Goal: Task Accomplishment & Management: Complete application form

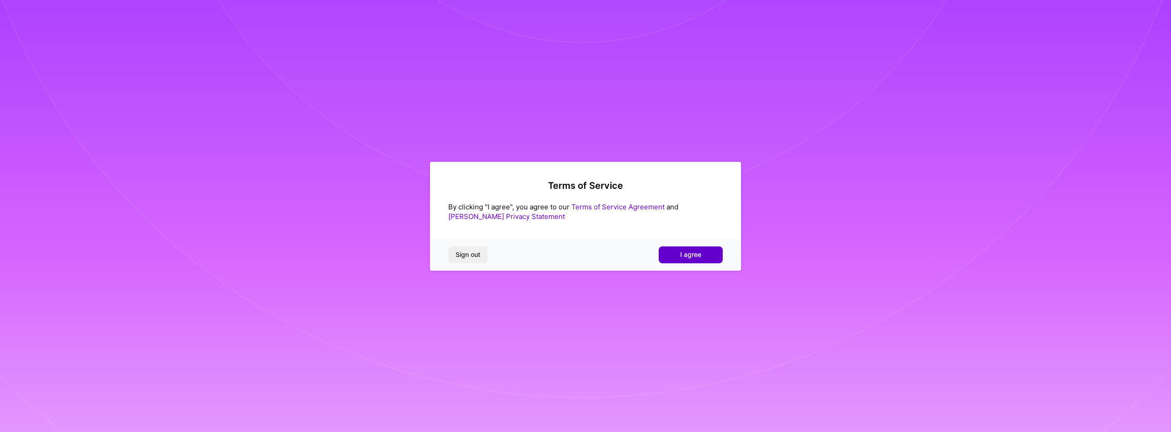
click at [690, 248] on button "I agree" at bounding box center [691, 255] width 64 height 16
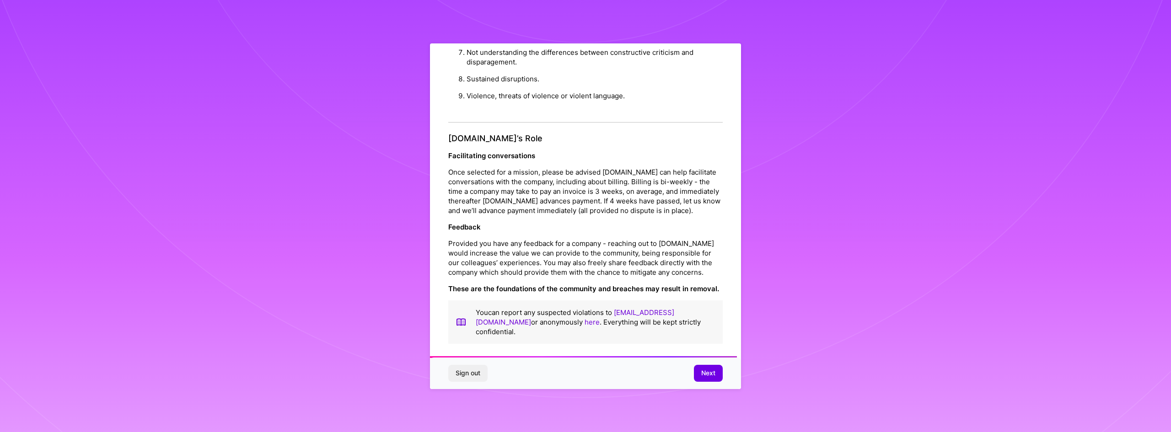
scroll to position [976, 0]
click at [712, 371] on span "Next" at bounding box center [708, 373] width 14 height 9
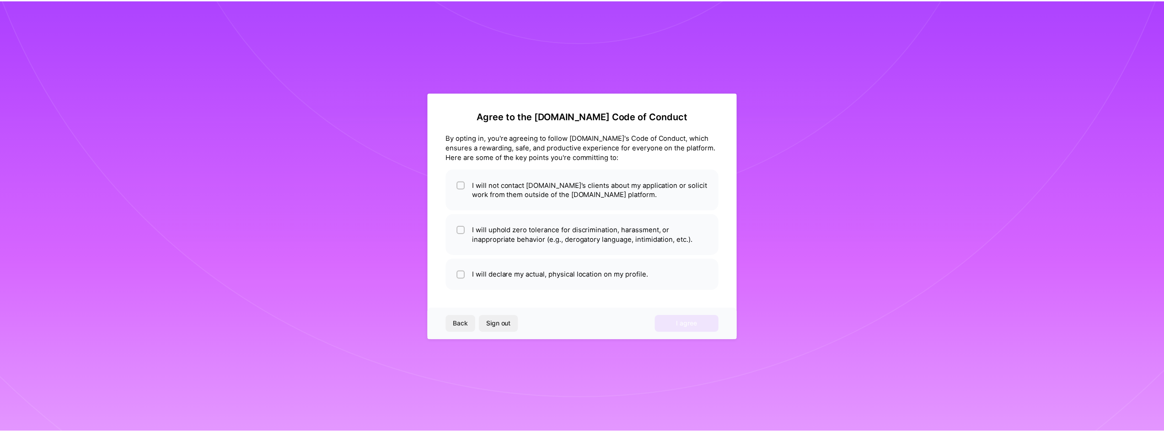
scroll to position [0, 0]
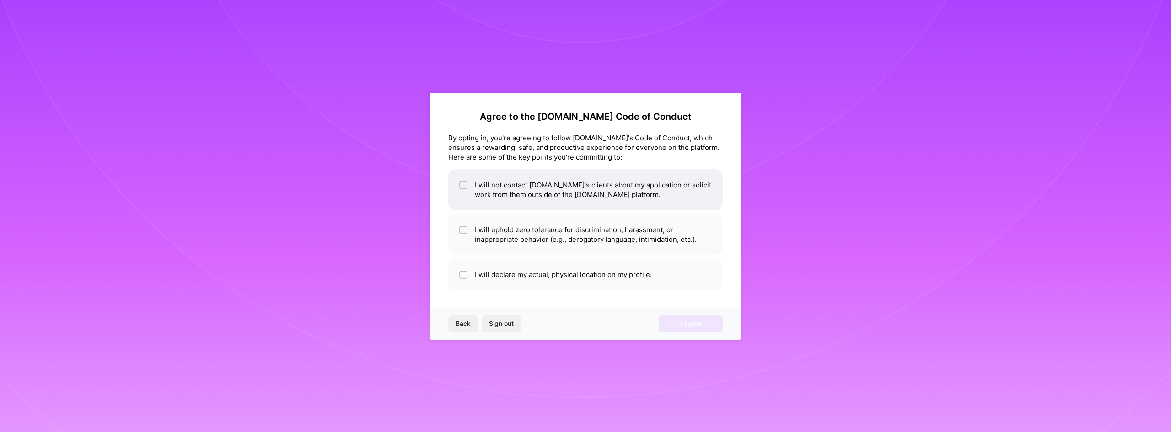
click at [463, 193] on span at bounding box center [463, 189] width 8 height 19
checkbox input "true"
click at [457, 232] on li "I will uphold zero tolerance for discrimination, harassment, or inappropriate b…" at bounding box center [585, 234] width 274 height 41
checkbox input "true"
click at [455, 275] on li "I will declare my actual, physical location on my profile." at bounding box center [585, 275] width 274 height 32
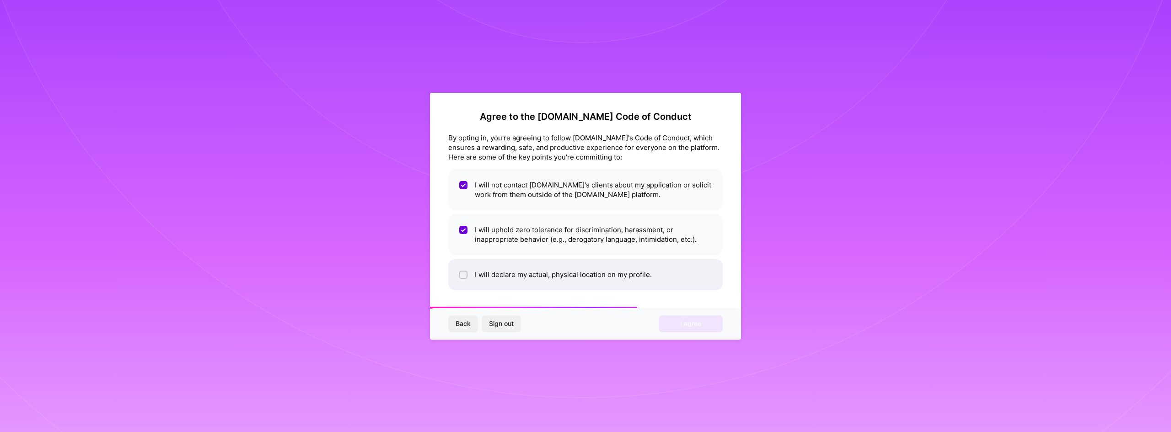
checkbox input "true"
click at [721, 327] on button "I agree" at bounding box center [691, 324] width 64 height 16
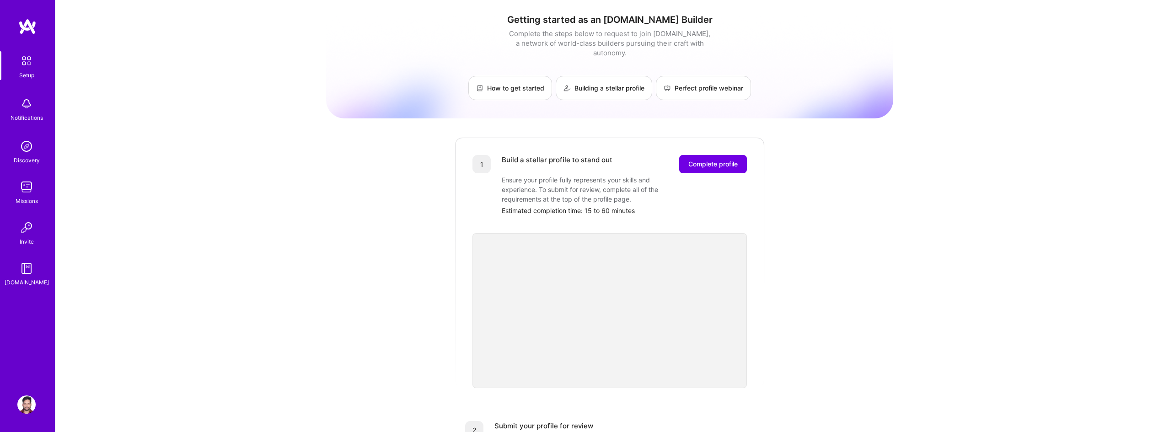
click at [30, 186] on img at bounding box center [26, 187] width 18 height 18
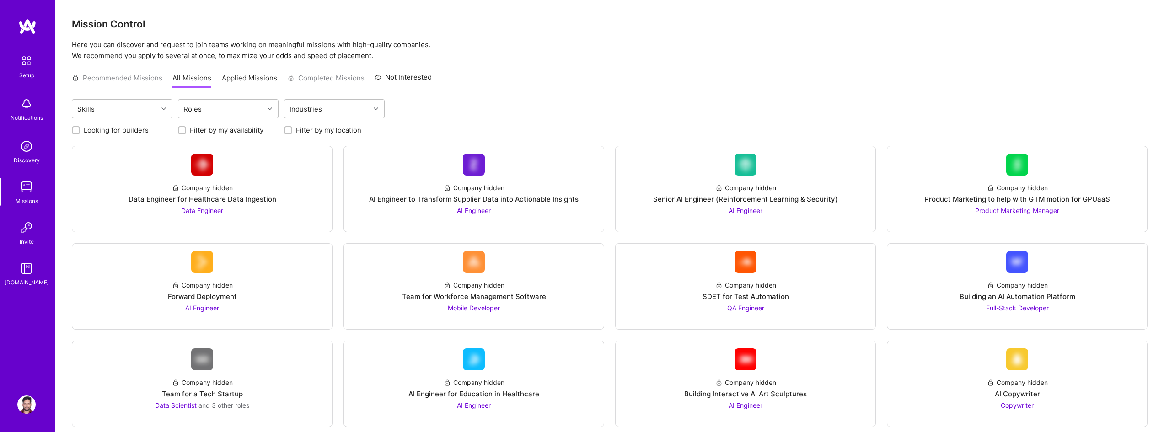
click at [219, 69] on div "Recommended Missions All Missions Applied Missions Completed Missions Not Inter…" at bounding box center [252, 78] width 360 height 20
click at [228, 70] on div "Recommended Missions All Missions Applied Missions Completed Missions Not Inter…" at bounding box center [252, 78] width 360 height 20
click at [234, 79] on link "Applied Missions" at bounding box center [249, 80] width 55 height 15
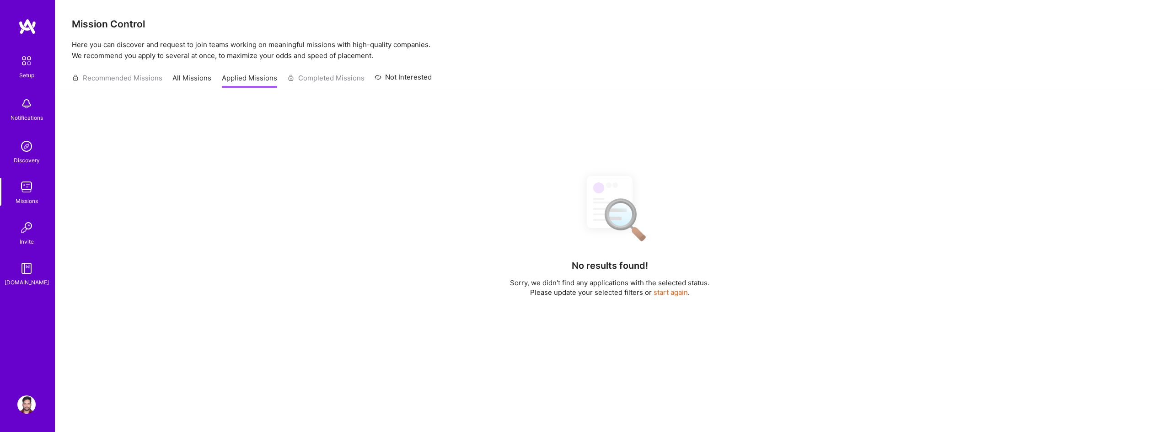
click at [183, 82] on link "All Missions" at bounding box center [191, 80] width 39 height 15
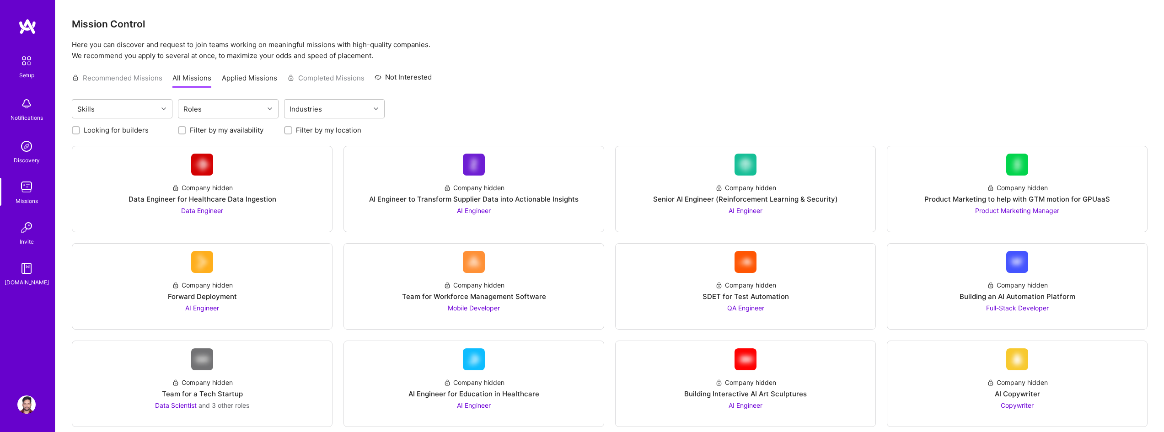
click at [128, 80] on div "Recommended Missions All Missions Applied Missions Completed Missions Not Inter…" at bounding box center [252, 78] width 360 height 20
click at [222, 109] on div "Roles" at bounding box center [221, 109] width 86 height 18
click at [186, 194] on div at bounding box center [187, 198] width 8 height 8
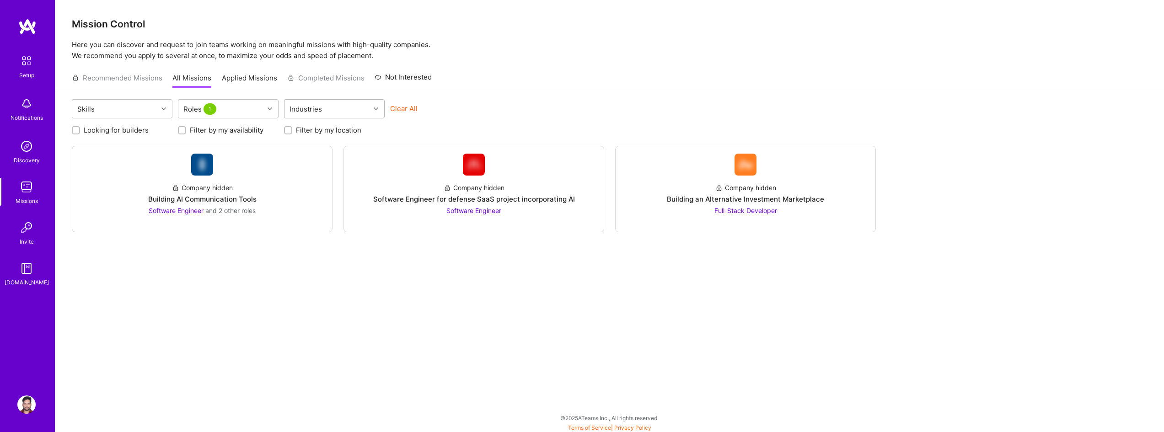
click at [353, 107] on div "Industries" at bounding box center [327, 109] width 86 height 18
click at [354, 106] on div "Industries" at bounding box center [327, 109] width 86 height 18
click at [148, 105] on div "Skills" at bounding box center [115, 109] width 86 height 18
click at [80, 149] on input "checkbox" at bounding box center [82, 152] width 6 height 6
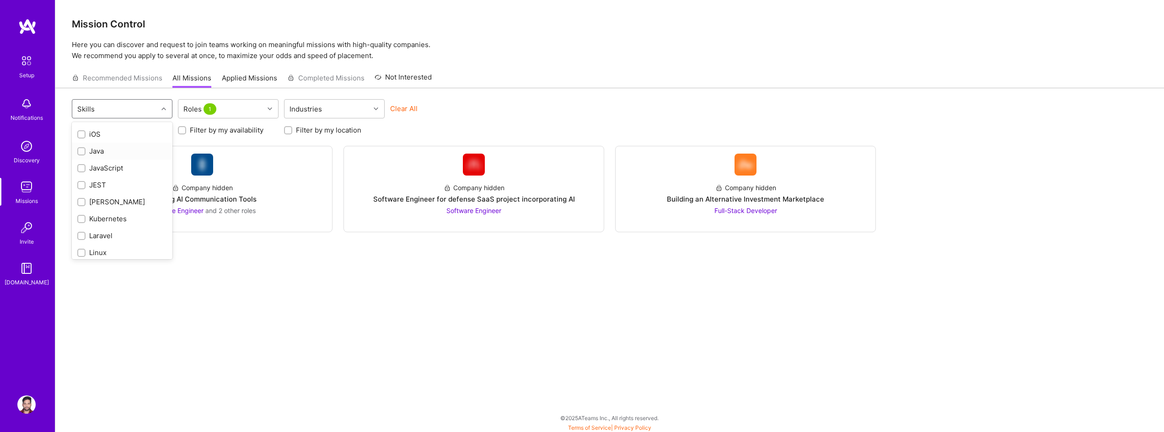
checkbox input "true"
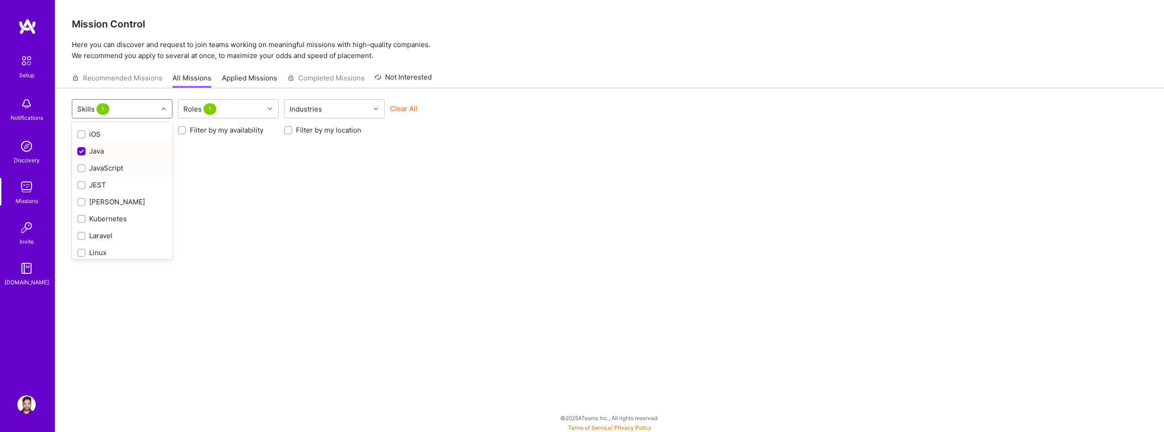
click at [82, 166] on input "checkbox" at bounding box center [82, 169] width 6 height 6
checkbox input "true"
click at [87, 207] on div "MongoDB" at bounding box center [122, 212] width 90 height 10
checkbox input "true"
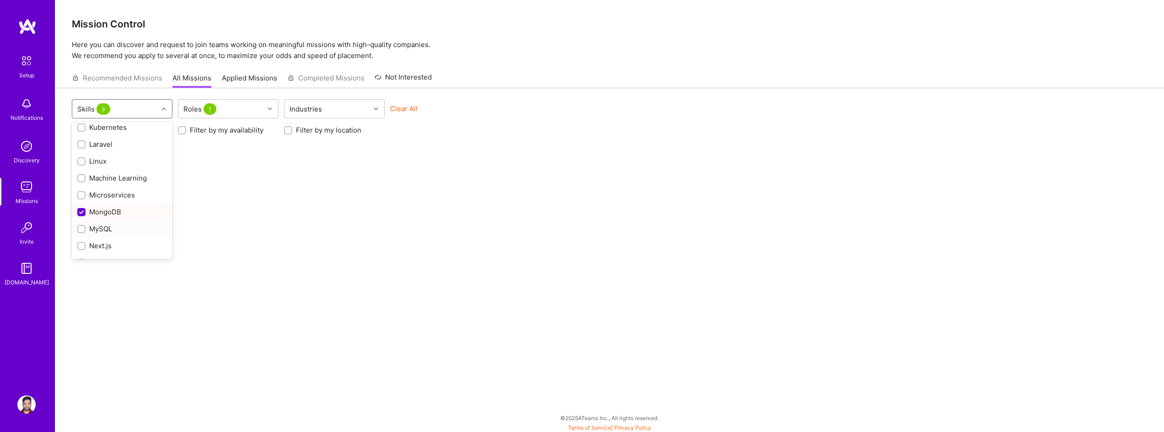
click at [84, 225] on div at bounding box center [81, 229] width 8 height 8
click at [118, 110] on div "Skills 4" at bounding box center [115, 109] width 86 height 18
click at [81, 193] on input "checkbox" at bounding box center [82, 197] width 8 height 8
checkbox input "false"
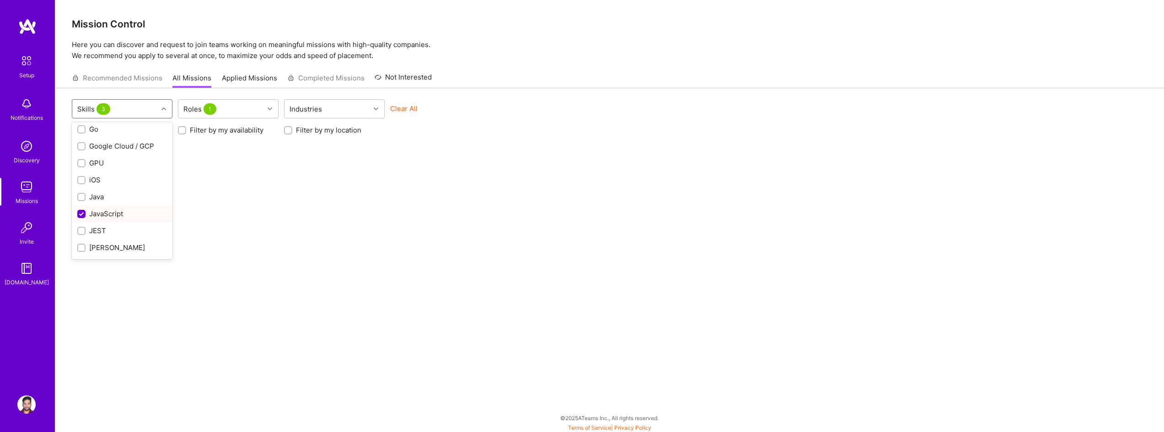
click at [81, 210] on input "checkbox" at bounding box center [82, 214] width 8 height 8
checkbox input "false"
click at [81, 209] on input "checkbox" at bounding box center [82, 213] width 8 height 8
checkbox input "false"
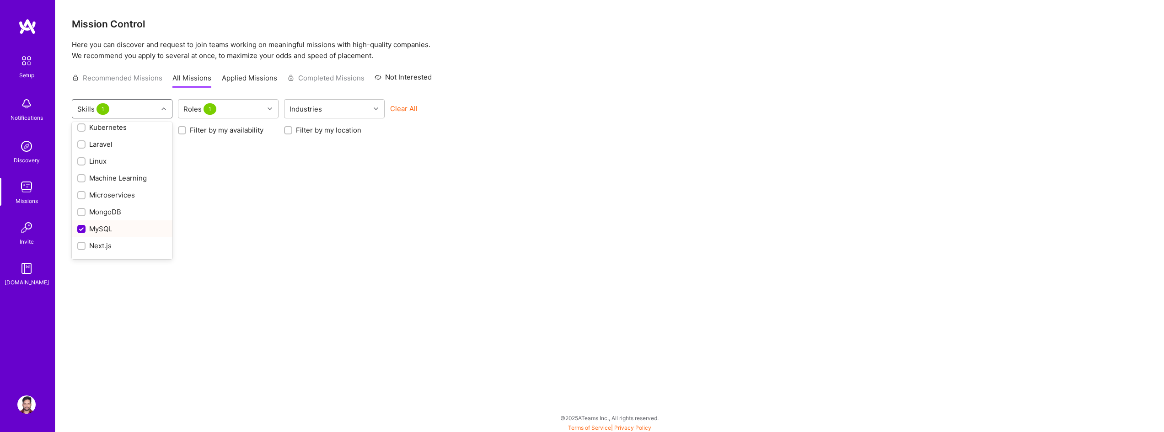
click at [82, 225] on input "checkbox" at bounding box center [82, 229] width 8 height 8
checkbox input "false"
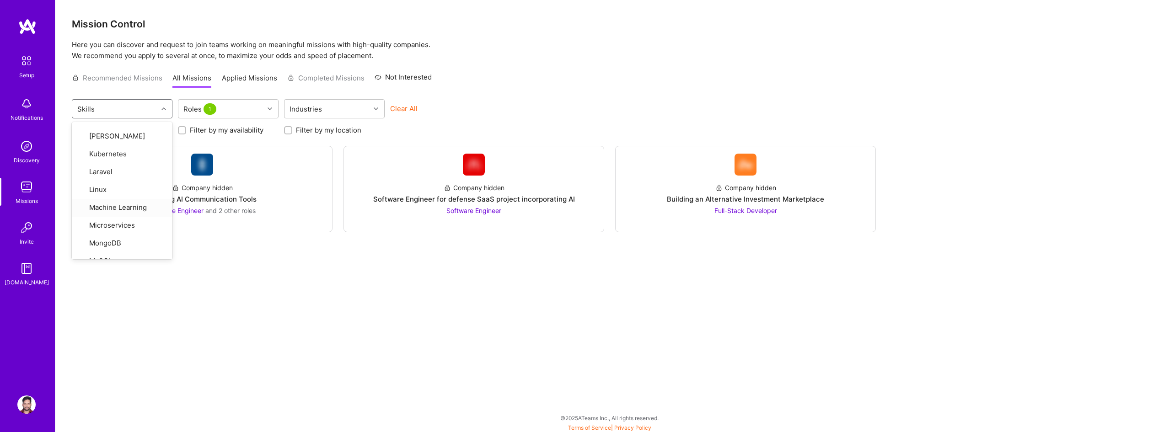
click at [440, 286] on div "option MySQL, deselected. option Machine Learning focused, 35 of 72. 72 results…" at bounding box center [609, 261] width 1109 height 346
click at [281, 198] on div "Company hidden Building AI Communication Tools Software Engineer and 2 other ro…" at bounding box center [202, 196] width 245 height 40
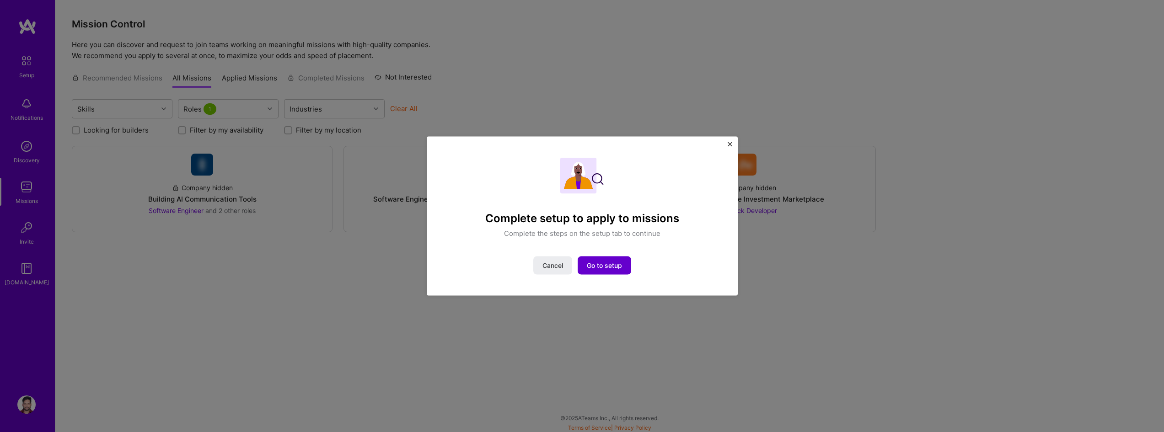
click at [620, 265] on span "Go to setup" at bounding box center [604, 265] width 35 height 9
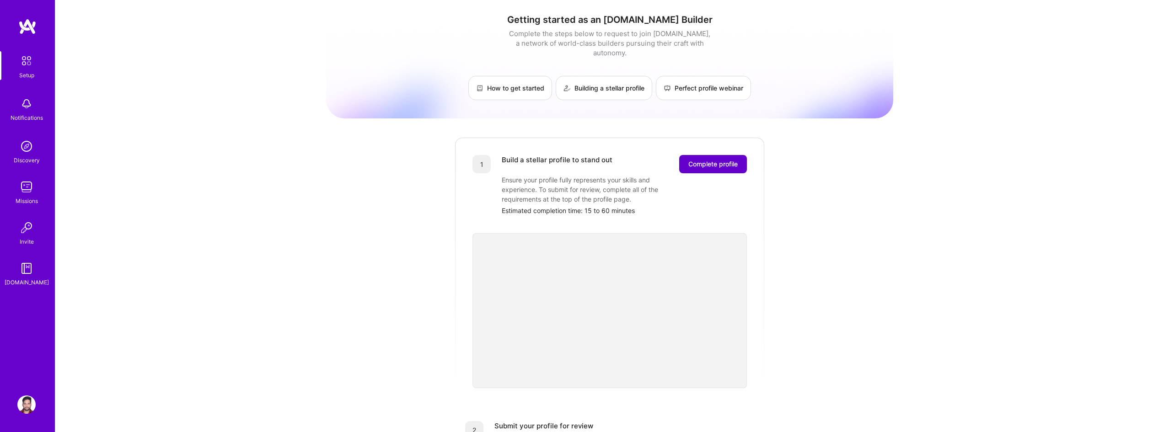
click at [731, 160] on span "Complete profile" at bounding box center [712, 164] width 49 height 9
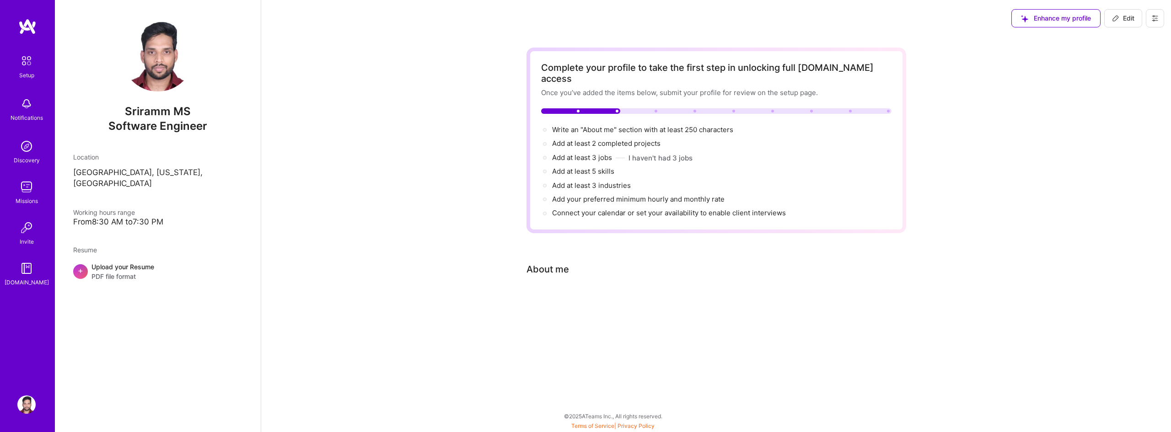
click at [597, 306] on div "Complete your profile to take the first step in unlocking full [DOMAIN_NAME] ac…" at bounding box center [716, 186] width 380 height 276
click at [592, 263] on div "About me" at bounding box center [709, 270] width 366 height 14
click at [1129, 23] on button "Edit" at bounding box center [1123, 18] width 38 height 18
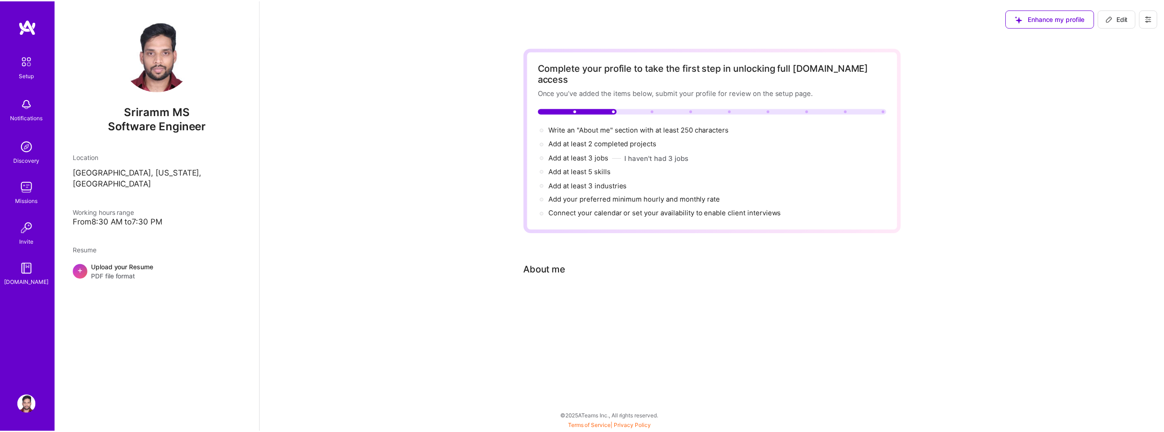
scroll to position [318, 0]
select select "US"
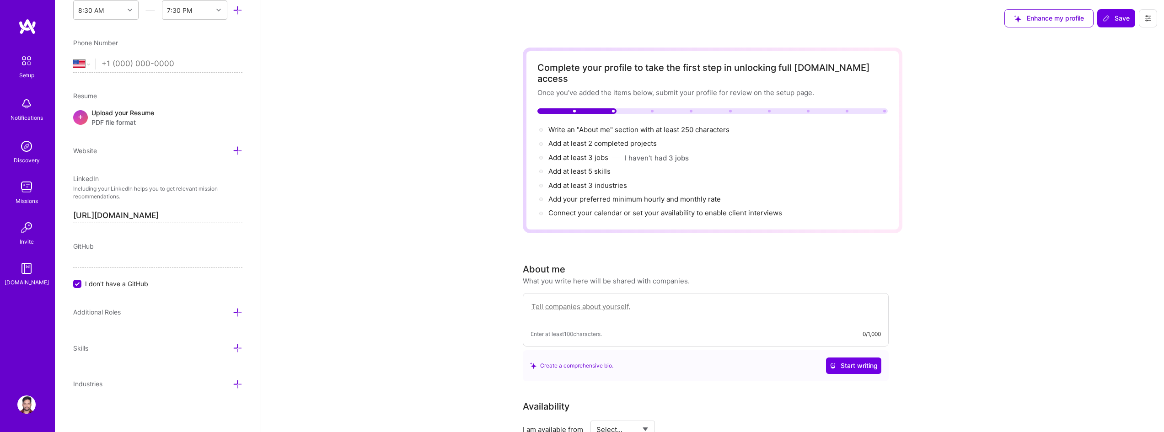
click at [632, 301] on textarea at bounding box center [706, 311] width 350 height 21
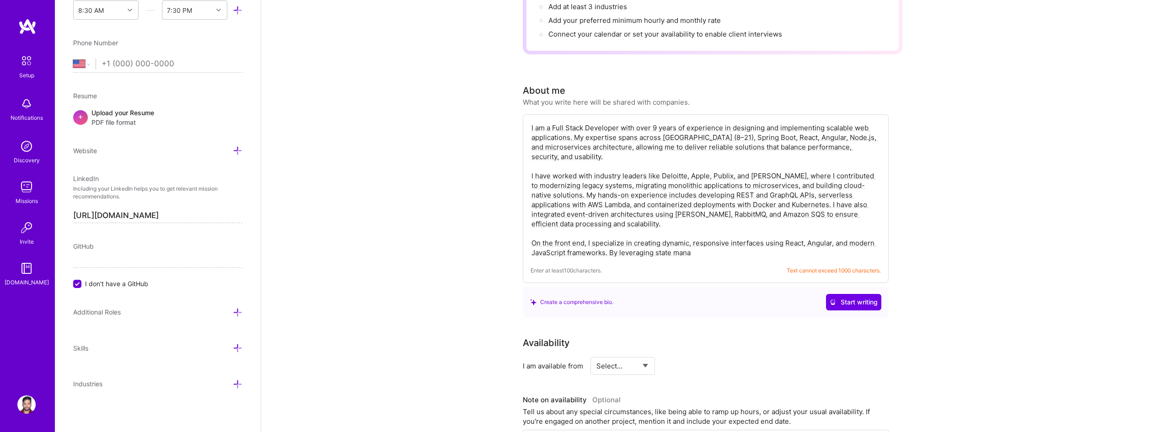
scroll to position [183, 0]
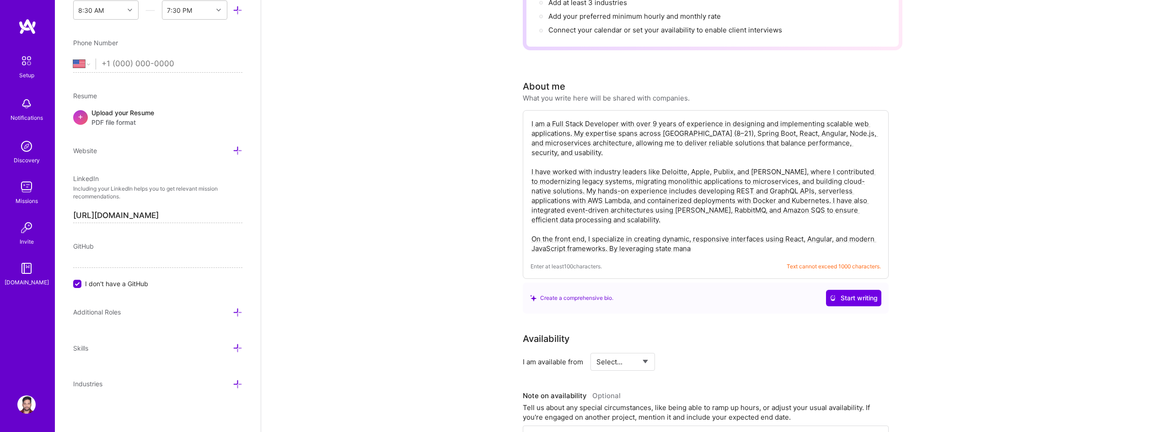
click at [552, 177] on textarea "I am a Full Stack Developer with over 9 years of experience in designing and im…" at bounding box center [706, 186] width 350 height 136
paste textarea "9+ years of experience building scalable, high-performing applications across i…"
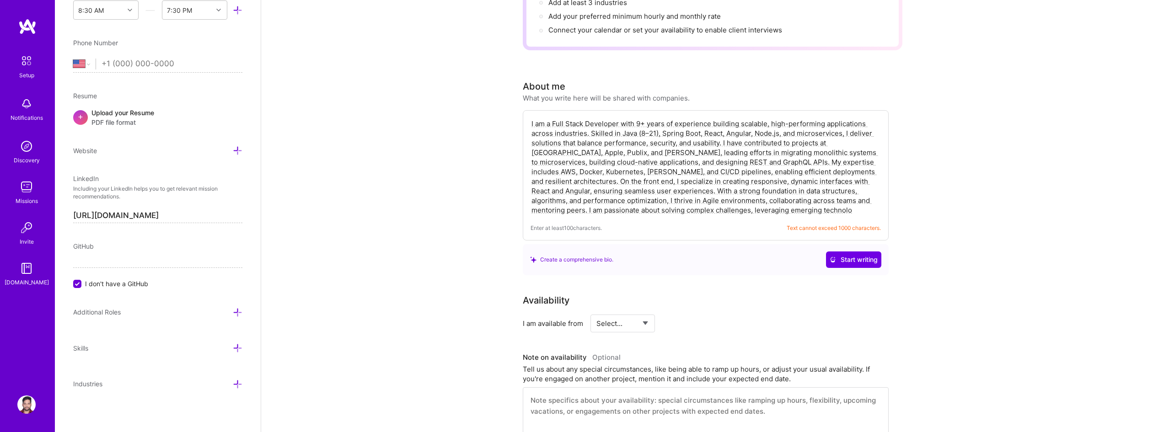
click at [655, 183] on textarea "I am a Full Stack Developer with 9+ years of experience building scalable, high…" at bounding box center [706, 167] width 350 height 98
paste textarea "designing and building scalable web applications. Skilled in Java (8–21), Sprin…"
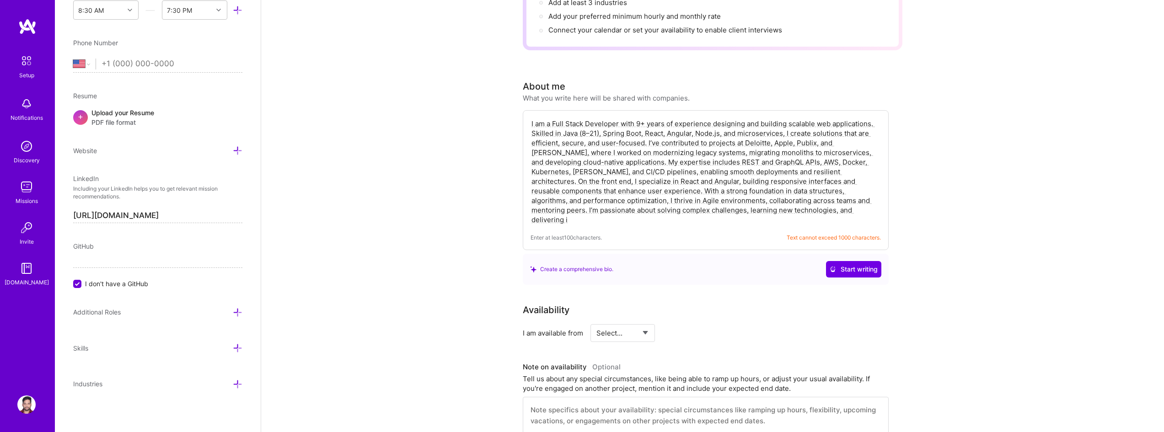
click at [703, 172] on textarea "I am a Full Stack Developer with 9+ years of experience designing and building …" at bounding box center [706, 171] width 350 height 107
paste textarea "building scalable and user-focused applications. My skills include Java (8–21),…"
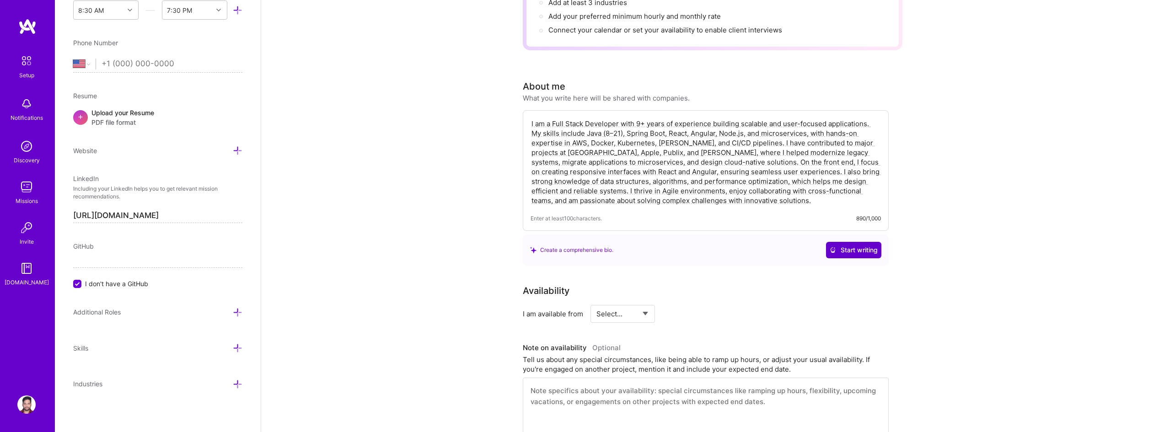
click at [874, 246] on span "Start writing" at bounding box center [854, 250] width 48 height 9
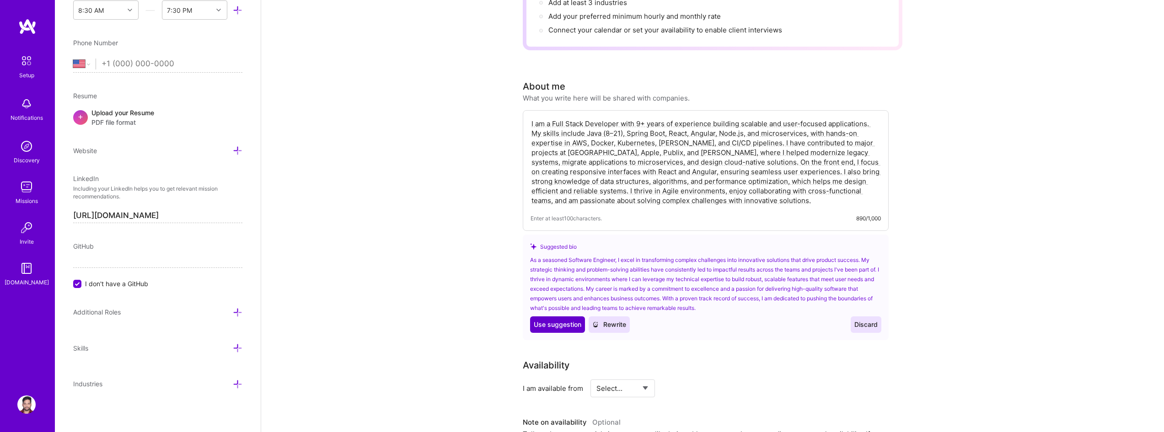
click at [568, 316] on button "Use Use suggestion" at bounding box center [557, 324] width 55 height 16
type textarea "As a seasoned Software Engineer, I excel in transforming complex challenges int…"
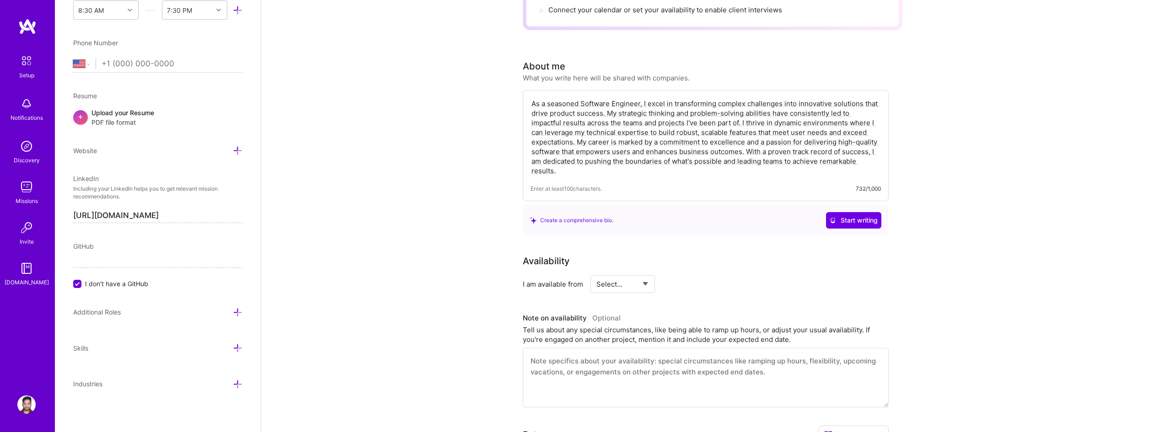
scroll to position [274, 0]
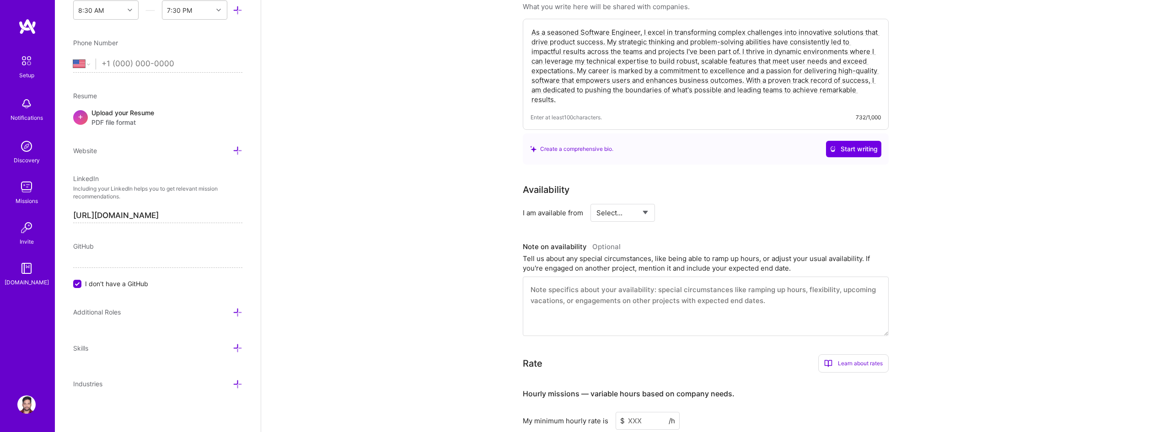
click at [636, 205] on select "Select... Right Now Future Date Not Available" at bounding box center [622, 212] width 53 height 23
click at [596, 201] on select "Select... Right Now Future Date Not Available" at bounding box center [622, 212] width 53 height 23
click at [644, 201] on select "Select... Right Now Future Date Not Available" at bounding box center [622, 212] width 53 height 23
select select "Right Now"
click at [596, 201] on select "Select... Right Now Future Date Not Available" at bounding box center [622, 212] width 53 height 23
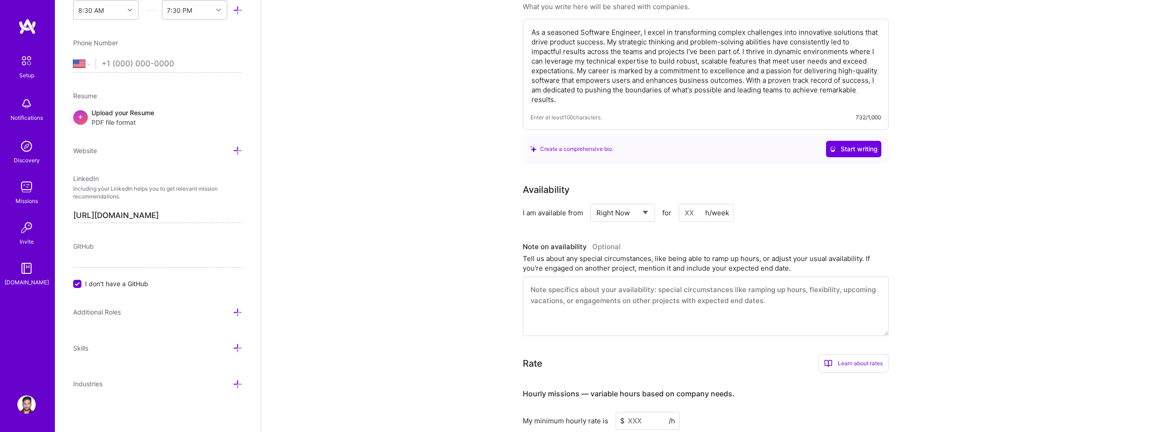
click at [614, 278] on textarea at bounding box center [706, 306] width 366 height 59
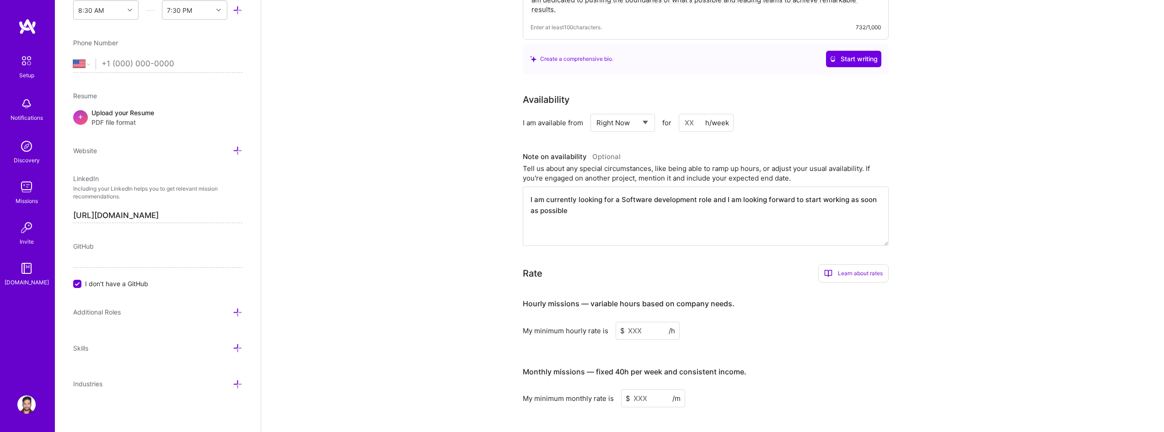
scroll to position [412, 0]
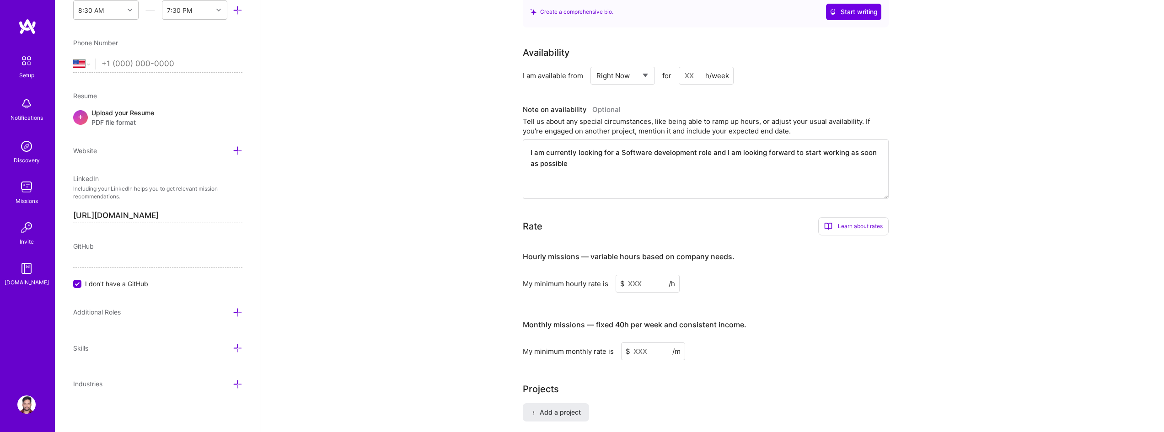
type textarea "I am currently looking for a Software development role and I am looking forward…"
click at [670, 279] on span "/h" at bounding box center [672, 284] width 6 height 10
click at [647, 275] on input at bounding box center [648, 284] width 64 height 18
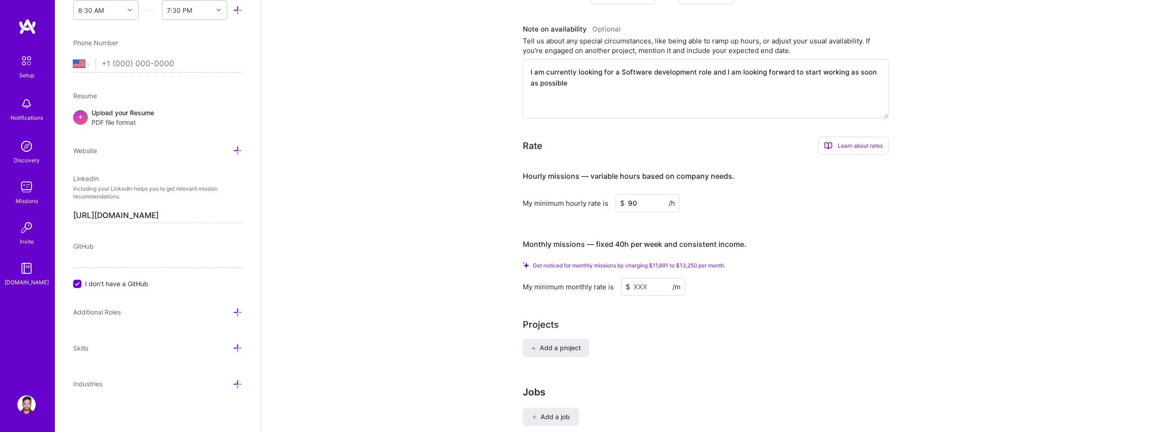
scroll to position [503, 0]
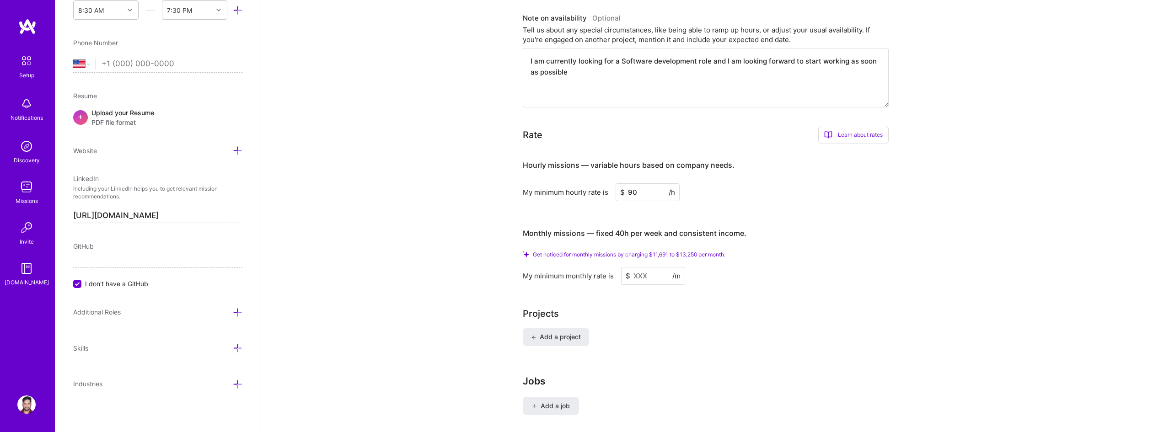
type input "90"
click at [659, 268] on input at bounding box center [653, 276] width 64 height 18
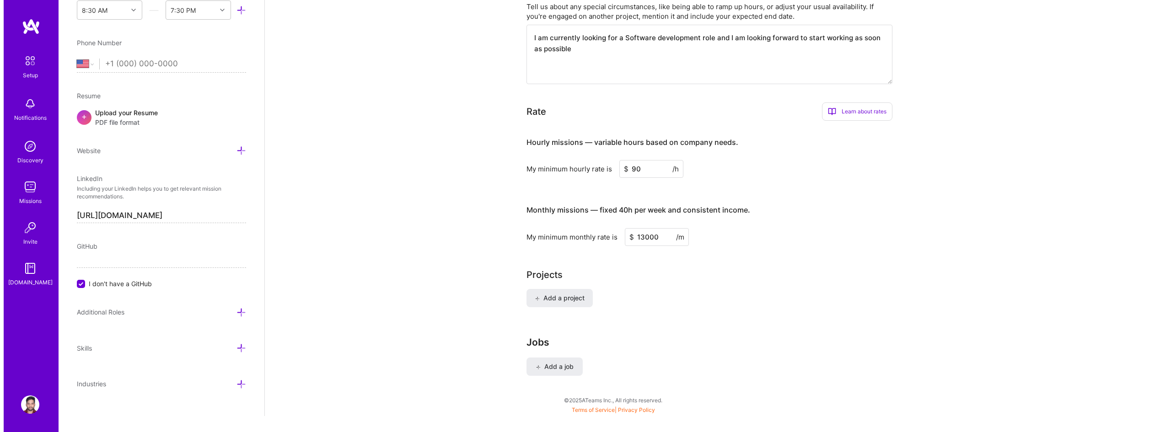
scroll to position [525, 0]
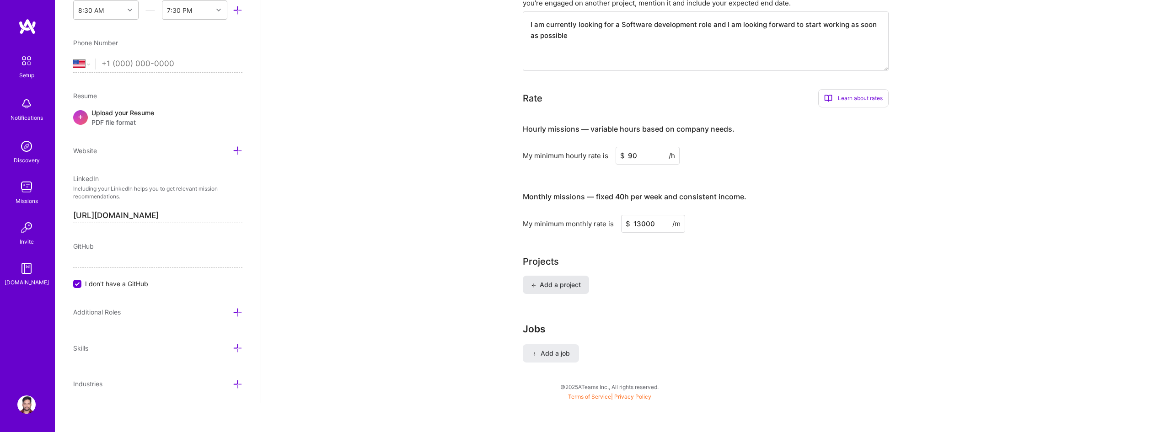
type input "13000"
click at [568, 276] on button "Add a project" at bounding box center [556, 285] width 66 height 18
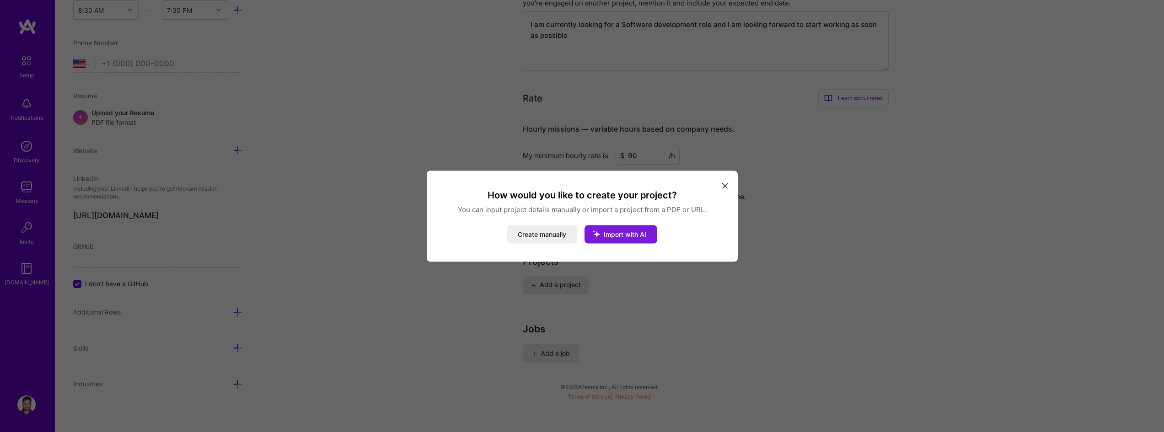
click at [612, 233] on span "Import with AI" at bounding box center [625, 234] width 43 height 8
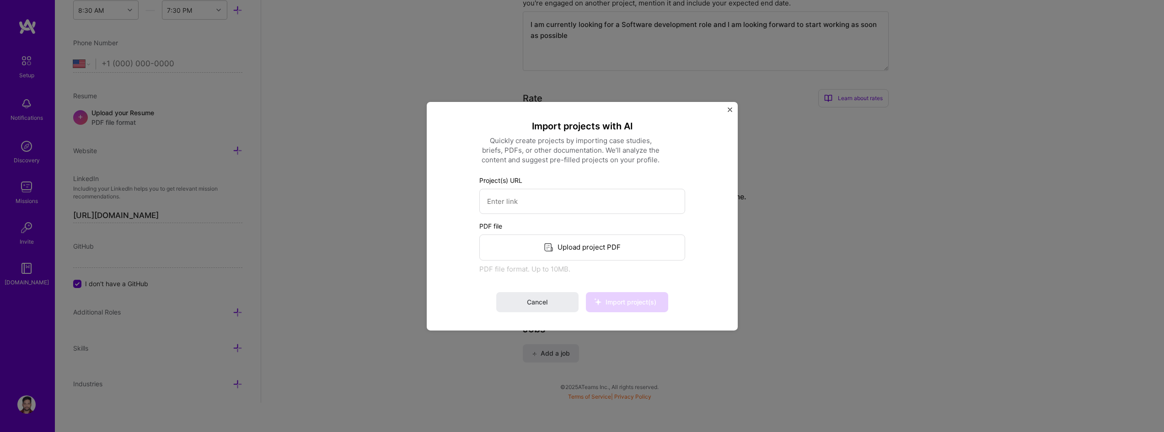
click at [551, 249] on icon at bounding box center [548, 247] width 11 height 11
click at [732, 109] on img "Close" at bounding box center [730, 109] width 5 height 5
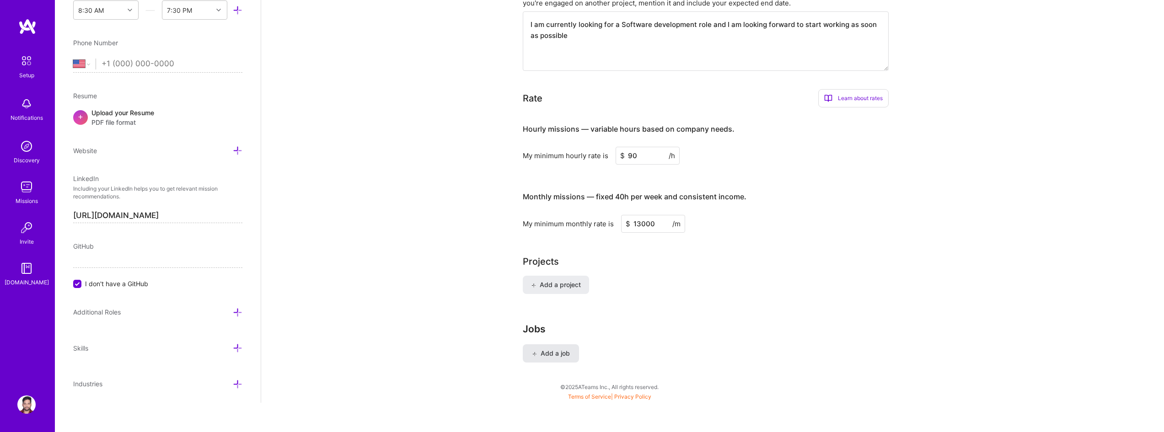
click at [553, 349] on span "Add a job" at bounding box center [551, 353] width 38 height 9
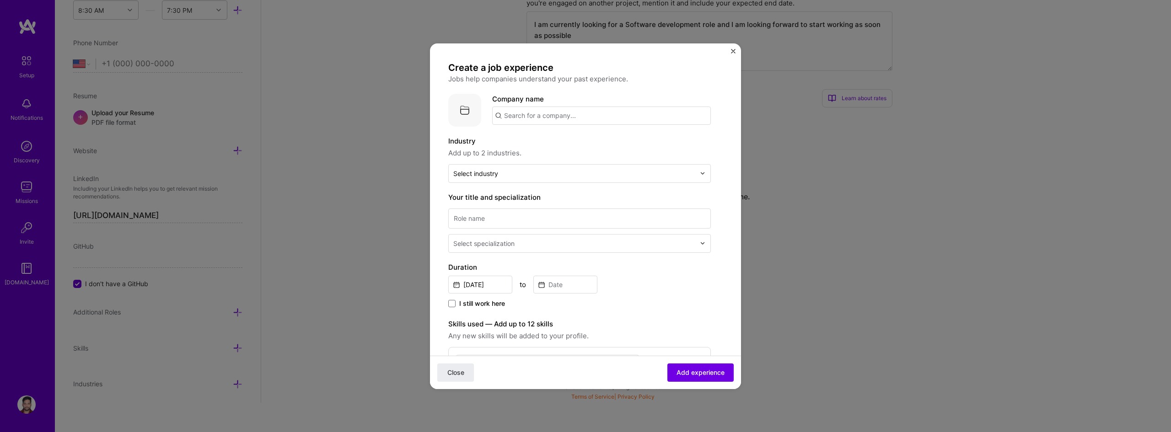
click at [573, 111] on input "text" at bounding box center [601, 116] width 219 height 18
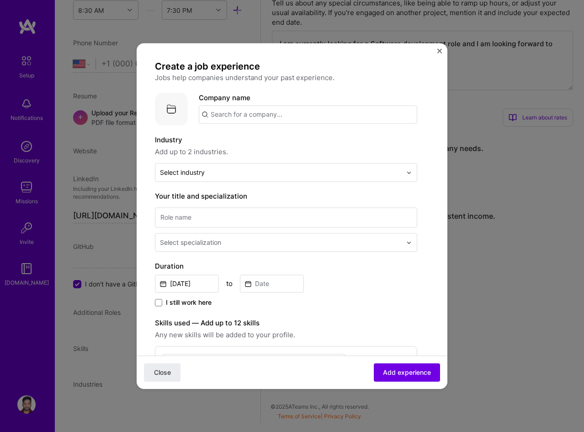
scroll to position [0, 0]
click at [263, 117] on input "text" at bounding box center [308, 115] width 219 height 18
click at [228, 120] on input "text" at bounding box center [308, 115] width 219 height 18
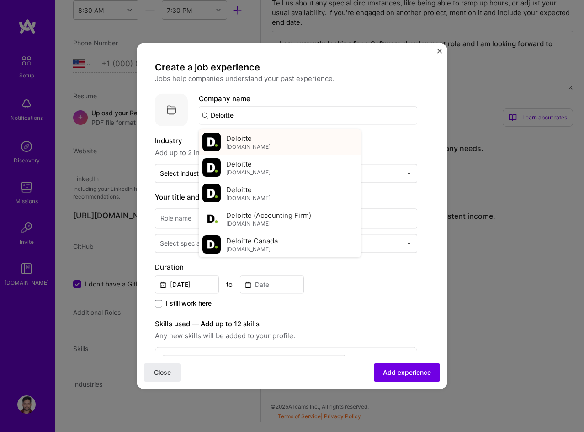
type input "Deloitte"
click at [250, 136] on span "Deloitte" at bounding box center [239, 139] width 26 height 10
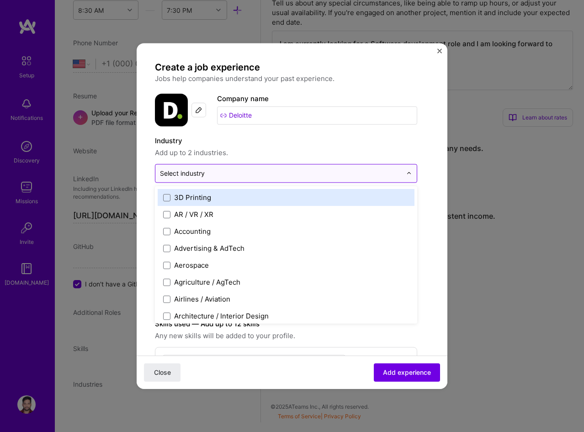
click at [261, 177] on input "text" at bounding box center [281, 173] width 242 height 10
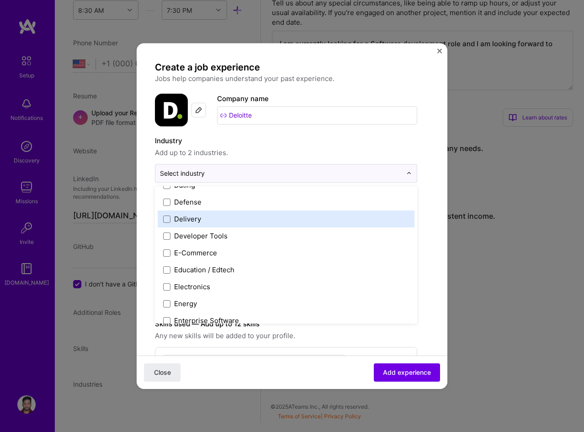
scroll to position [713, 0]
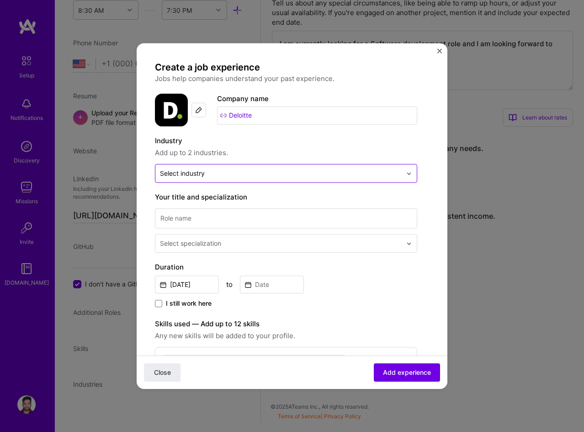
drag, startPoint x: 236, startPoint y: 198, endPoint x: 223, endPoint y: 171, distance: 29.7
click at [223, 172] on input "text" at bounding box center [281, 173] width 242 height 10
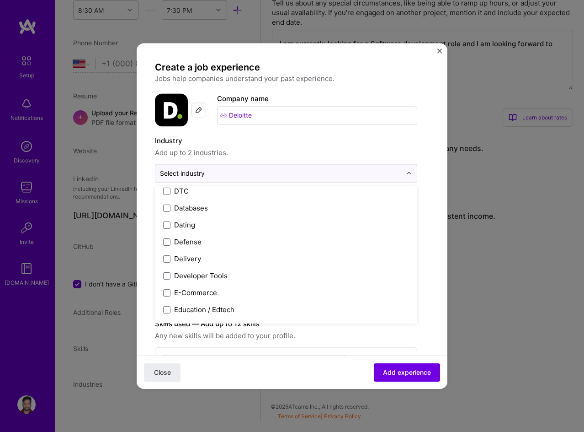
scroll to position [732, 0]
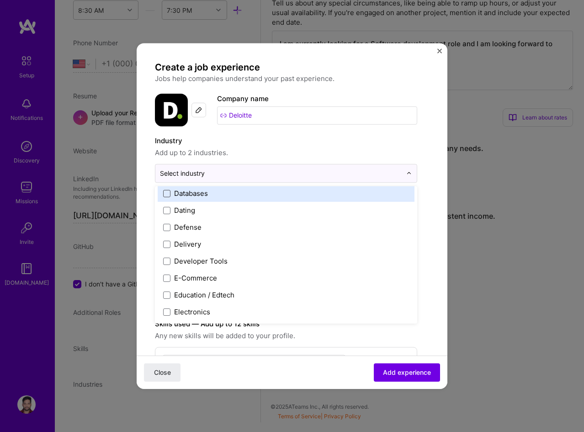
click at [165, 193] on span at bounding box center [166, 193] width 7 height 7
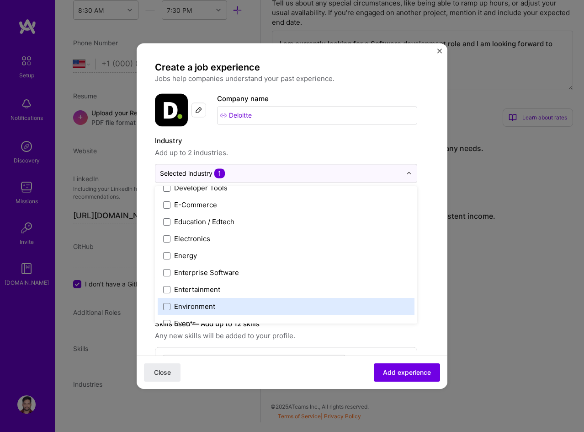
scroll to position [801, 0]
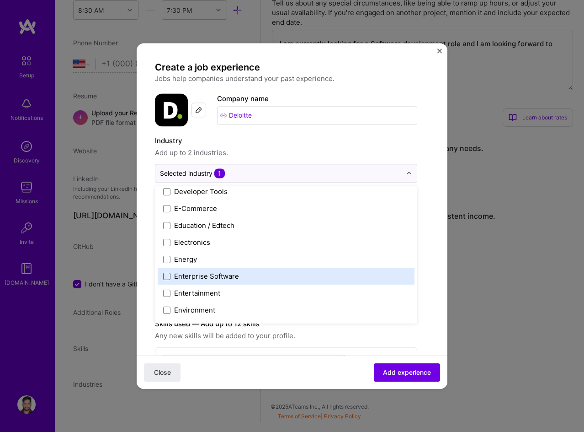
click at [168, 277] on span at bounding box center [166, 276] width 7 height 7
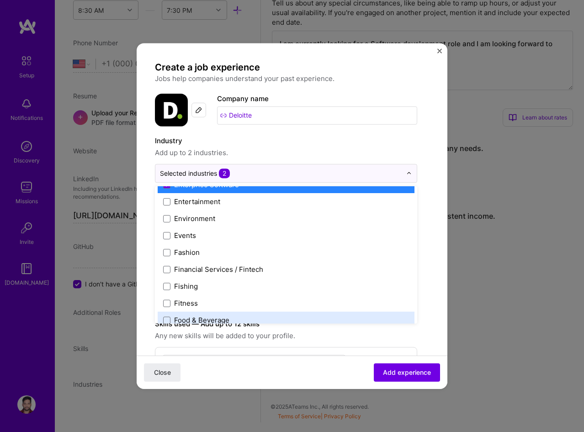
scroll to position [938, 0]
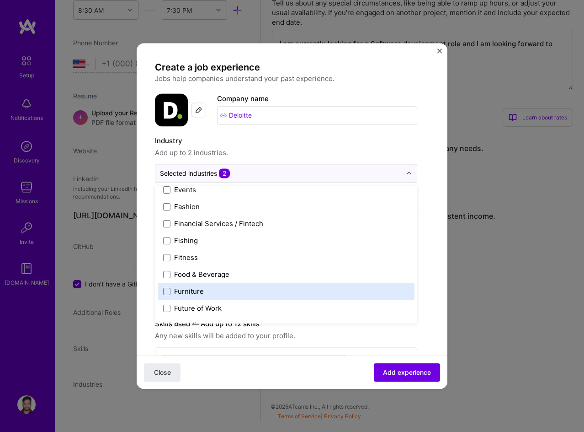
click at [436, 279] on form "Create a job experience Jobs help companies understand your past experience. Co…" at bounding box center [292, 362] width 311 height 602
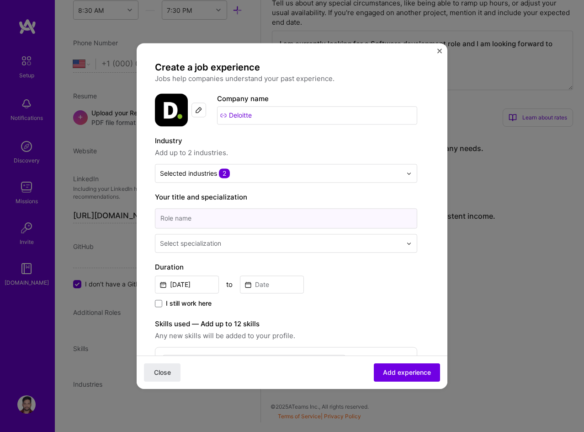
click at [210, 212] on input at bounding box center [286, 218] width 263 height 20
type input "Senior Full Stack Developer"
click at [387, 239] on input "text" at bounding box center [282, 243] width 244 height 10
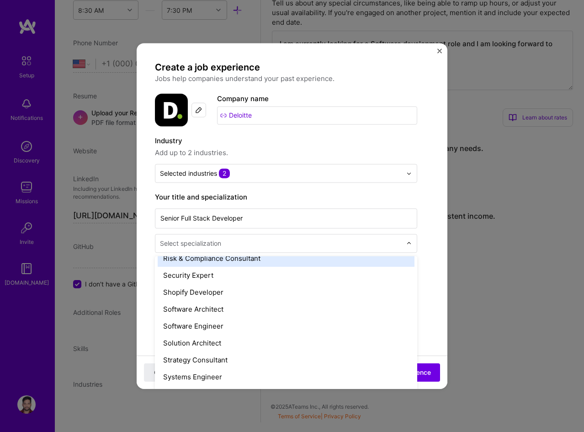
scroll to position [960, 0]
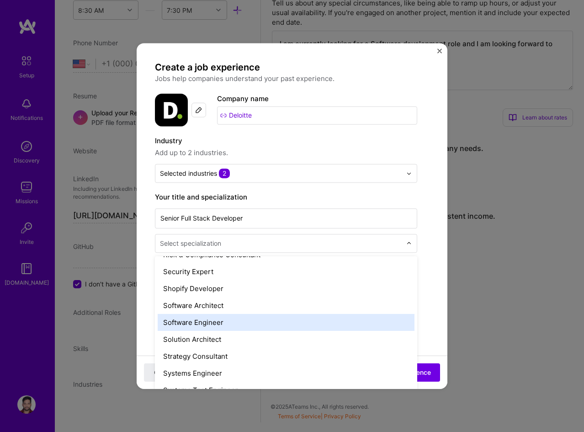
click at [344, 322] on div "Software Engineer" at bounding box center [286, 322] width 257 height 17
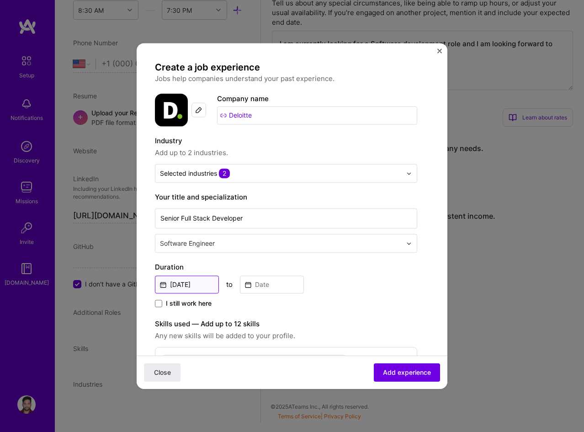
click at [199, 288] on input "[DATE]" at bounding box center [187, 284] width 64 height 18
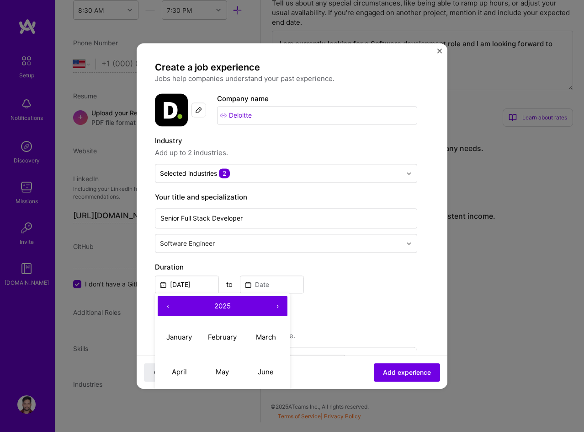
click at [164, 303] on button "‹" at bounding box center [168, 306] width 20 height 20
click at [271, 337] on abbr "March" at bounding box center [266, 336] width 20 height 9
type input "[DATE]"
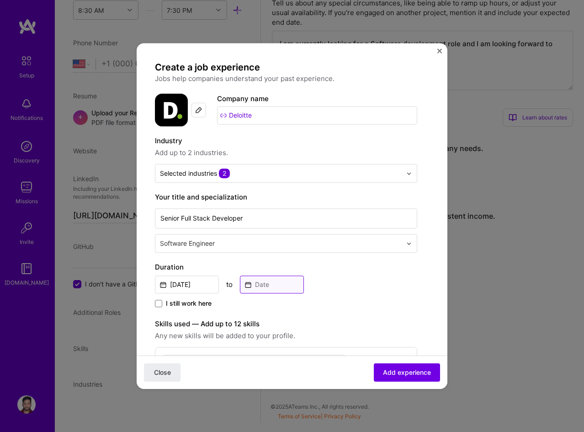
click at [289, 285] on input at bounding box center [272, 284] width 64 height 18
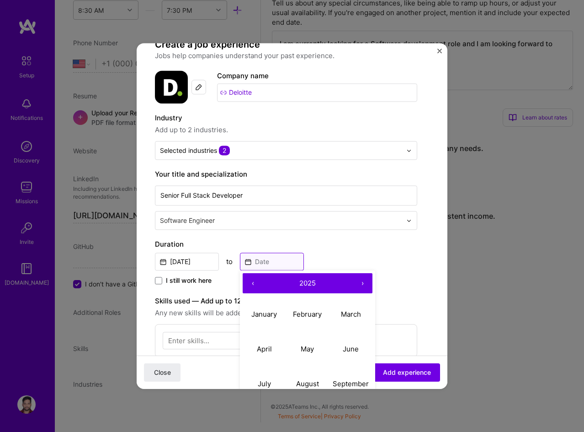
scroll to position [91, 0]
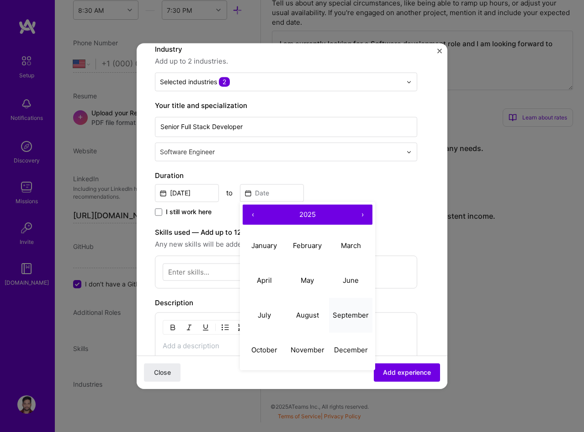
click at [351, 314] on abbr "September" at bounding box center [351, 315] width 36 height 9
type input "[DATE]"
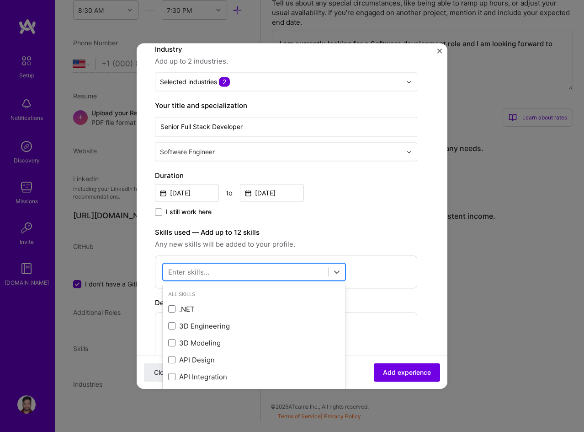
click at [222, 268] on div at bounding box center [245, 271] width 165 height 15
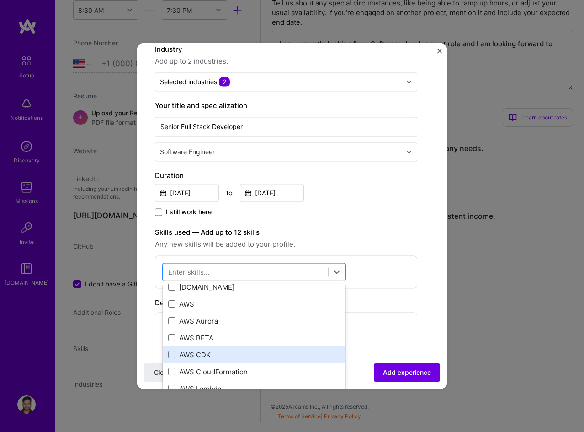
scroll to position [137, 0]
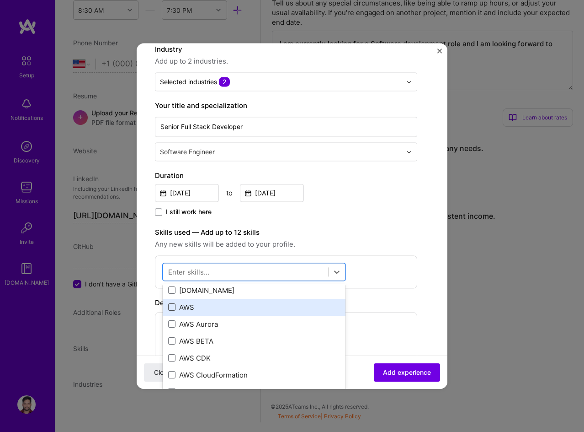
click at [169, 309] on span at bounding box center [171, 307] width 7 height 7
click at [0, 0] on input "checkbox" at bounding box center [0, 0] width 0 height 0
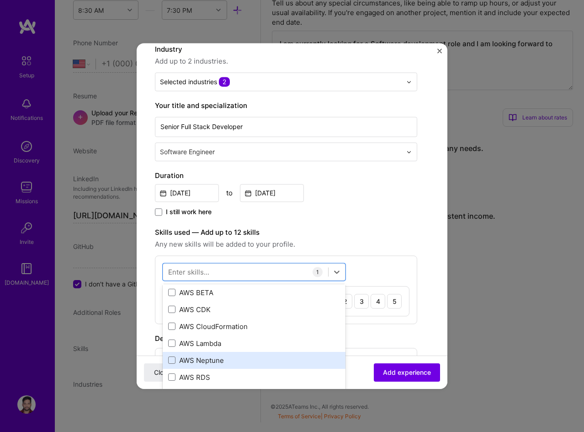
scroll to position [183, 0]
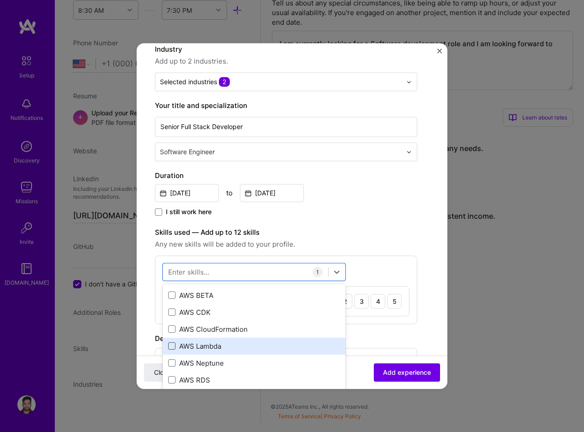
click at [172, 348] on span at bounding box center [171, 346] width 7 height 7
click at [0, 0] on input "checkbox" at bounding box center [0, 0] width 0 height 0
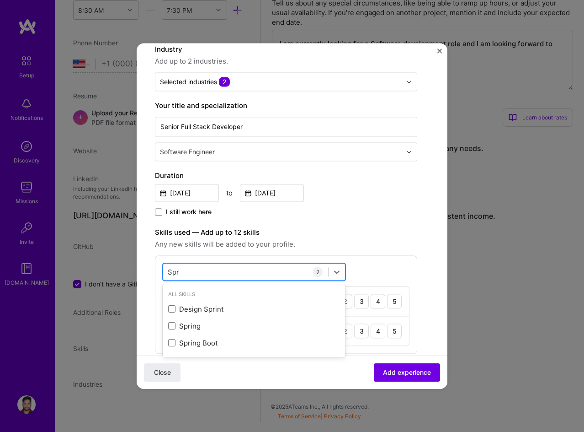
scroll to position [0, 0]
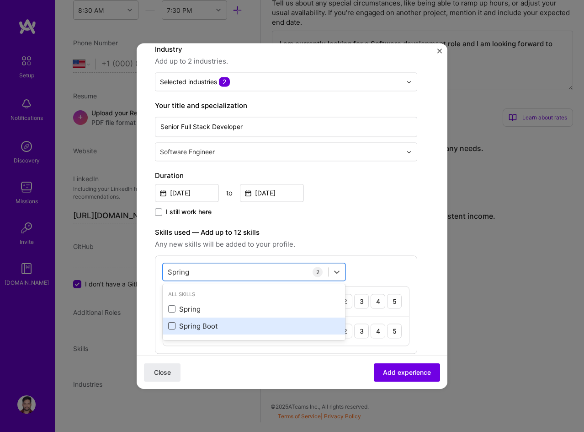
click at [174, 325] on span at bounding box center [171, 325] width 7 height 7
click at [0, 0] on input "checkbox" at bounding box center [0, 0] width 0 height 0
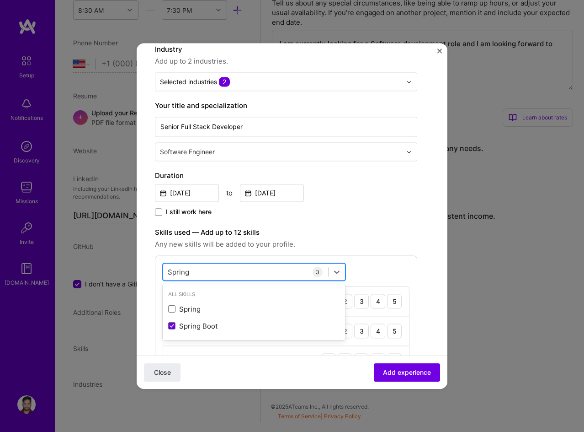
click at [214, 270] on div "Spring Spring" at bounding box center [245, 271] width 165 height 15
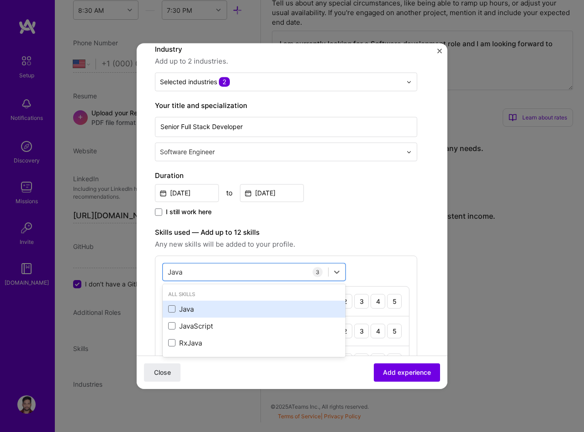
click at [173, 314] on div "Java" at bounding box center [254, 308] width 183 height 17
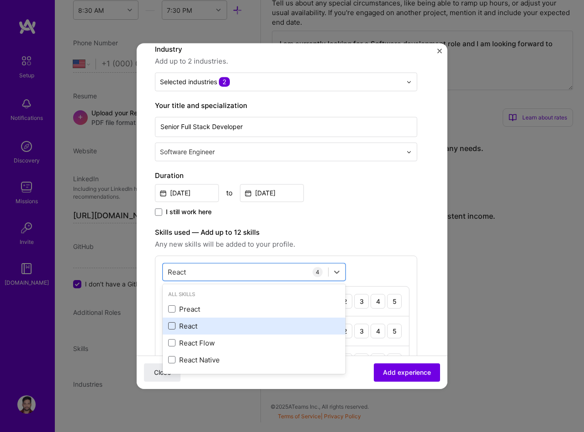
click at [174, 324] on span at bounding box center [171, 325] width 7 height 7
click at [0, 0] on input "checkbox" at bounding box center [0, 0] width 0 height 0
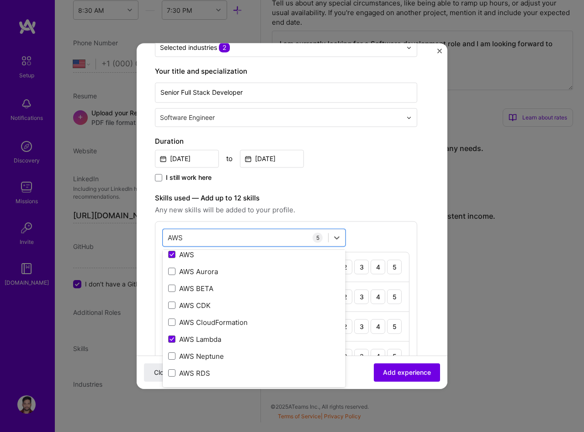
scroll to position [229, 0]
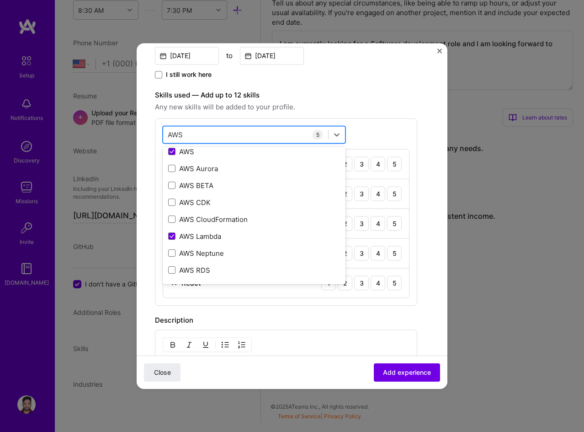
click at [214, 138] on div "AWS AWS" at bounding box center [245, 134] width 165 height 15
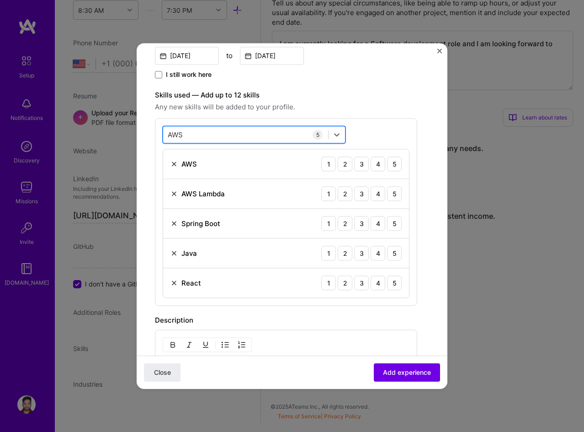
click at [219, 129] on div "AWS AWS" at bounding box center [245, 134] width 165 height 15
click at [223, 135] on div "SL SL" at bounding box center [245, 134] width 165 height 15
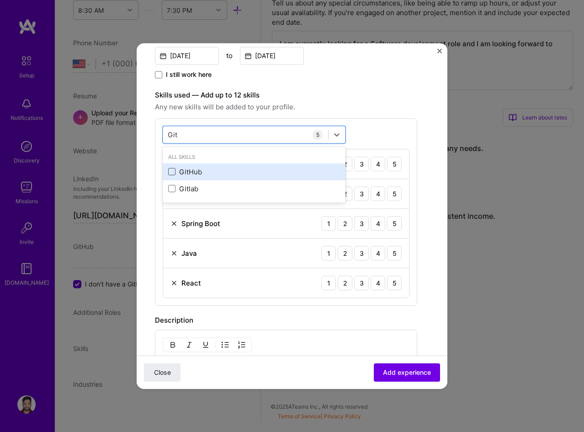
click at [175, 171] on span at bounding box center [171, 171] width 7 height 7
click at [0, 0] on input "checkbox" at bounding box center [0, 0] width 0 height 0
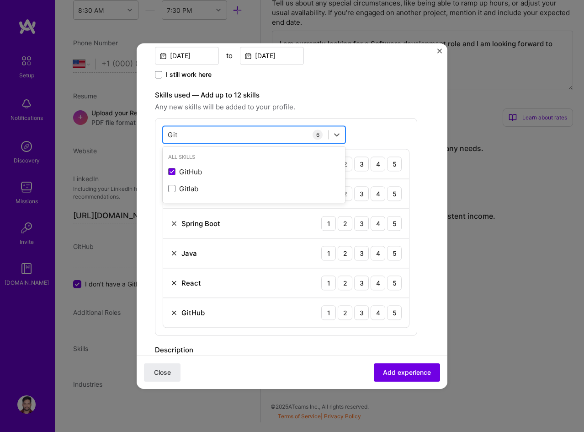
click at [203, 136] on div "Git Git" at bounding box center [245, 134] width 165 height 15
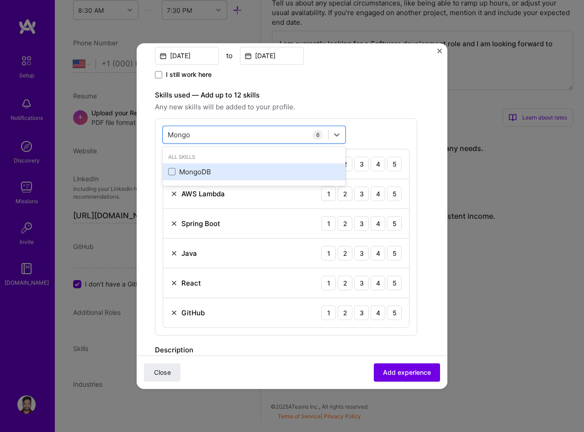
click at [188, 170] on div "MongoDB" at bounding box center [254, 172] width 172 height 10
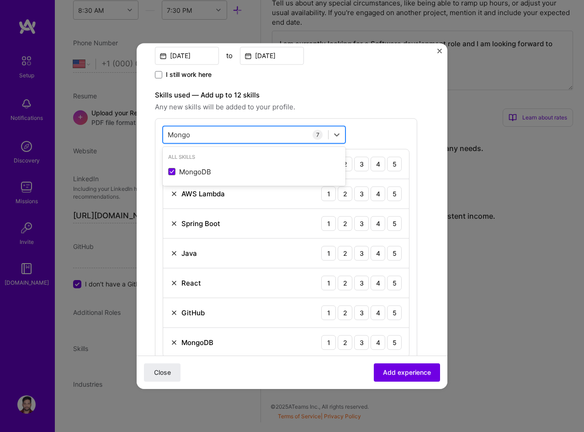
click at [268, 132] on div "[PERSON_NAME]" at bounding box center [245, 134] width 165 height 15
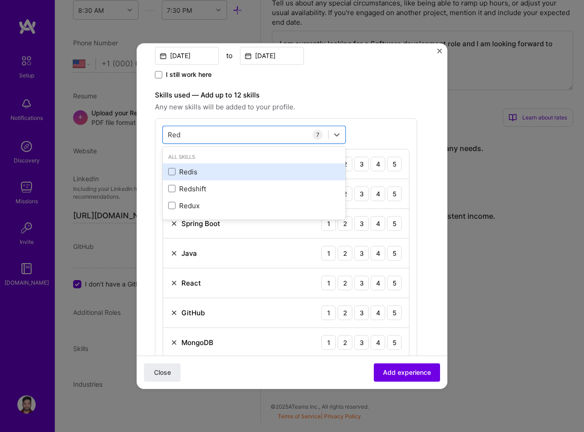
click at [244, 170] on div "Redis" at bounding box center [254, 172] width 172 height 10
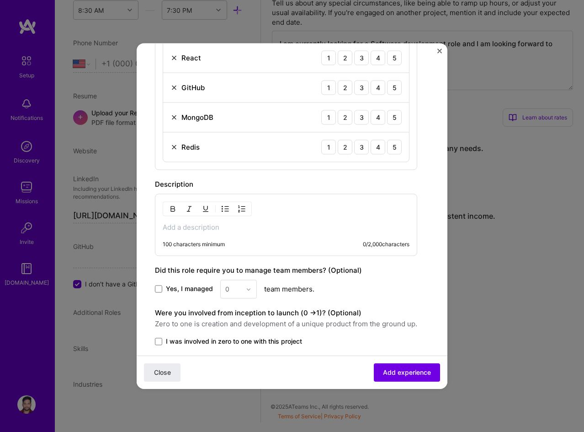
scroll to position [457, 0]
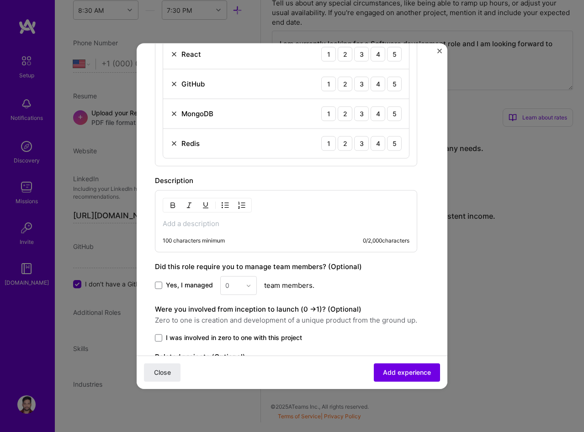
type input "Red"
click at [225, 227] on p at bounding box center [286, 223] width 247 height 9
click at [278, 224] on p at bounding box center [286, 223] width 247 height 9
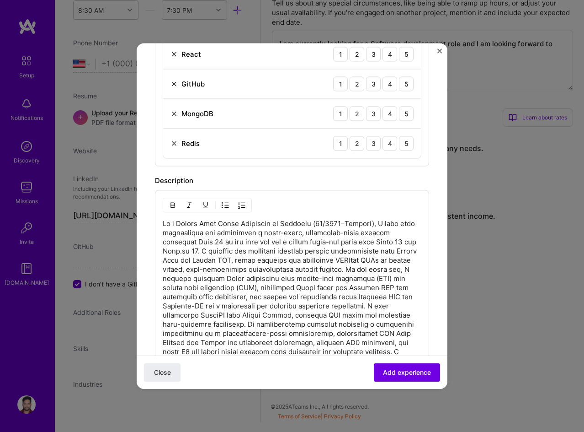
click at [303, 224] on p at bounding box center [292, 342] width 259 height 247
click at [366, 220] on p at bounding box center [292, 342] width 259 height 247
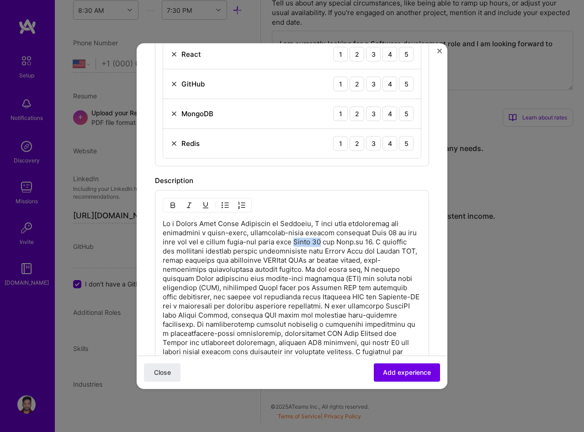
drag, startPoint x: 291, startPoint y: 242, endPoint x: 318, endPoint y: 239, distance: 26.8
click at [318, 239] on p at bounding box center [292, 342] width 259 height 247
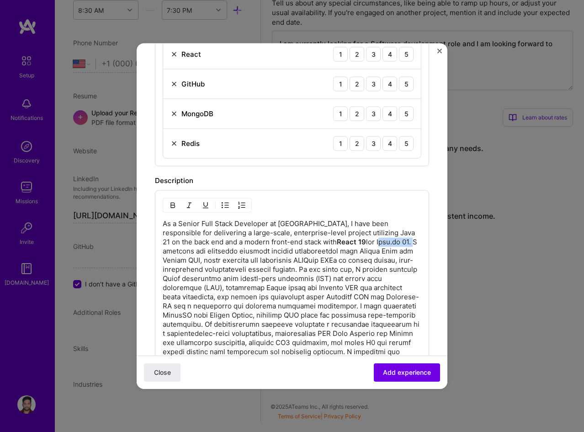
drag, startPoint x: 336, startPoint y: 242, endPoint x: 369, endPoint y: 243, distance: 32.9
click at [369, 243] on p "As a Senior Full Stack Developer at [GEOGRAPHIC_DATA], I have been responsible …" at bounding box center [292, 342] width 259 height 247
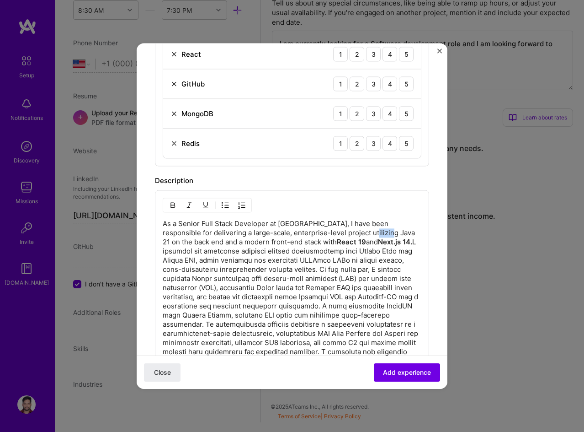
drag, startPoint x: 348, startPoint y: 231, endPoint x: 370, endPoint y: 231, distance: 22.0
click at [370, 231] on p "As a Senior Full Stack Developer at Deloitte, I have been responsible for deliv…" at bounding box center [292, 342] width 259 height 247
drag, startPoint x: 278, startPoint y: 259, endPoint x: 325, endPoint y: 253, distance: 47.9
click at [321, 257] on p "As a Senior Full Stack Developer at Deloitte, I have been responsible for deliv…" at bounding box center [292, 342] width 259 height 247
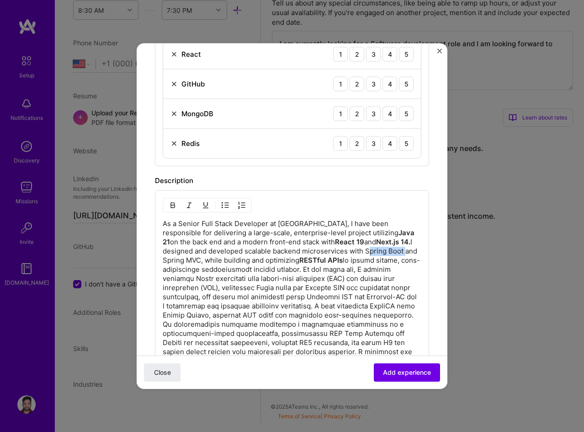
drag, startPoint x: 334, startPoint y: 250, endPoint x: 373, endPoint y: 250, distance: 38.9
click at [373, 250] on p "As a Senior Full Stack Developer at Deloitte, I have been responsible for deliv…" at bounding box center [292, 342] width 259 height 247
click at [376, 250] on p "As a Senior Full Stack Developer at Deloitte, I have been responsible for deliv…" at bounding box center [292, 342] width 259 height 247
click at [179, 259] on p "As a Senior Full Stack Developer at Deloitte, I have been responsible for deliv…" at bounding box center [292, 342] width 259 height 247
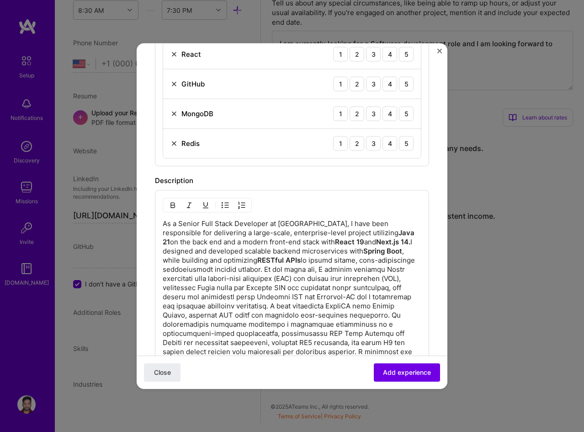
click at [299, 279] on p "As a Senior Full Stack Developer at Deloitte, I have been responsible for deliv…" at bounding box center [292, 342] width 259 height 247
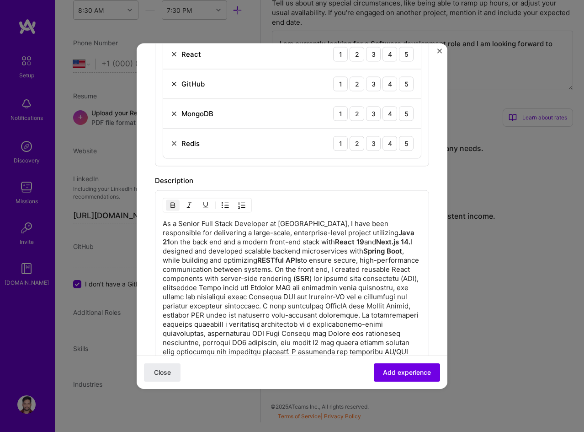
click at [293, 287] on p "As a Senior Full Stack Developer at Deloitte, I have been responsible for deliv…" at bounding box center [292, 342] width 259 height 247
click at [311, 285] on p "As a Senior Full Stack Developer at Deloitte, I have been responsible for deliv…" at bounding box center [292, 342] width 259 height 247
click at [236, 288] on p "As a Senior Full Stack Developer at Deloitte, I have been responsible for deliv…" at bounding box center [292, 342] width 259 height 247
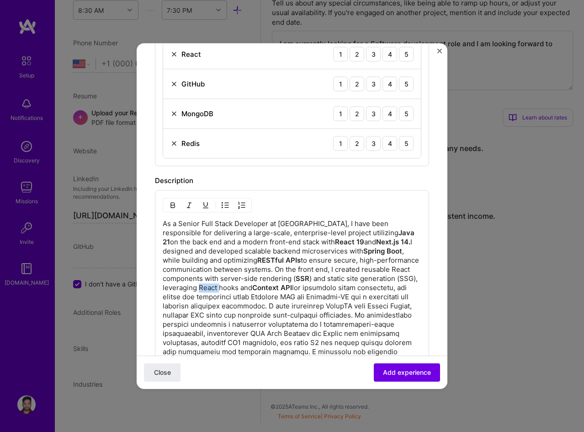
click at [236, 288] on p "As a Senior Full Stack Developer at Deloitte, I have been responsible for deliv…" at bounding box center [292, 342] width 259 height 247
click at [248, 288] on p "As a Senior Full Stack Developer at Deloitte, I have been responsible for deliv…" at bounding box center [292, 342] width 259 height 247
click at [312, 343] on p "As a Senior Full Stack Developer at Deloitte, I have been responsible for deliv…" at bounding box center [292, 342] width 259 height 247
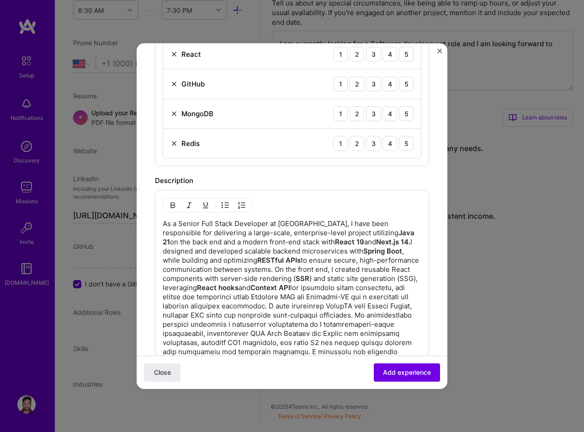
click at [316, 341] on p "As a Senior Full Stack Developer at Deloitte, I have been responsible for deliv…" at bounding box center [292, 342] width 259 height 247
click at [329, 335] on p "As a Senior Full Stack Developer at Deloitte, I have been responsible for deliv…" at bounding box center [292, 342] width 259 height 247
click at [345, 335] on p "As a Senior Full Stack Developer at Deloitte, I have been responsible for deliv…" at bounding box center [292, 342] width 259 height 247
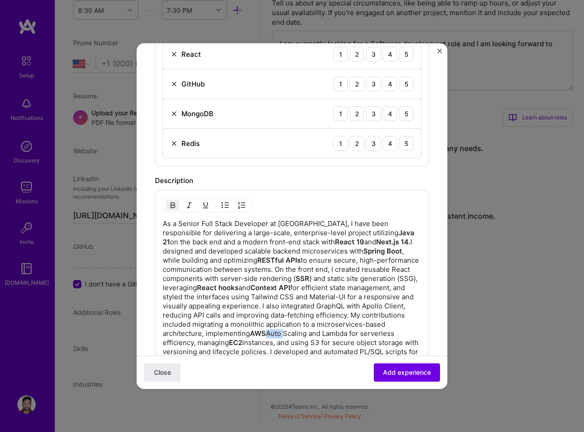
click at [345, 335] on p "As a Senior Full Stack Developer at Deloitte, I have been responsible for deliv…" at bounding box center [292, 342] width 259 height 247
click at [368, 334] on p "As a Senior Full Stack Developer at Deloitte, I have been responsible for deliv…" at bounding box center [292, 342] width 259 height 247
click at [181, 343] on p "As a Senior Full Stack Developer at Deloitte, I have been responsible for deliv…" at bounding box center [292, 342] width 259 height 247
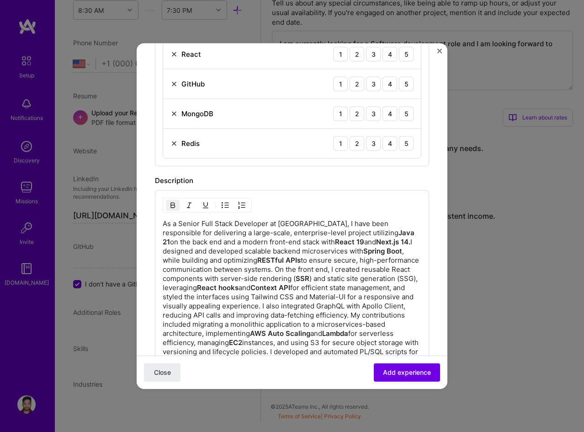
click at [401, 305] on p "As a Senior Full Stack Developer at Deloitte, I have been responsible for deliv…" at bounding box center [292, 342] width 259 height 247
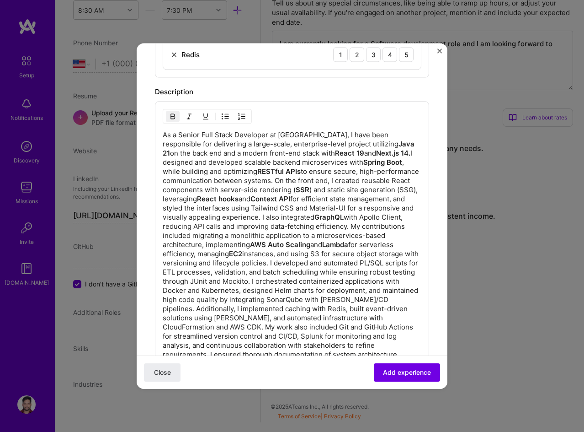
scroll to position [549, 0]
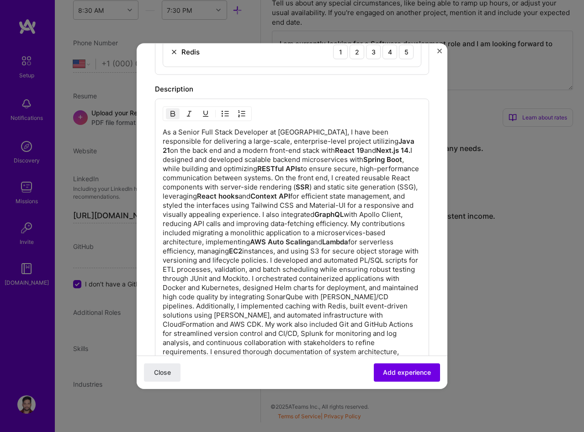
click at [263, 273] on p "As a Senior Full Stack Developer at Deloitte, I have been responsible for deliv…" at bounding box center [292, 251] width 259 height 247
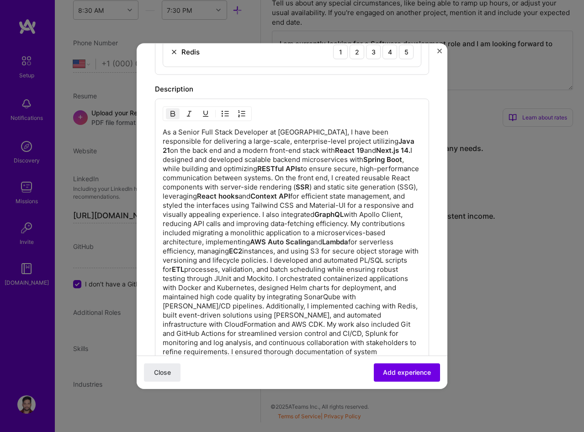
click at [207, 268] on p "As a Senior Full Stack Developer at Deloitte, I have been responsible for deliv…" at bounding box center [292, 251] width 259 height 247
click at [200, 270] on p "As a Senior Full Stack Developer at Deloitte, I have been responsible for deliv…" at bounding box center [292, 251] width 259 height 247
click at [222, 269] on p "As a Senior Full Stack Developer at Deloitte, I have been responsible for deliv…" at bounding box center [292, 251] width 259 height 247
click at [224, 271] on p "As a Senior Full Stack Developer at Deloitte, I have been responsible for deliv…" at bounding box center [292, 251] width 259 height 247
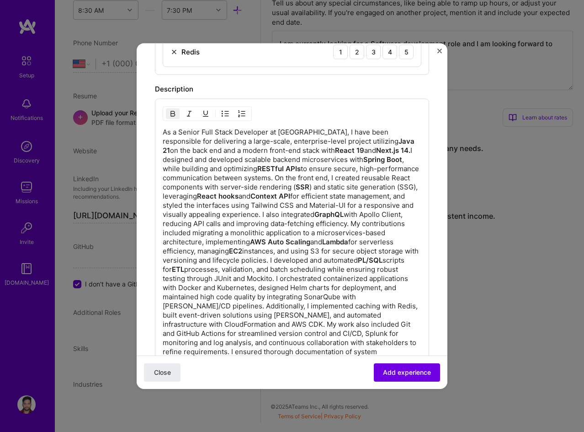
click at [268, 306] on p "As a Senior Full Stack Developer at Deloitte, I have been responsible for deliv…" at bounding box center [292, 251] width 259 height 247
click at [330, 305] on p "As a Senior Full Stack Developer at Deloitte, I have been responsible for deliv…" at bounding box center [292, 251] width 259 height 247
click at [225, 301] on p "As a Senior Full Stack Developer at Deloitte, I have been responsible for deliv…" at bounding box center [292, 251] width 259 height 247
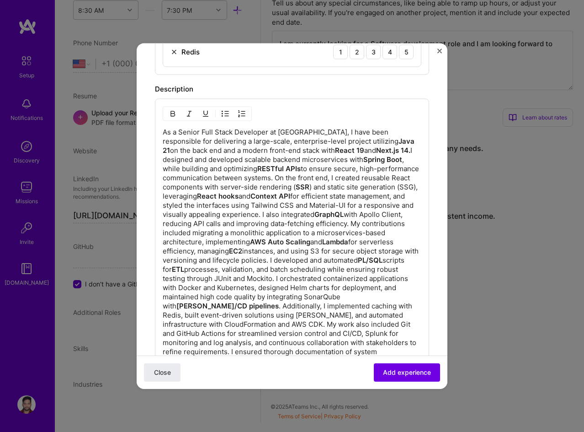
click at [223, 307] on p "As a Senior Full Stack Developer at Deloitte, I have been responsible for deliv…" at bounding box center [292, 251] width 259 height 247
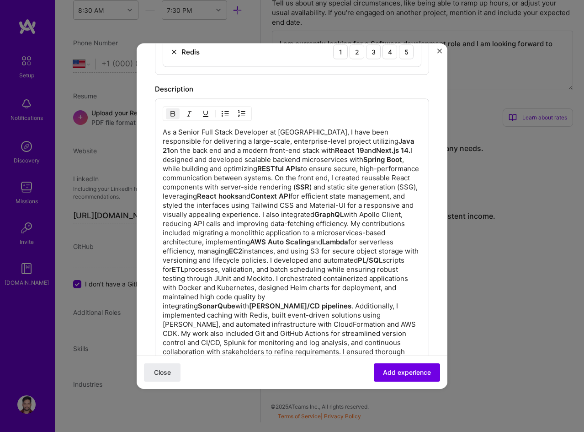
click at [208, 298] on p "As a Senior Full Stack Developer at Deloitte, I have been responsible for deliv…" at bounding box center [292, 251] width 259 height 247
click at [209, 297] on p "As a Senior Full Stack Developer at Deloitte, I have been responsible for deliv…" at bounding box center [292, 251] width 259 height 247
click at [286, 325] on p "As a Senior Full Stack Developer at Deloitte, I have been responsible for deliv…" at bounding box center [292, 251] width 259 height 247
click at [348, 323] on p "As a Senior Full Stack Developer at Deloitte, I have been responsible for deliv…" at bounding box center [292, 251] width 259 height 247
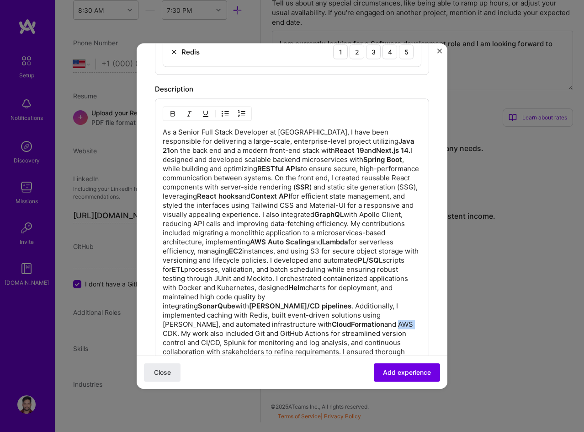
click at [348, 323] on p "As a Senior Full Stack Developer at Deloitte, I have been responsible for deliv…" at bounding box center [292, 251] width 259 height 247
click at [369, 325] on p "As a Senior Full Stack Developer at Deloitte, I have been responsible for deliv…" at bounding box center [292, 256] width 259 height 256
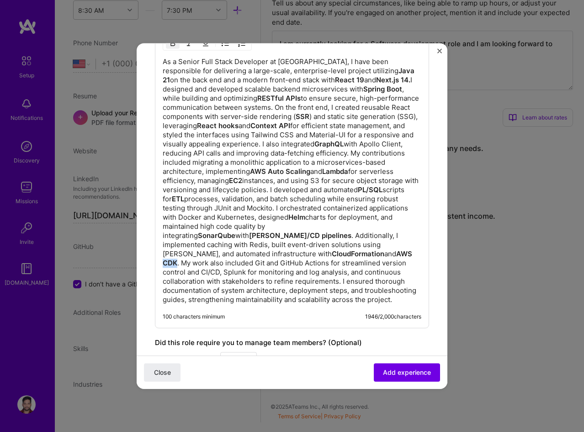
scroll to position [640, 0]
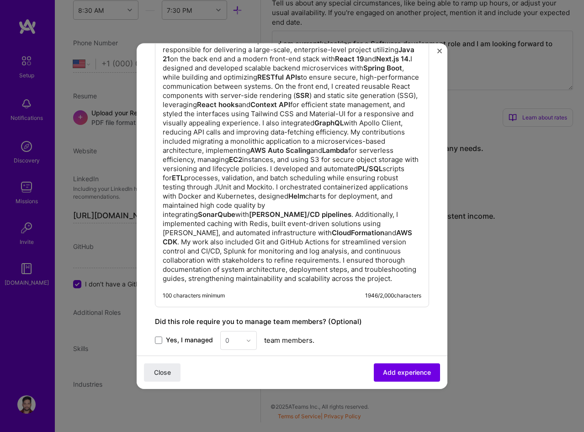
click at [249, 243] on p "As a Senior Full Stack Developer at Deloitte, I have been responsible for deliv…" at bounding box center [292, 159] width 259 height 247
click at [272, 243] on p "As a Senior Full Stack Developer at Deloitte, I have been responsible for deliv…" at bounding box center [292, 159] width 259 height 247
click at [209, 241] on p "As a Senior Full Stack Developer at Deloitte, I have been responsible for deliv…" at bounding box center [292, 159] width 259 height 247
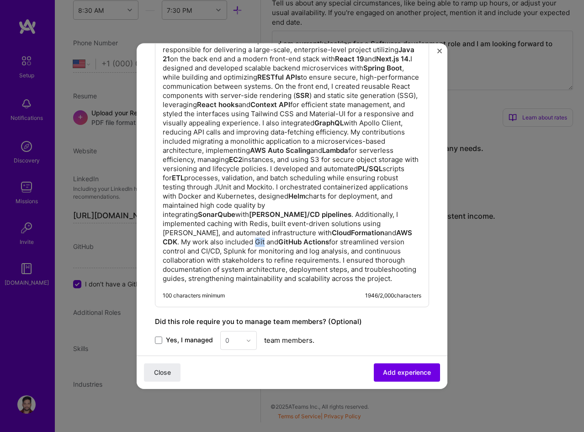
drag, startPoint x: 209, startPoint y: 241, endPoint x: 201, endPoint y: 246, distance: 9.2
click at [210, 241] on p "As a Senior Full Stack Developer at Deloitte, I have been responsible for deliv…" at bounding box center [292, 159] width 259 height 247
click at [169, 250] on p "As a Senior Full Stack Developer at Deloitte, I have been responsible for deliv…" at bounding box center [292, 159] width 259 height 247
drag, startPoint x: 163, startPoint y: 250, endPoint x: 181, endPoint y: 251, distance: 17.9
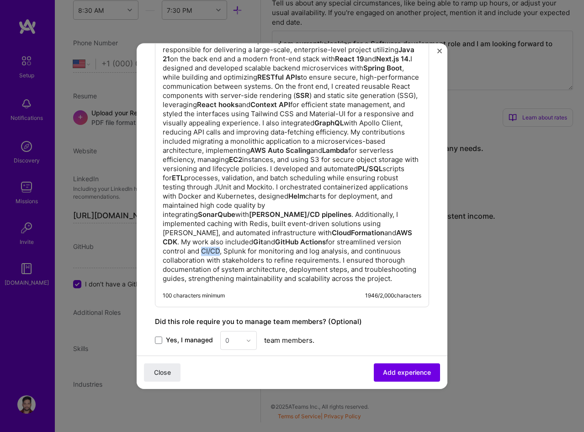
click at [181, 251] on p "As a Senior Full Stack Developer at Deloitte, I have been responsible for deliv…" at bounding box center [292, 159] width 259 height 247
click at [204, 252] on p "As a Senior Full Stack Developer at Deloitte, I have been responsible for deliv…" at bounding box center [292, 159] width 259 height 247
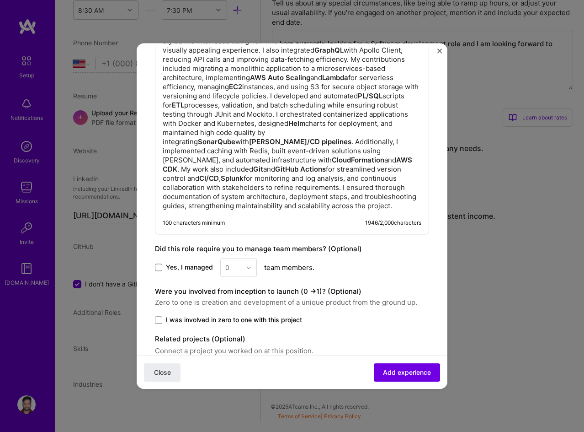
scroll to position [757, 0]
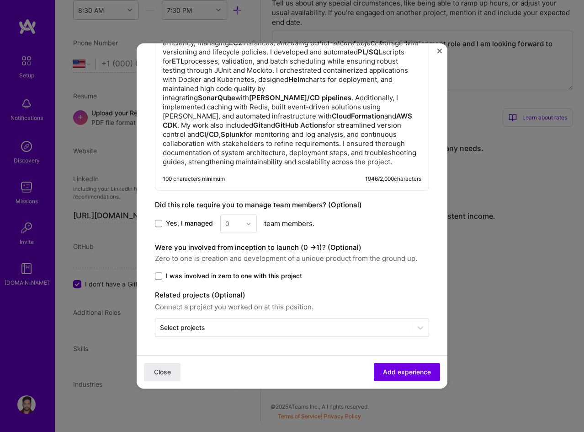
click at [179, 224] on span "Yes, I managed" at bounding box center [189, 223] width 47 height 9
click at [0, 0] on input "Yes, I managed" at bounding box center [0, 0] width 0 height 0
click at [231, 220] on input "text" at bounding box center [233, 224] width 16 height 10
click at [231, 263] on div "2" at bounding box center [238, 264] width 31 height 17
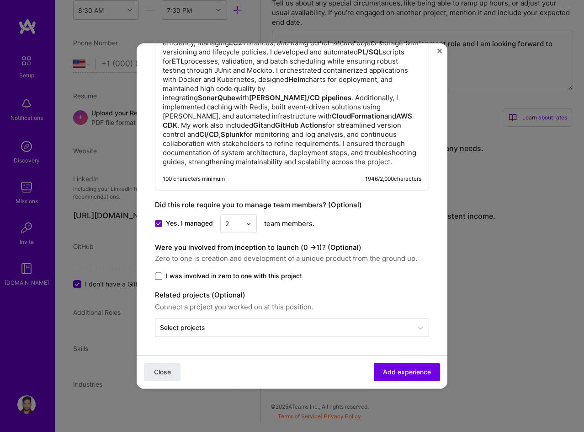
click at [159, 278] on span at bounding box center [158, 275] width 7 height 7
click at [0, 0] on input "I was involved in zero to one with this project" at bounding box center [0, 0] width 0 height 0
click at [257, 323] on input "text" at bounding box center [283, 327] width 247 height 10
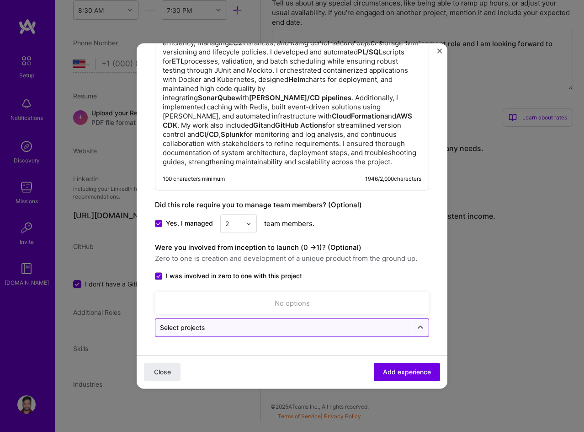
click at [258, 323] on input "text" at bounding box center [283, 327] width 247 height 10
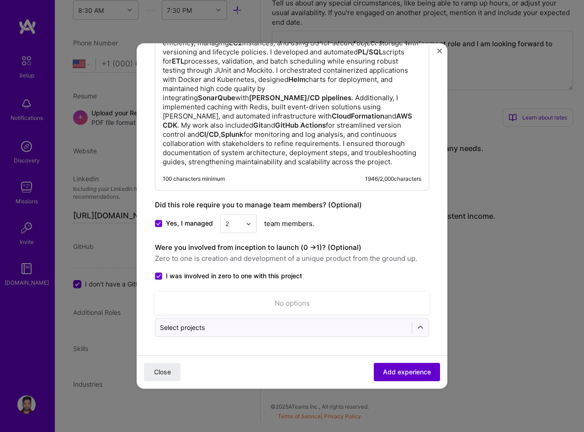
click at [400, 372] on span "Add experience" at bounding box center [407, 371] width 48 height 9
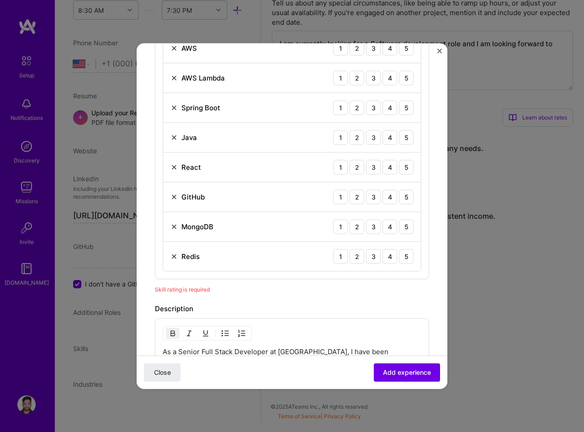
scroll to position [275, 0]
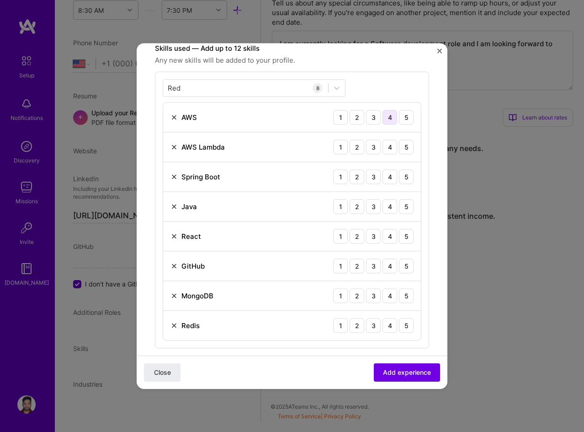
click at [386, 118] on div "4" at bounding box center [390, 117] width 15 height 15
click at [385, 147] on div "4" at bounding box center [390, 146] width 15 height 15
click at [404, 176] on div "5" at bounding box center [406, 176] width 15 height 15
click at [400, 206] on div "5" at bounding box center [406, 206] width 15 height 15
click at [389, 238] on div "4" at bounding box center [390, 236] width 15 height 15
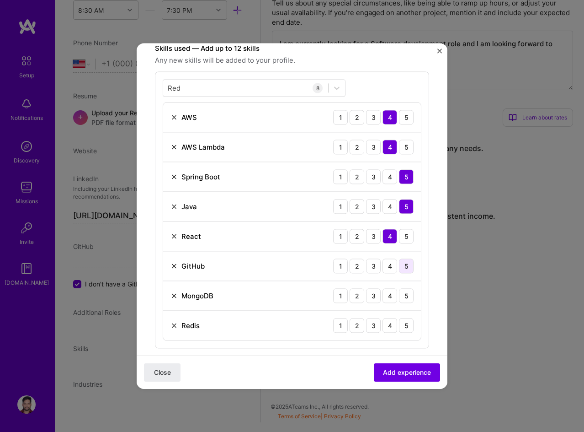
click at [404, 265] on div "5" at bounding box center [406, 265] width 15 height 15
click at [367, 263] on div "3" at bounding box center [373, 265] width 15 height 15
click at [383, 263] on div "4" at bounding box center [390, 265] width 15 height 15
click at [405, 291] on div "5" at bounding box center [406, 295] width 15 height 15
click at [387, 299] on div "4" at bounding box center [390, 295] width 15 height 15
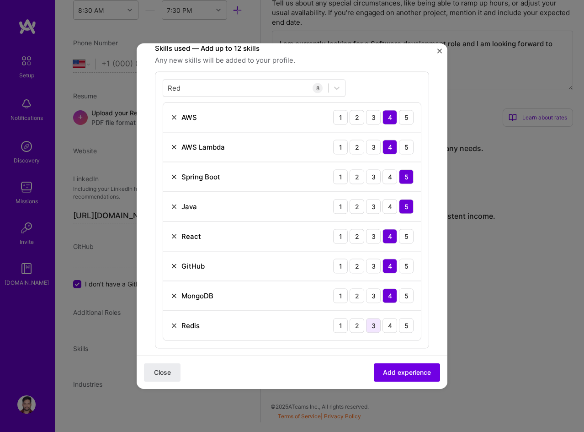
click at [369, 325] on div "3" at bounding box center [373, 325] width 15 height 15
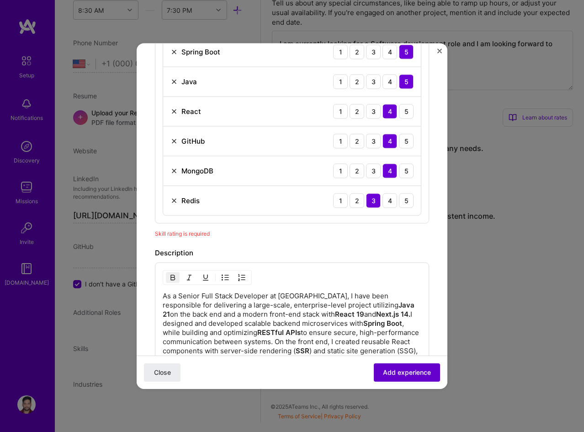
scroll to position [413, 0]
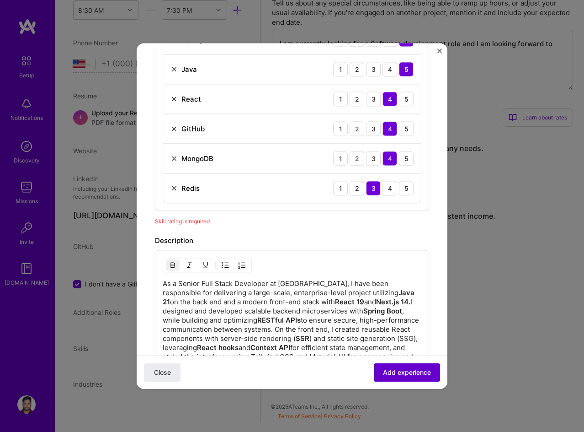
click at [405, 370] on span "Add experience" at bounding box center [407, 372] width 48 height 9
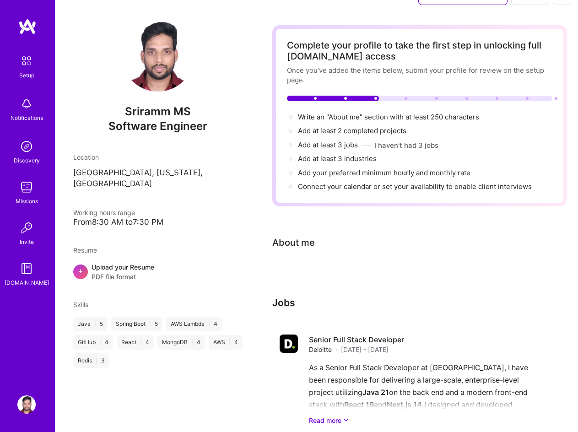
scroll to position [74, 0]
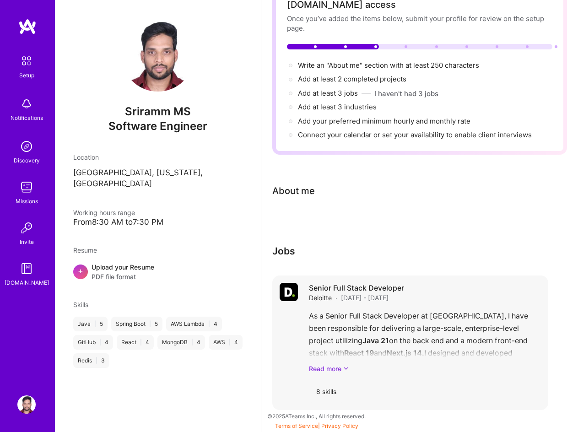
click at [332, 367] on link "Read more" at bounding box center [425, 369] width 232 height 10
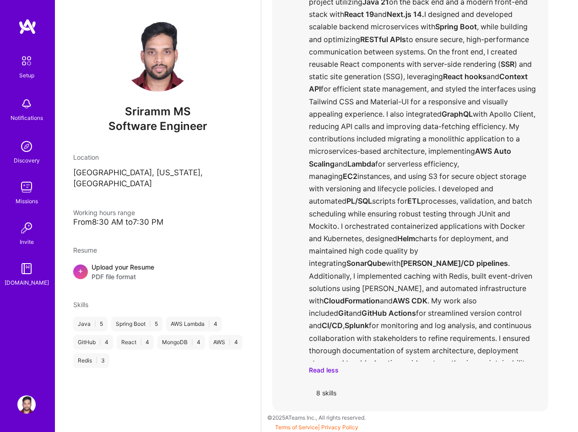
scroll to position [414, 0]
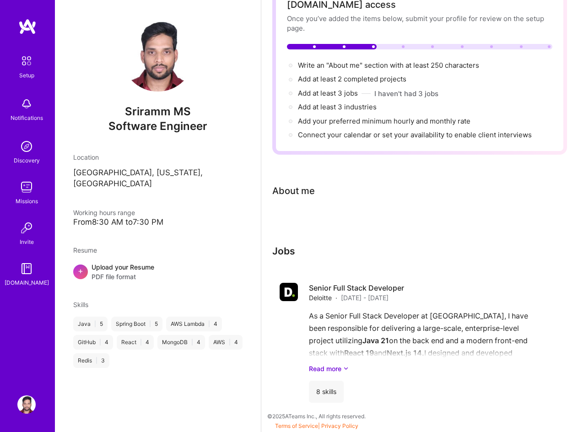
scroll to position [74, 0]
click at [338, 372] on div "Senior Full Stack Developer Deloitte · [DATE] - [DATE] As a Senior Full Stack D…" at bounding box center [425, 343] width 232 height 120
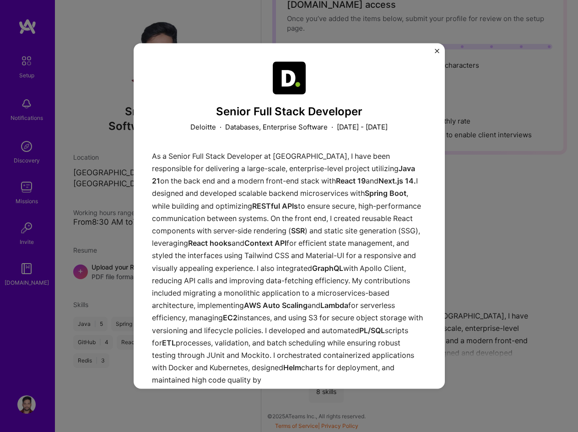
click at [436, 48] on div "Senior Full Stack Developer Deloitte · Databases, Enterprise Software · [DATE] …" at bounding box center [289, 215] width 311 height 345
click at [437, 50] on img "Close" at bounding box center [436, 50] width 5 height 5
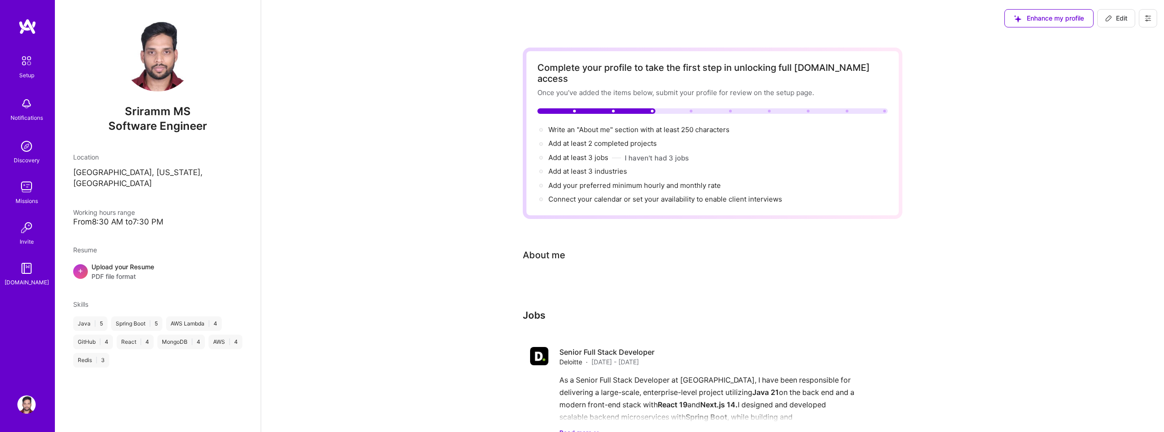
click at [1119, 13] on button "Edit" at bounding box center [1116, 18] width 38 height 18
select select "US"
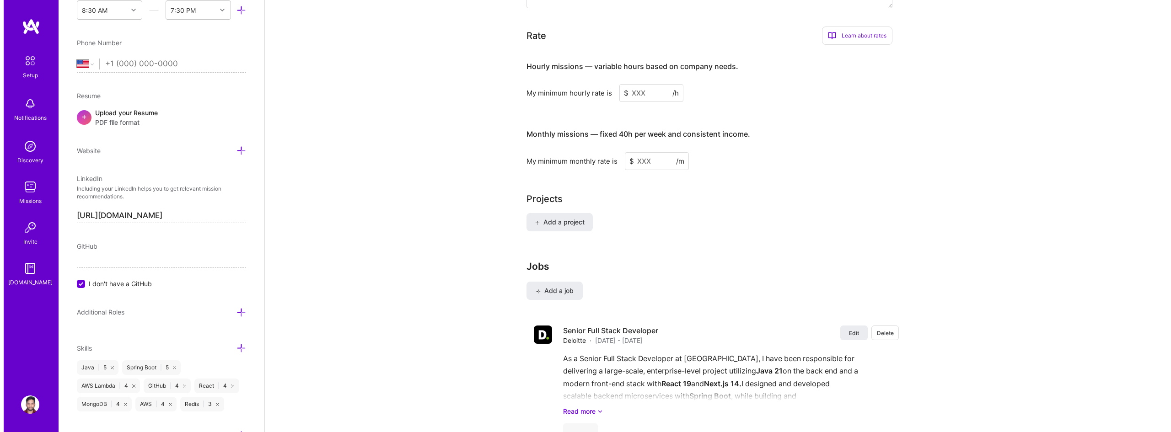
scroll to position [562, 0]
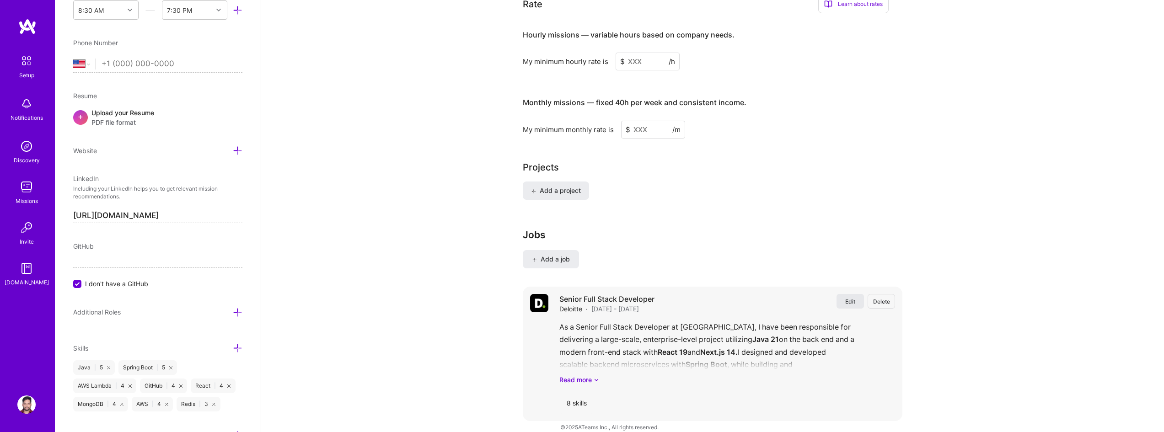
click at [845, 298] on span "Edit" at bounding box center [850, 302] width 10 height 8
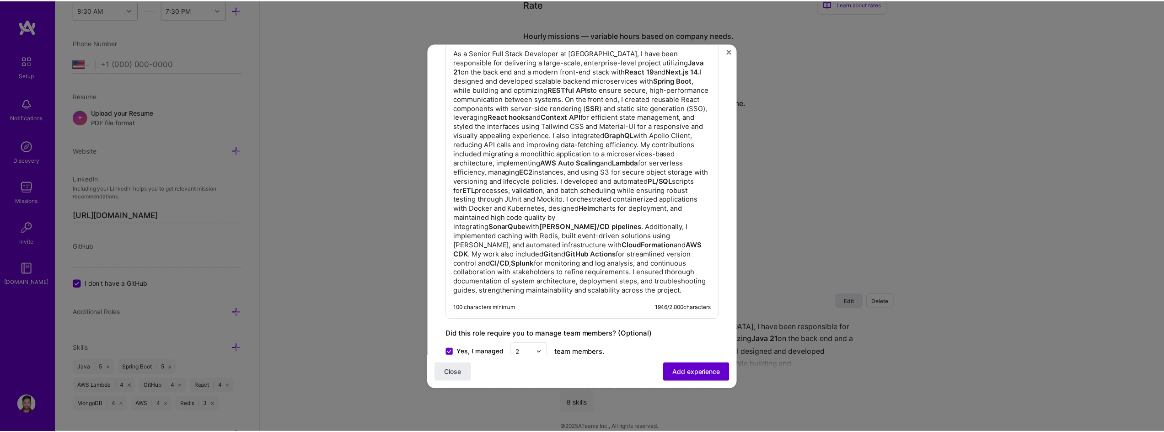
scroll to position [732, 0]
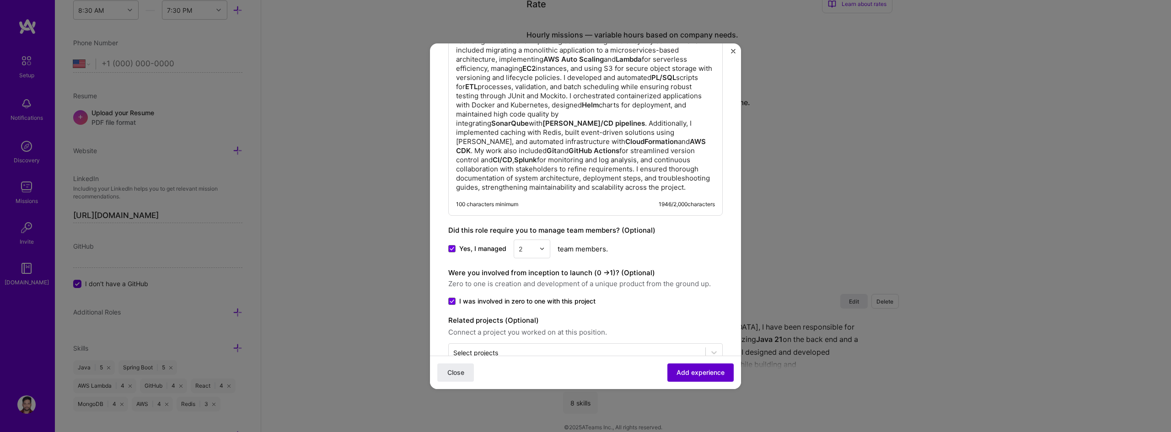
click at [679, 366] on button "Add experience" at bounding box center [700, 372] width 66 height 18
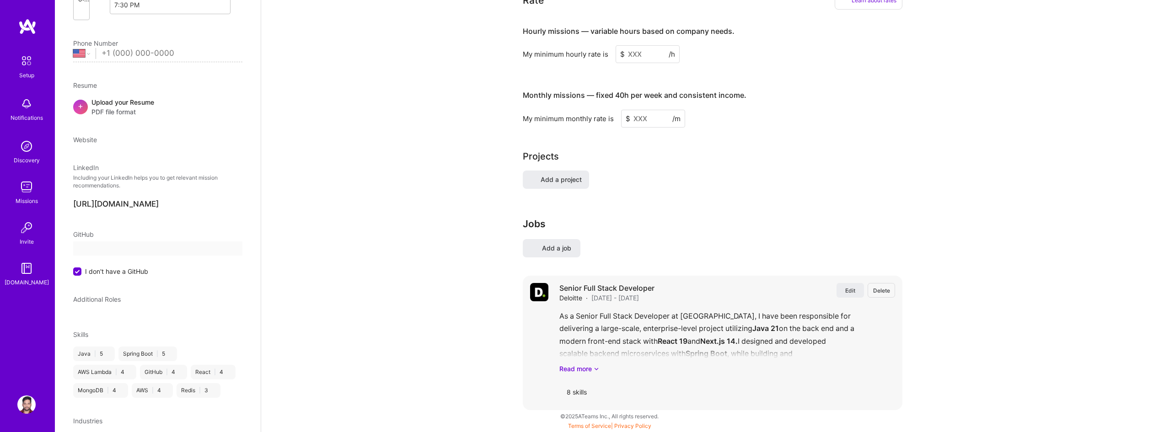
scroll to position [66, 0]
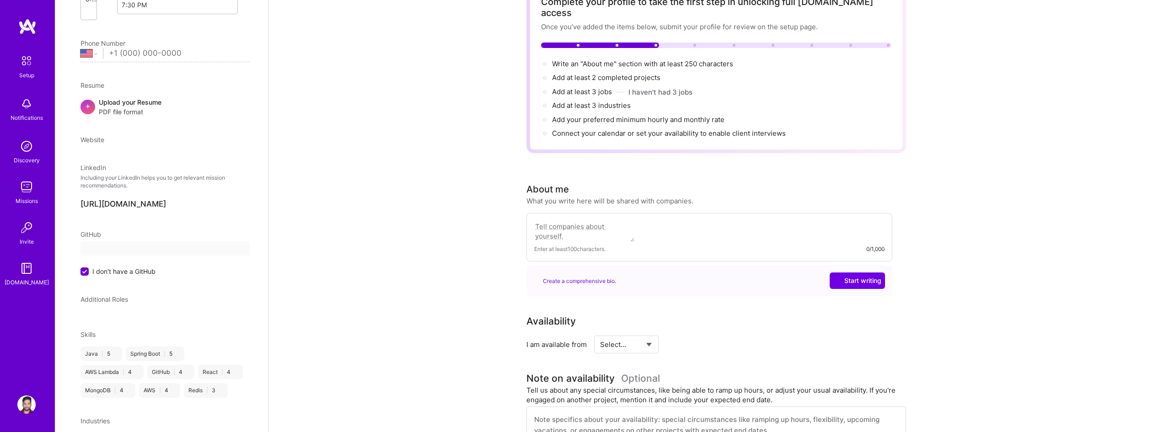
select select "US"
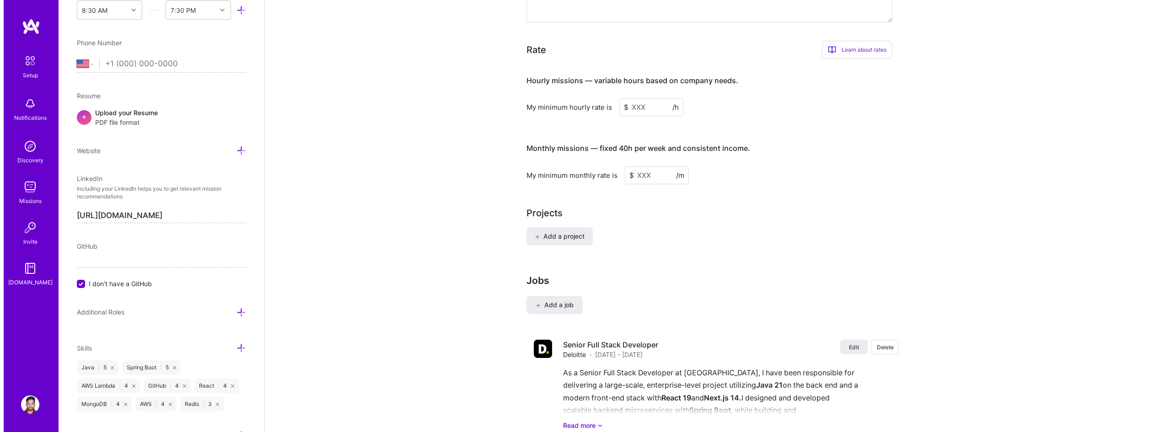
scroll to position [562, 0]
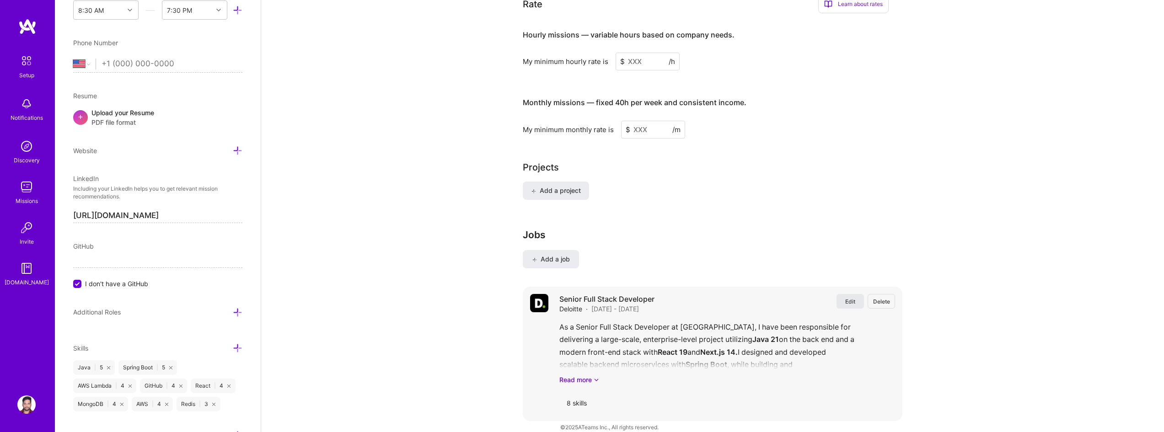
click at [850, 298] on span "Edit" at bounding box center [850, 302] width 10 height 8
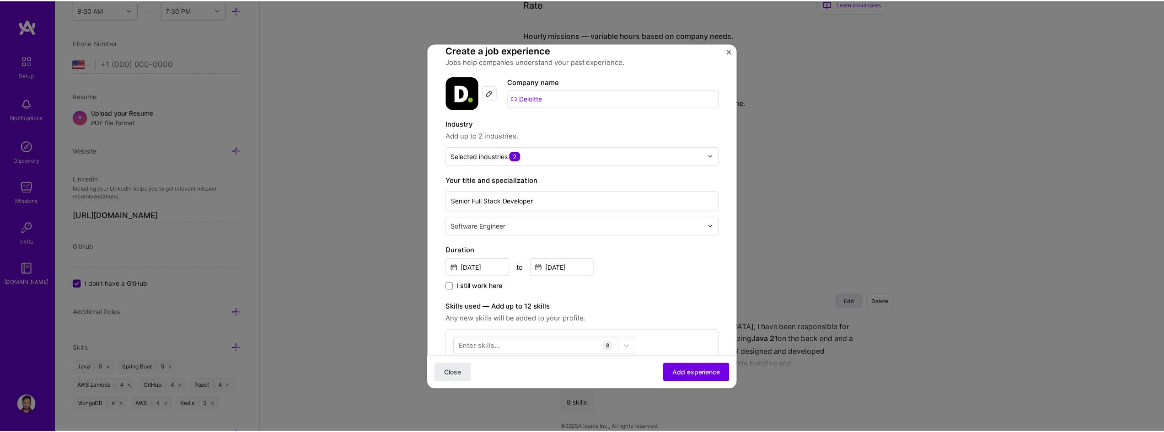
scroll to position [0, 0]
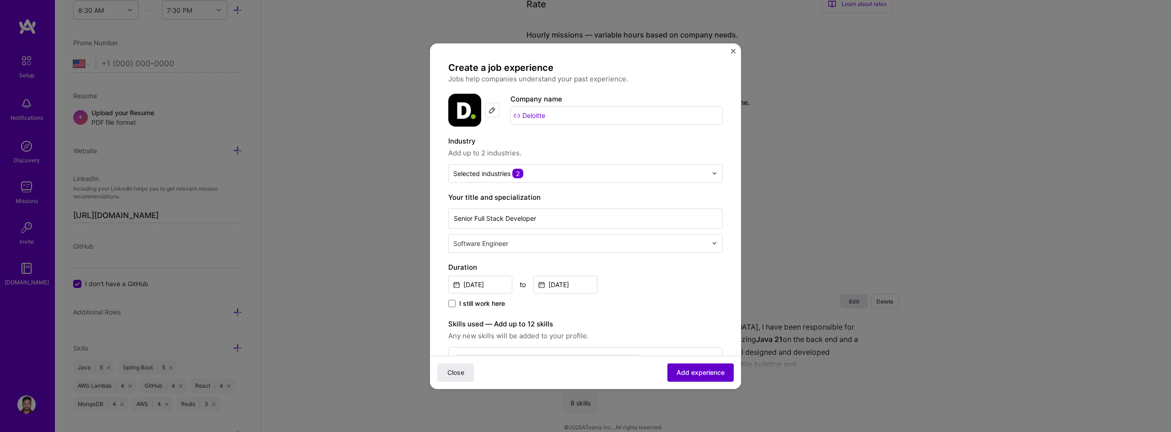
click at [691, 366] on button "Add experience" at bounding box center [700, 372] width 66 height 18
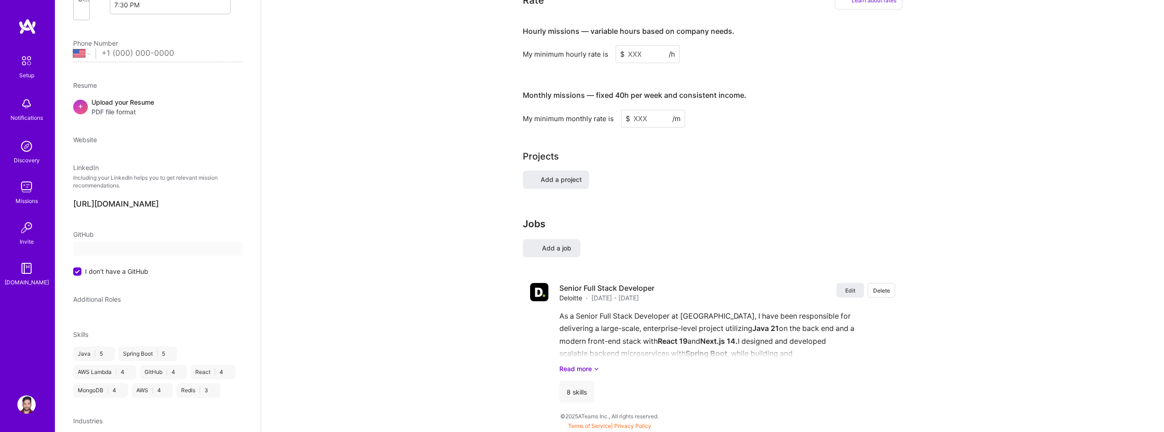
select select "US"
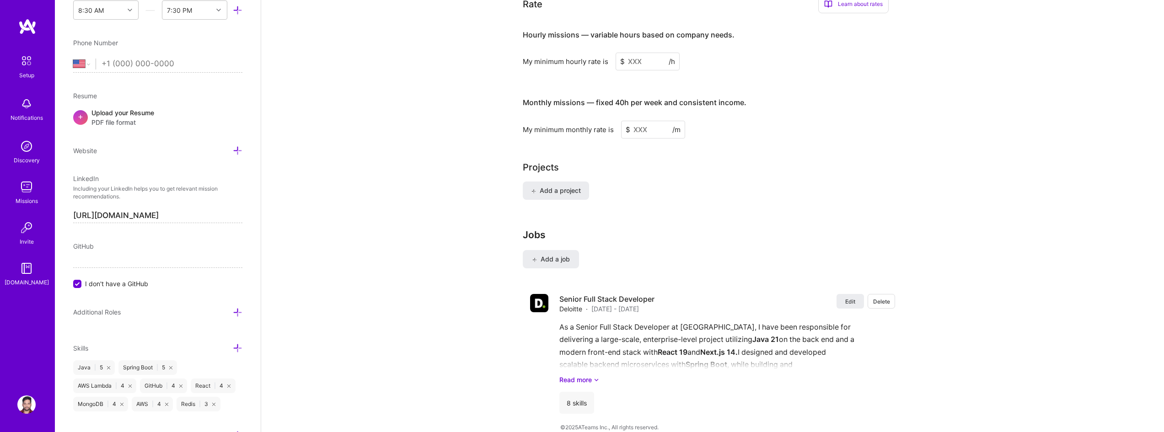
scroll to position [66, 0]
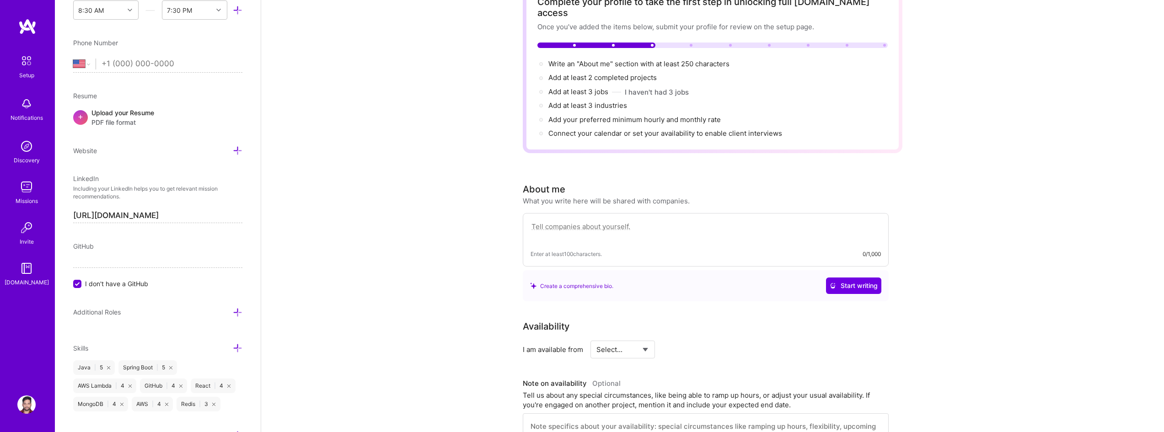
click at [110, 112] on div "Upload your Resume PDF file format" at bounding box center [122, 117] width 63 height 19
click at [151, 70] on input "tel" at bounding box center [172, 64] width 141 height 27
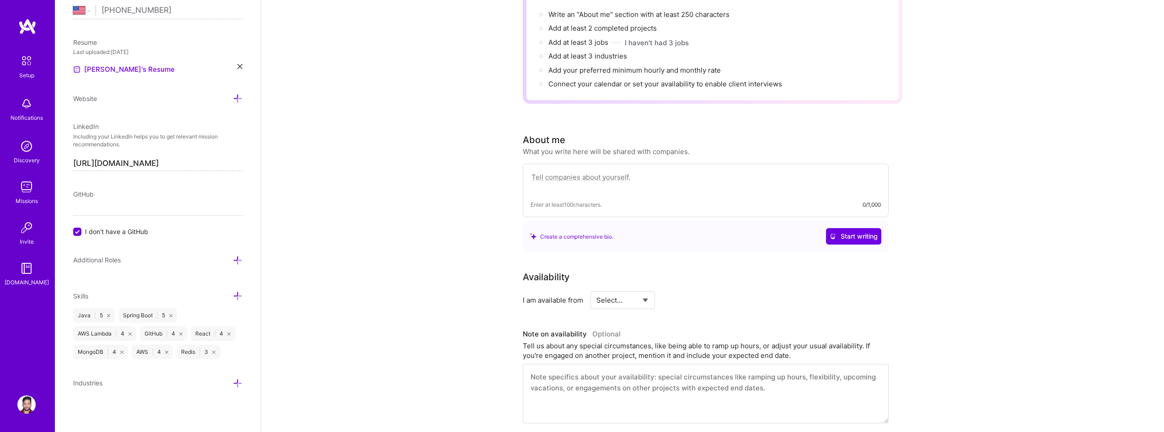
scroll to position [112, 0]
type input "[PHONE_NUMBER]"
click at [858, 234] on button "Start writing" at bounding box center [853, 240] width 55 height 16
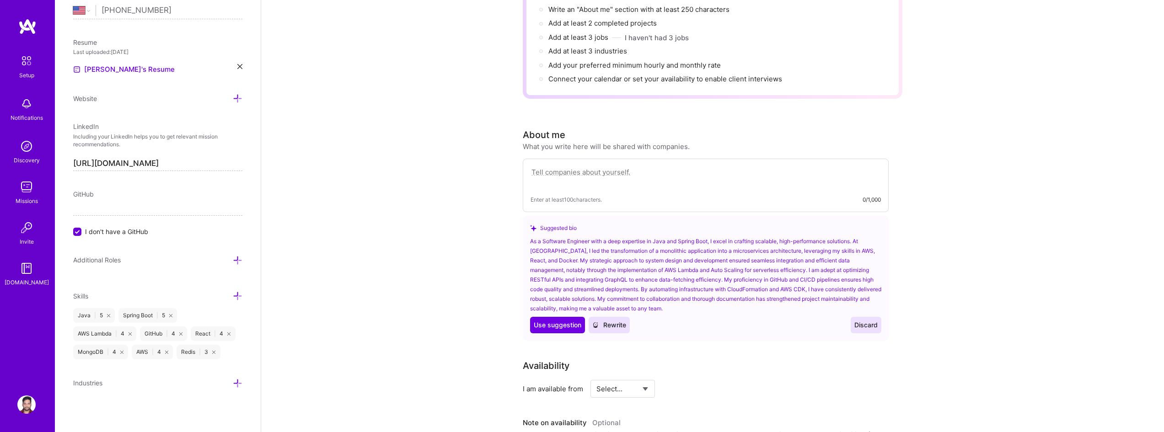
scroll to position [137, 0]
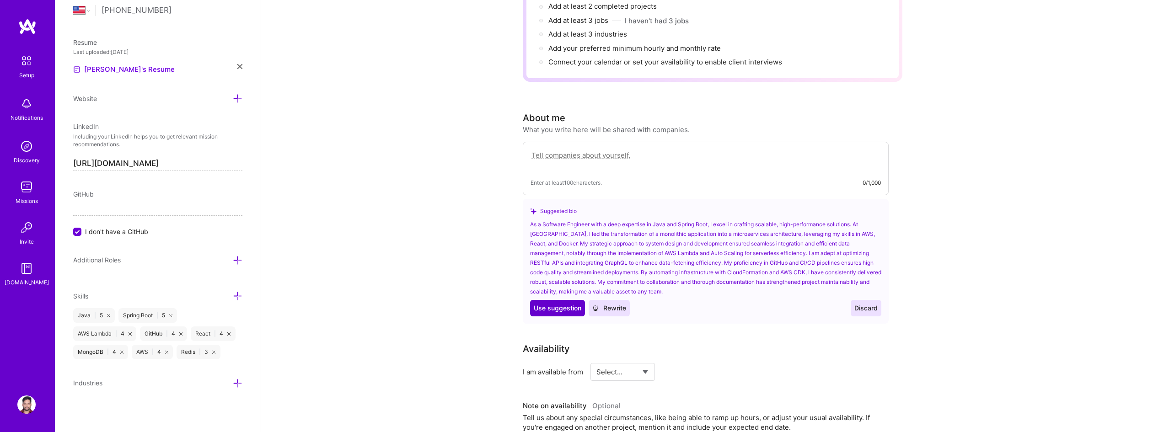
click at [569, 304] on span "Use suggestion" at bounding box center [558, 308] width 48 height 9
type textarea "As a Software Engineer with a deep expertise in Java and Spring Boot, I excel i…"
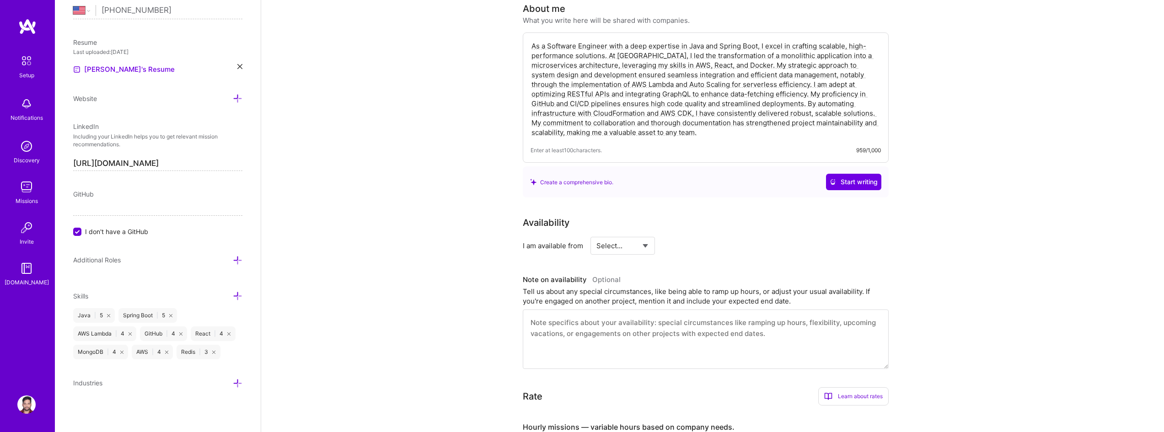
scroll to position [274, 0]
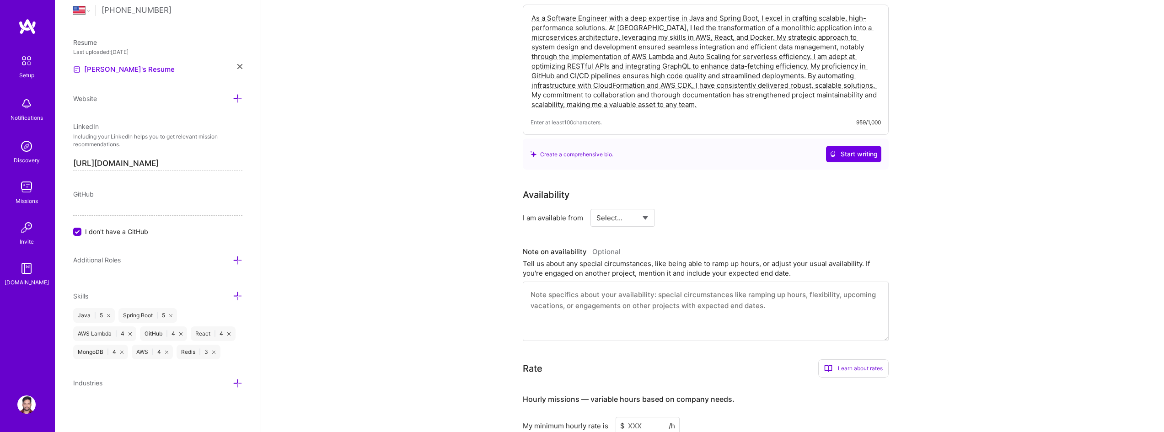
click at [623, 210] on select "Select... Right Now Future Date Not Available" at bounding box center [622, 217] width 53 height 23
select select "Right Now"
click at [596, 206] on select "Select... Right Now Future Date Not Available" at bounding box center [622, 217] width 53 height 23
click at [642, 289] on textarea at bounding box center [706, 311] width 366 height 59
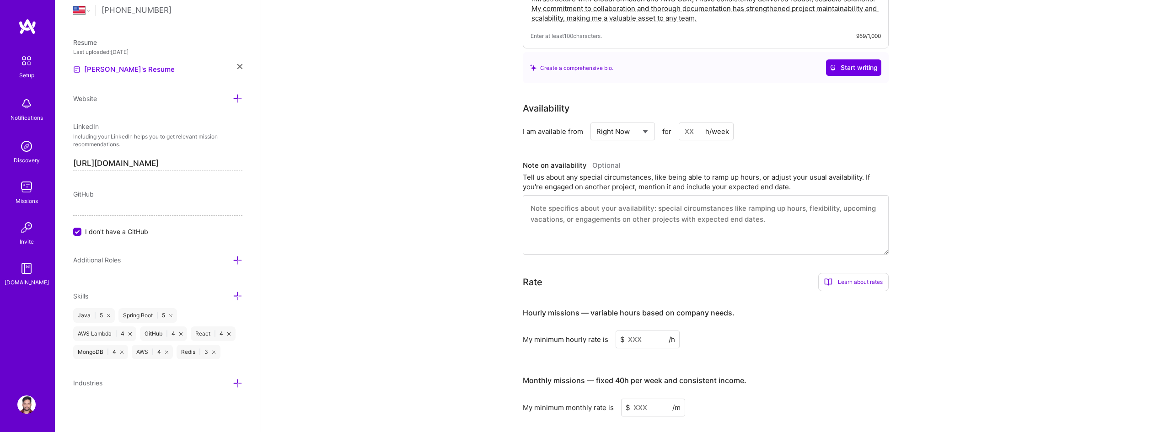
scroll to position [457, 0]
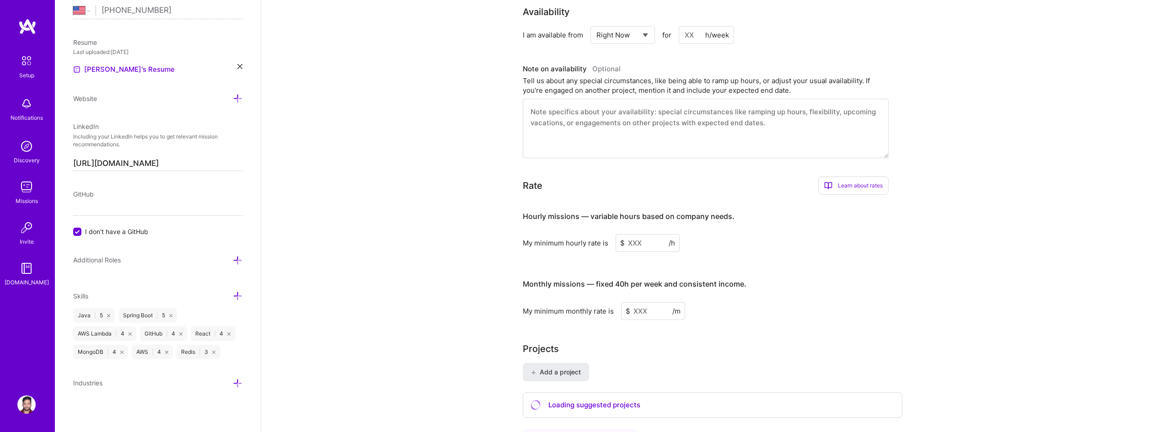
click at [637, 234] on input at bounding box center [648, 243] width 64 height 18
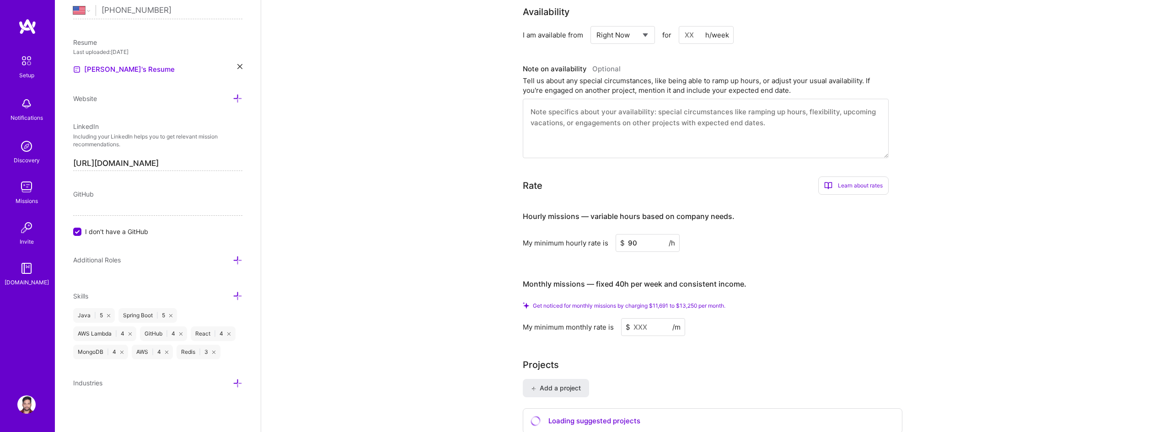
type input "90"
click at [643, 323] on input at bounding box center [653, 327] width 64 height 18
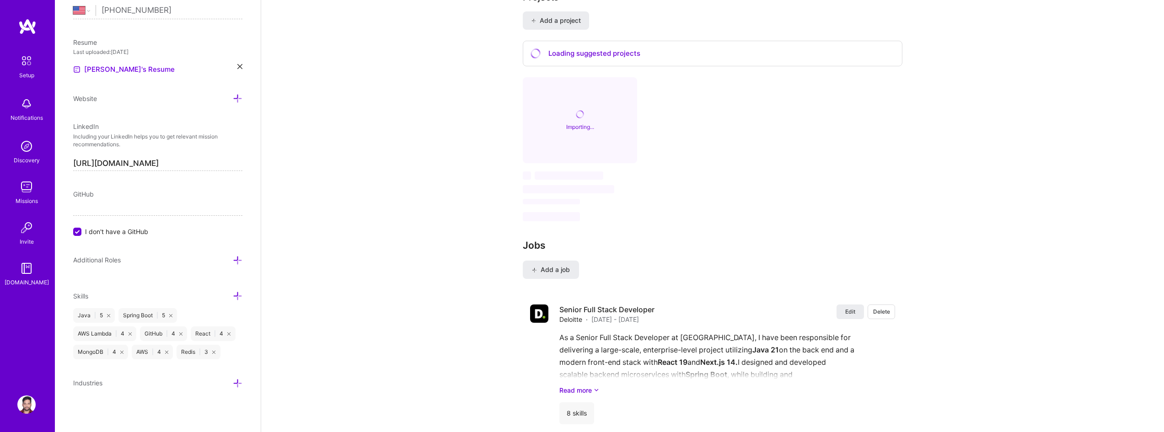
scroll to position [806, 0]
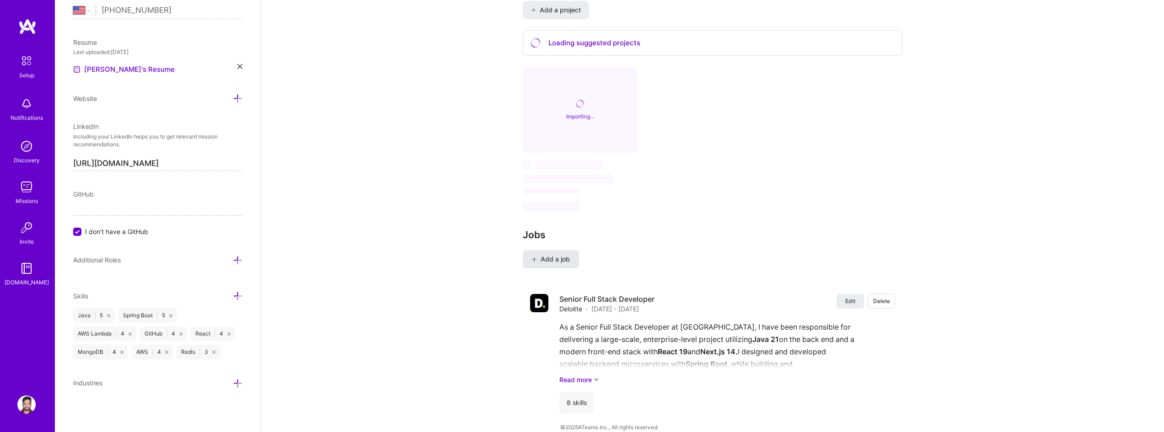
type input "14000"
click at [556, 255] on span "Add a job" at bounding box center [551, 259] width 38 height 9
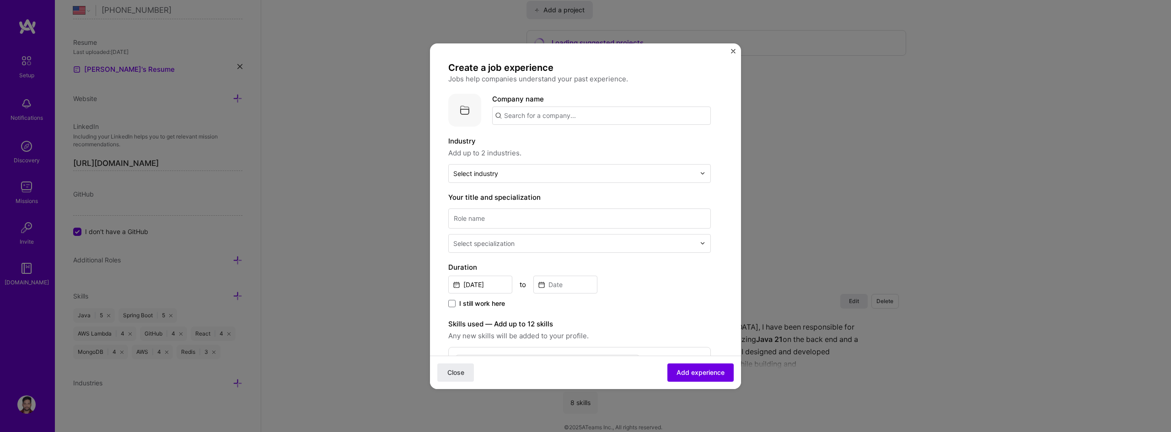
click at [572, 113] on input "text" at bounding box center [601, 116] width 219 height 18
click at [733, 50] on img "Close" at bounding box center [733, 51] width 5 height 5
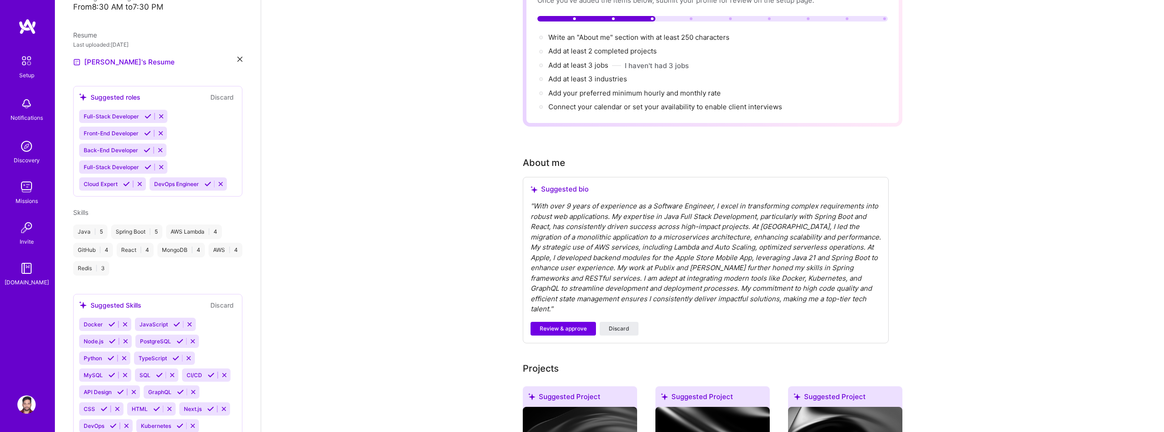
scroll to position [74, 0]
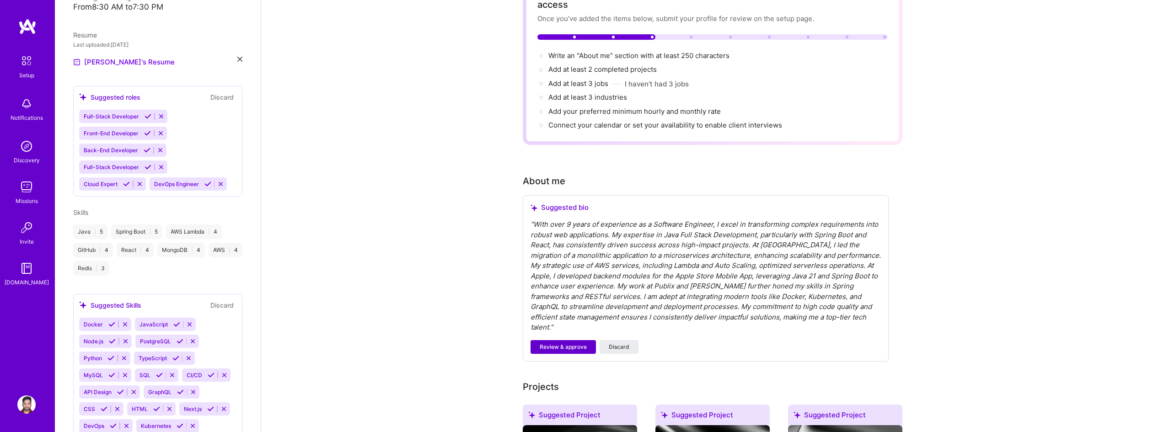
click at [572, 340] on button "Review & approve" at bounding box center [563, 347] width 65 height 14
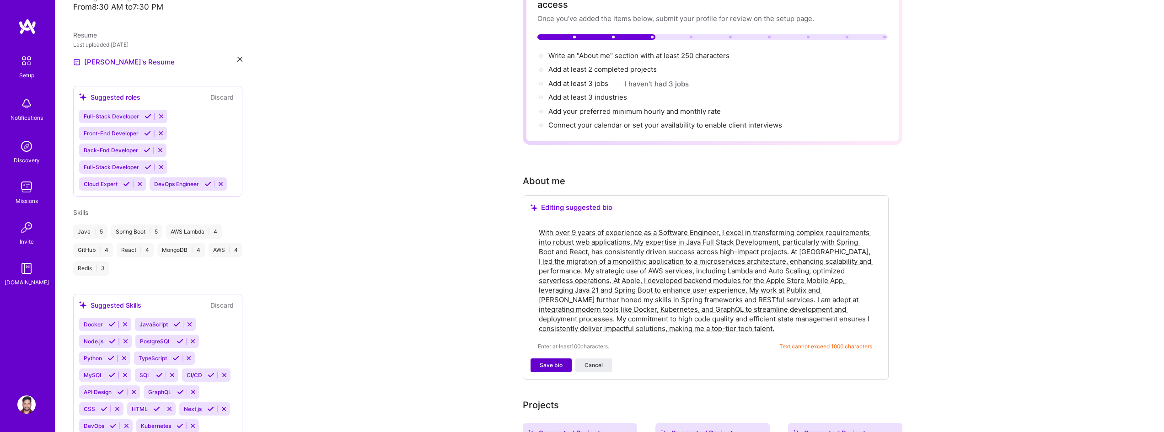
click at [554, 361] on span "Save bio" at bounding box center [551, 365] width 23 height 8
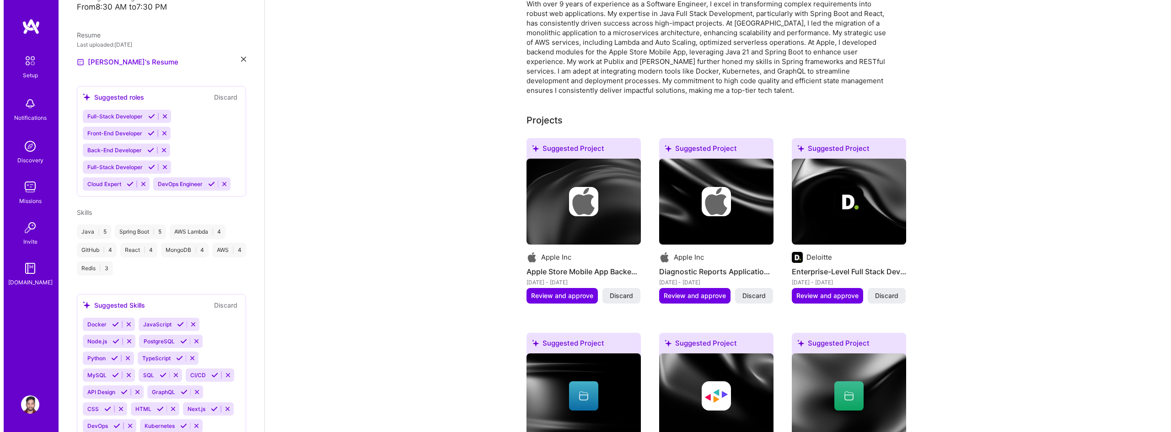
scroll to position [257, 0]
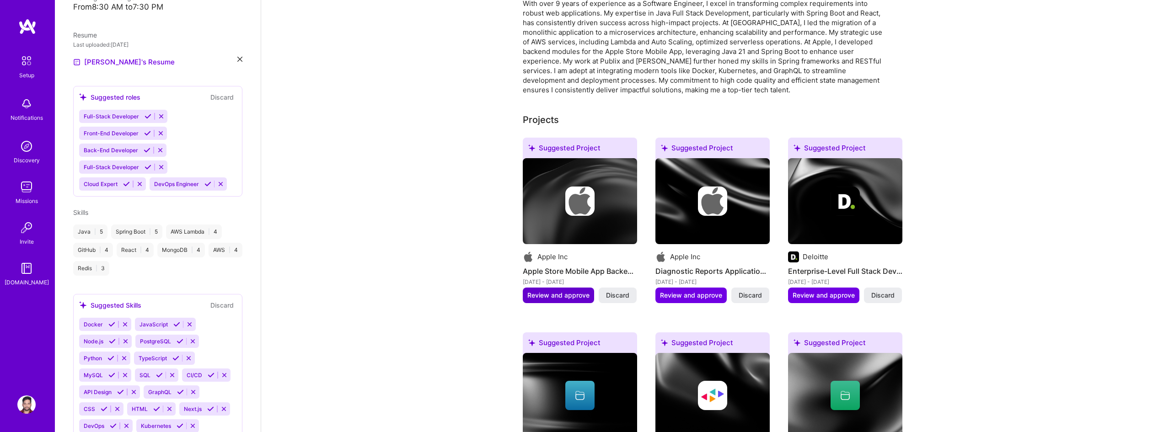
click at [582, 291] on span "Review and approve" at bounding box center [558, 295] width 62 height 9
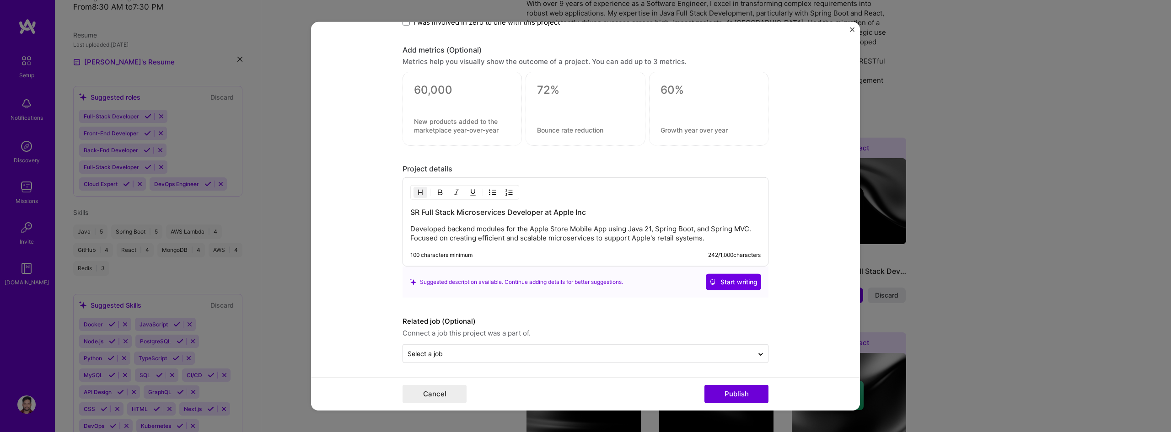
scroll to position [723, 0]
click at [721, 277] on span "Start writing" at bounding box center [733, 279] width 48 height 9
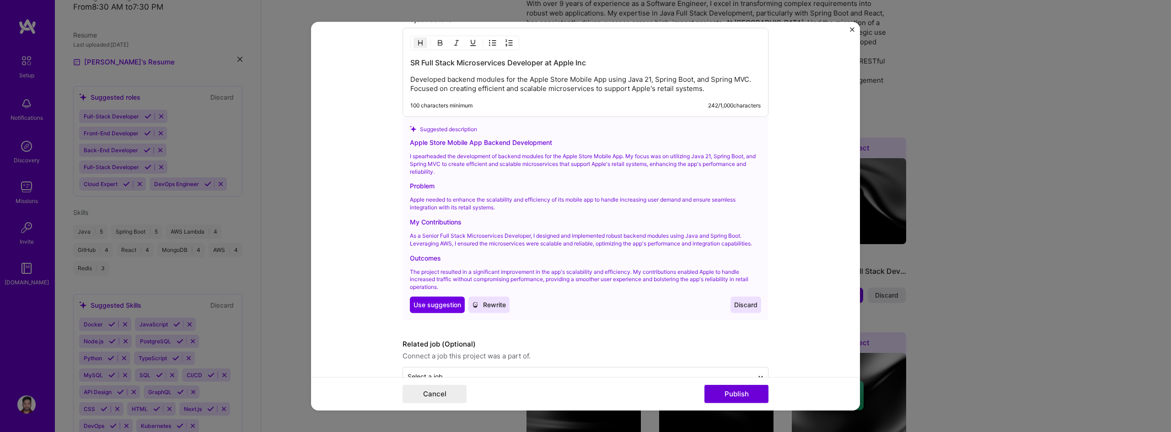
scroll to position [895, 0]
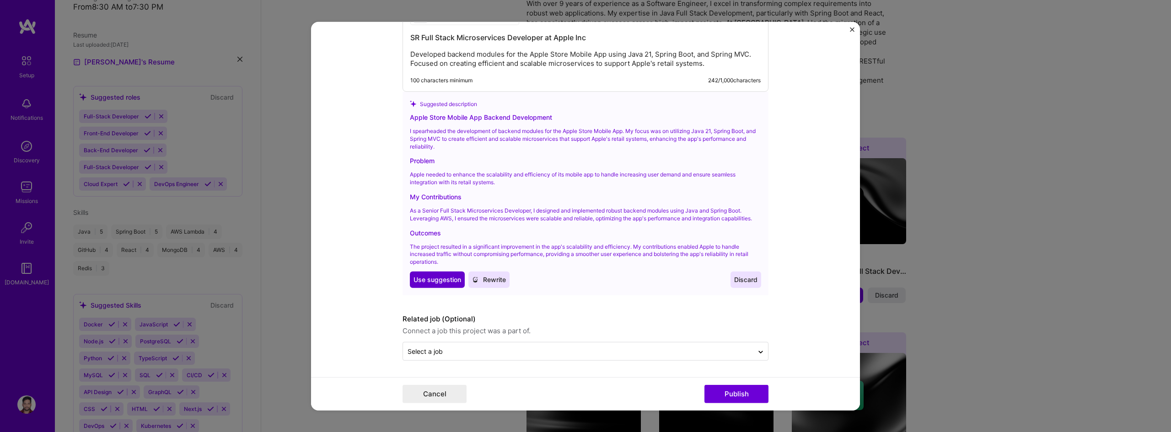
click at [444, 273] on button "Use Use suggestion" at bounding box center [437, 280] width 55 height 16
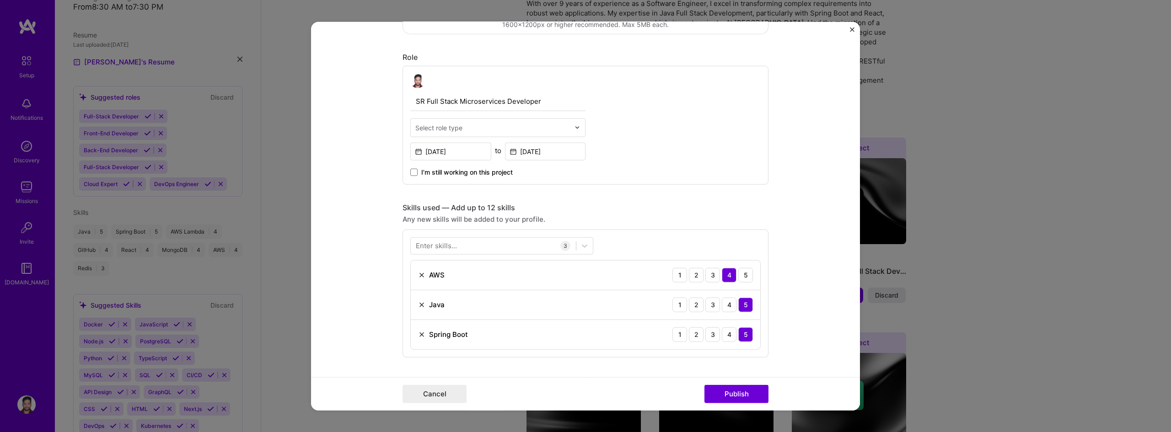
scroll to position [244, 0]
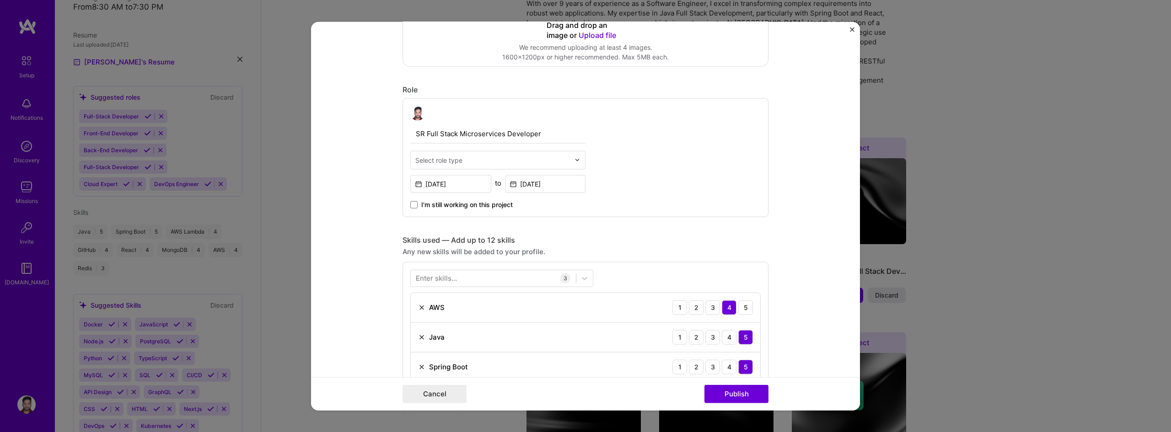
click at [526, 161] on input "text" at bounding box center [492, 160] width 155 height 10
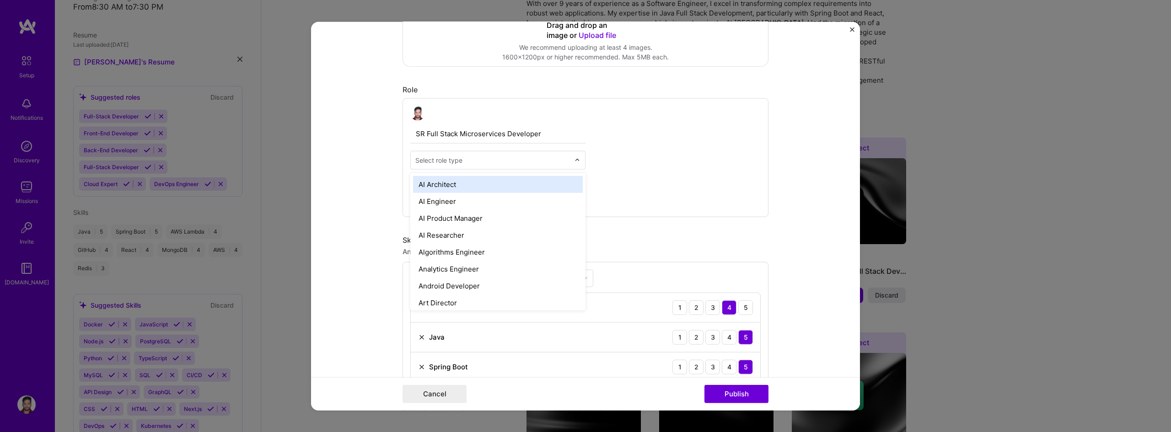
click at [526, 161] on input "text" at bounding box center [492, 160] width 155 height 10
click at [688, 164] on div "SR Full Stack Microservices Developer option AI Architect focused, 1 of 70. 70 …" at bounding box center [585, 157] width 366 height 119
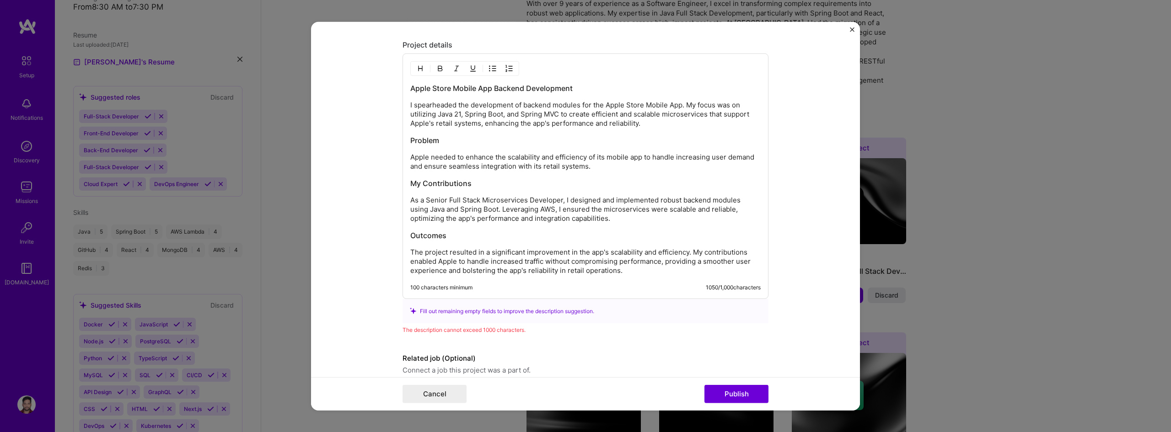
scroll to position [884, 0]
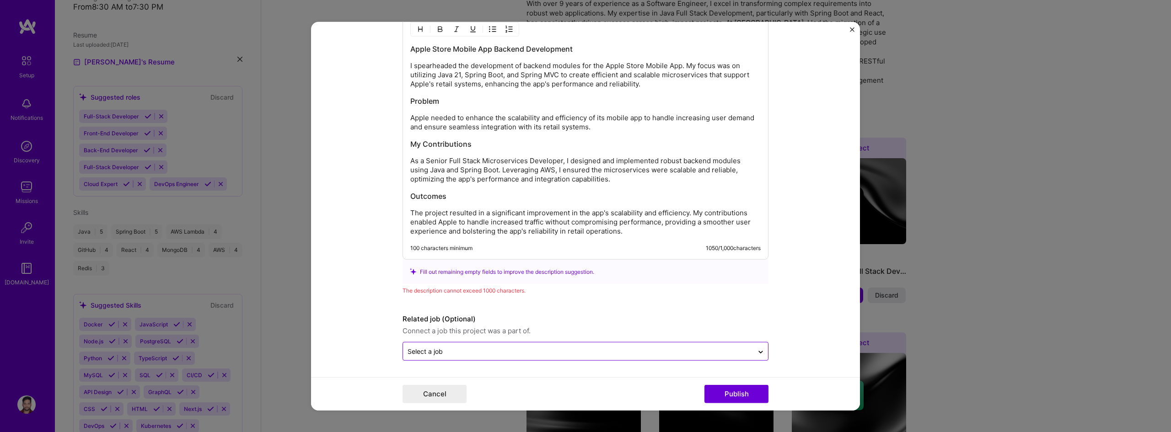
click at [665, 348] on input "text" at bounding box center [577, 352] width 341 height 10
click at [667, 349] on input "text" at bounding box center [577, 352] width 341 height 10
click at [817, 323] on form "Editing suggested project This project is suggested based on your LinkedIn, res…" at bounding box center [585, 215] width 549 height 389
click at [756, 392] on button "Publish" at bounding box center [736, 394] width 64 height 18
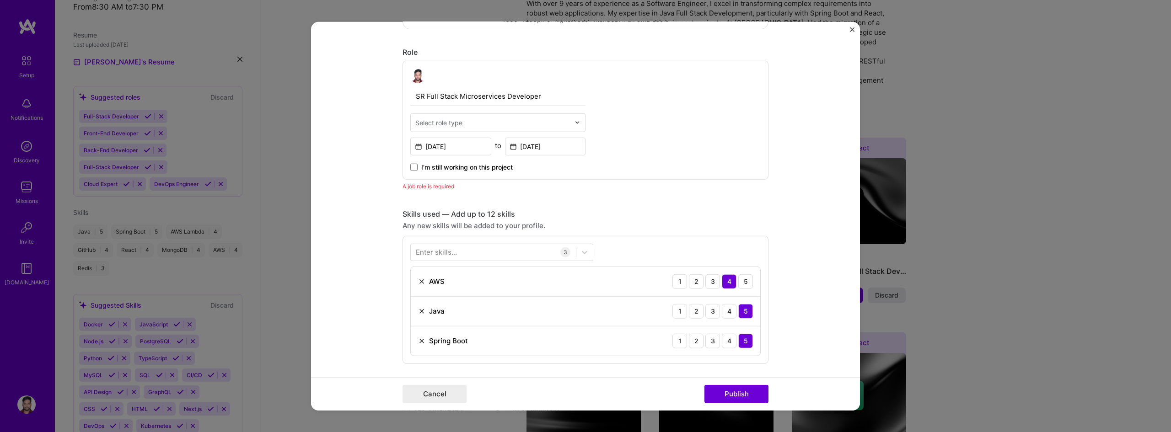
scroll to position [215, 0]
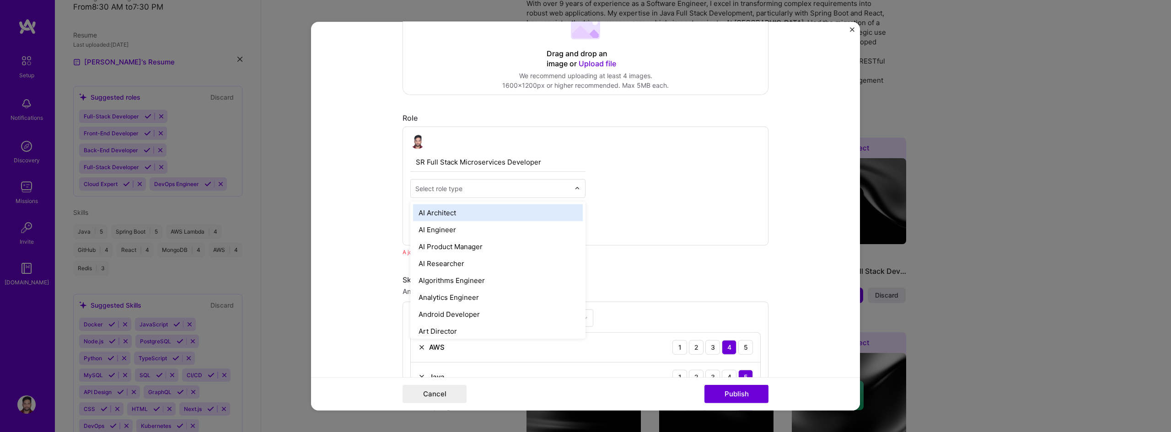
click at [493, 186] on input "text" at bounding box center [492, 188] width 155 height 10
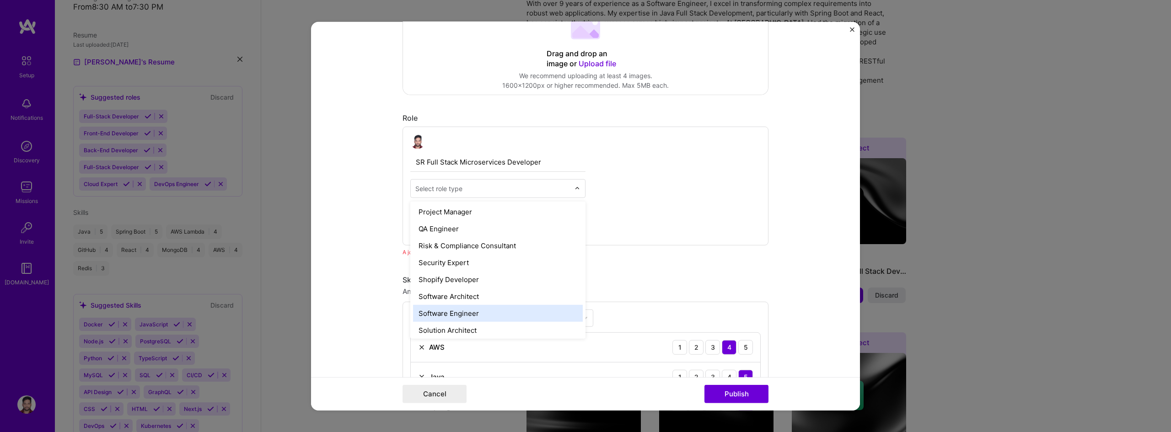
click at [524, 316] on div "Software Engineer" at bounding box center [498, 313] width 170 height 17
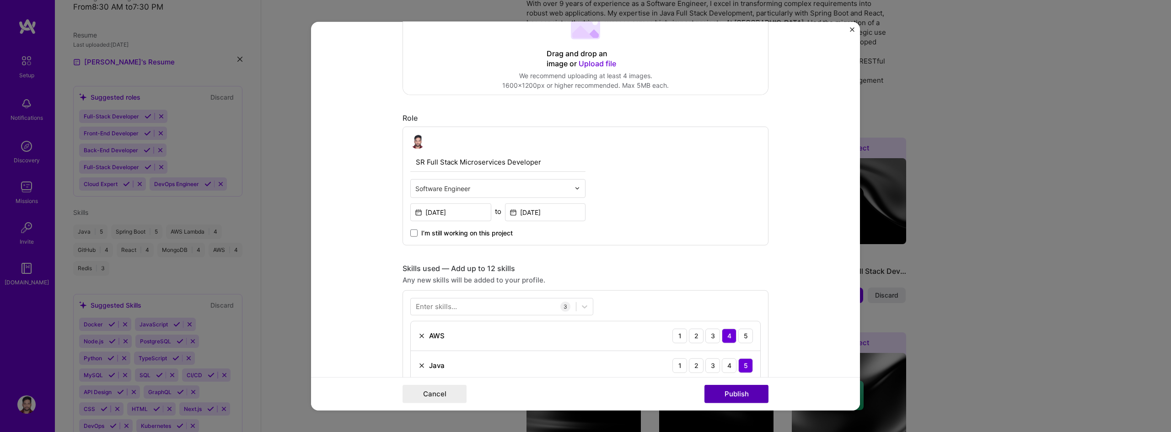
click at [743, 392] on button "Publish" at bounding box center [736, 394] width 64 height 18
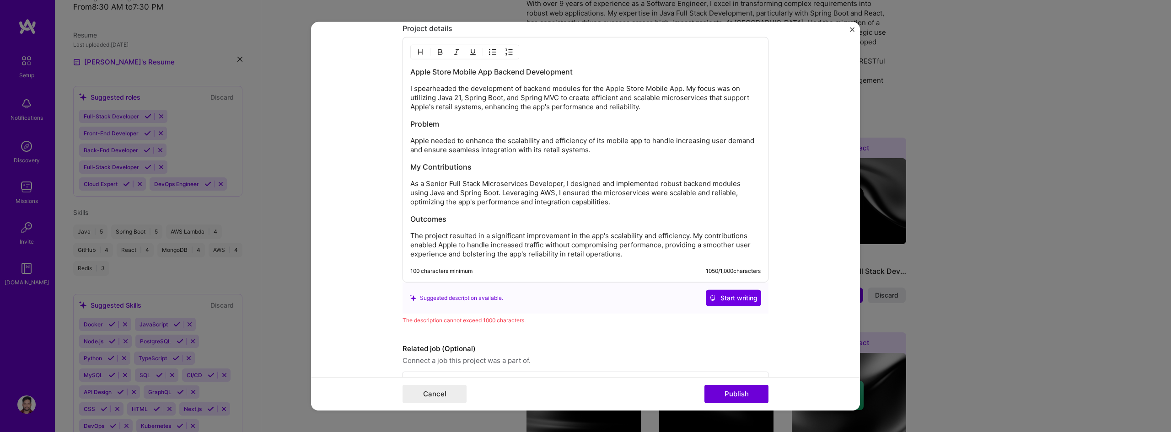
scroll to position [863, 0]
click at [715, 296] on span "Start writing" at bounding box center [733, 296] width 48 height 9
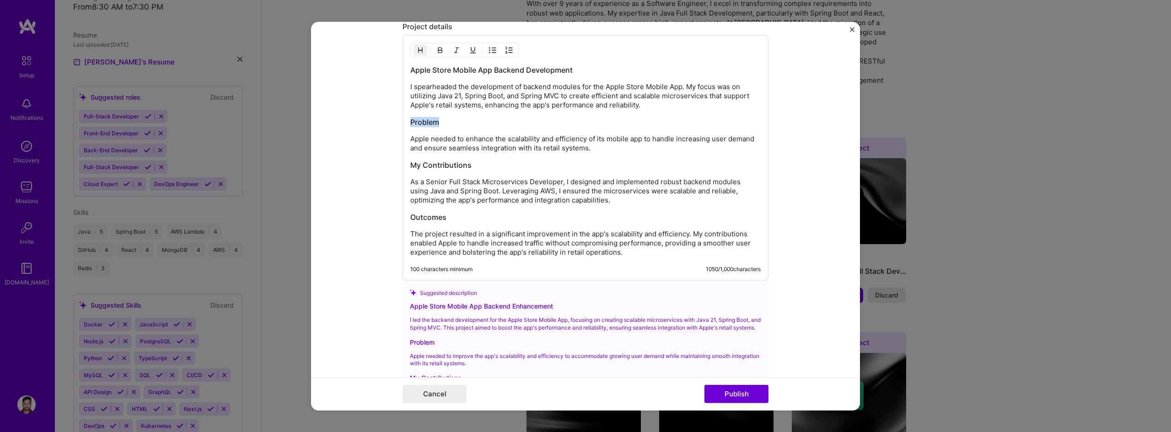
drag, startPoint x: 459, startPoint y: 121, endPoint x: 397, endPoint y: 127, distance: 61.5
click at [397, 127] on form "Editing suggested project This project is suggested based on your LinkedIn, res…" at bounding box center [585, 215] width 549 height 389
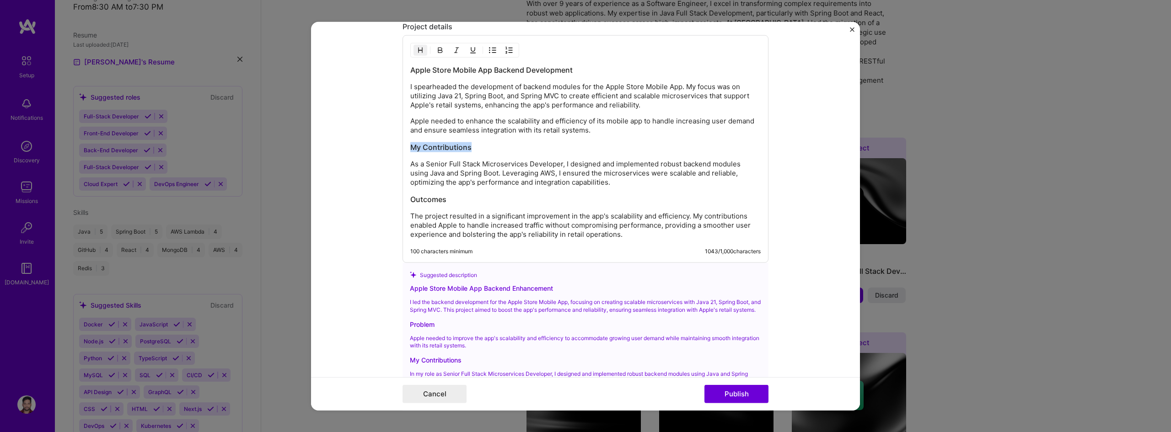
drag, startPoint x: 482, startPoint y: 146, endPoint x: 401, endPoint y: 148, distance: 80.5
click at [402, 148] on div "Apple Store Mobile App Backend Development I spearheaded the development of bac…" at bounding box center [585, 149] width 366 height 228
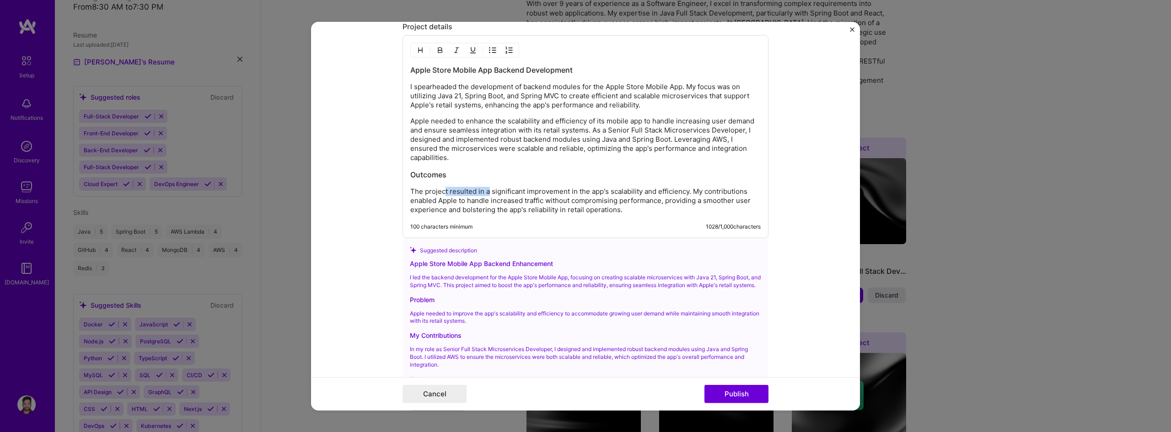
drag, startPoint x: 484, startPoint y: 190, endPoint x: 440, endPoint y: 184, distance: 44.3
click at [440, 184] on div "Apple Store Mobile App Backend Development I spearheaded the development of bac…" at bounding box center [585, 140] width 350 height 150
click at [453, 176] on h3 "Outcomes" at bounding box center [585, 175] width 350 height 10
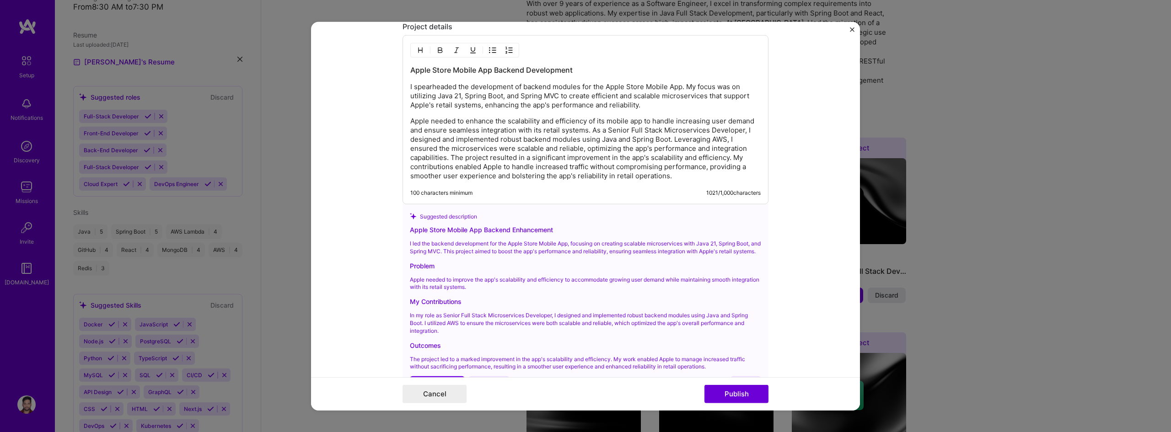
click at [458, 113] on div "Apple Store Mobile App Backend Development I spearheaded the development of bac…" at bounding box center [585, 123] width 350 height 116
drag, startPoint x: 585, startPoint y: 76, endPoint x: 420, endPoint y: 75, distance: 164.6
click at [420, 75] on div "Apple Store Mobile App Backend Development I spearheaded the development of bac…" at bounding box center [585, 123] width 350 height 116
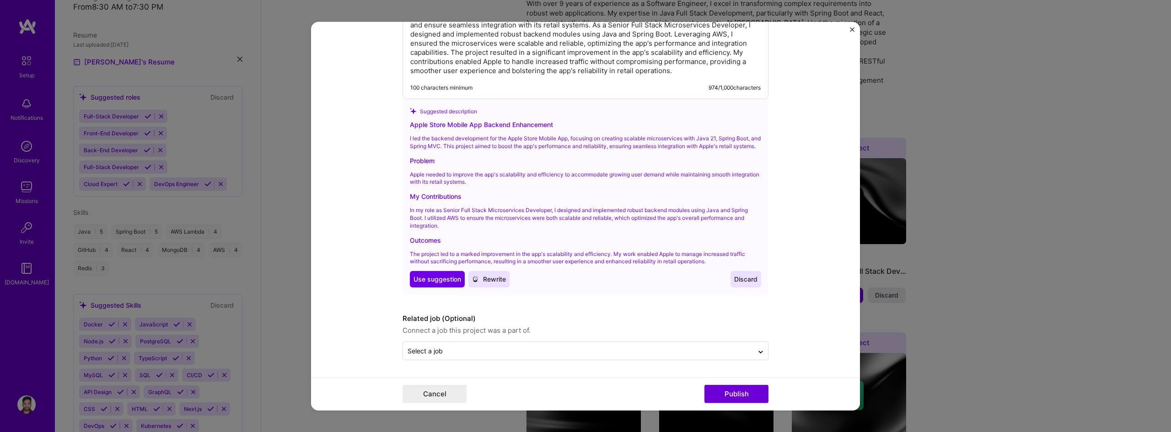
scroll to position [976, 0]
click at [447, 284] on span "Use suggestion" at bounding box center [437, 279] width 48 height 9
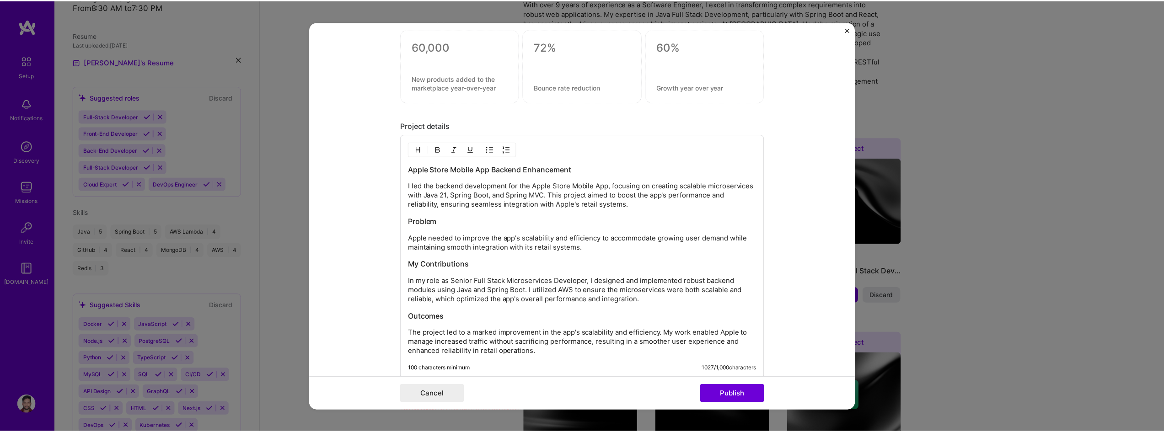
scroll to position [747, 0]
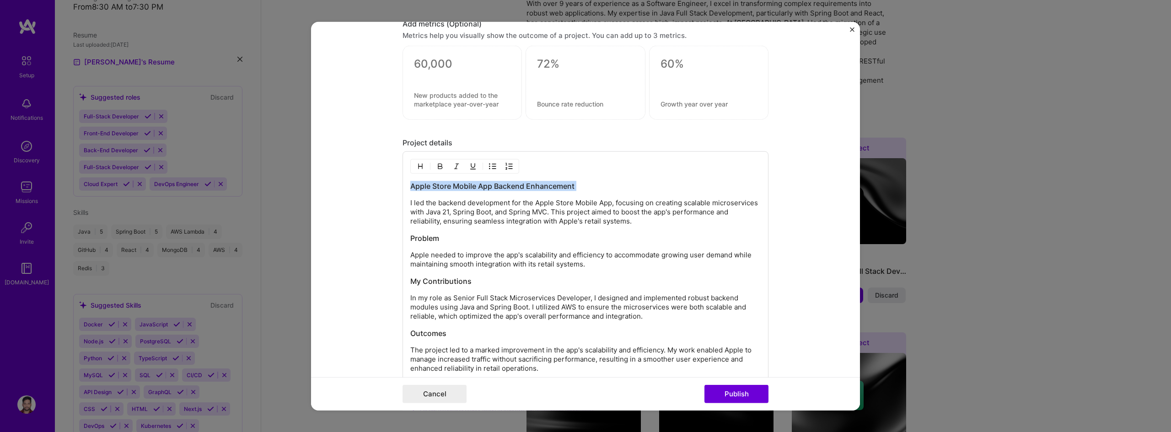
drag, startPoint x: 407, startPoint y: 201, endPoint x: 398, endPoint y: 168, distance: 34.2
click at [398, 168] on form "Editing suggested project This project is suggested based on your LinkedIn, res…" at bounding box center [585, 215] width 549 height 389
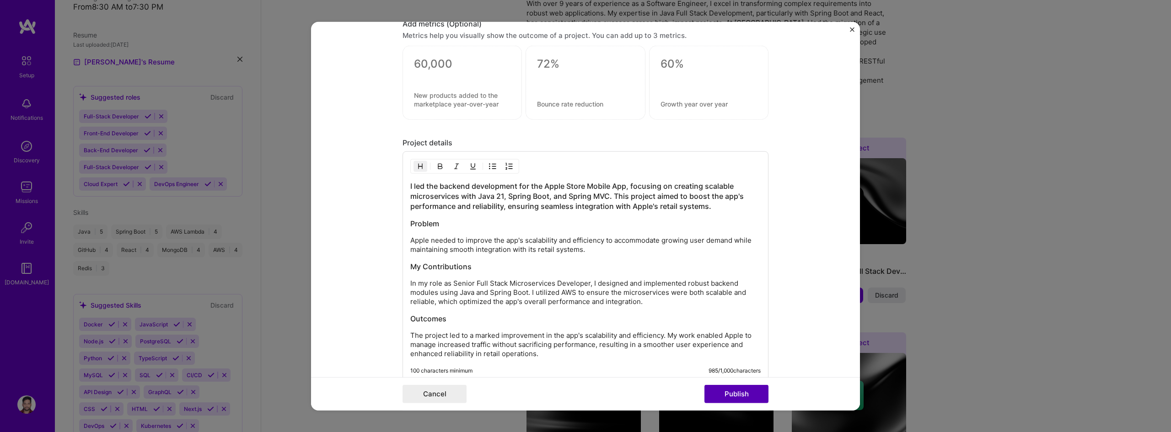
click at [740, 394] on button "Publish" at bounding box center [736, 394] width 64 height 18
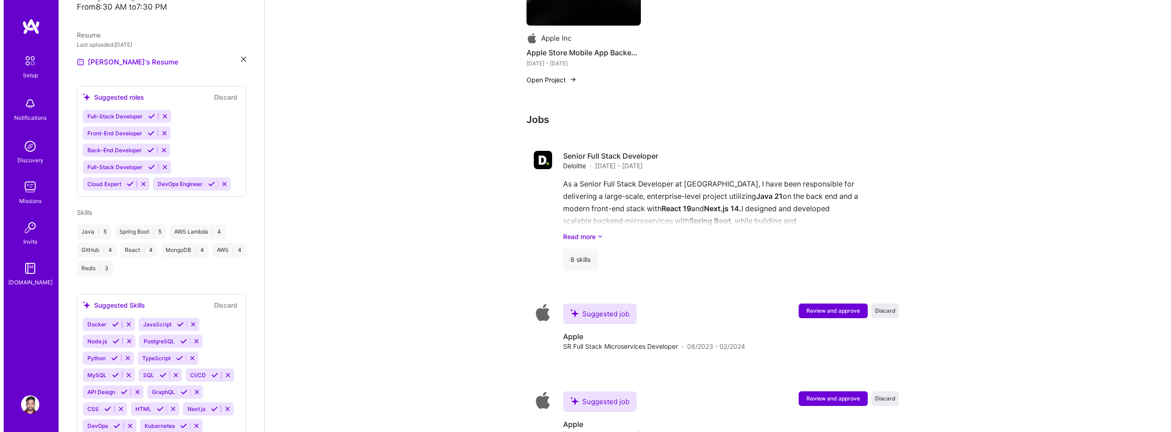
scroll to position [960, 0]
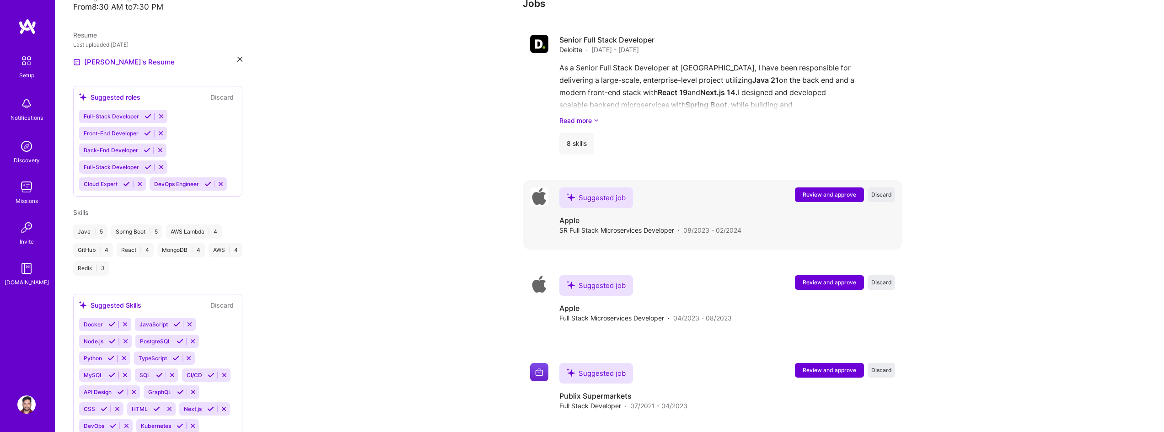
click at [850, 191] on span "Review and approve" at bounding box center [830, 195] width 54 height 8
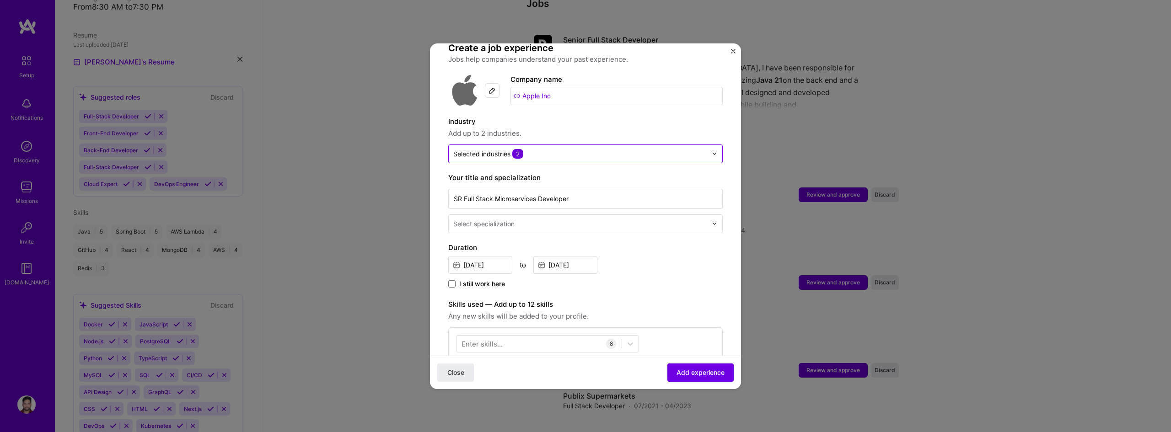
scroll to position [91, 0]
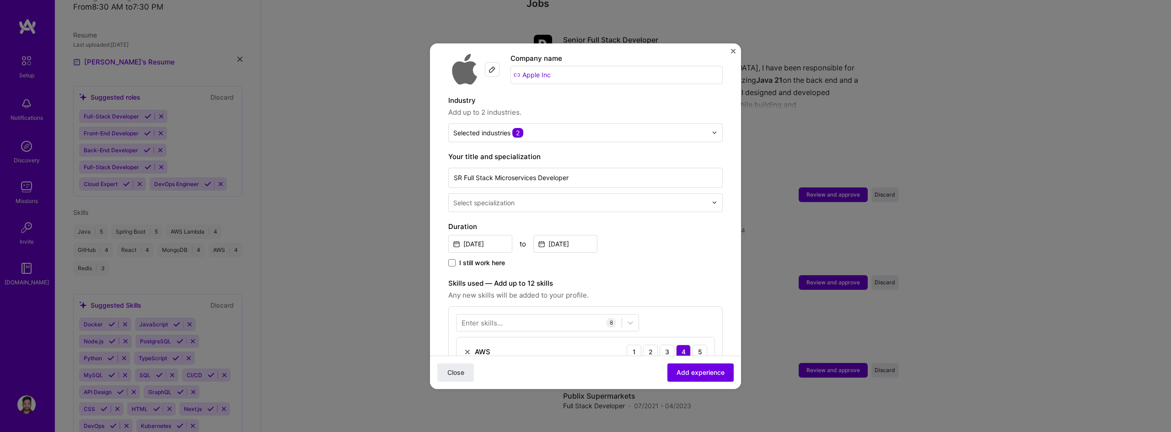
click at [639, 198] on input "text" at bounding box center [581, 203] width 256 height 10
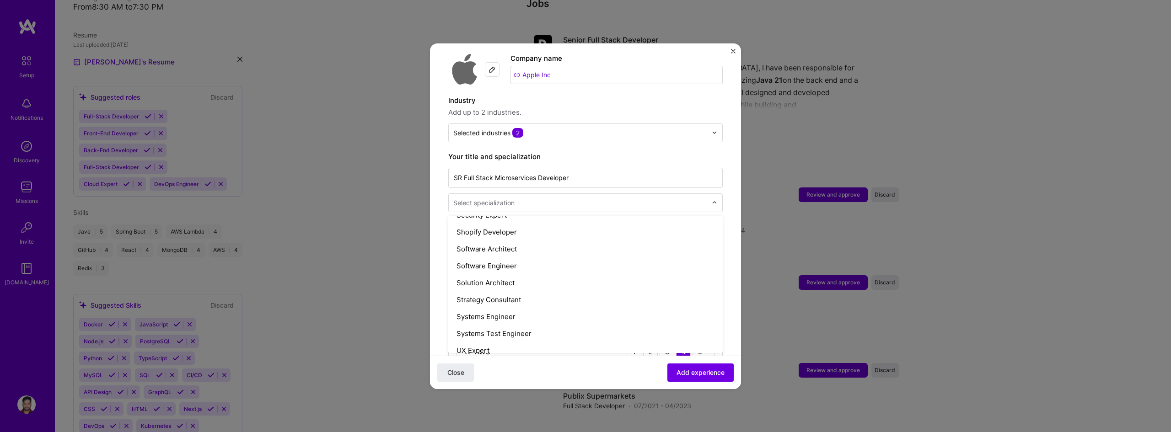
scroll to position [1006, 0]
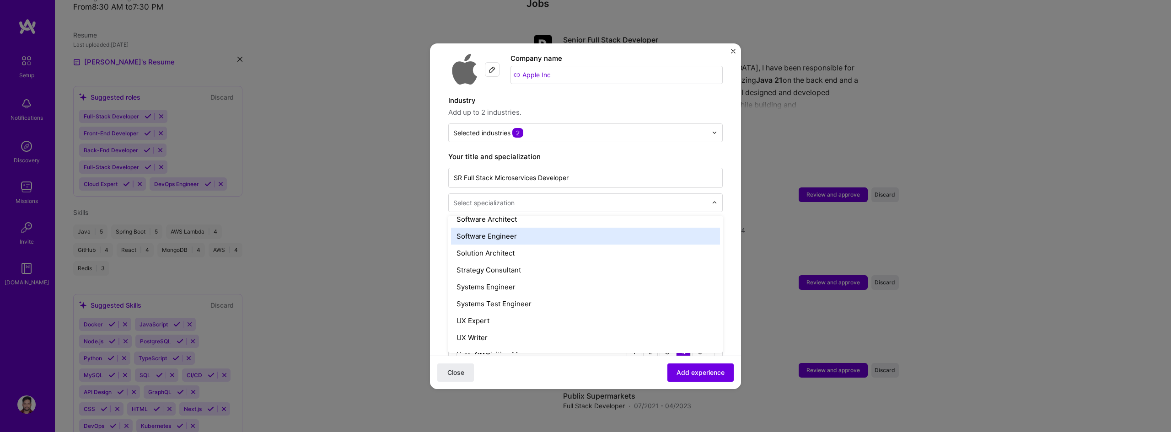
click at [668, 228] on div "Software Engineer" at bounding box center [585, 236] width 269 height 17
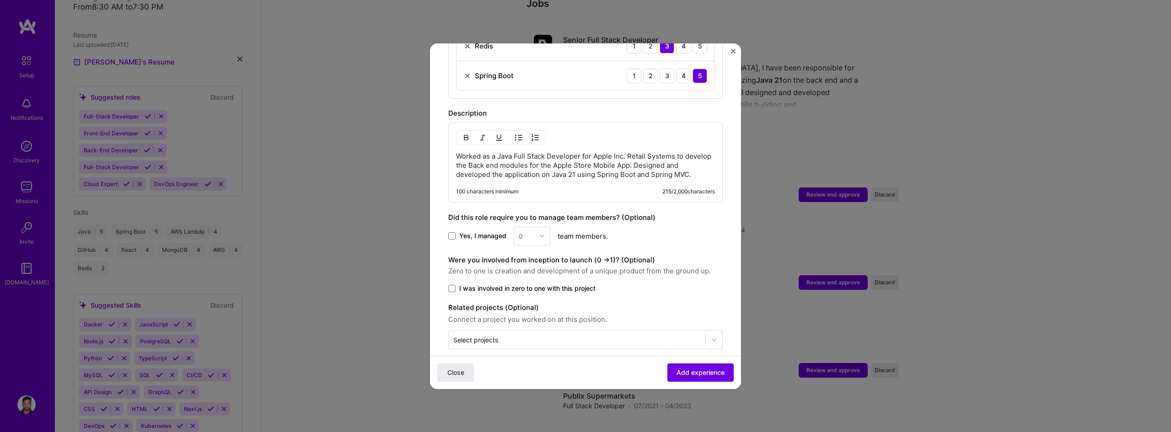
scroll to position [578, 0]
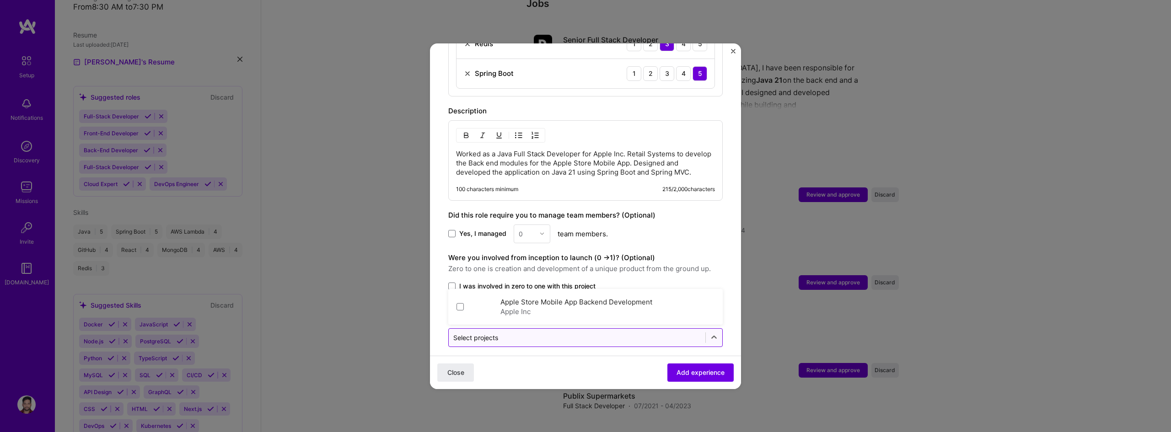
click at [631, 329] on div "Select projects" at bounding box center [577, 338] width 257 height 18
click at [633, 307] on div "Apple Inc" at bounding box center [576, 312] width 152 height 10
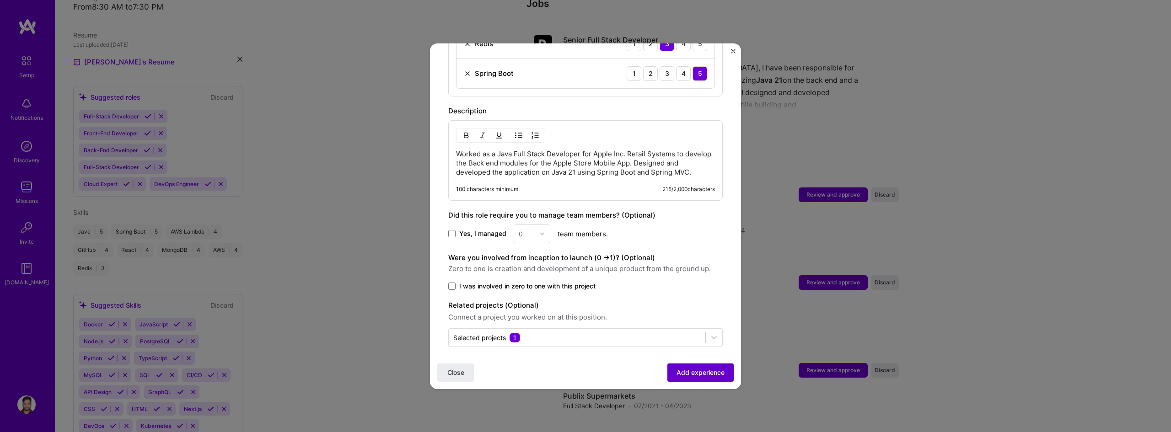
click at [712, 373] on span "Add experience" at bounding box center [700, 372] width 48 height 9
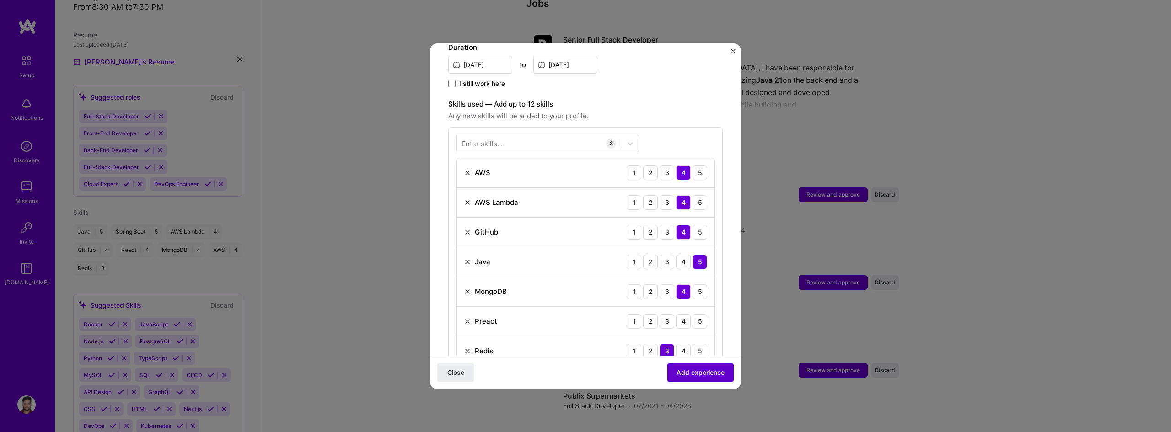
click at [702, 376] on span "Add experience" at bounding box center [700, 372] width 48 height 9
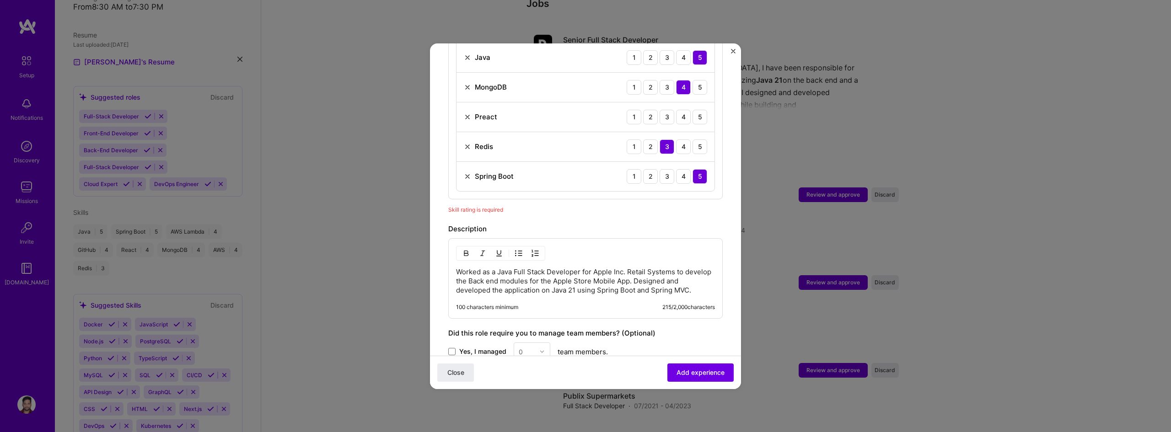
scroll to position [454, 0]
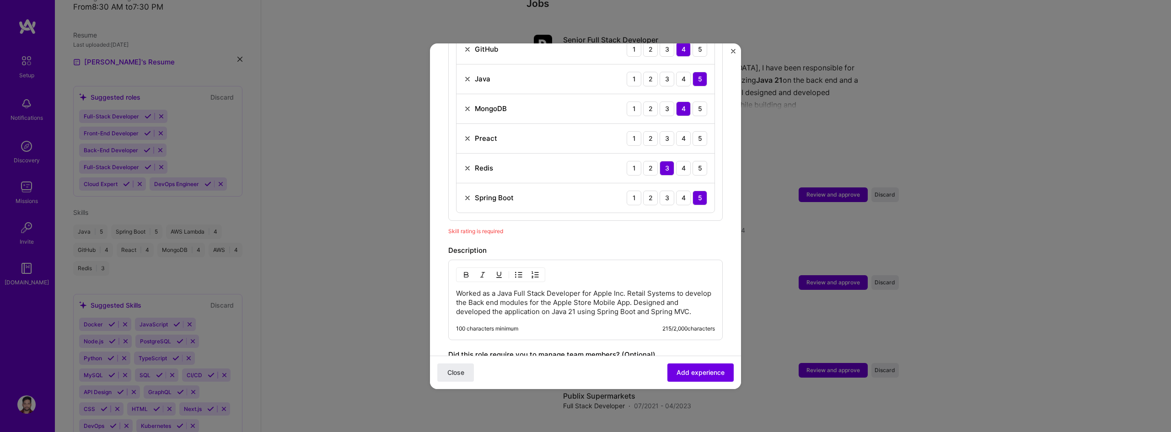
click at [466, 135] on img at bounding box center [467, 138] width 7 height 7
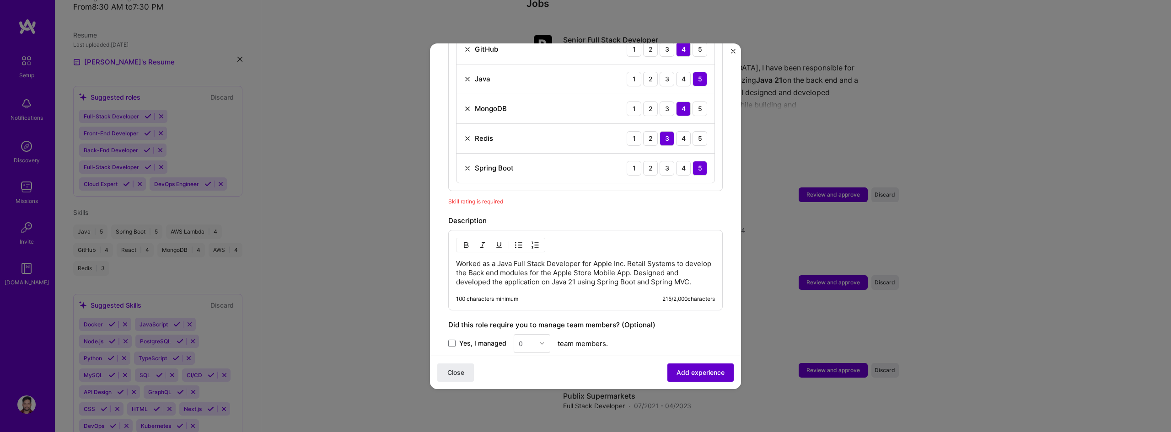
click at [699, 371] on span "Add experience" at bounding box center [700, 372] width 48 height 9
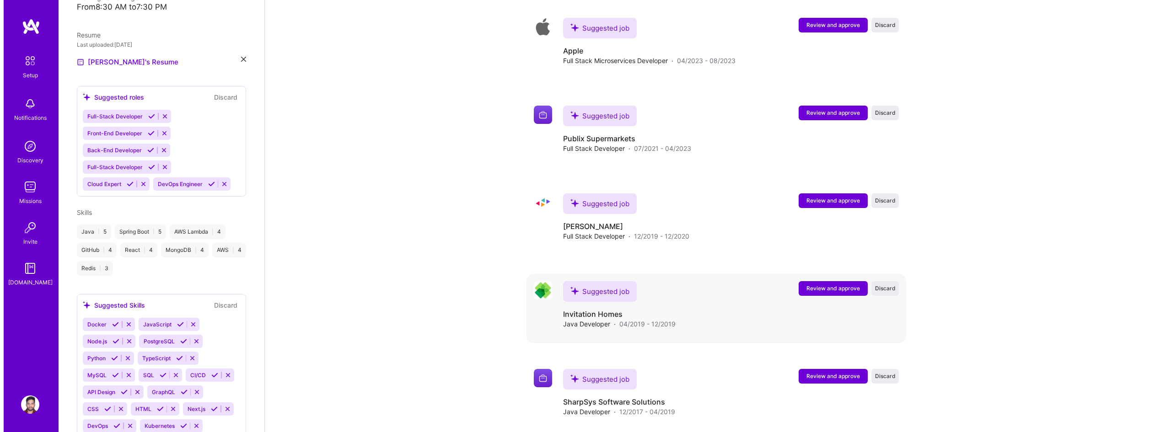
scroll to position [1293, 0]
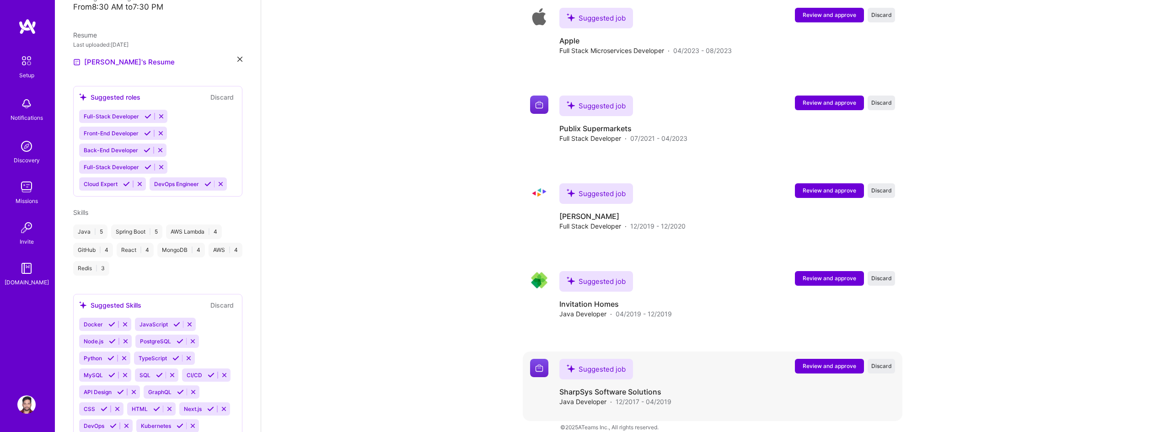
click at [842, 352] on div "Suggested job Review and approve Discard Suggested job SharpSys Software Soluti…" at bounding box center [713, 387] width 380 height 70
click at [842, 362] on span "Review and approve" at bounding box center [830, 366] width 54 height 8
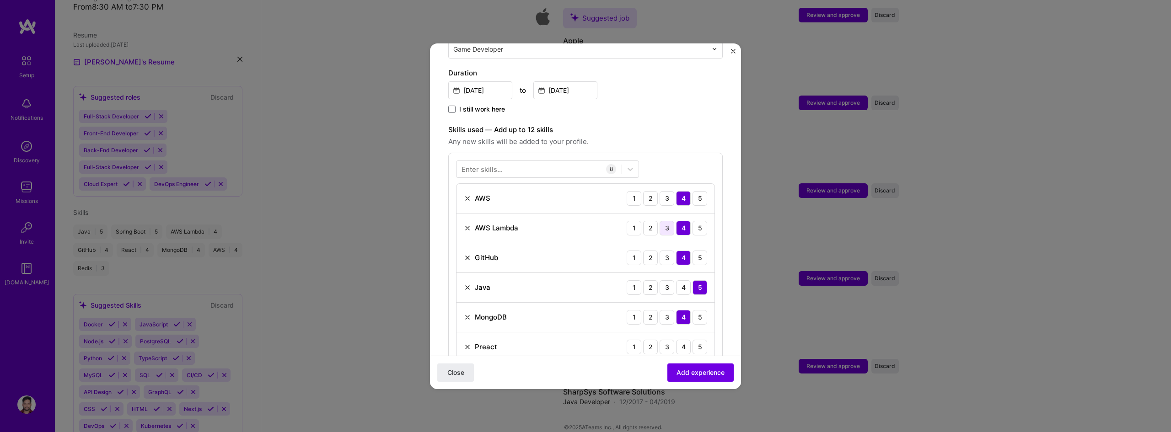
scroll to position [274, 0]
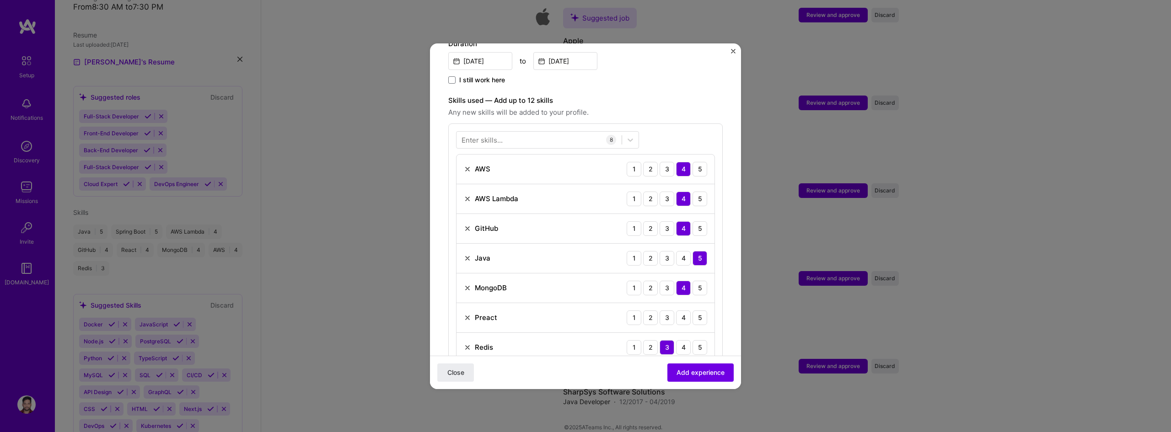
click at [469, 314] on img at bounding box center [467, 317] width 7 height 7
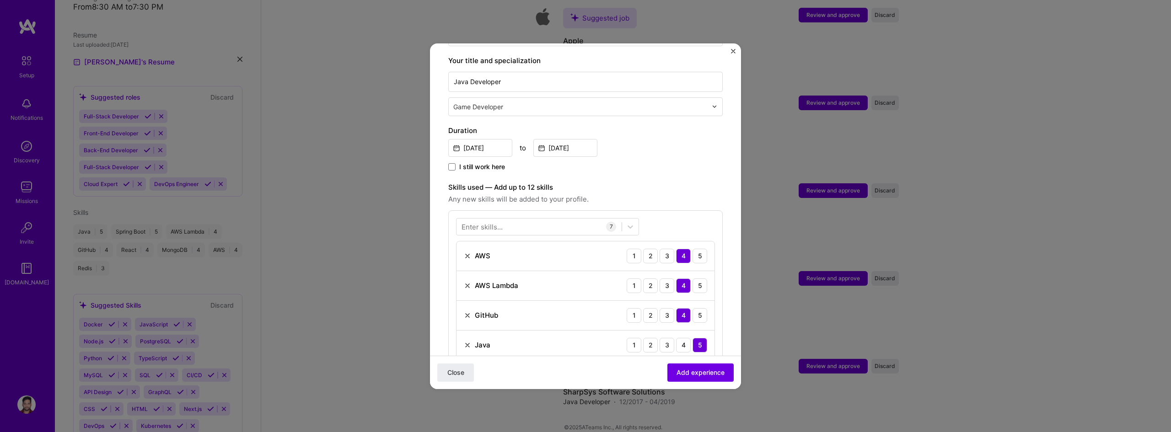
scroll to position [183, 0]
click at [572, 107] on input "text" at bounding box center [581, 112] width 256 height 10
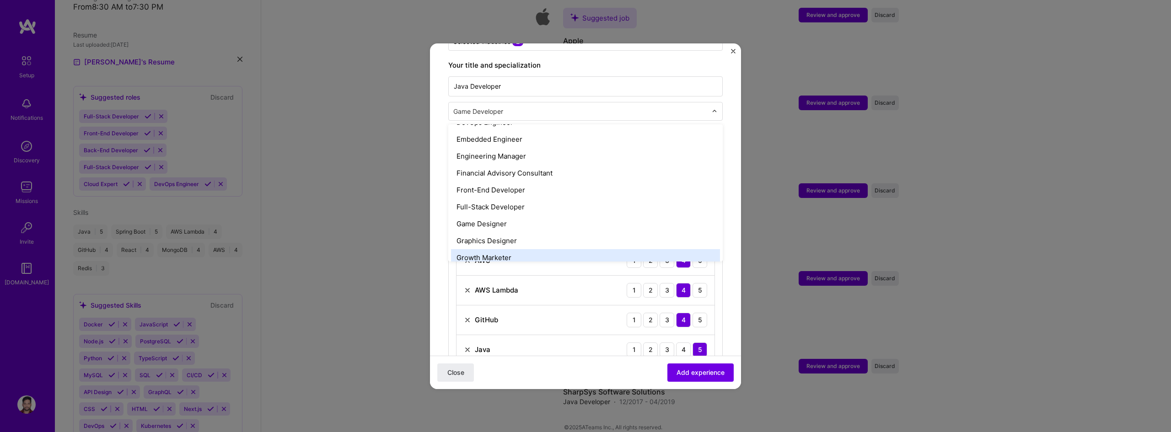
scroll to position [441, 0]
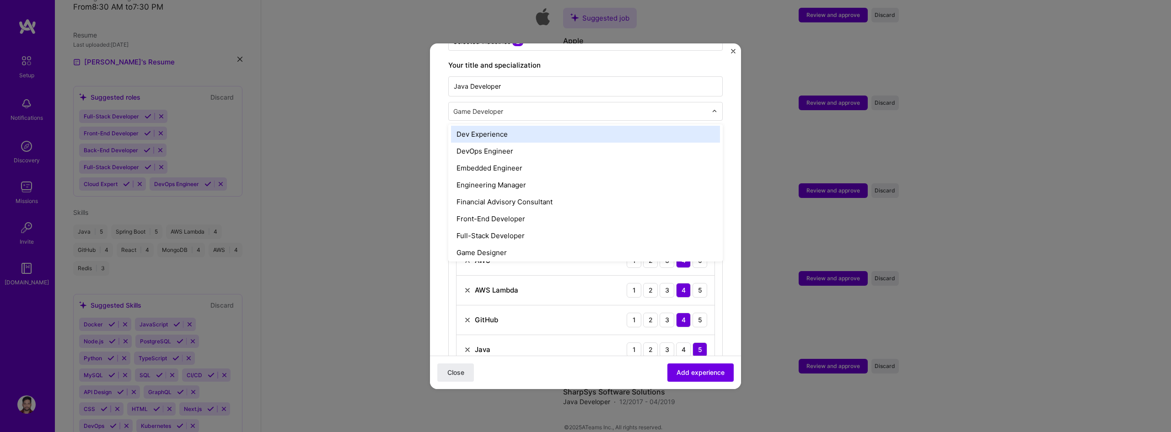
click at [594, 126] on div "Dev Experience" at bounding box center [585, 134] width 269 height 17
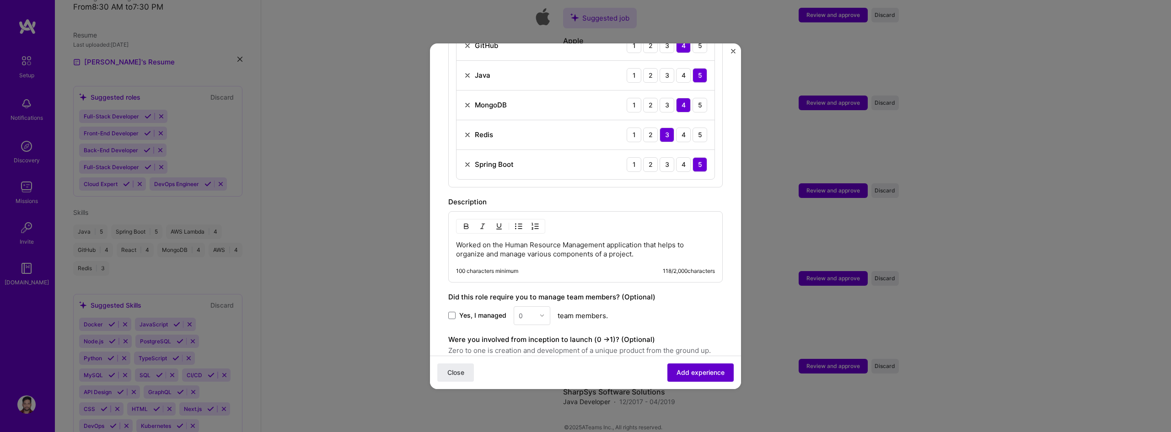
click at [711, 372] on span "Add experience" at bounding box center [700, 372] width 48 height 9
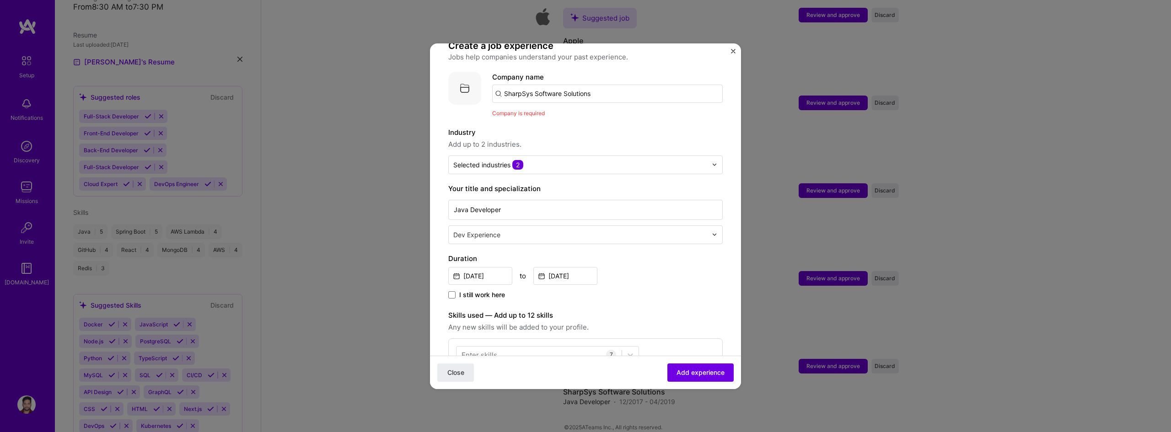
scroll to position [0, 0]
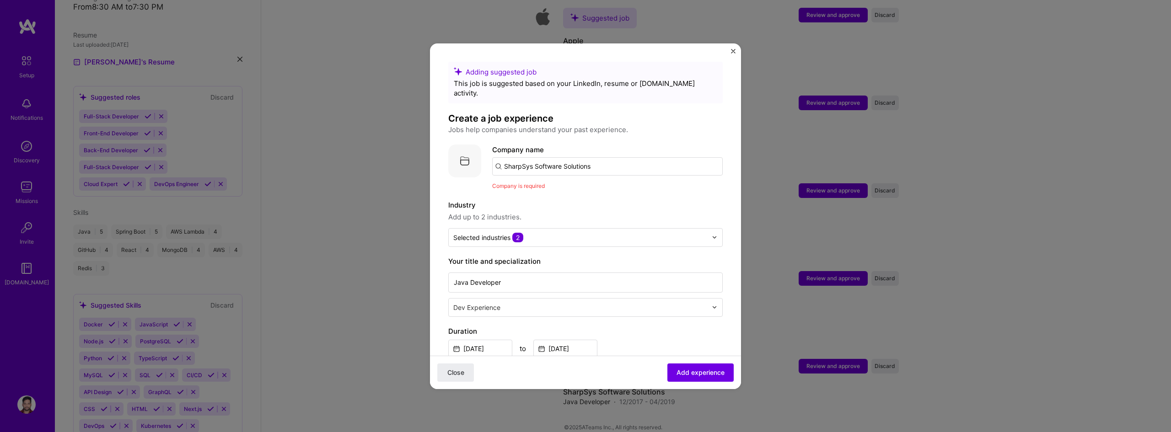
click at [607, 162] on input "SharpSys Software Solutions" at bounding box center [607, 166] width 230 height 18
click at [705, 378] on button "Add experience" at bounding box center [700, 372] width 66 height 18
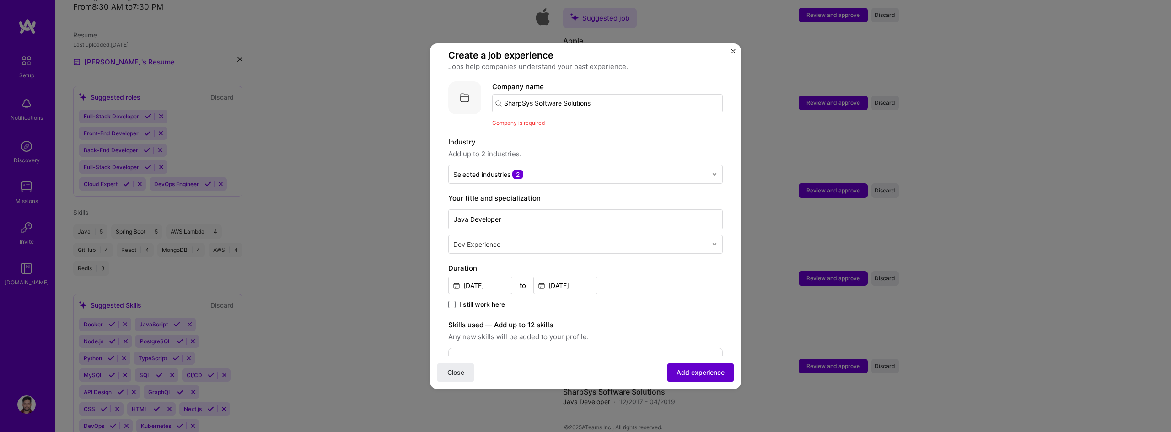
scroll to position [91, 0]
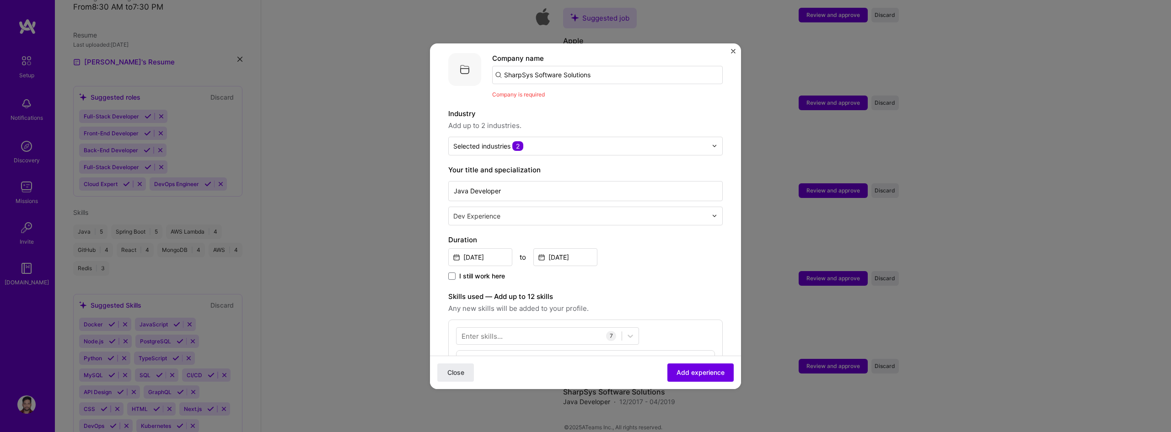
click at [613, 66] on input "SharpSys Software Solutions" at bounding box center [607, 75] width 230 height 18
type input "Sharpsys Software Solutions"
click at [550, 92] on div "Sharpsys Software Solutions" at bounding box center [595, 100] width 104 height 16
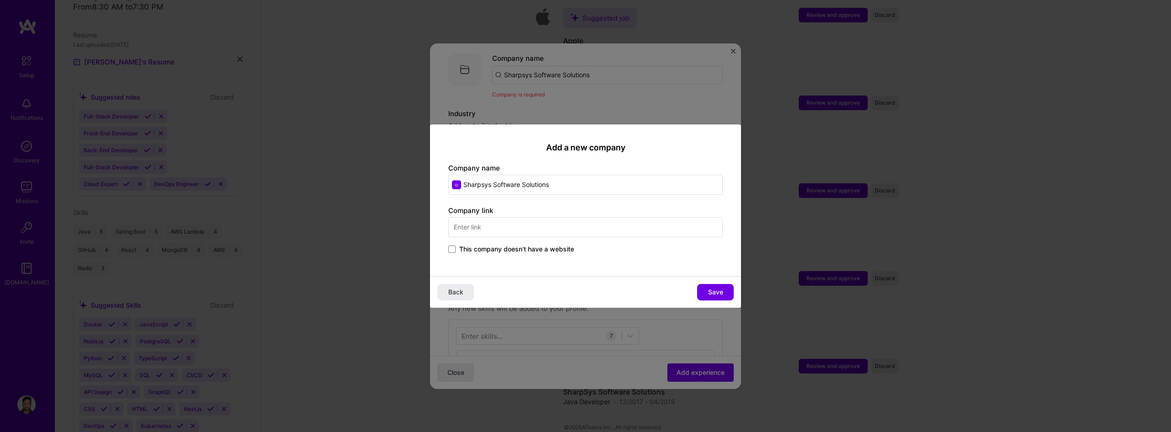
click at [575, 233] on input "text" at bounding box center [585, 227] width 274 height 20
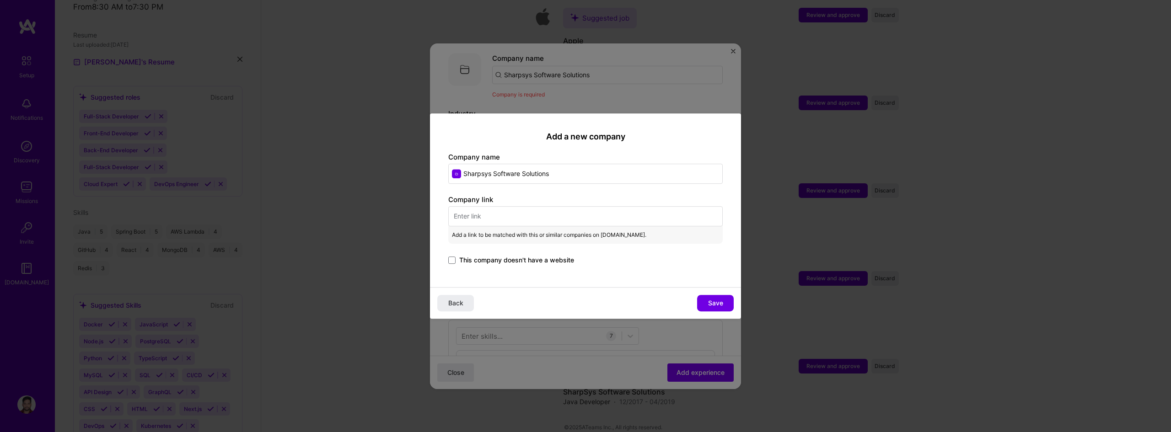
paste input "[URL][DOMAIN_NAME]"
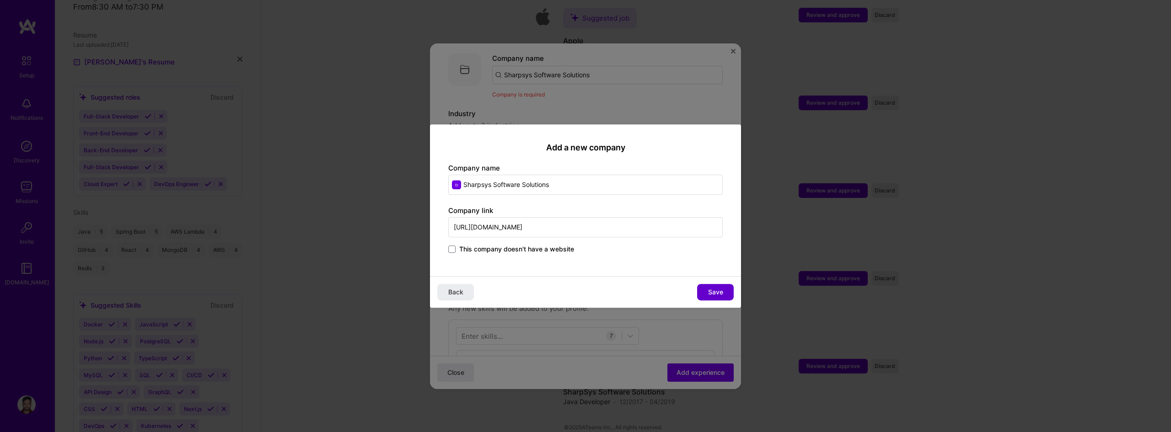
type input "[URL][DOMAIN_NAME]"
click at [718, 284] on button "Save" at bounding box center [715, 292] width 37 height 16
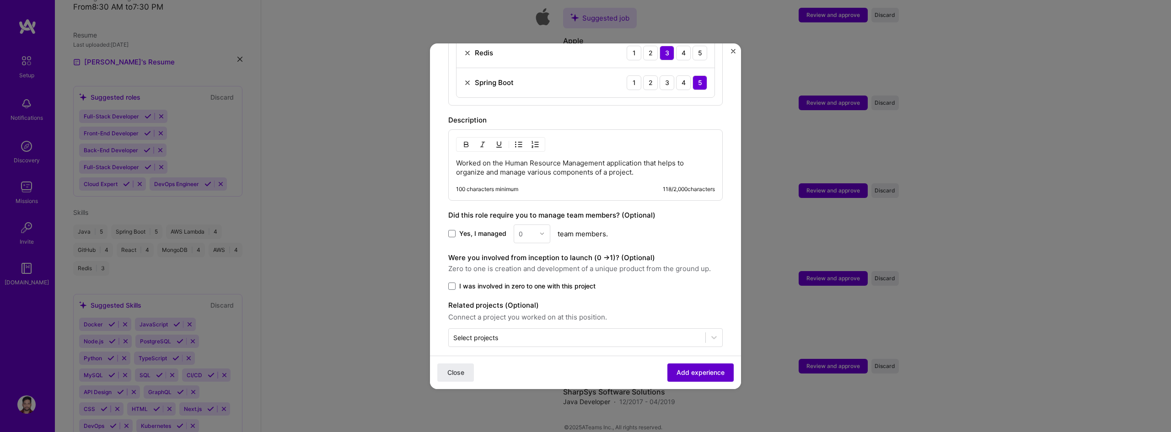
click at [688, 376] on span "Add experience" at bounding box center [700, 372] width 48 height 9
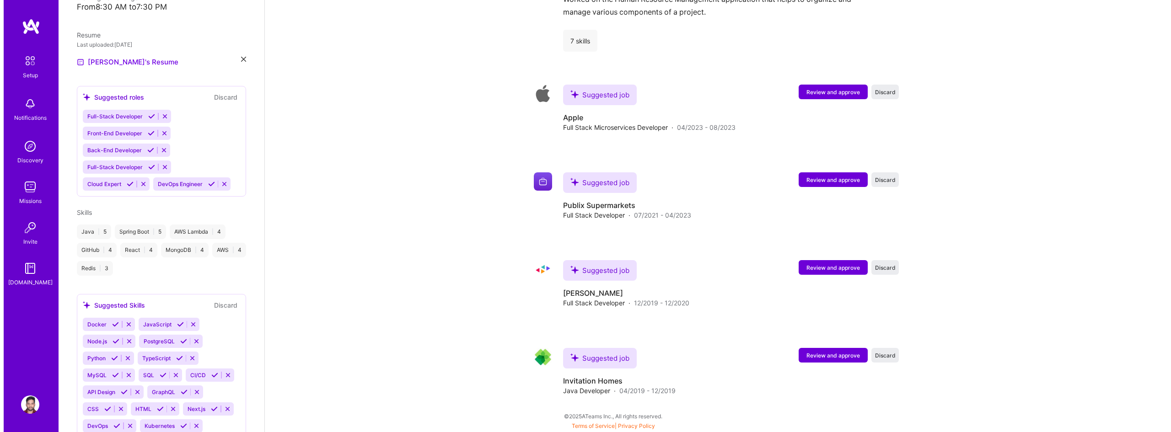
scroll to position [1333, 0]
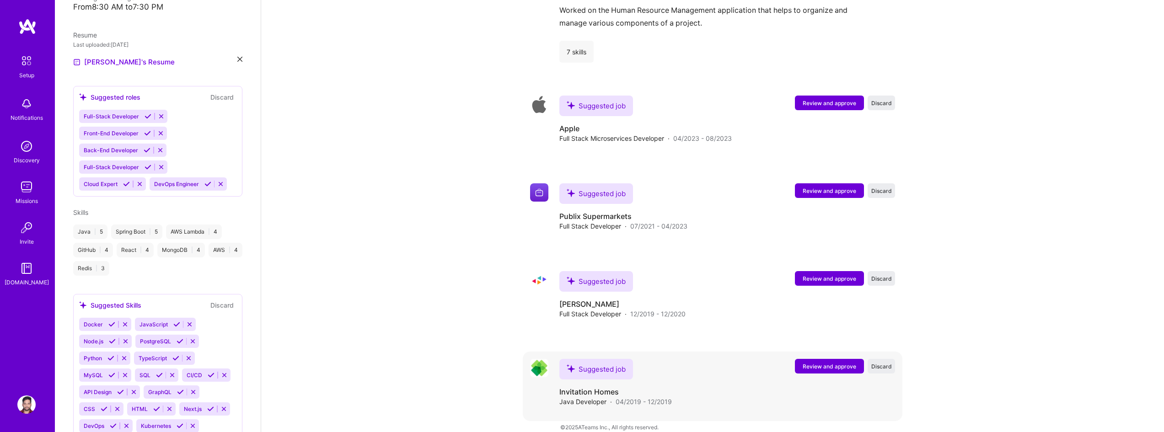
click at [840, 363] on span "Review and approve" at bounding box center [830, 367] width 54 height 8
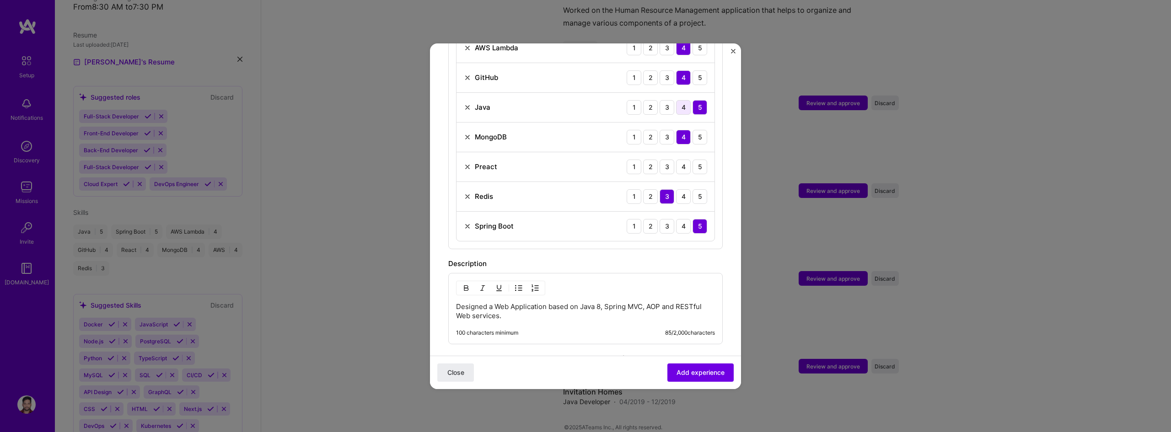
scroll to position [503, 0]
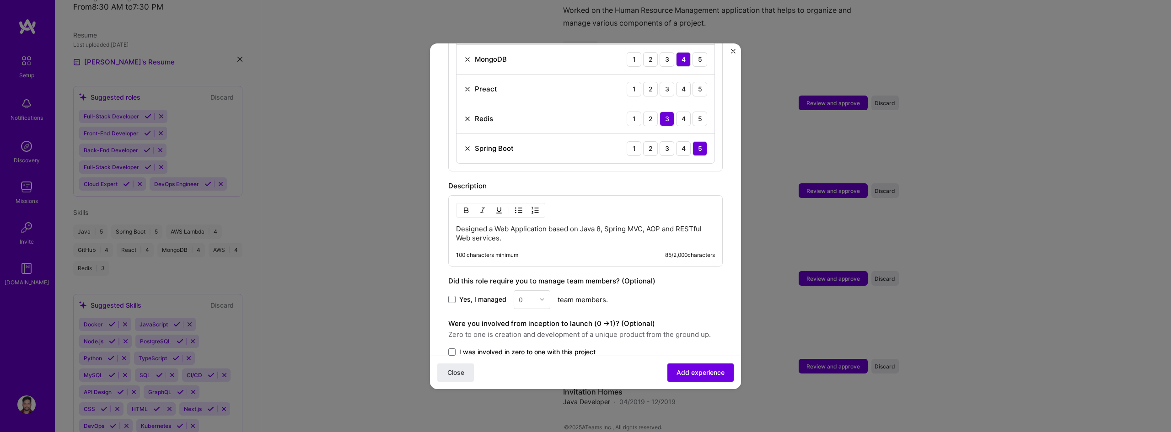
click at [466, 86] on img at bounding box center [467, 89] width 7 height 7
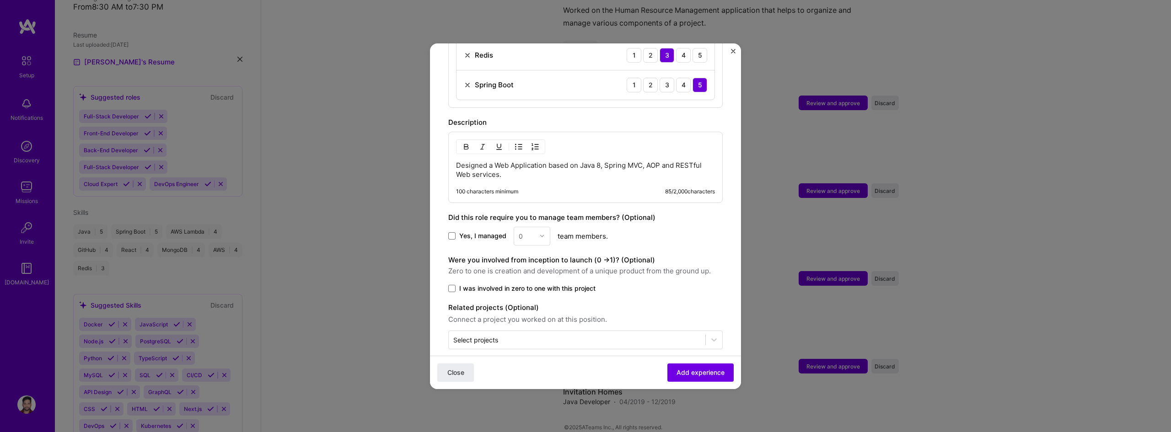
scroll to position [539, 0]
click at [706, 380] on button "Add experience" at bounding box center [700, 372] width 66 height 18
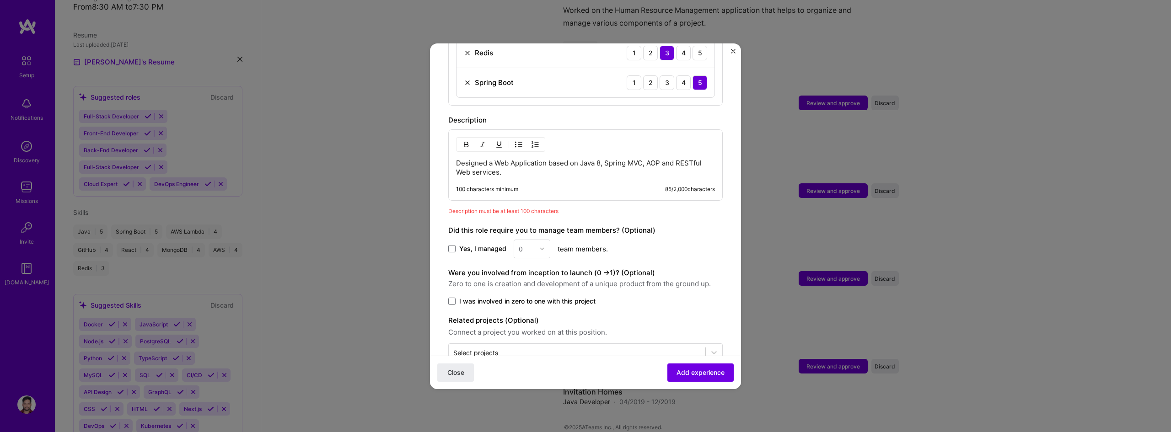
click at [588, 164] on p "Designed a Web Application based on Java 8, Spring MVC, AOP and RESTful Web ser…" at bounding box center [585, 168] width 259 height 18
click at [455, 151] on div "Designed a Web Application based on Java 8, Spring MVC, AOP and RESTful Web ser…" at bounding box center [585, 164] width 274 height 71
click at [531, 168] on div "Designed a Web Application based on Java 8, Spring MVC, AOP and RESTful Web ser…" at bounding box center [585, 164] width 274 height 71
click at [524, 164] on p "Designed a Web Application based on Java 8, Spring MVC, AOP and RESTful Web ser…" at bounding box center [585, 168] width 259 height 18
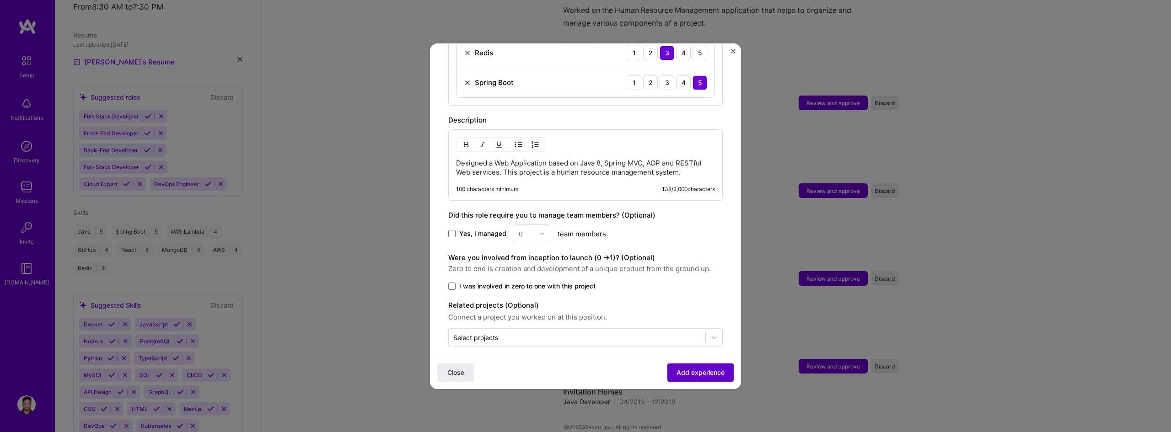
click at [717, 376] on span "Add experience" at bounding box center [700, 372] width 48 height 9
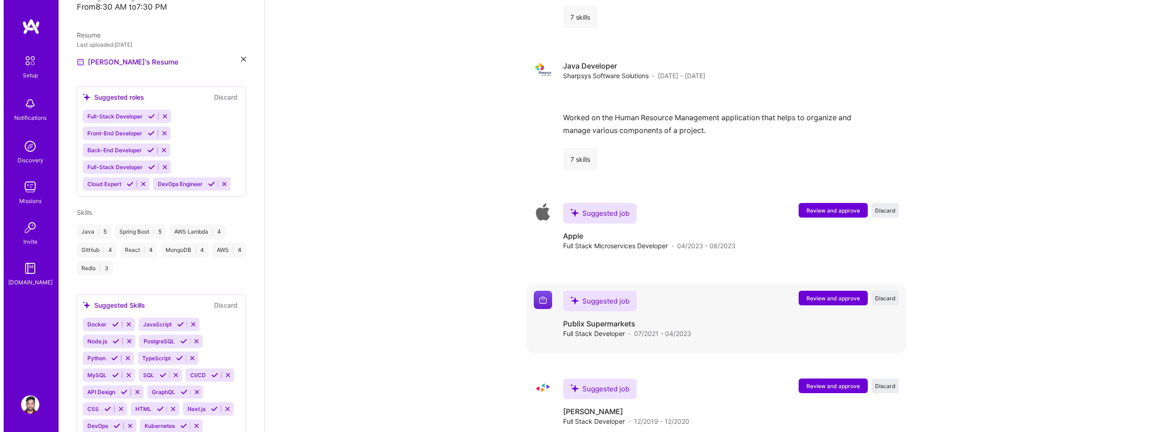
scroll to position [1364, 0]
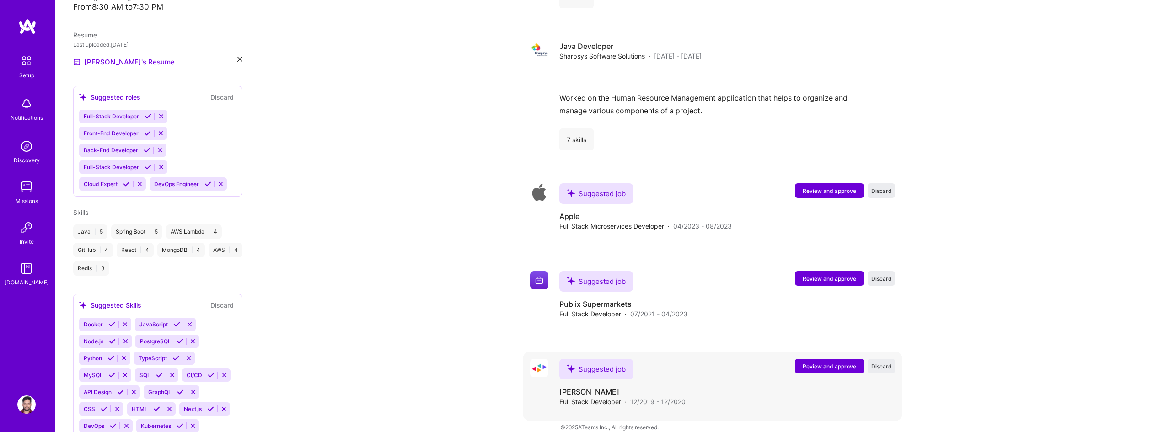
click at [832, 363] on span "Review and approve" at bounding box center [830, 367] width 54 height 8
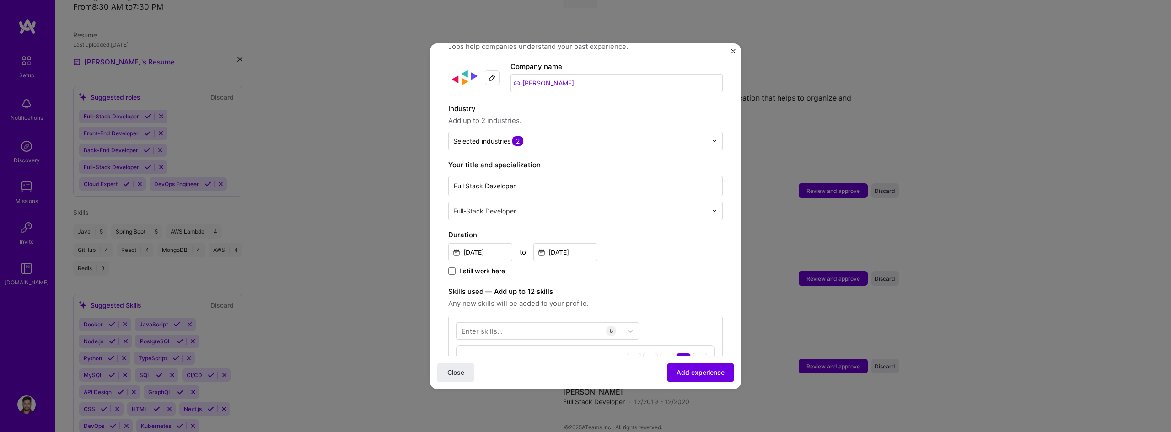
scroll to position [91, 0]
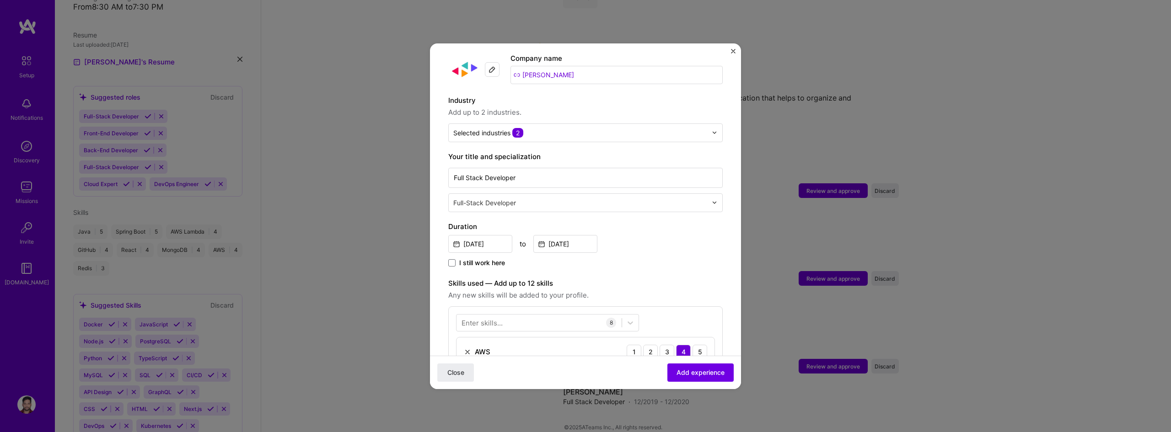
click at [530, 198] on input "text" at bounding box center [581, 203] width 256 height 10
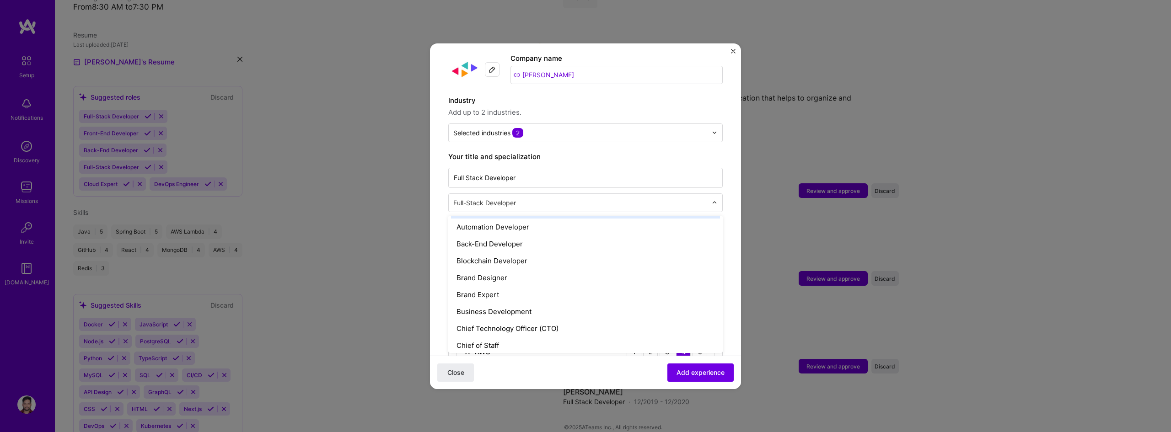
scroll to position [137, 0]
click at [557, 234] on div "Back-End Developer" at bounding box center [585, 242] width 269 height 17
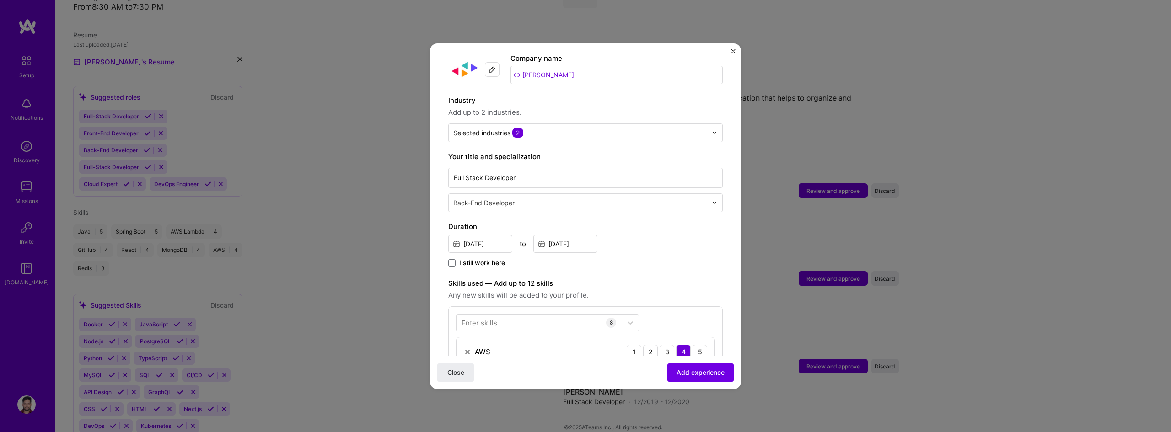
click at [646, 198] on input "text" at bounding box center [581, 203] width 256 height 10
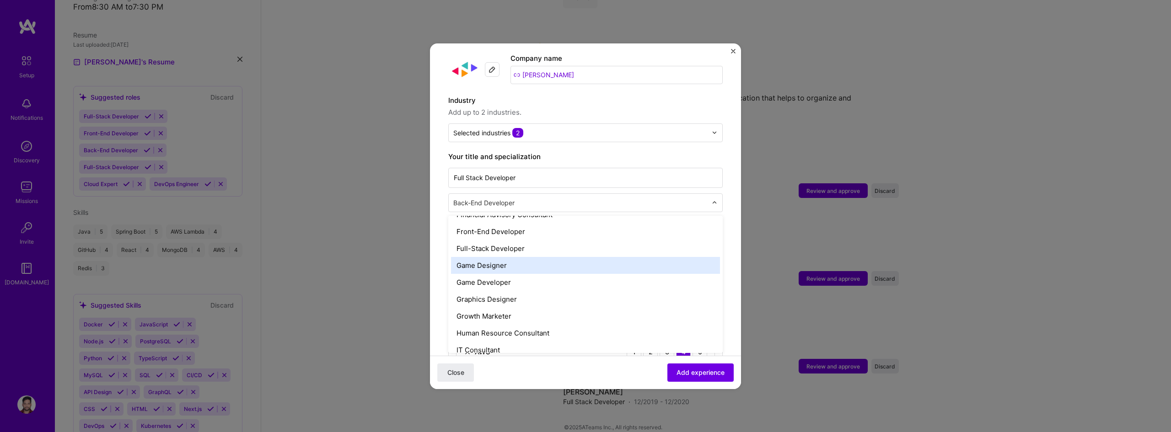
scroll to position [412, 0]
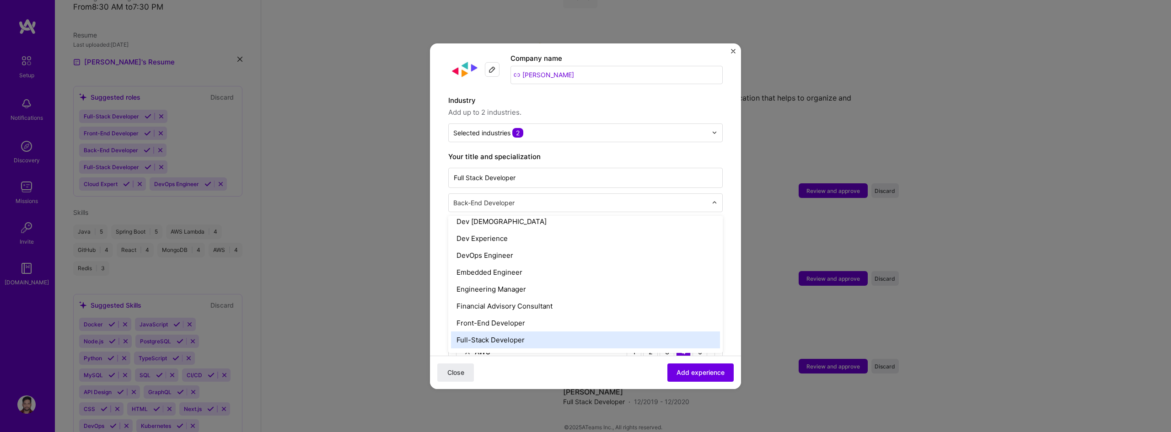
click at [613, 332] on div "Full-Stack Developer" at bounding box center [585, 340] width 269 height 17
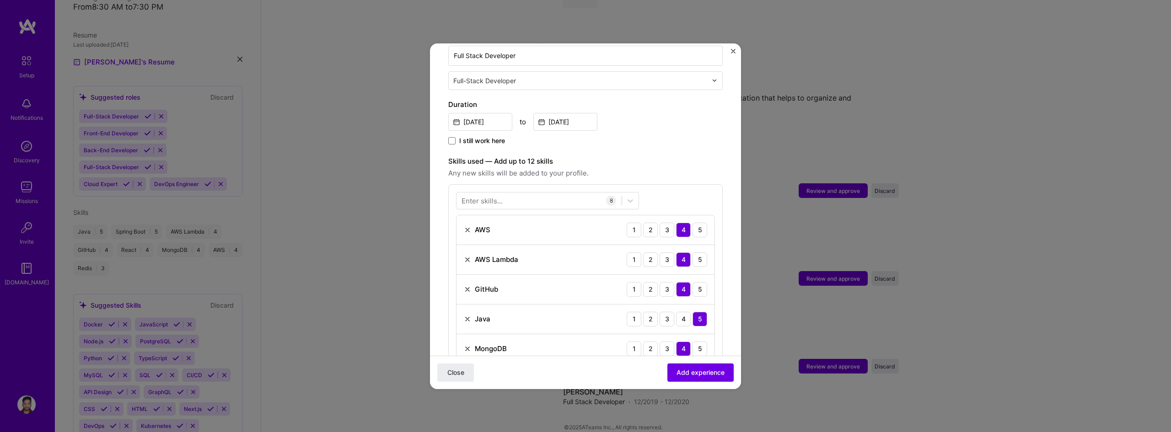
scroll to position [320, 0]
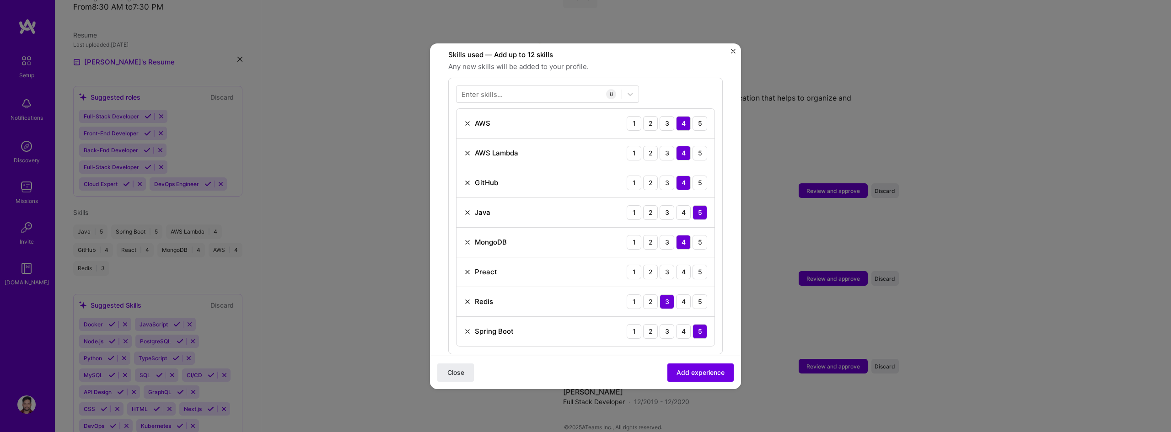
click at [466, 268] on img at bounding box center [467, 271] width 7 height 7
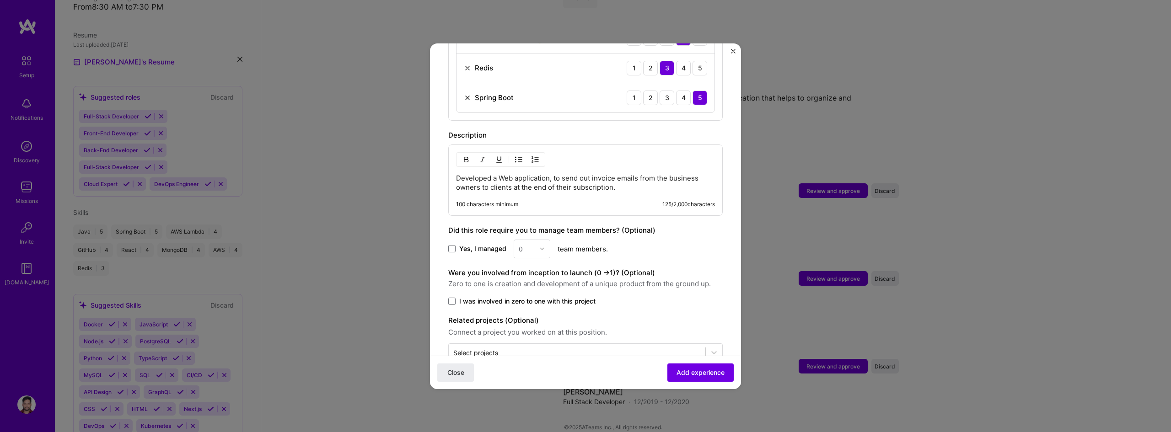
scroll to position [539, 0]
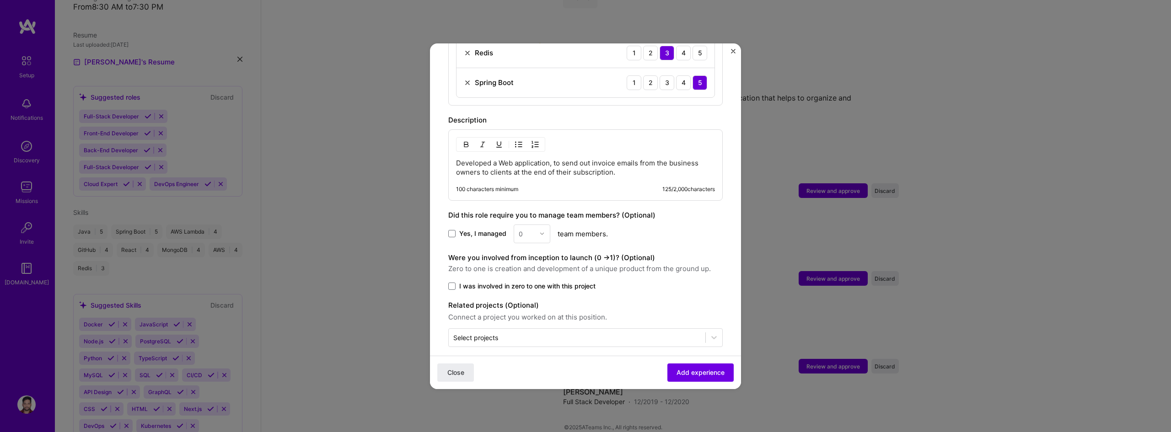
click at [690, 385] on div "Close Add experience" at bounding box center [585, 371] width 311 height 33
click at [697, 379] on button "Add experience" at bounding box center [700, 372] width 66 height 18
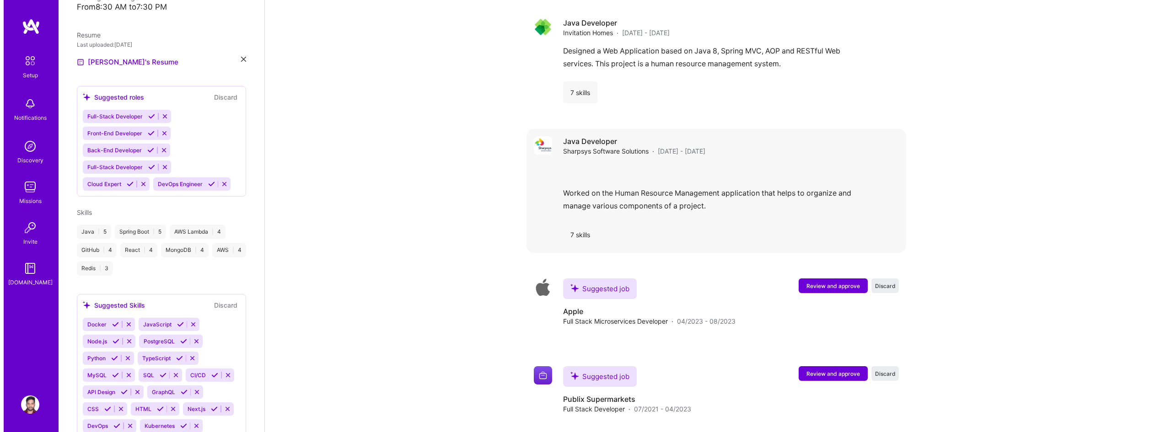
scroll to position [1418, 0]
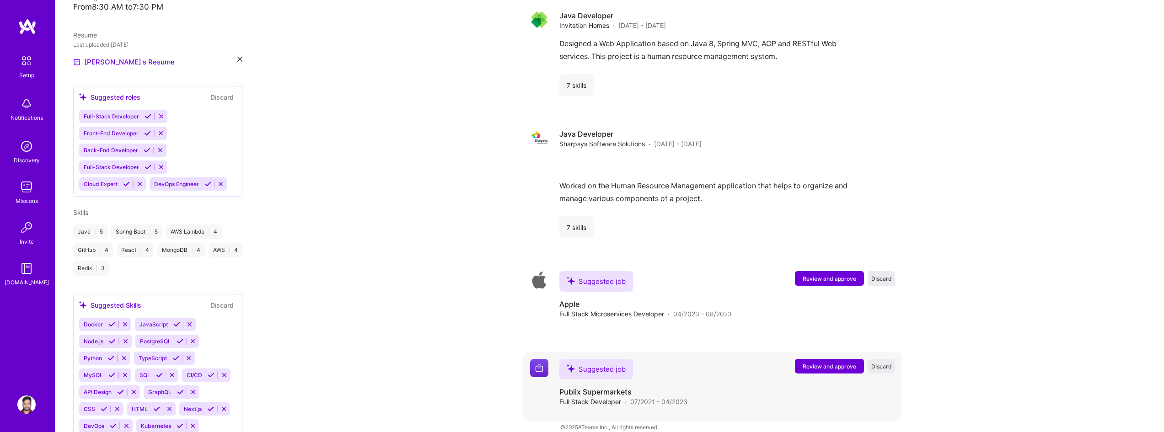
click at [854, 363] on span "Review and approve" at bounding box center [830, 367] width 54 height 8
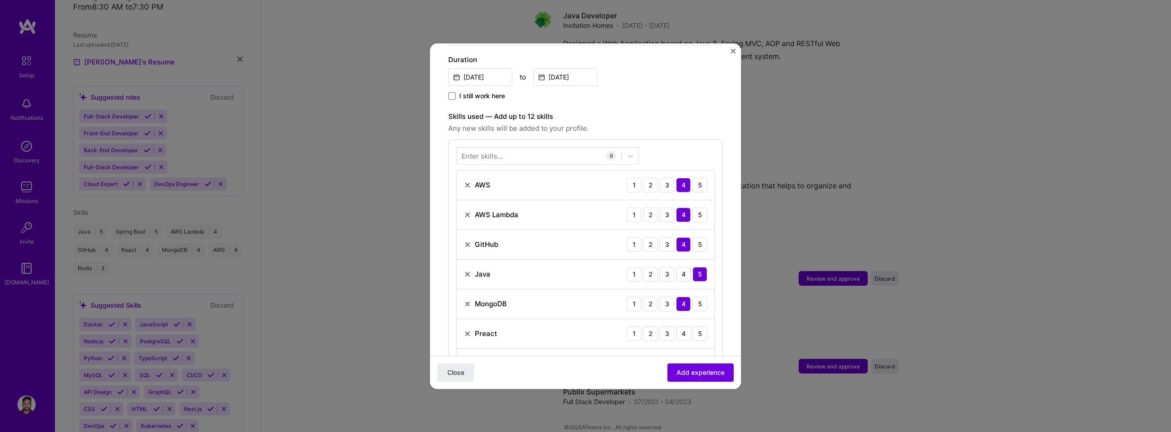
scroll to position [274, 0]
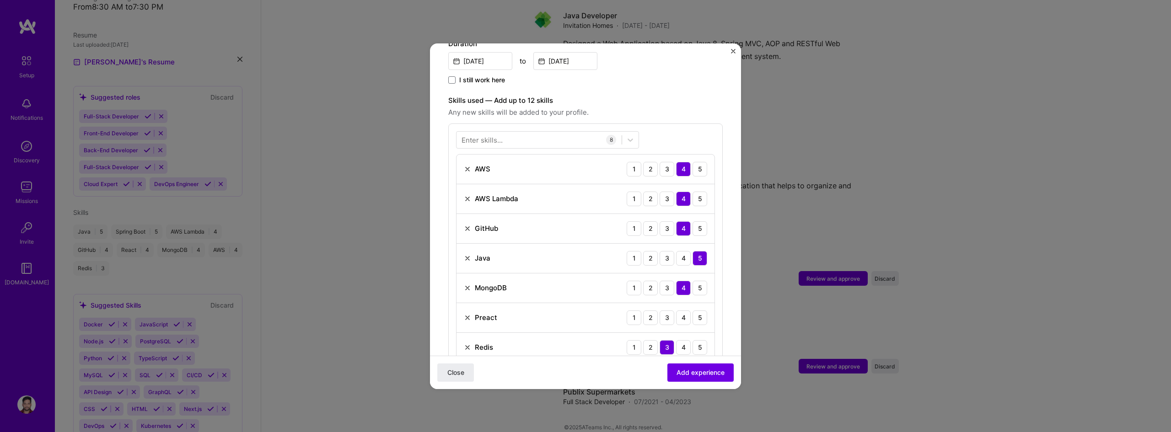
click at [463, 311] on div "Preact 1 2 3 4 5" at bounding box center [585, 318] width 258 height 30
click at [466, 314] on img at bounding box center [467, 317] width 7 height 7
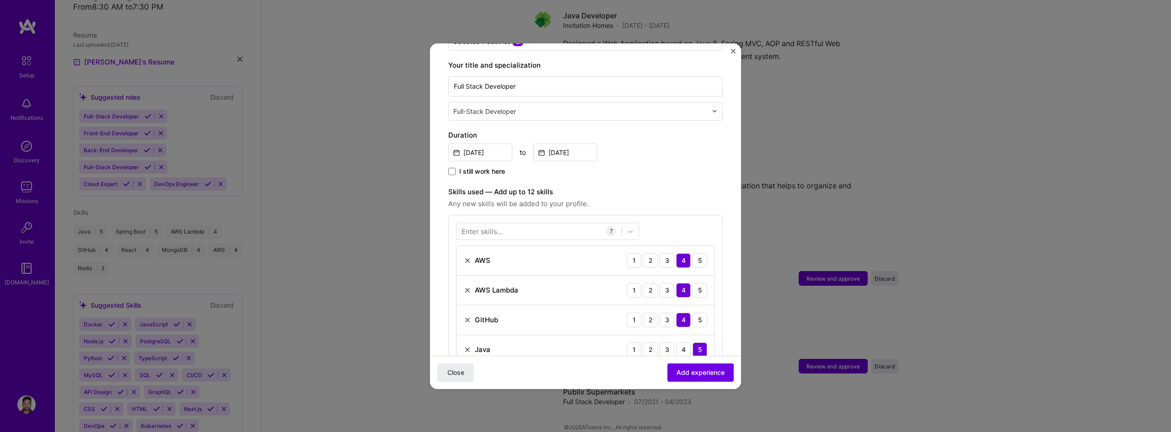
scroll to position [91, 0]
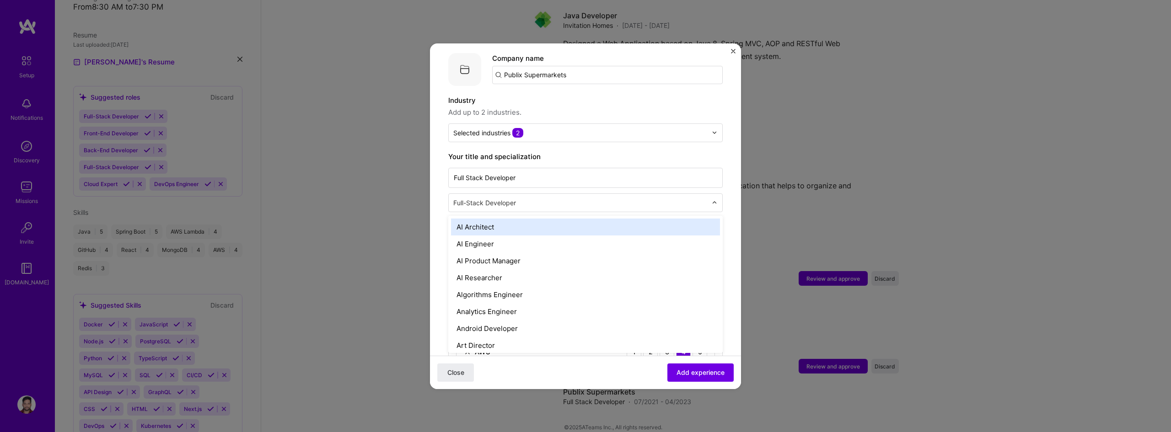
click at [588, 198] on input "text" at bounding box center [581, 203] width 256 height 10
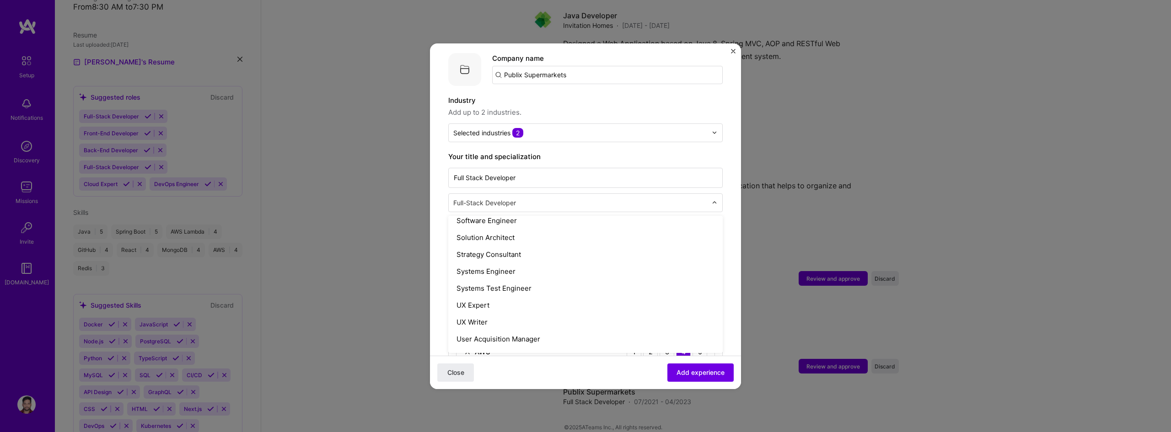
scroll to position [1006, 0]
click at [599, 217] on div "Software Engineer" at bounding box center [585, 219] width 269 height 17
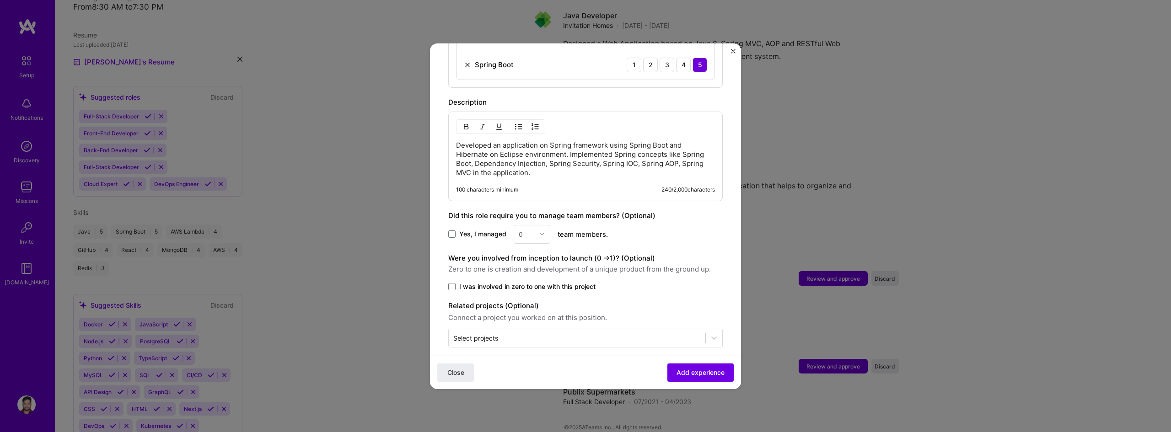
scroll to position [557, 0]
click at [702, 366] on button "Add experience" at bounding box center [700, 372] width 66 height 18
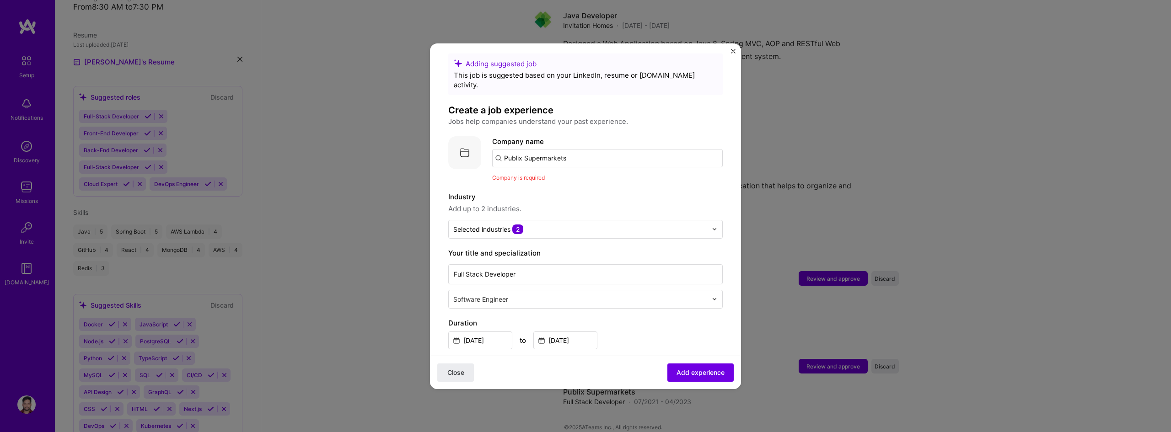
scroll to position [0, 0]
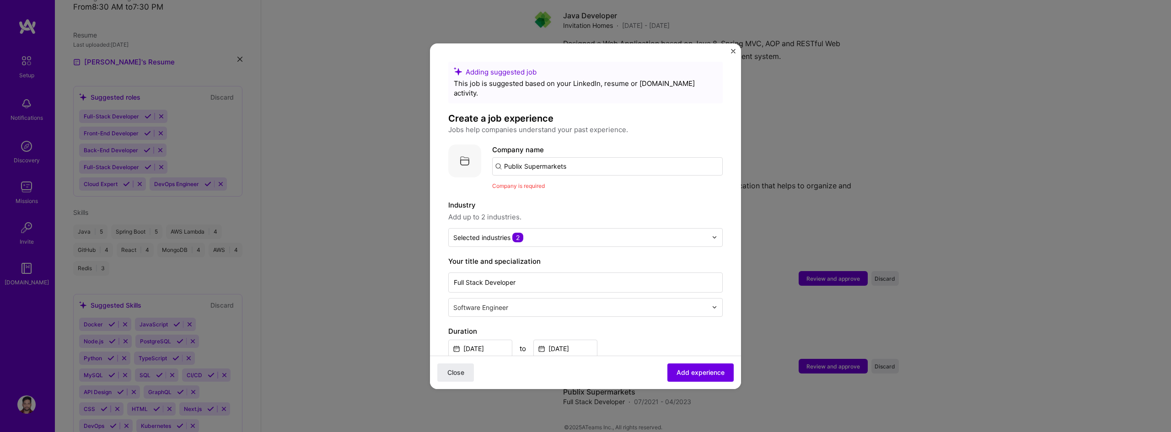
click at [584, 163] on input "Publix Supermarkets" at bounding box center [607, 166] width 230 height 18
paste input "Publix Supermarkets"
type input "Publix Supermarkets"
click at [602, 184] on div "Publix Supermarkets" at bounding box center [581, 192] width 76 height 16
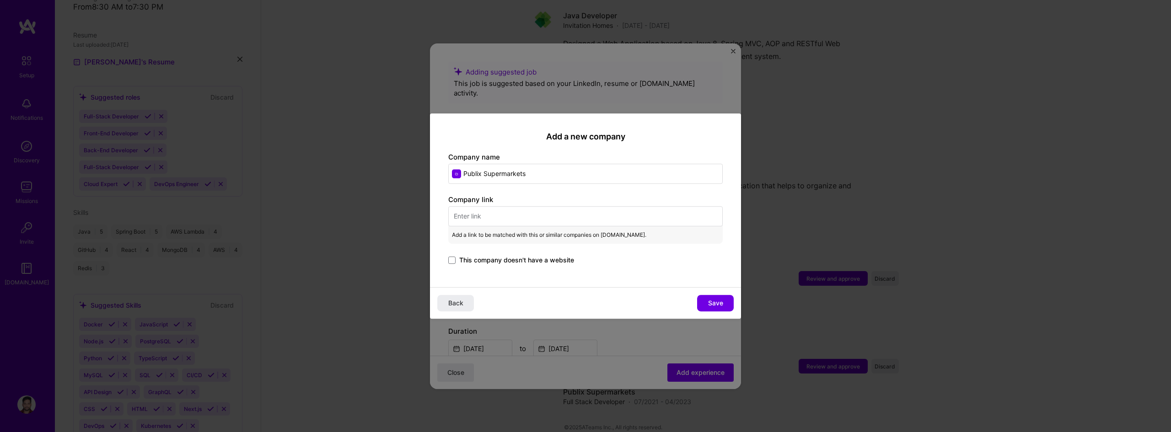
click at [540, 222] on input "text" at bounding box center [585, 216] width 274 height 20
paste input "[URL][DOMAIN_NAME]"
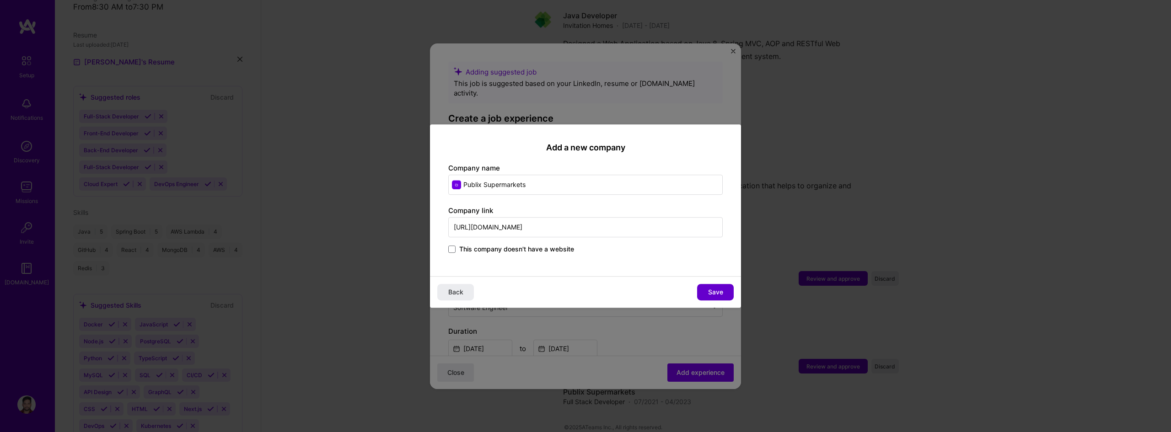
type input "[URL][DOMAIN_NAME]"
click at [715, 299] on button "Save" at bounding box center [715, 292] width 37 height 16
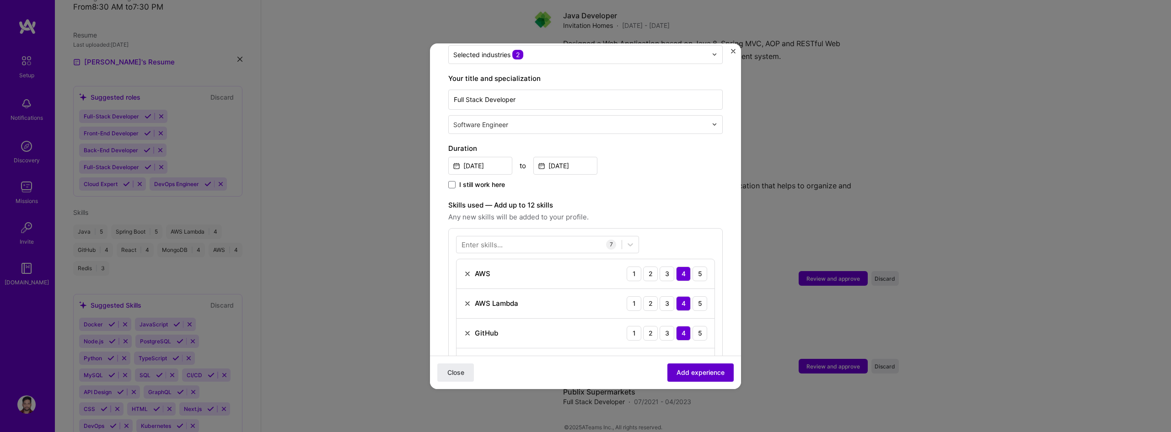
click at [683, 372] on span "Add experience" at bounding box center [700, 372] width 48 height 9
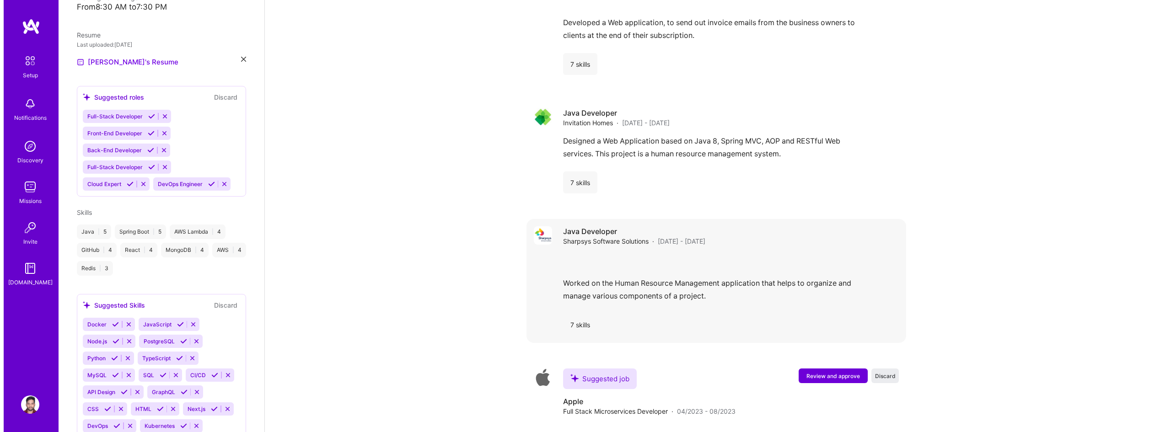
scroll to position [1483, 0]
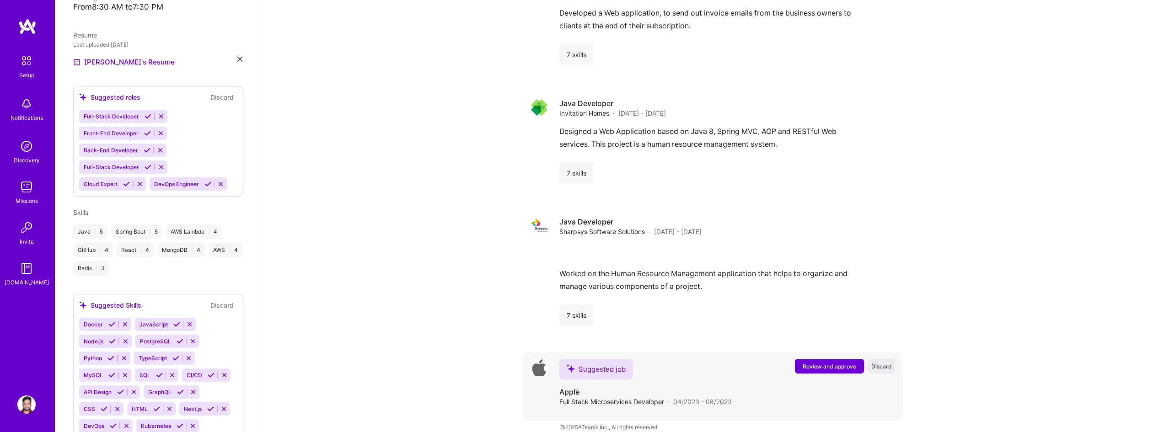
click at [843, 363] on span "Review and approve" at bounding box center [830, 367] width 54 height 8
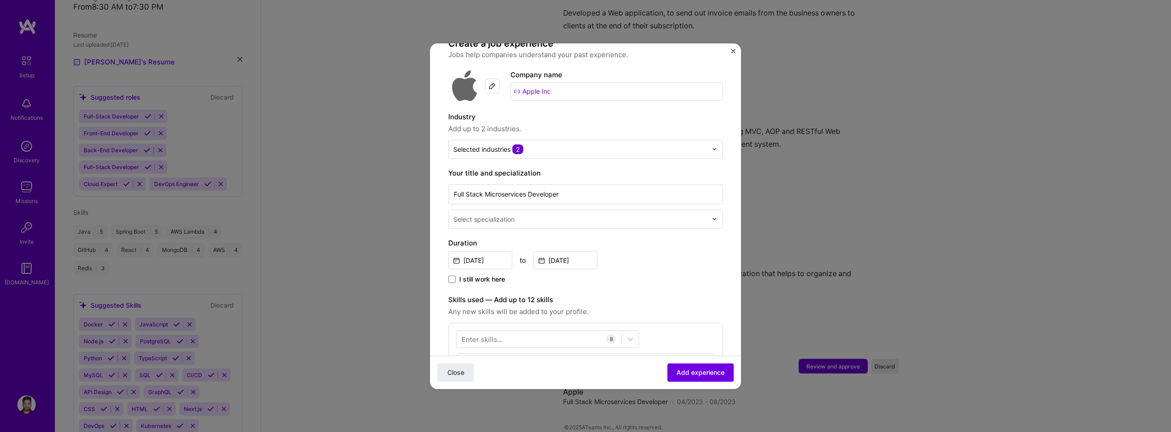
scroll to position [91, 0]
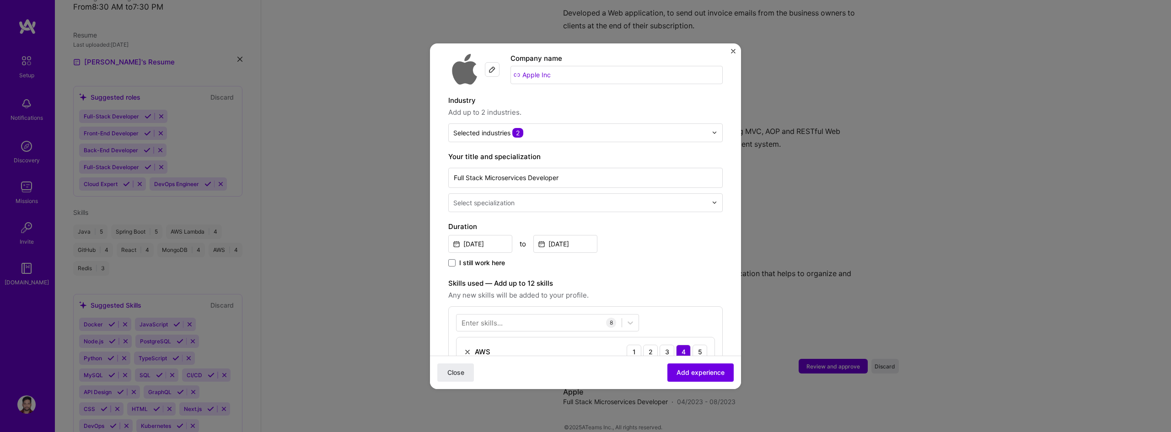
click at [655, 197] on div at bounding box center [581, 202] width 256 height 11
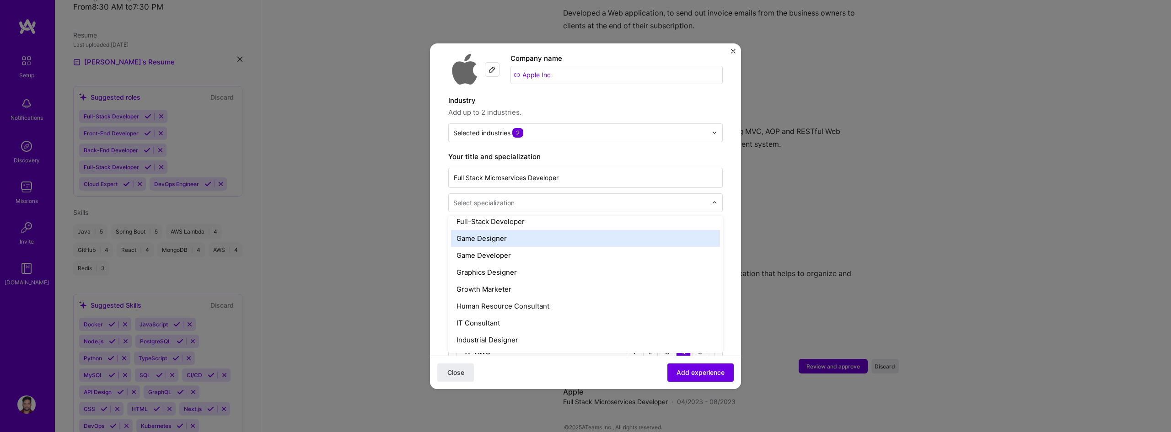
scroll to position [549, 0]
click at [651, 214] on div "Full-Stack Developer" at bounding box center [585, 219] width 269 height 17
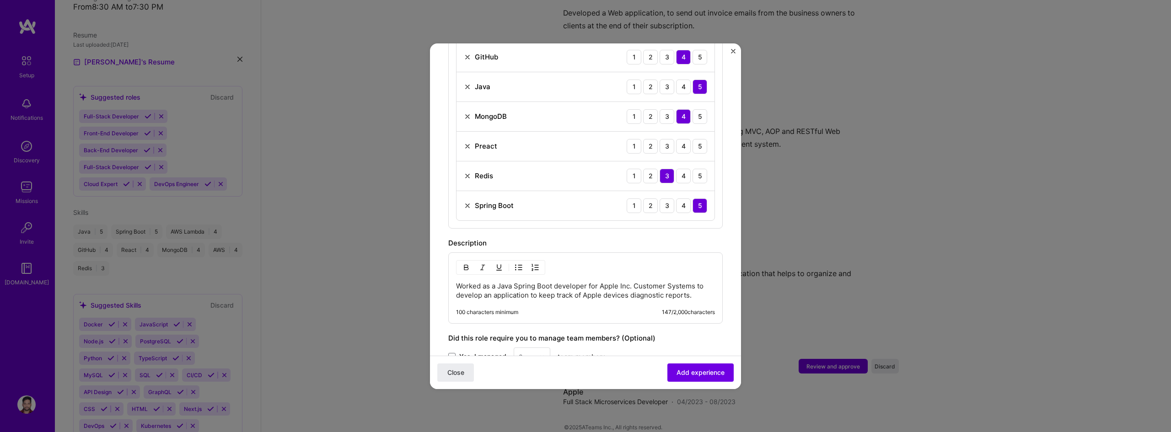
scroll to position [569, 0]
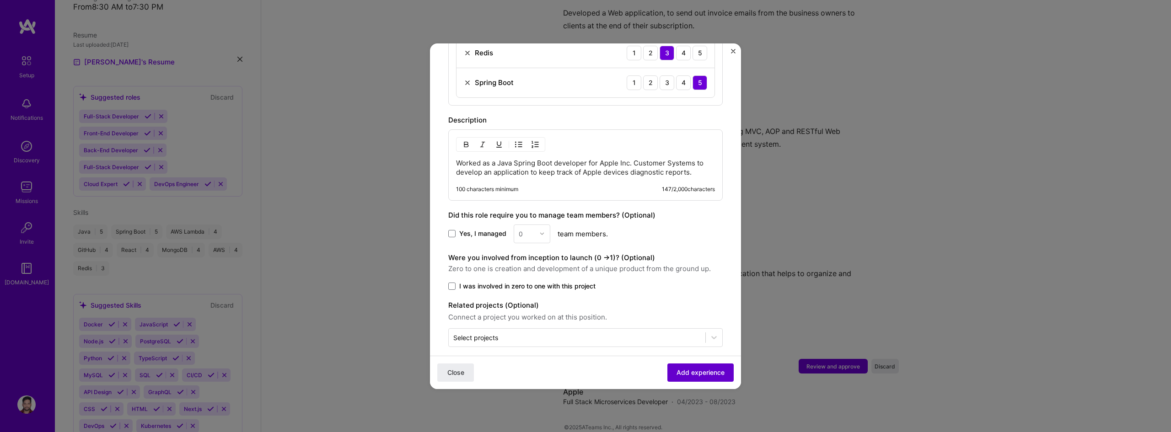
click at [701, 375] on span "Add experience" at bounding box center [700, 372] width 48 height 9
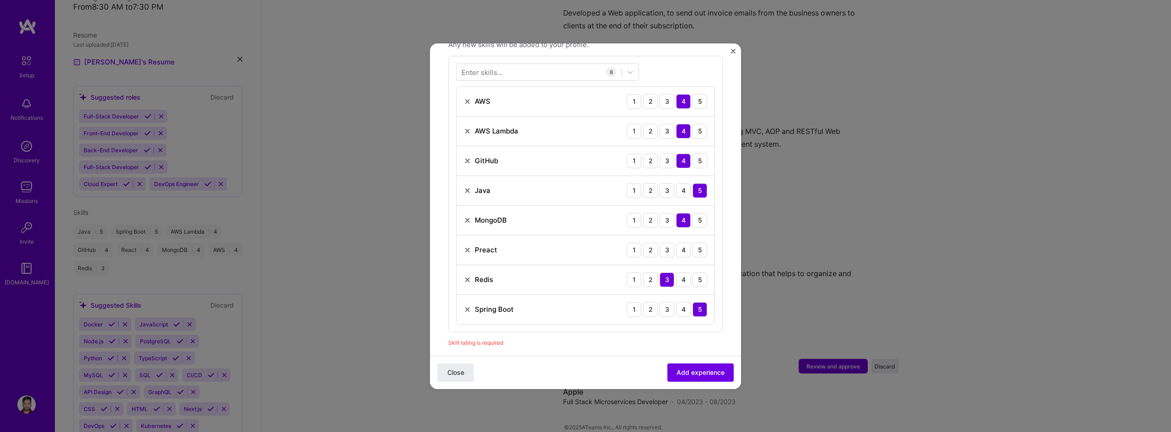
scroll to position [362, 0]
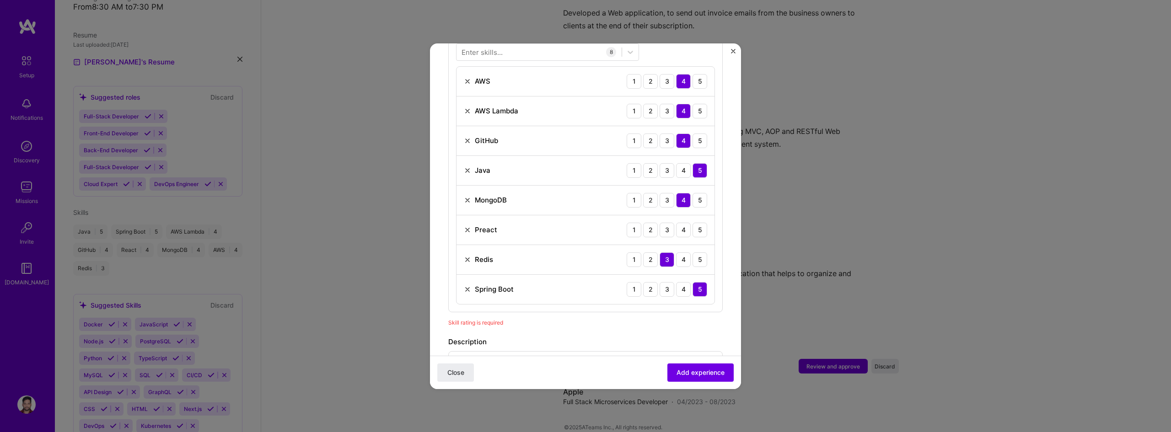
click at [465, 226] on img at bounding box center [467, 229] width 7 height 7
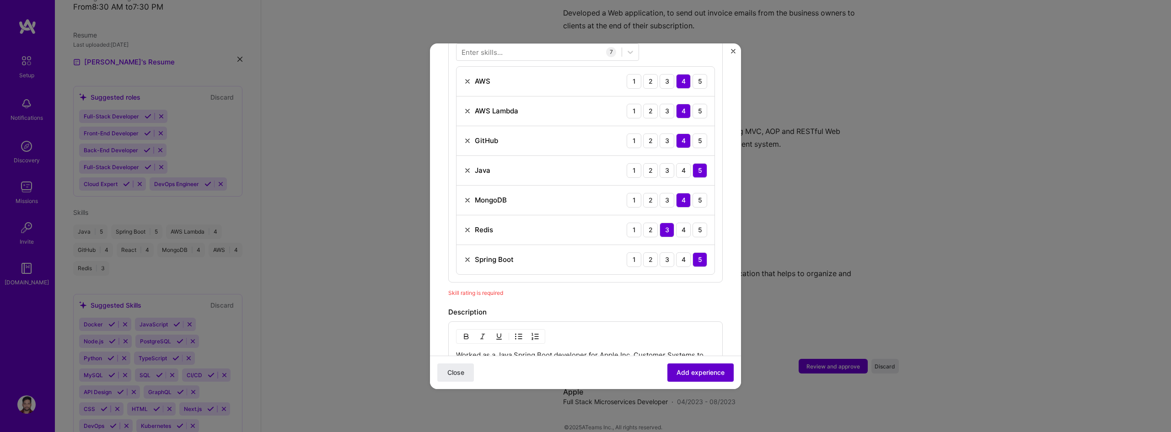
click at [695, 380] on button "Add experience" at bounding box center [700, 372] width 66 height 18
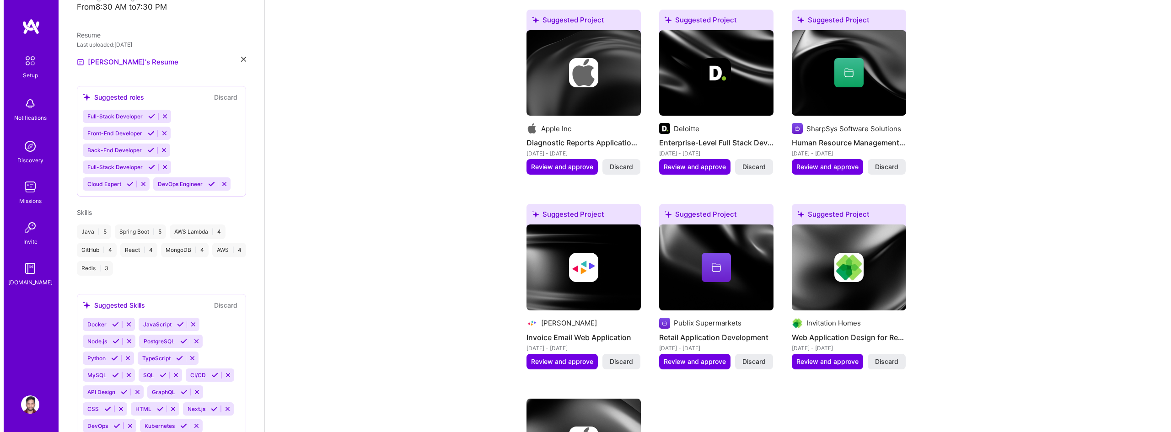
scroll to position [294, 0]
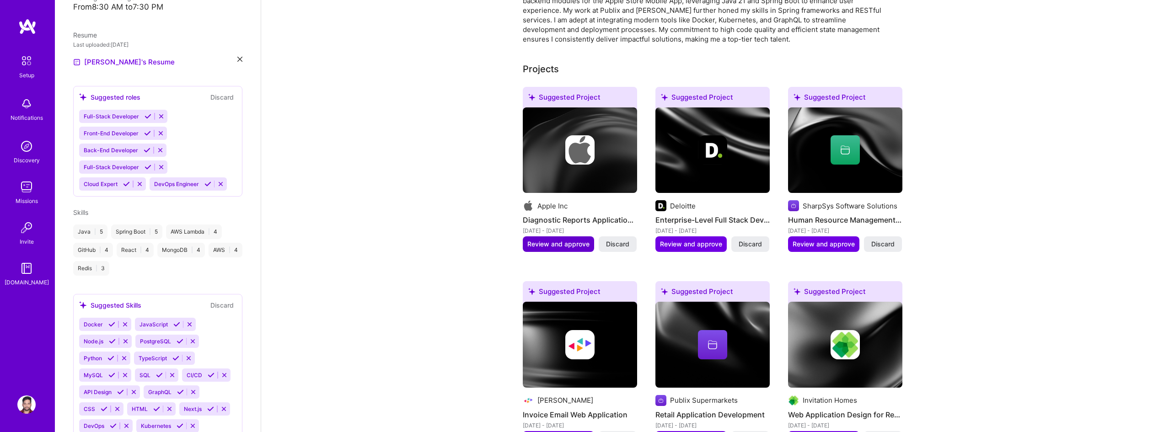
click at [549, 240] on span "Review and approve" at bounding box center [558, 244] width 62 height 9
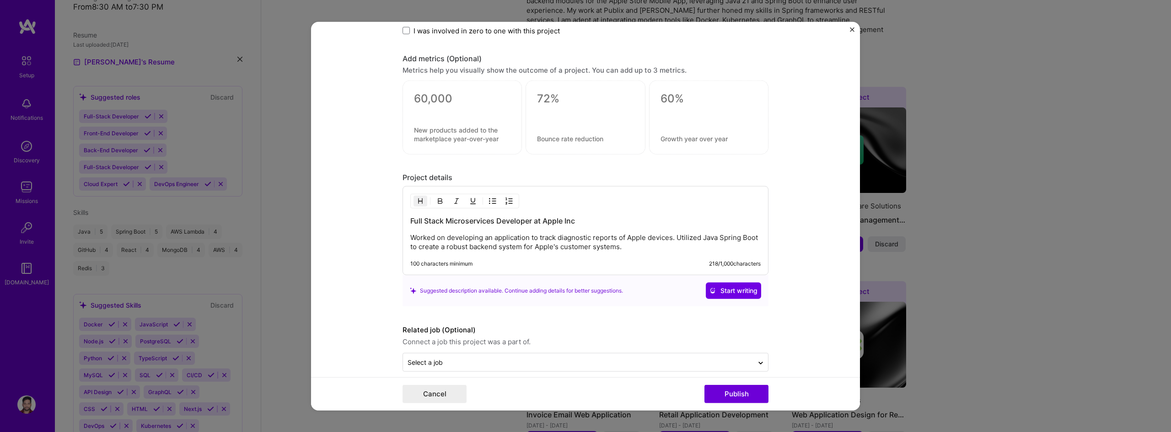
scroll to position [686, 0]
click at [724, 401] on button "Publish" at bounding box center [736, 394] width 64 height 18
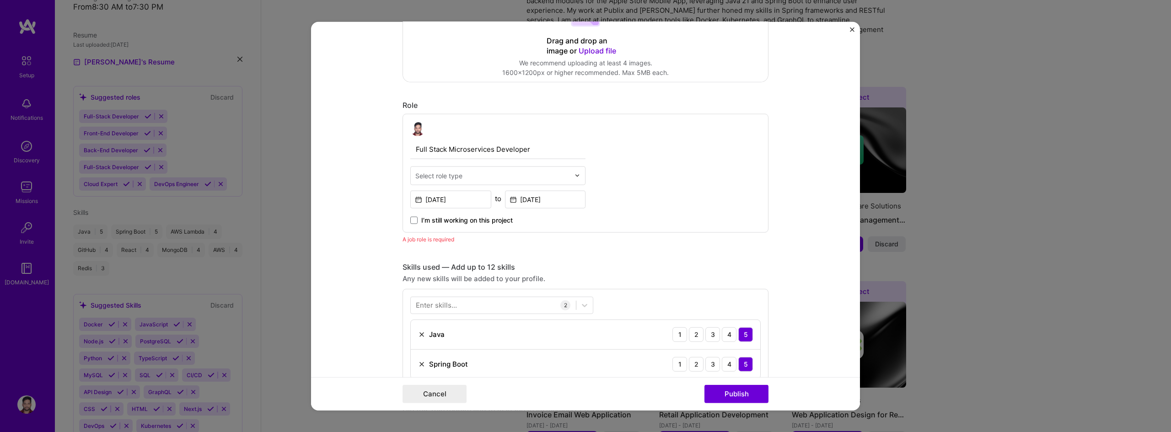
scroll to position [215, 0]
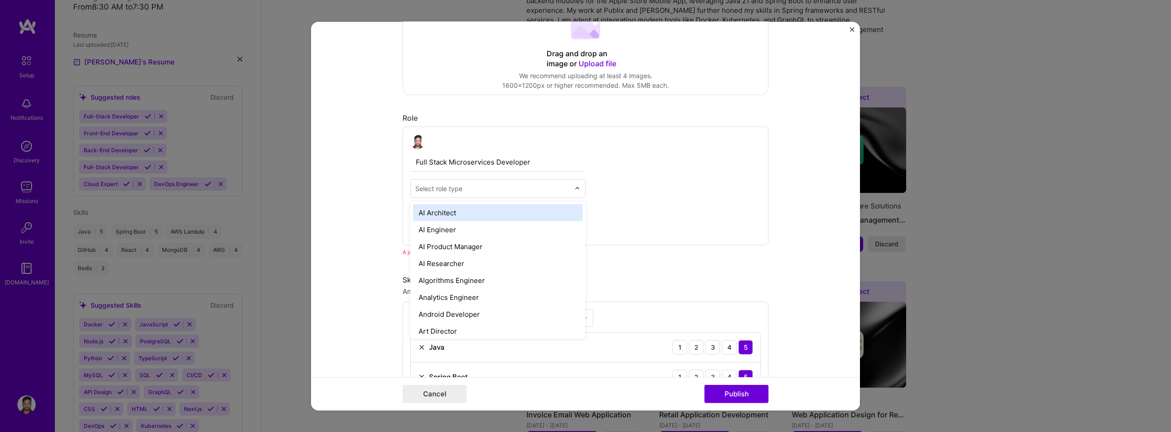
click at [483, 191] on input "text" at bounding box center [492, 188] width 155 height 10
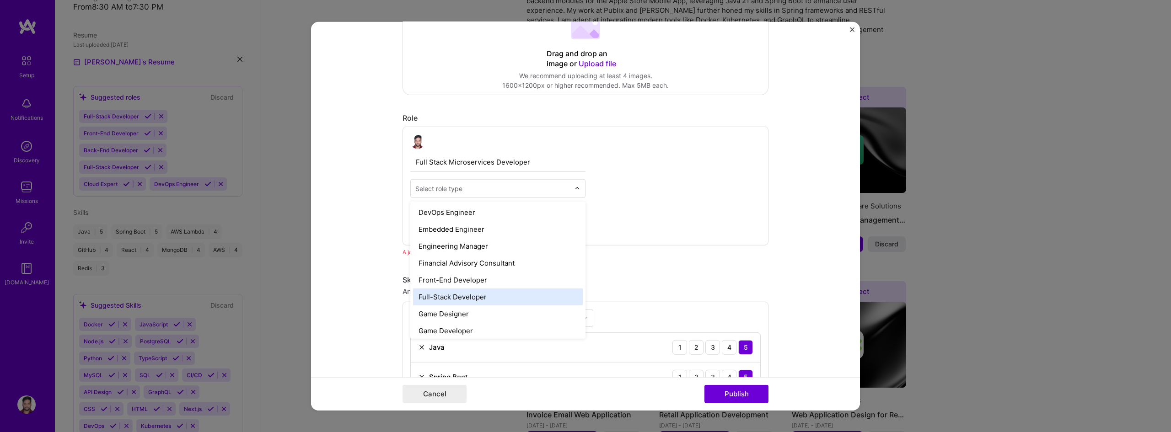
click at [525, 297] on div "Full-Stack Developer" at bounding box center [498, 296] width 170 height 17
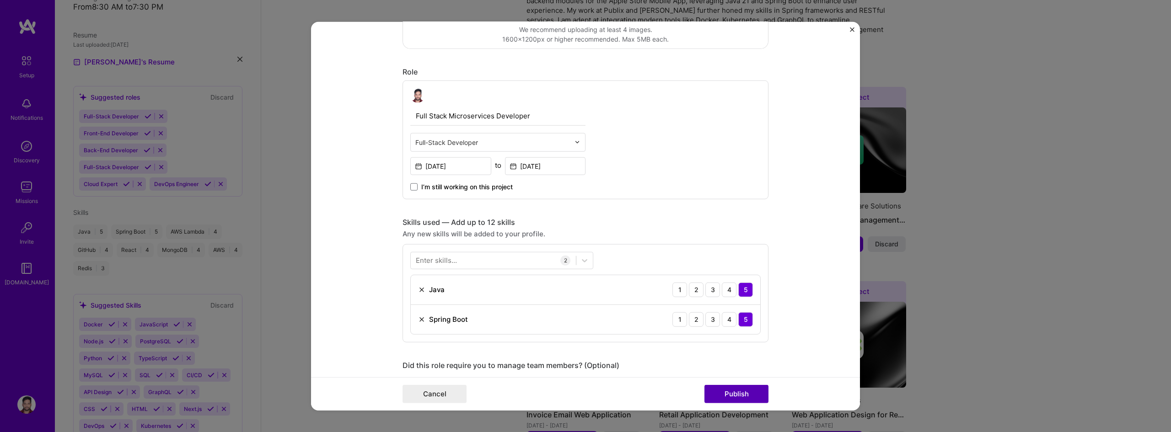
scroll to position [353, 0]
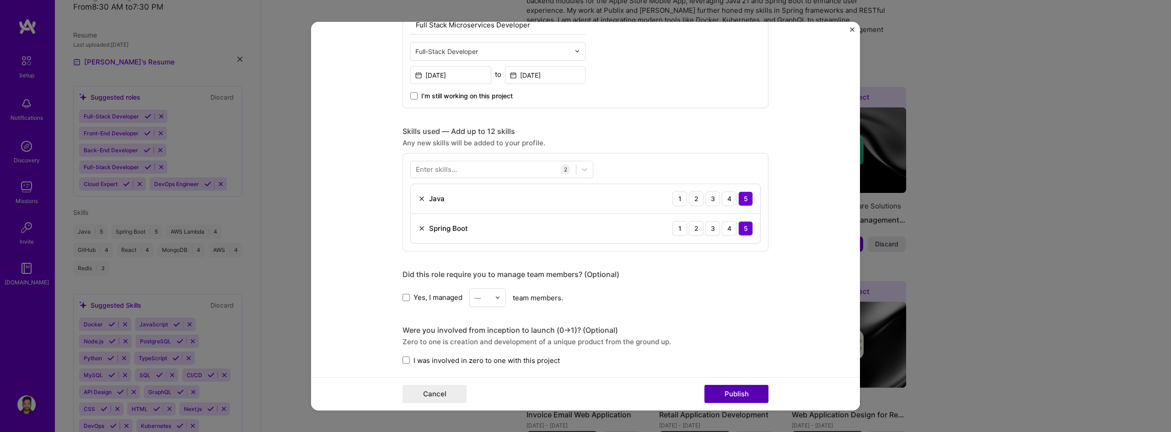
click at [736, 396] on button "Publish" at bounding box center [736, 394] width 64 height 18
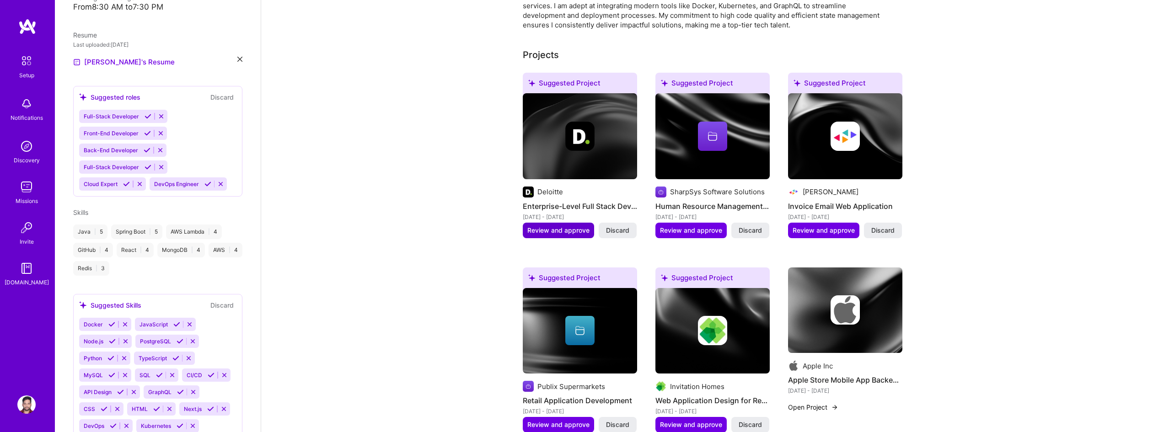
click at [573, 226] on span "Review and approve" at bounding box center [558, 230] width 62 height 9
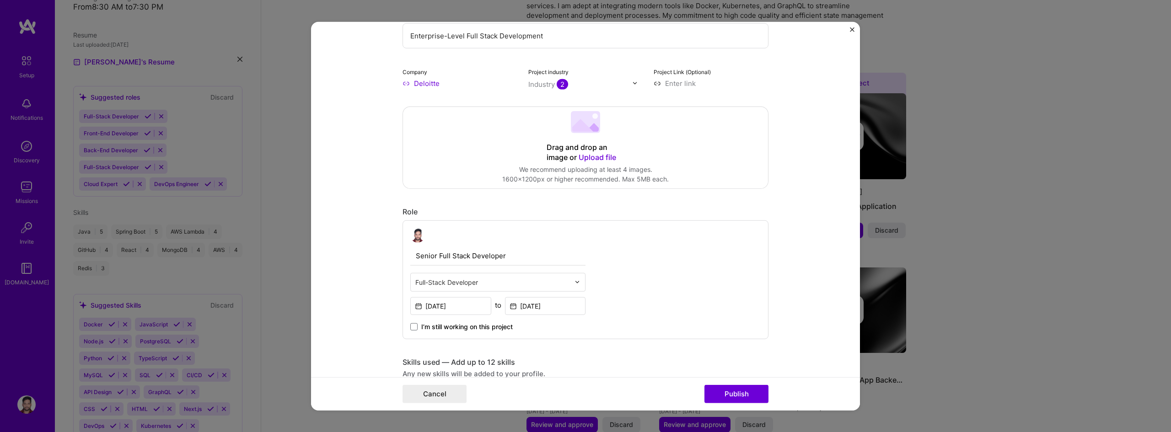
scroll to position [274, 0]
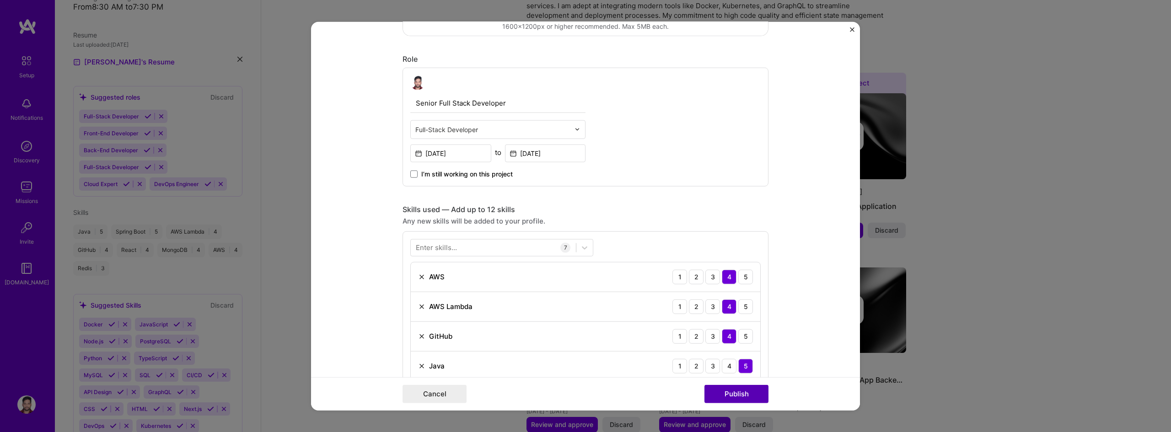
click at [754, 395] on button "Publish" at bounding box center [736, 394] width 64 height 18
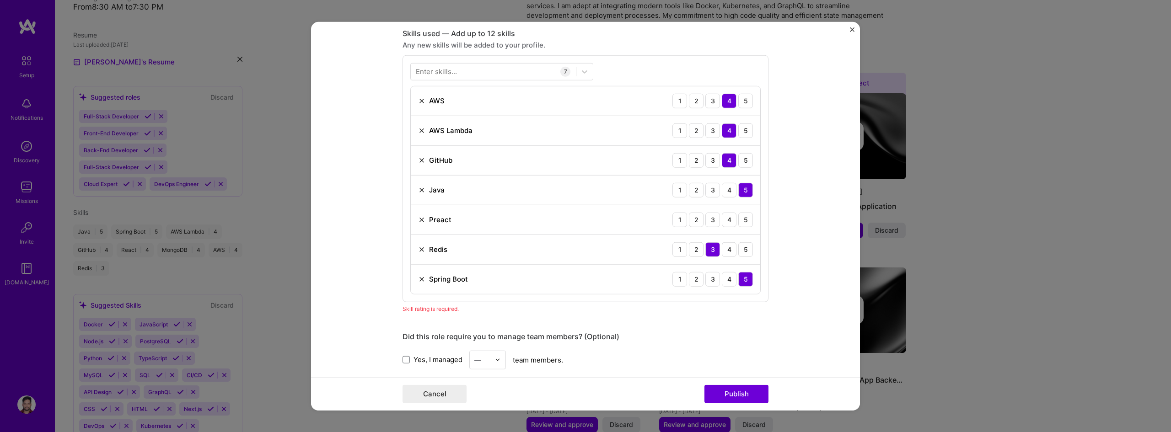
scroll to position [457, 0]
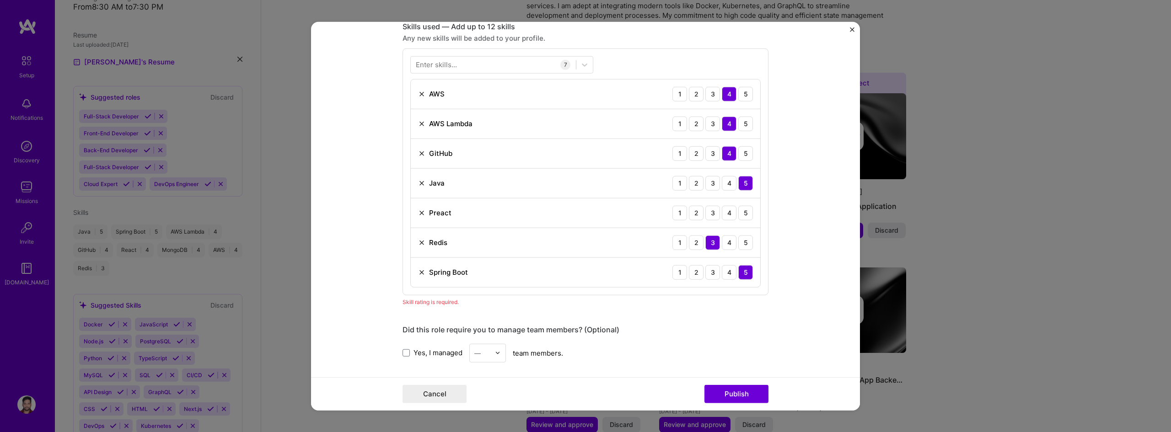
click at [418, 212] on img at bounding box center [421, 212] width 7 height 7
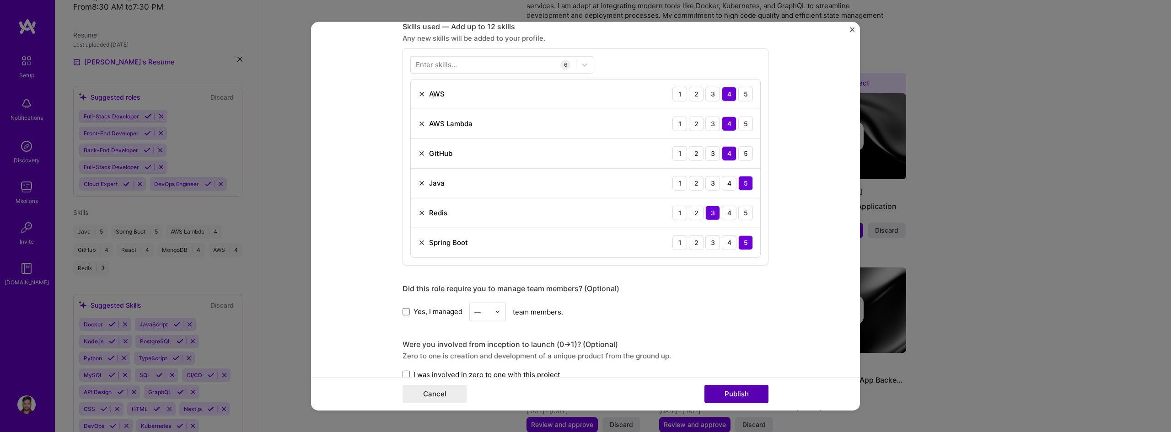
click at [740, 397] on button "Publish" at bounding box center [736, 394] width 64 height 18
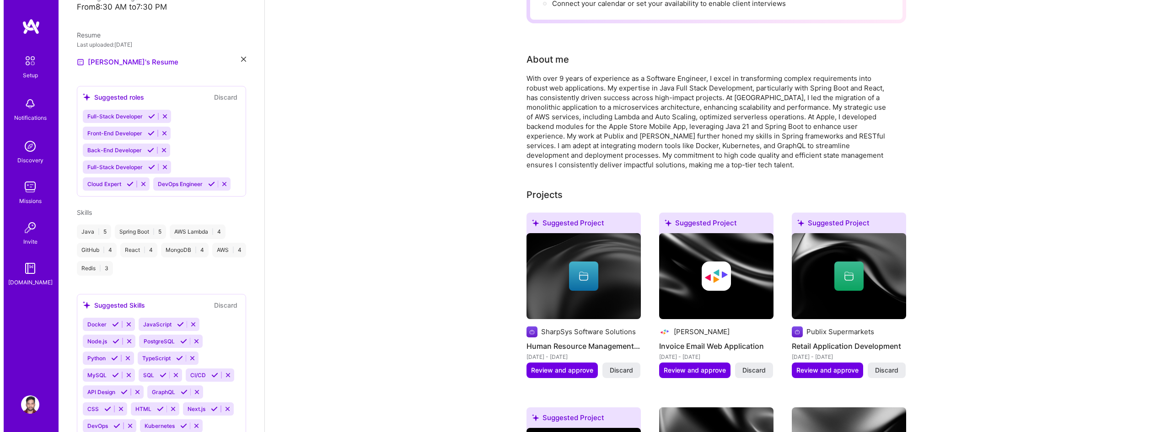
scroll to position [157, 0]
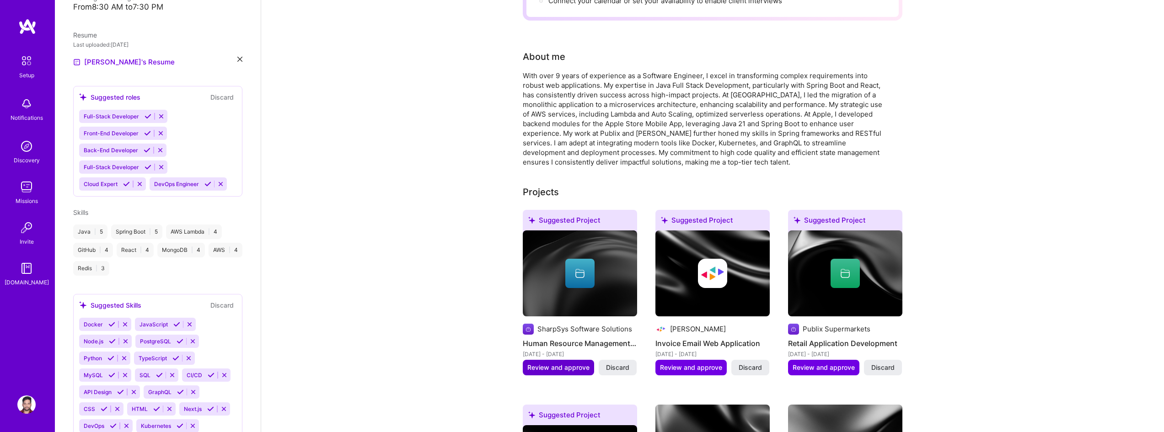
click at [577, 363] on span "Review and approve" at bounding box center [558, 367] width 62 height 9
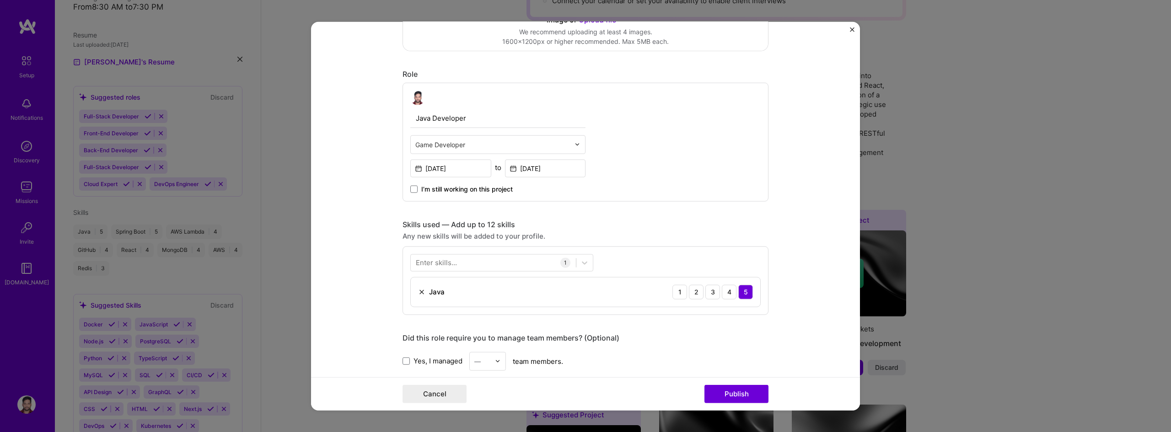
scroll to position [274, 0]
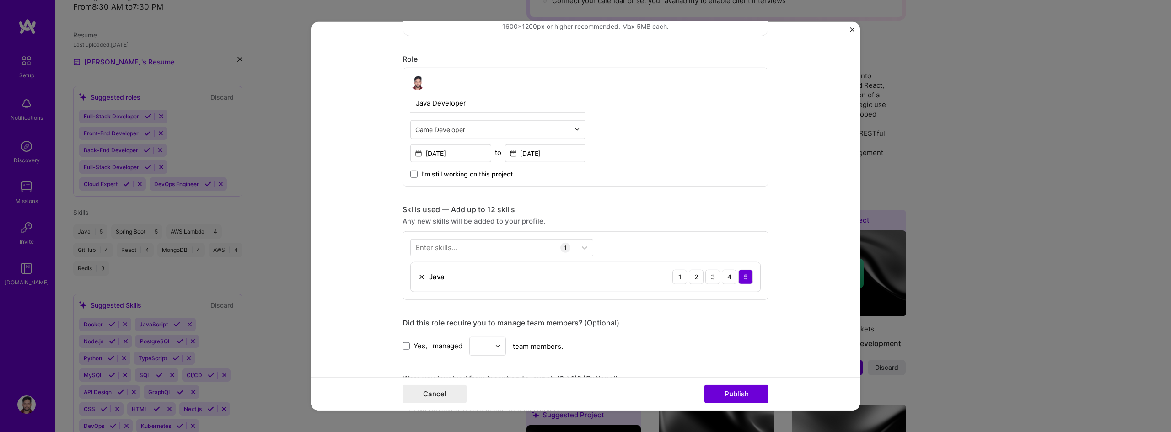
click at [497, 129] on input "text" at bounding box center [492, 129] width 155 height 10
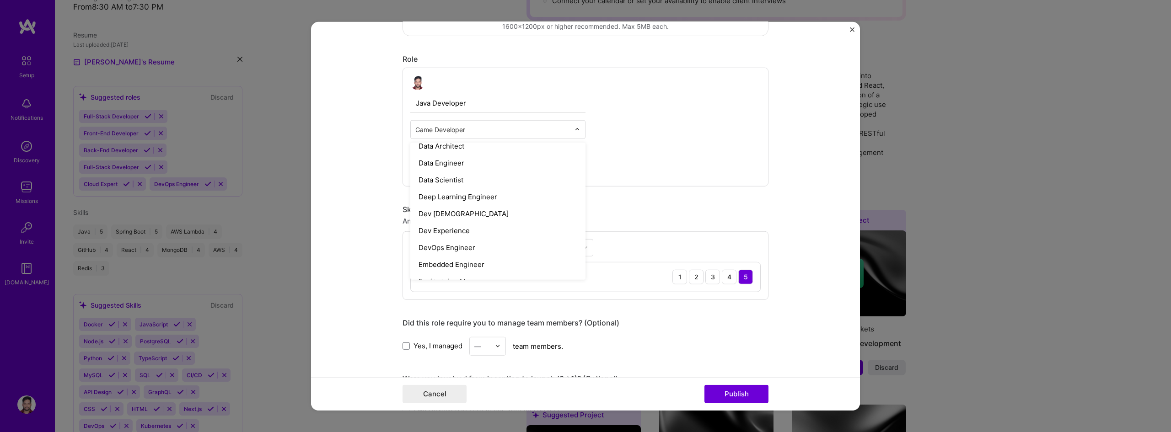
scroll to position [366, 0]
click at [492, 210] on div "Dev [DEMOGRAPHIC_DATA]" at bounding box center [498, 210] width 170 height 17
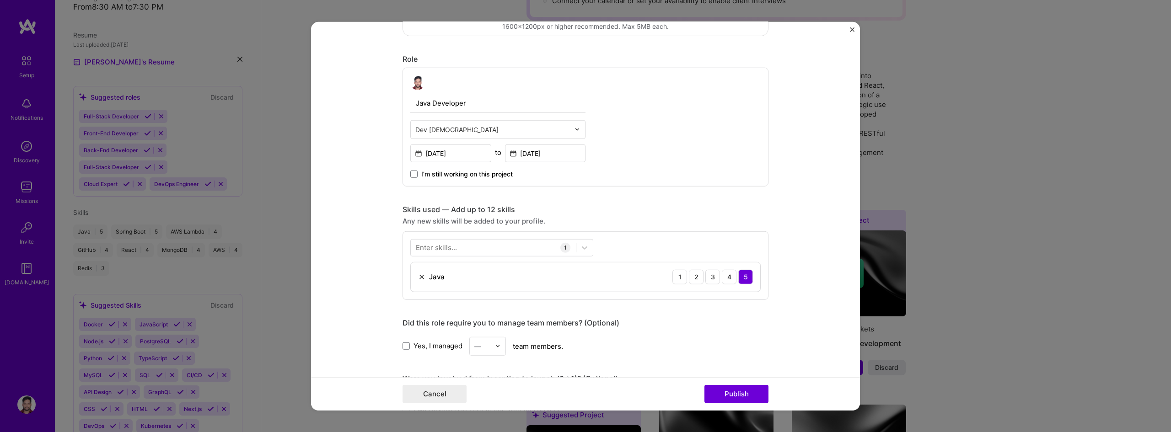
click at [506, 122] on div "Dev [DEMOGRAPHIC_DATA]" at bounding box center [493, 129] width 164 height 18
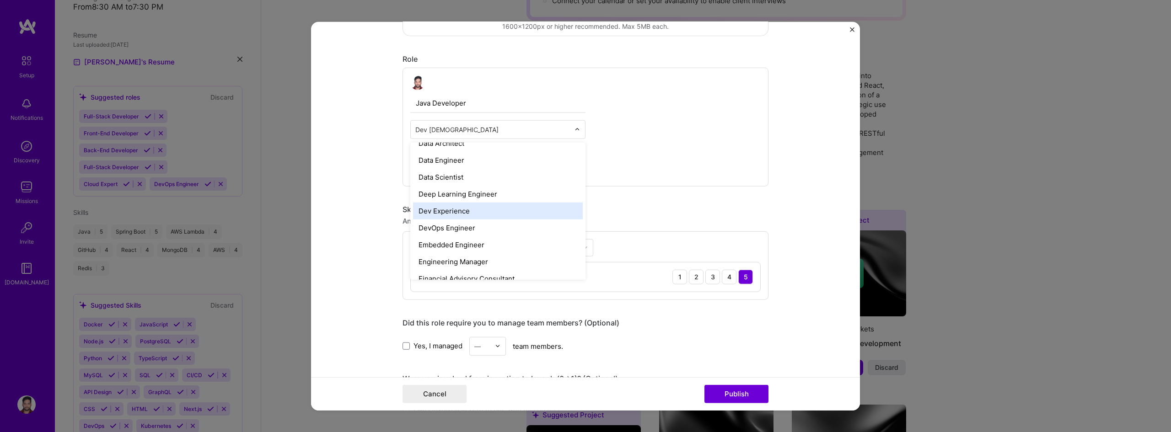
click at [488, 209] on div "Dev Experience" at bounding box center [498, 210] width 170 height 17
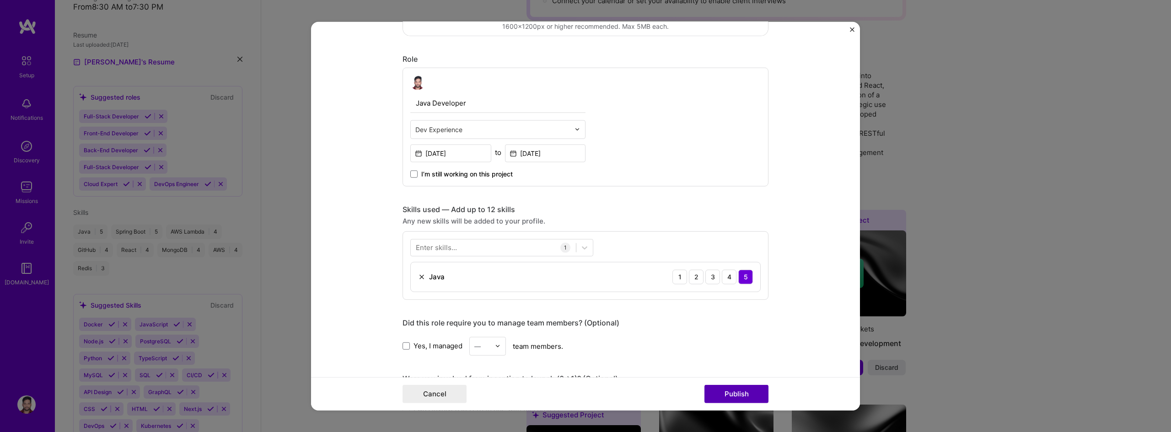
click at [736, 390] on button "Publish" at bounding box center [736, 394] width 64 height 18
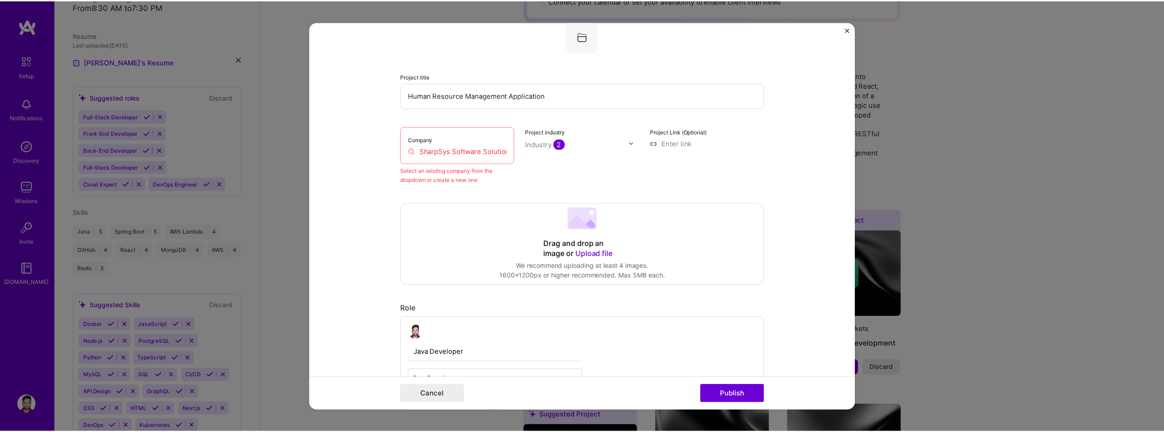
scroll to position [60, 0]
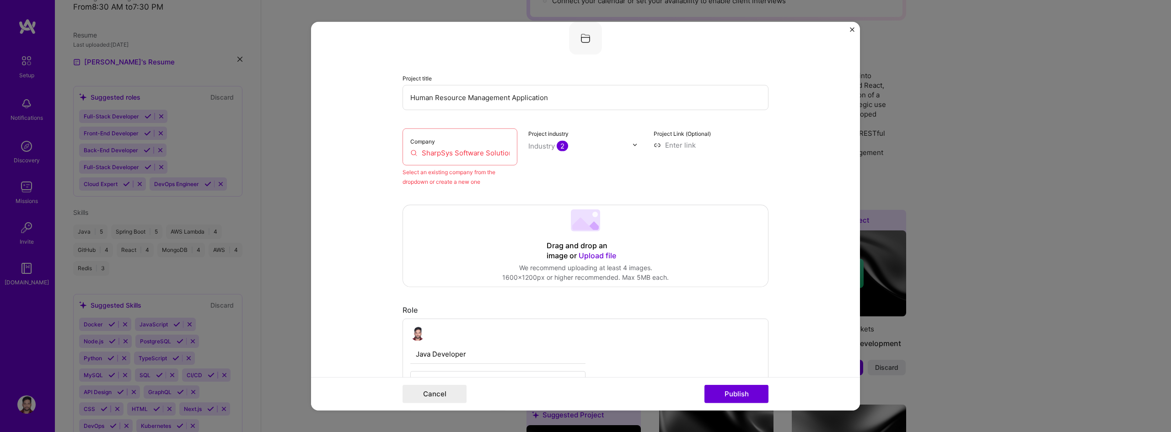
click at [476, 153] on input "SharpSys Software Solutions" at bounding box center [459, 153] width 99 height 10
click at [499, 153] on input "SharpSys Software Solutions" at bounding box center [459, 153] width 99 height 10
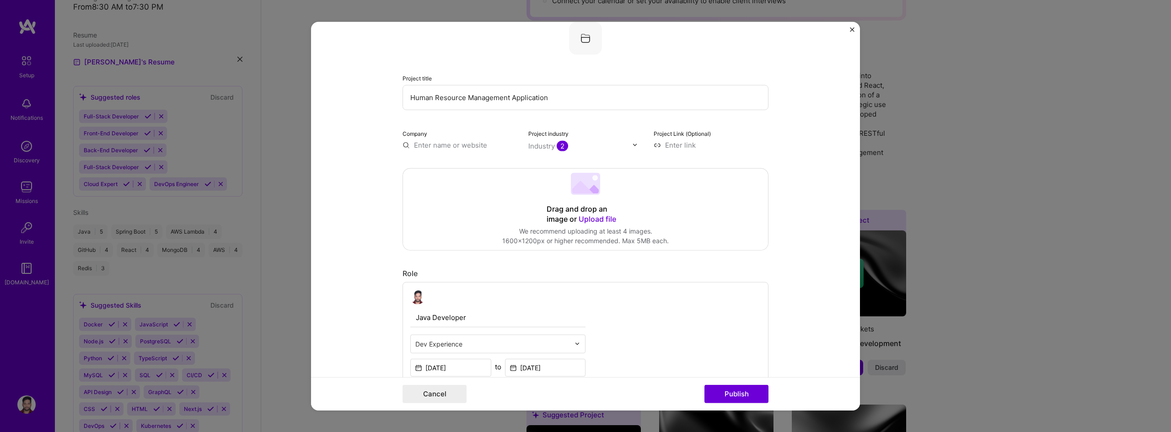
paste input "SharpSys Software Solutions"
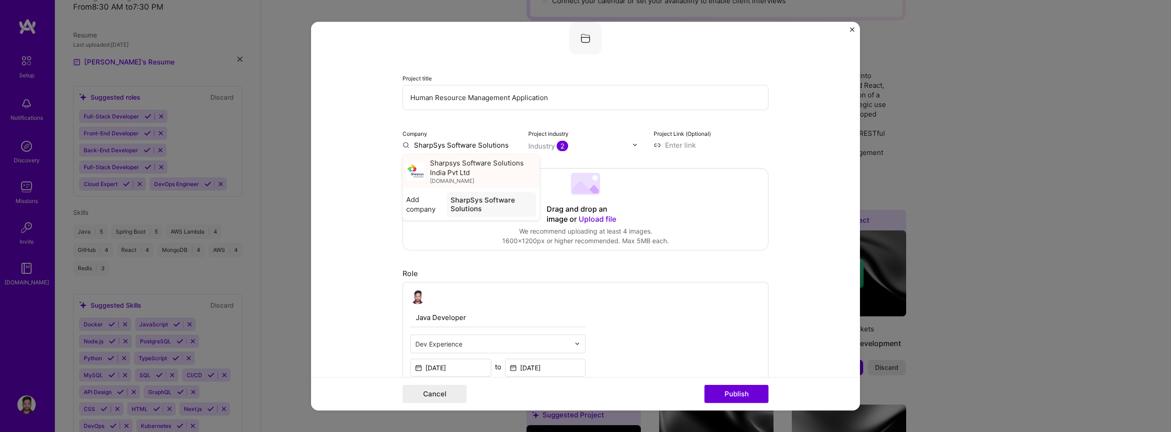
click at [481, 169] on span "Sharpsys Software Solutions India Pvt Ltd" at bounding box center [483, 167] width 106 height 19
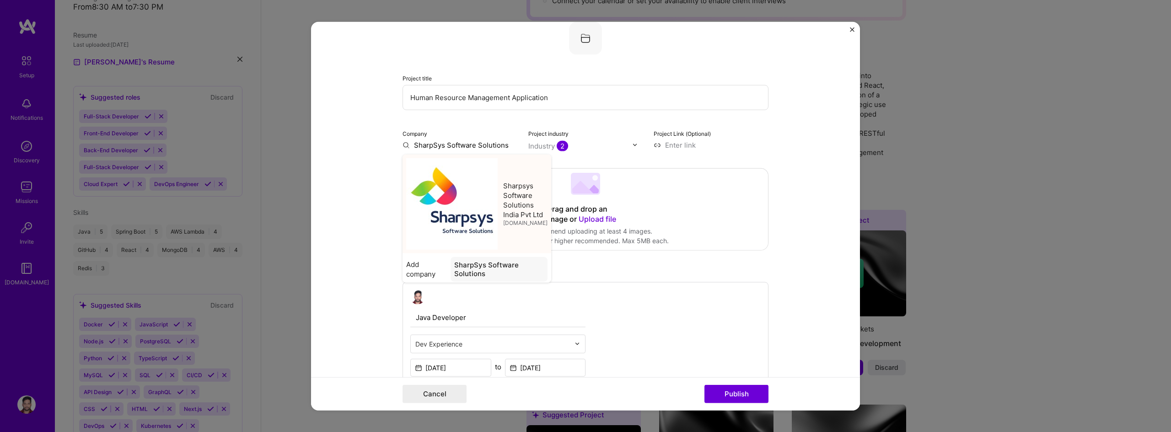
type input "Sharpsys Software Solutions India Pvt Ltd"
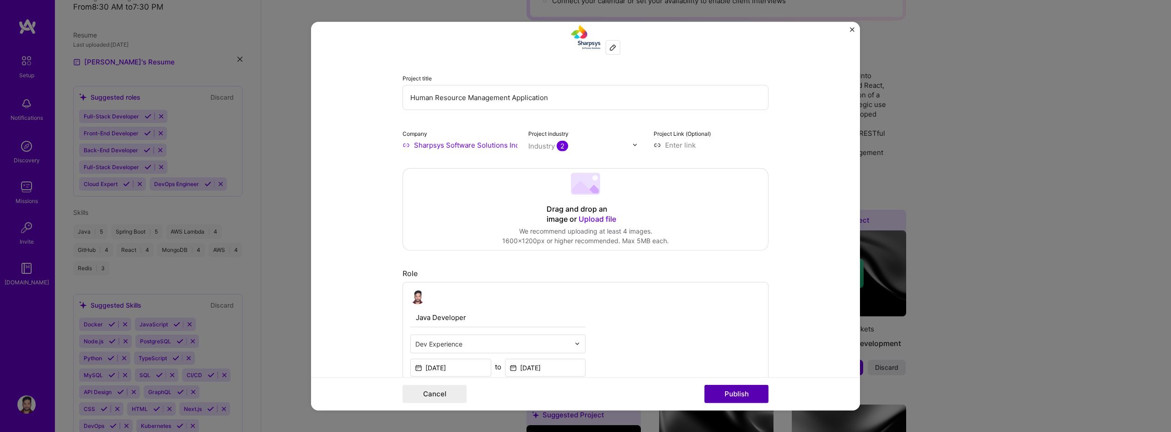
click at [735, 390] on button "Publish" at bounding box center [736, 394] width 64 height 18
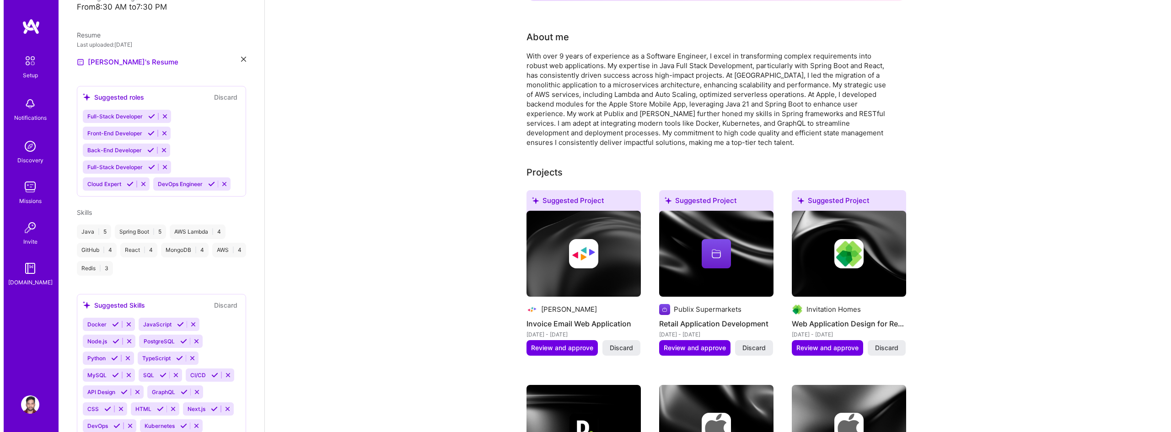
scroll to position [248, 0]
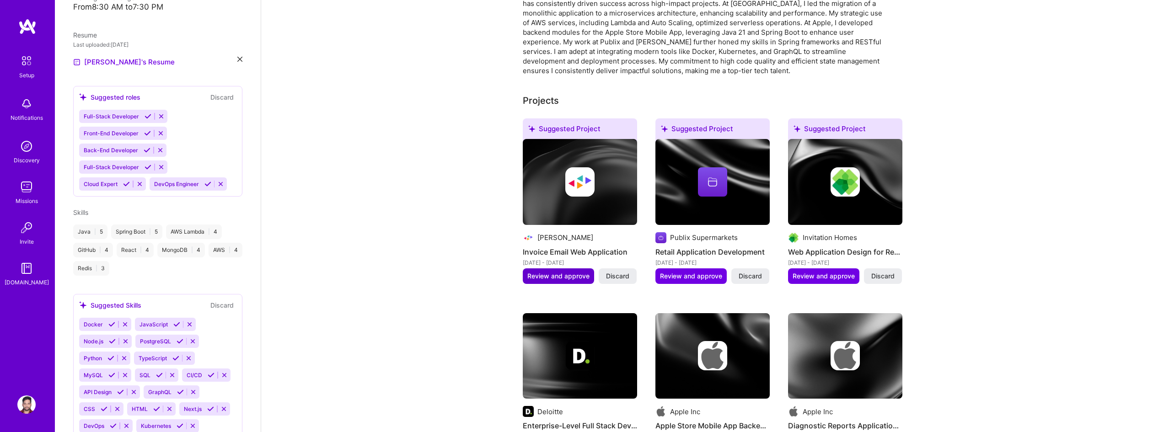
click at [577, 272] on span "Review and approve" at bounding box center [558, 276] width 62 height 9
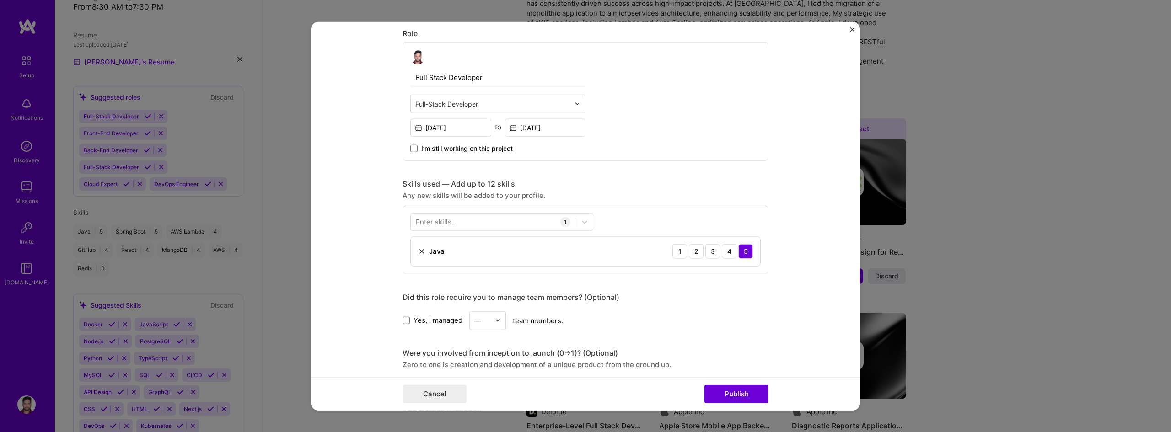
scroll to position [366, 0]
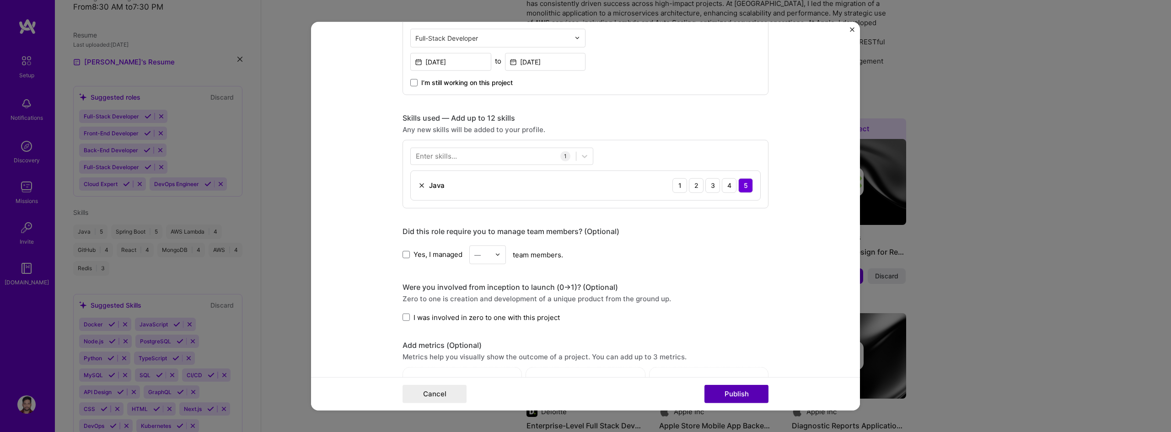
click at [724, 390] on button "Publish" at bounding box center [736, 394] width 64 height 18
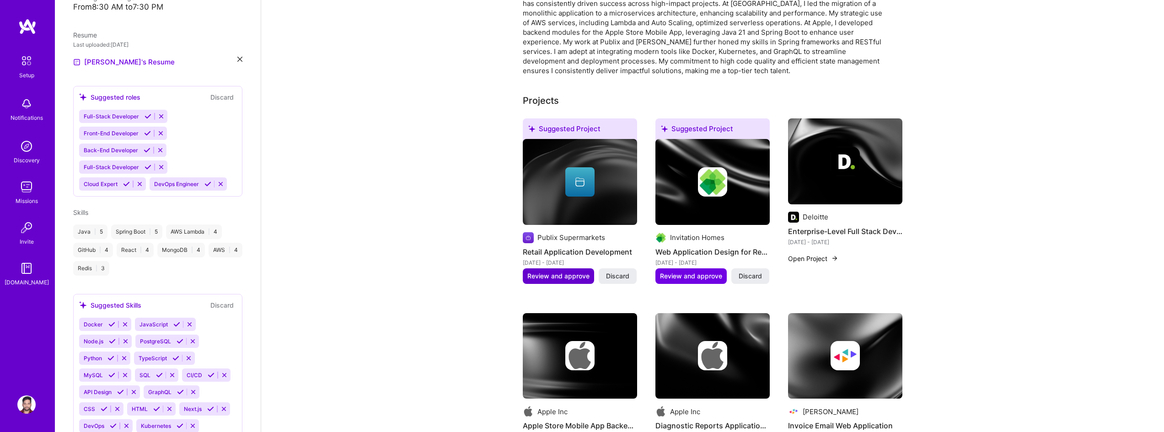
click at [583, 272] on span "Review and approve" at bounding box center [558, 276] width 62 height 9
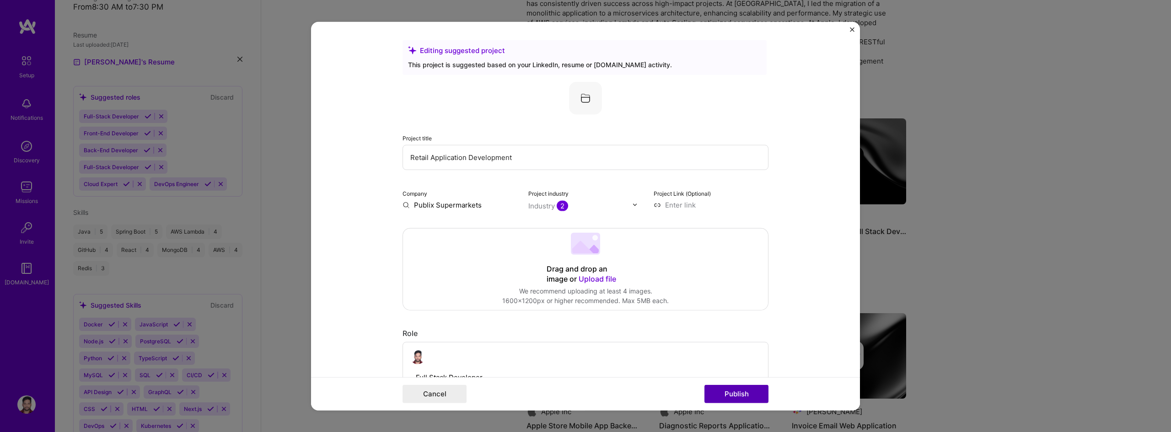
click at [727, 396] on button "Publish" at bounding box center [736, 394] width 64 height 18
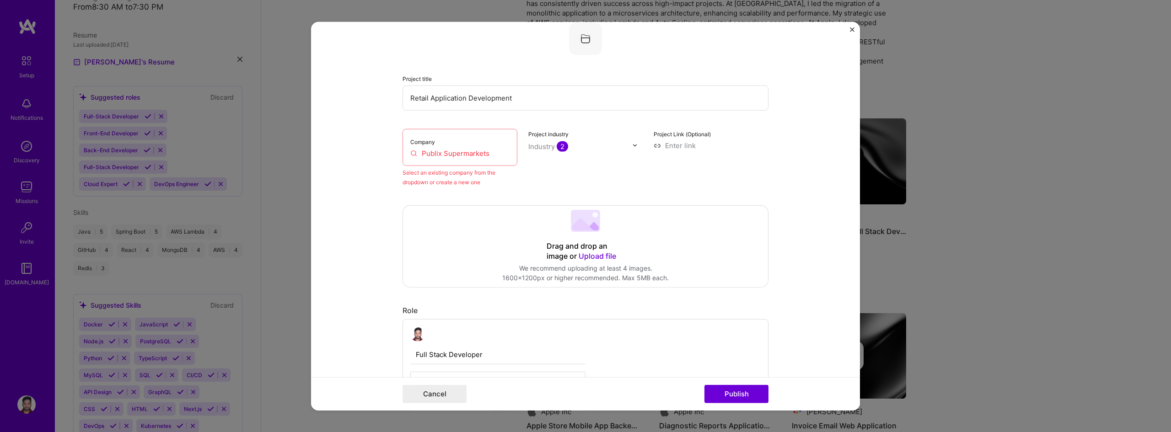
scroll to position [60, 0]
click at [485, 149] on input "Publix Supermarkets" at bounding box center [459, 153] width 99 height 10
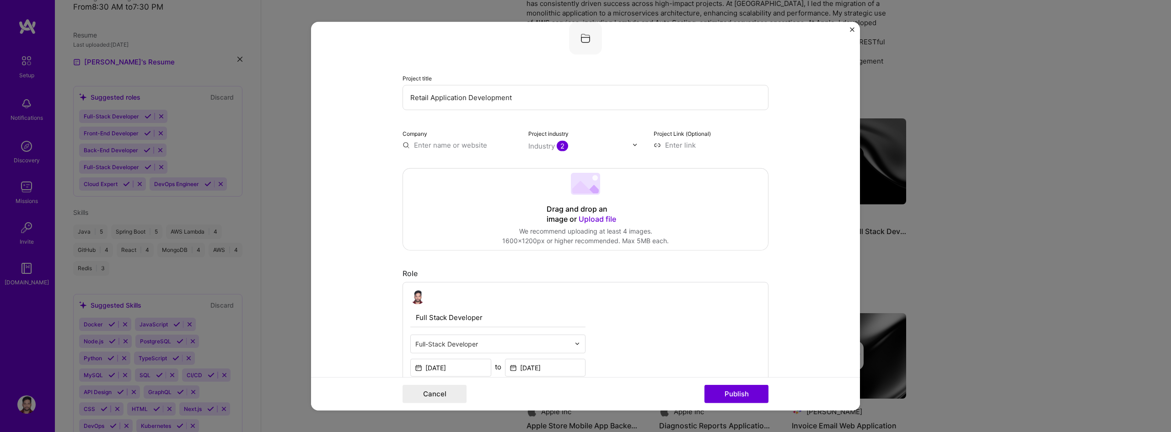
paste input "Publix Supermarkets"
click at [742, 396] on button "Publish" at bounding box center [736, 394] width 64 height 18
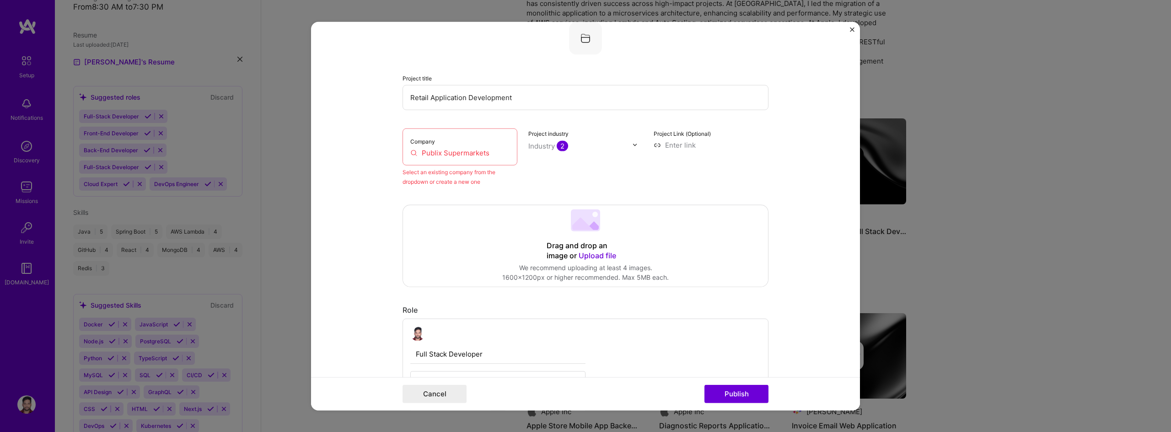
click at [488, 155] on input "Publix Supermarkets" at bounding box center [459, 153] width 99 height 10
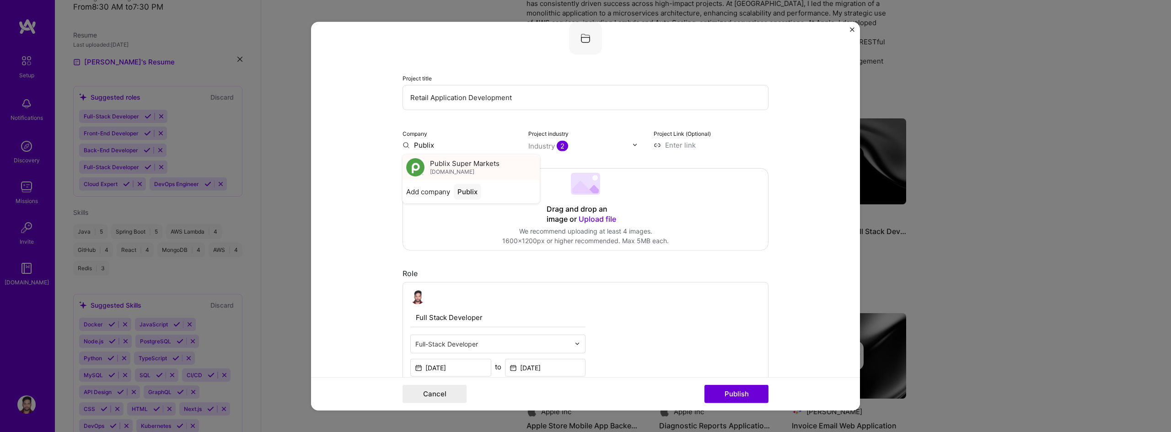
click at [487, 157] on div "Publix Super Markets [DOMAIN_NAME]" at bounding box center [470, 167] width 137 height 26
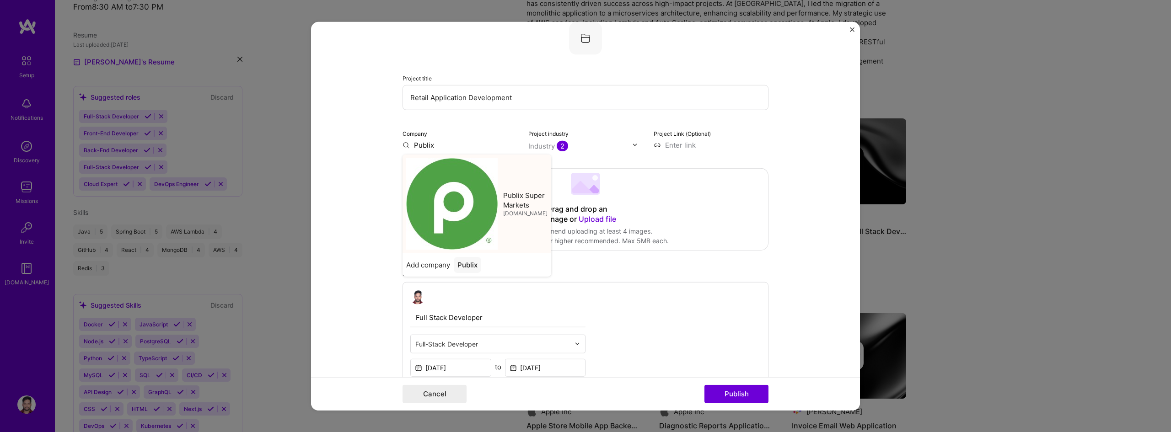
type input "Publix Super Markets"
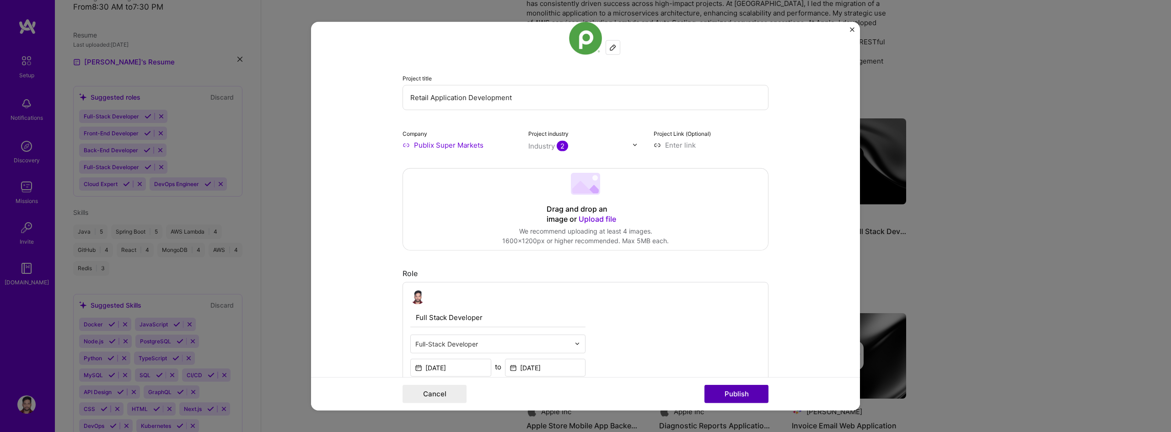
click at [729, 398] on button "Publish" at bounding box center [736, 394] width 64 height 18
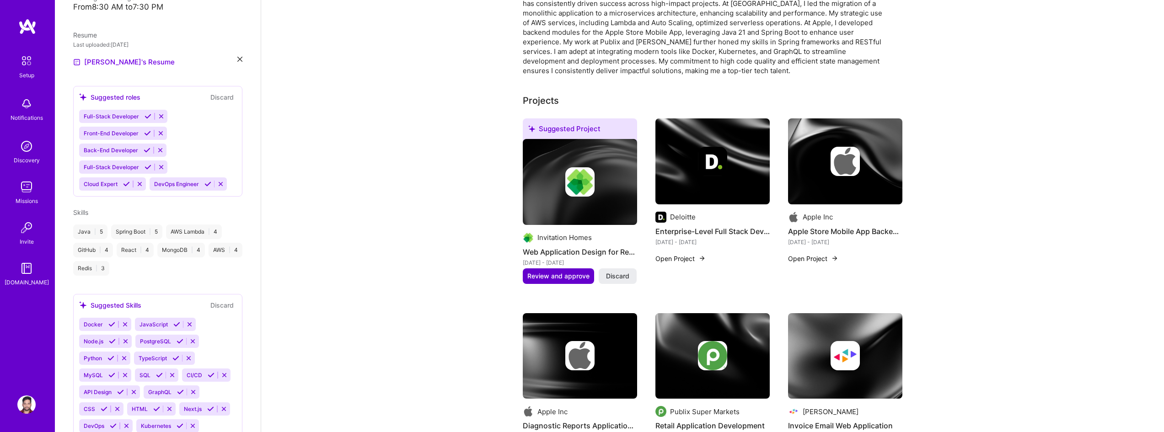
click at [576, 272] on span "Review and approve" at bounding box center [558, 276] width 62 height 9
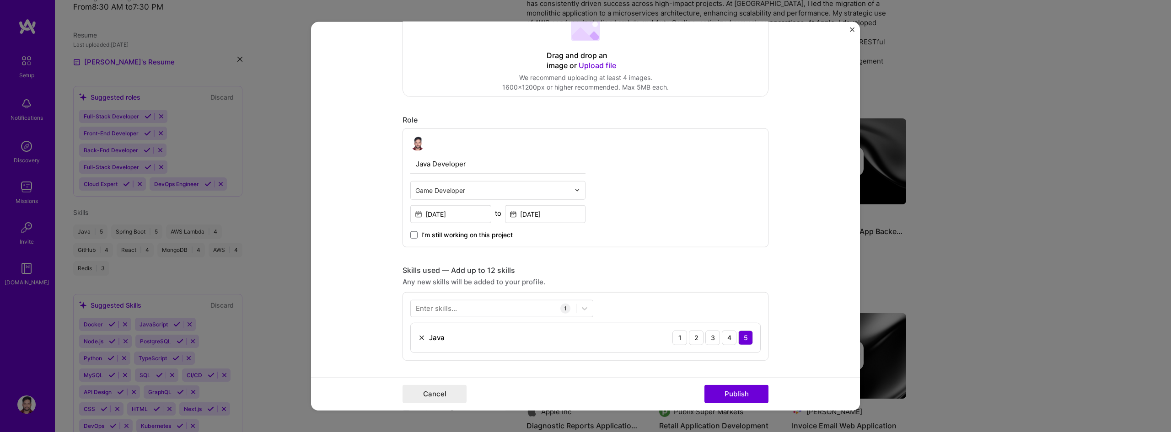
scroll to position [274, 0]
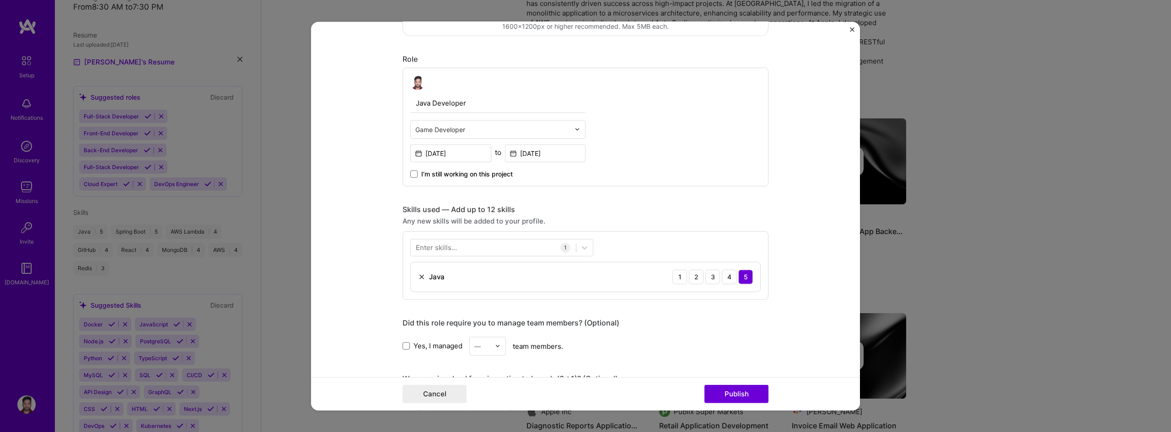
click at [504, 122] on div "Game Developer" at bounding box center [493, 129] width 164 height 18
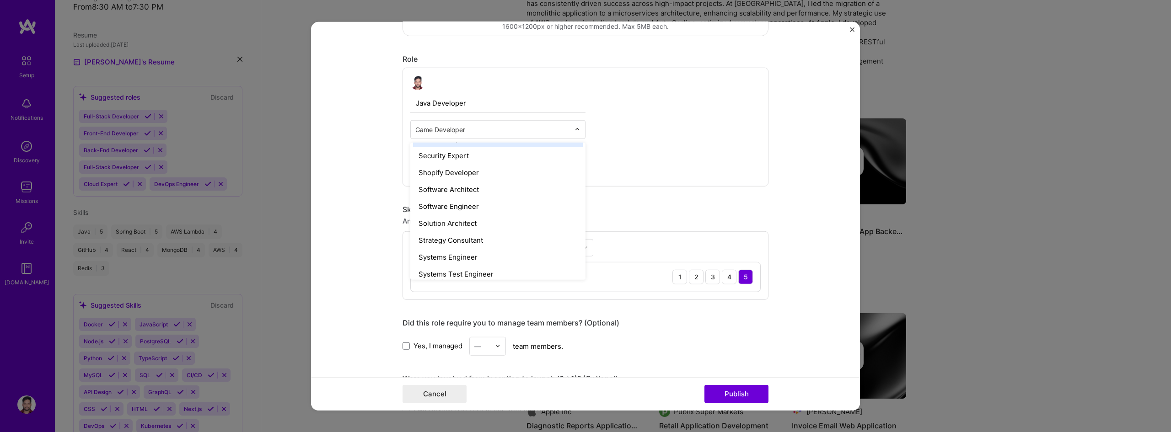
scroll to position [960, 0]
click at [520, 193] on div "Software Engineer" at bounding box center [498, 191] width 170 height 17
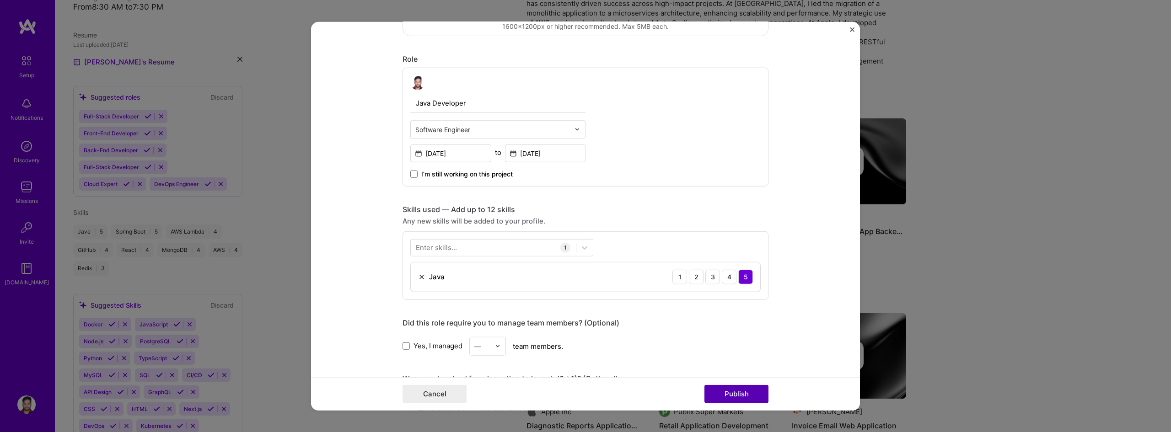
click at [746, 395] on button "Publish" at bounding box center [736, 394] width 64 height 18
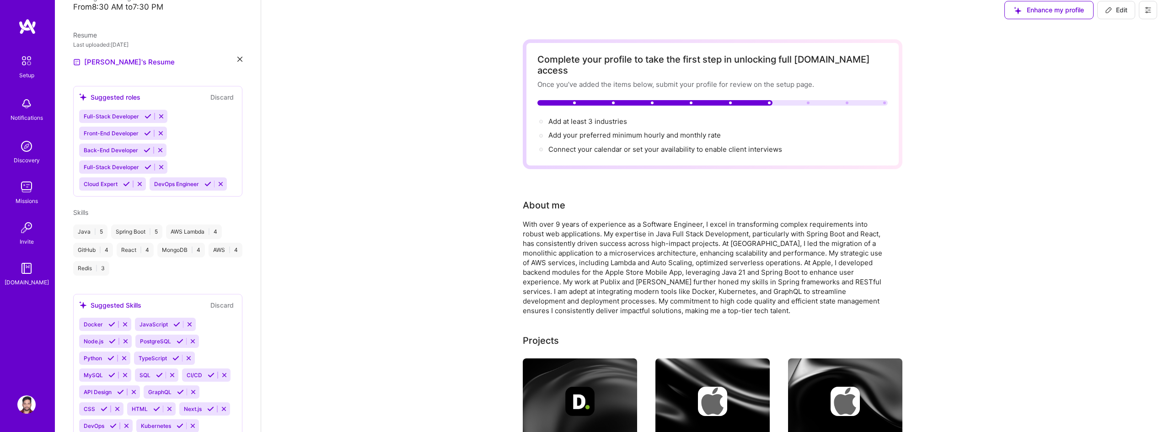
scroll to position [0, 0]
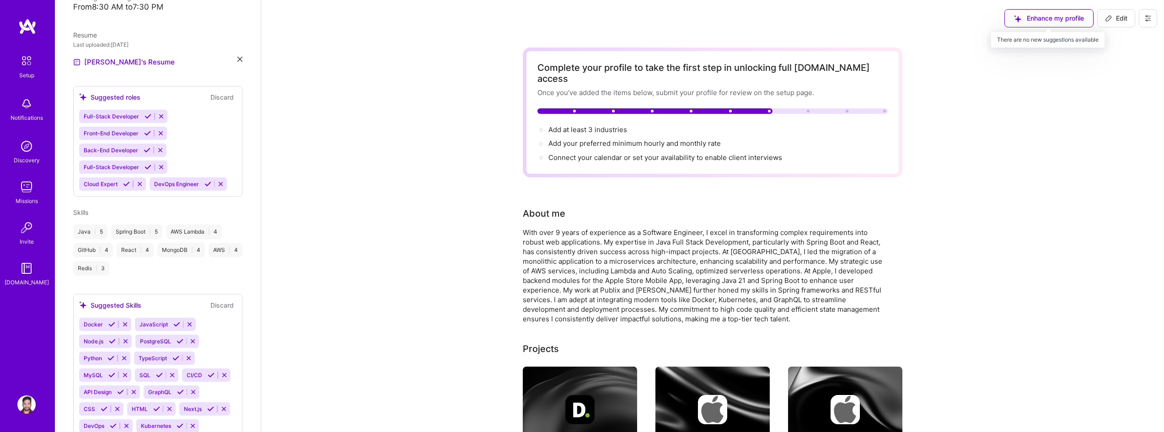
click at [1077, 23] on div "Enhance my profile" at bounding box center [1048, 18] width 89 height 18
click at [1073, 19] on div "Enhance my profile" at bounding box center [1048, 18] width 89 height 18
click at [1150, 12] on button at bounding box center [1148, 18] width 18 height 18
click at [1150, 14] on button at bounding box center [1148, 18] width 18 height 18
click at [674, 153] on span "Connect your calendar or set your availability to enable client interviews →" at bounding box center [669, 157] width 242 height 9
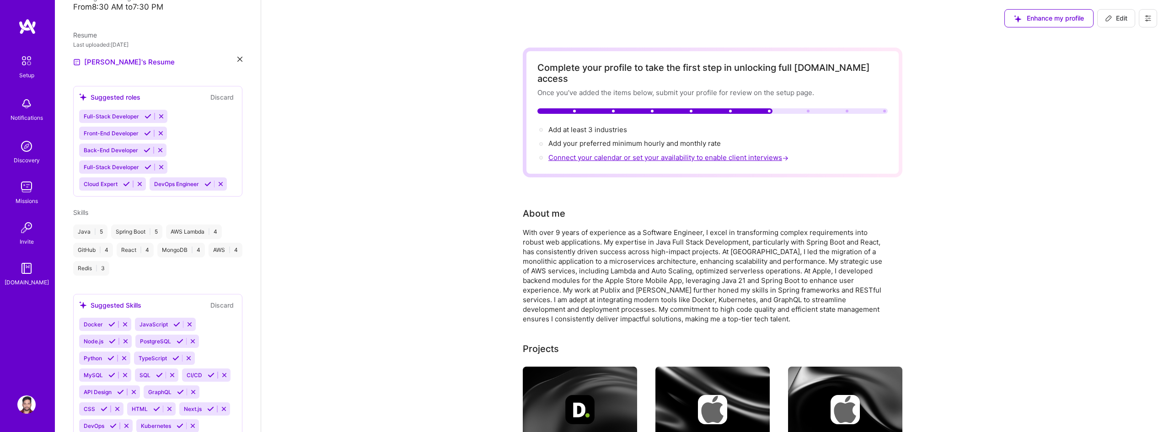
scroll to position [390, 0]
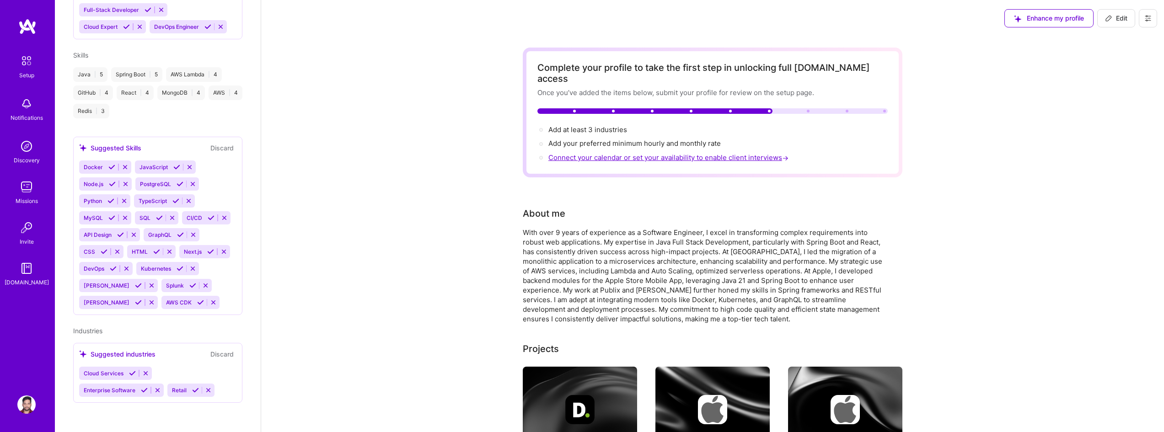
select select "US"
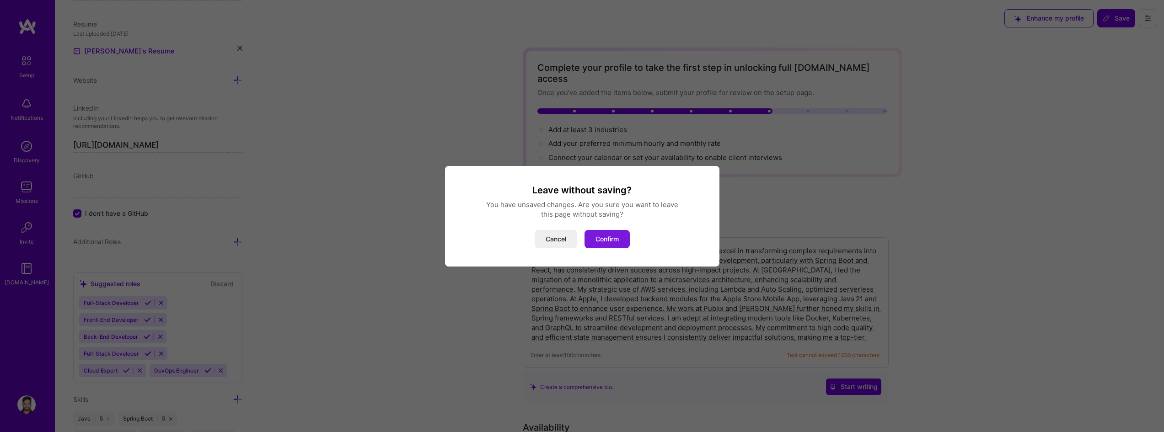
click at [612, 236] on button "Confirm" at bounding box center [606, 239] width 45 height 18
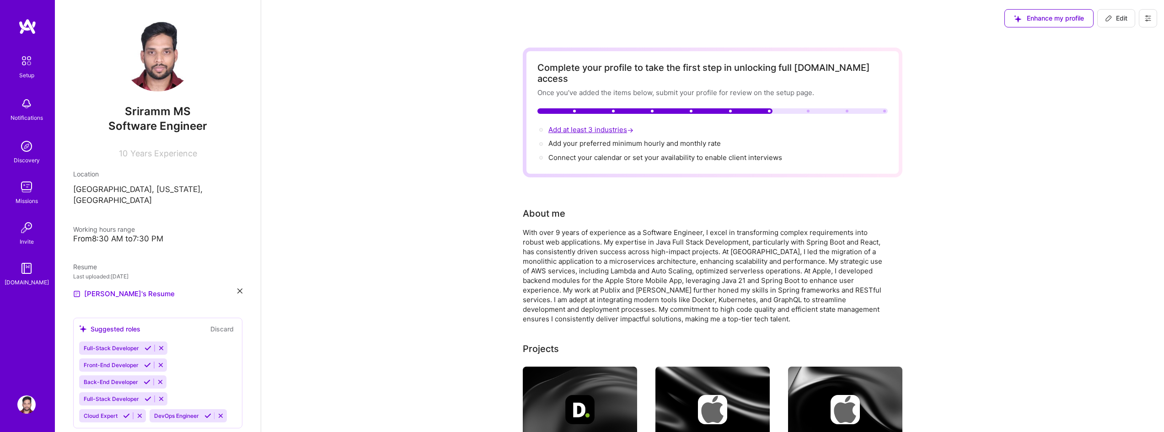
click at [614, 125] on span "Add at least 3 industries →" at bounding box center [591, 129] width 87 height 9
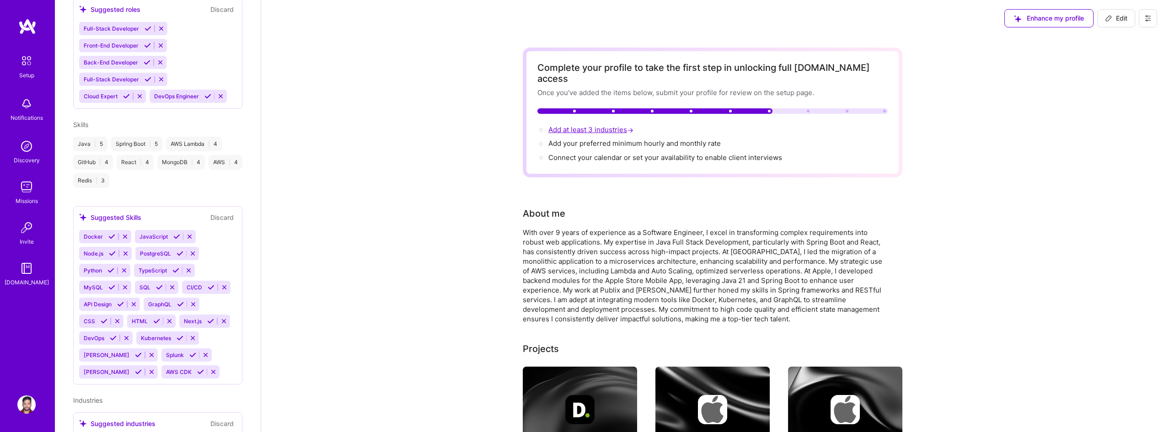
select select "US"
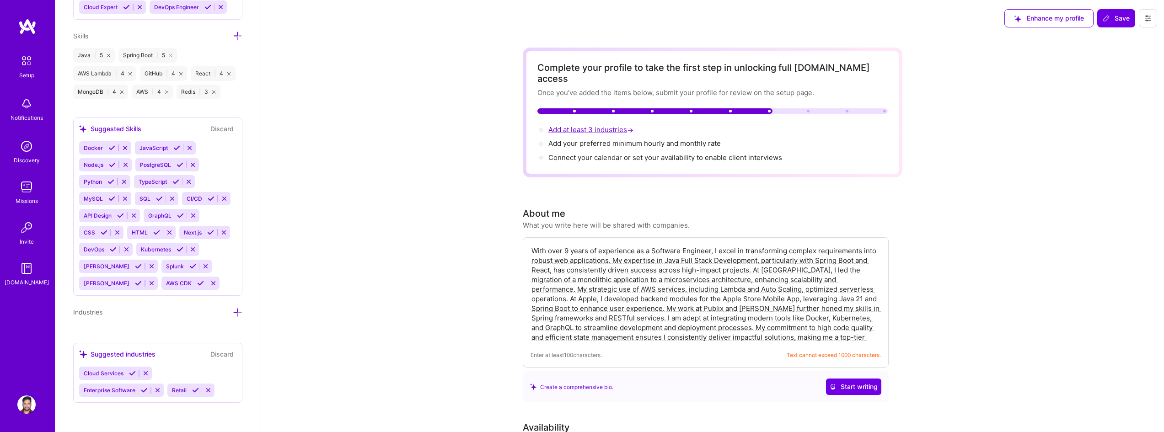
scroll to position [789, 0]
click at [109, 145] on icon at bounding box center [111, 148] width 7 height 7
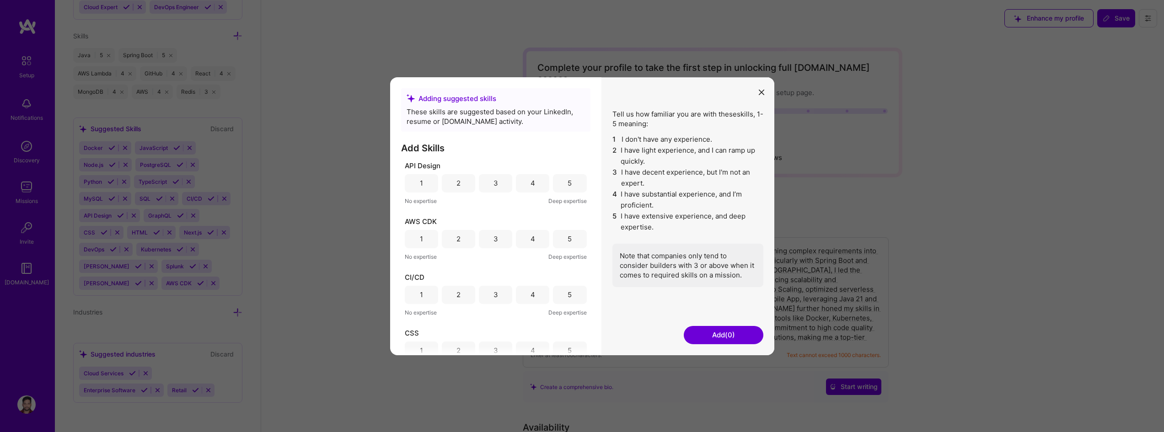
click at [531, 183] on div "4" at bounding box center [533, 183] width 5 height 10
click at [537, 240] on div "4" at bounding box center [532, 239] width 33 height 18
click at [536, 289] on div "4" at bounding box center [532, 294] width 33 height 18
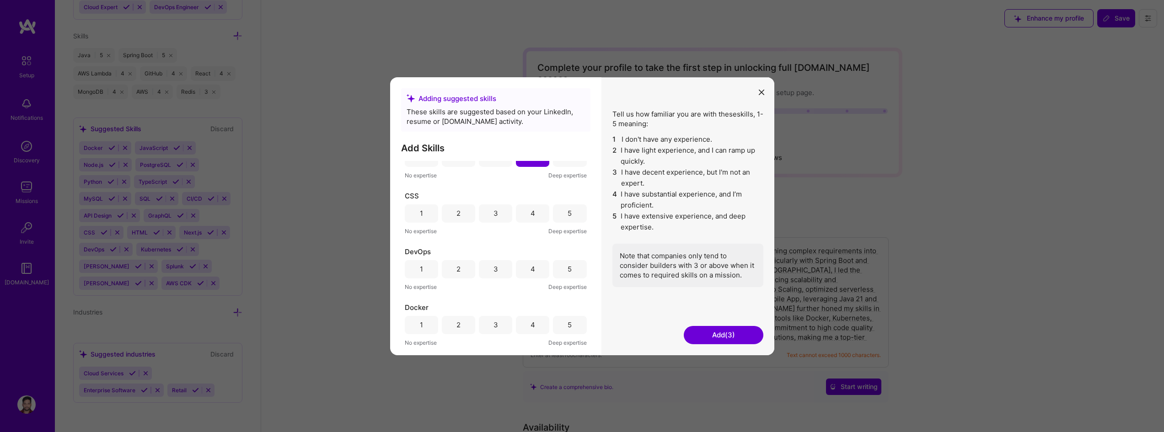
click at [553, 211] on div "5" at bounding box center [569, 213] width 33 height 18
click at [532, 268] on div "4" at bounding box center [532, 269] width 33 height 18
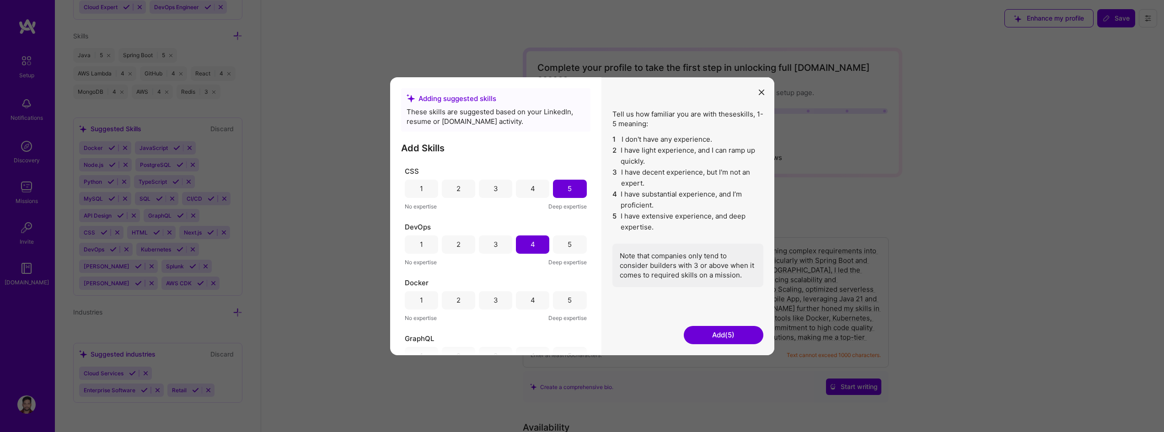
scroll to position [229, 0]
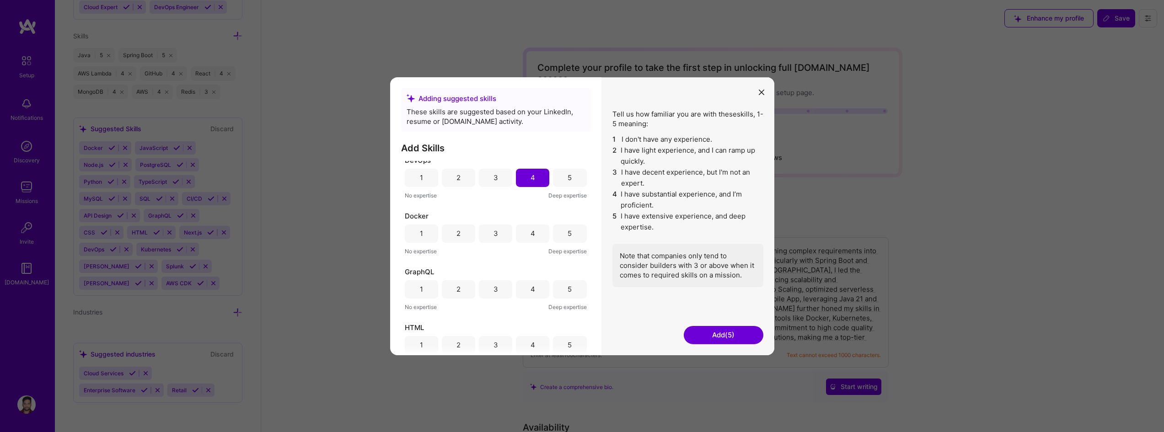
click at [540, 233] on div "4" at bounding box center [532, 233] width 33 height 18
click at [530, 295] on div "4" at bounding box center [532, 289] width 33 height 18
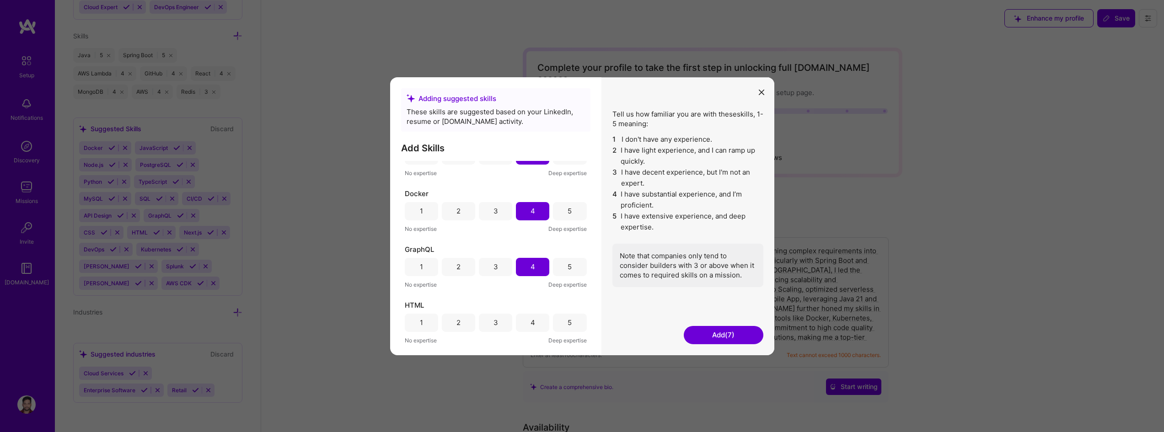
scroll to position [366, 0]
click at [537, 207] on div "4" at bounding box center [532, 207] width 33 height 18
click at [534, 262] on div "4" at bounding box center [532, 263] width 33 height 18
click at [531, 314] on div "4" at bounding box center [532, 319] width 33 height 18
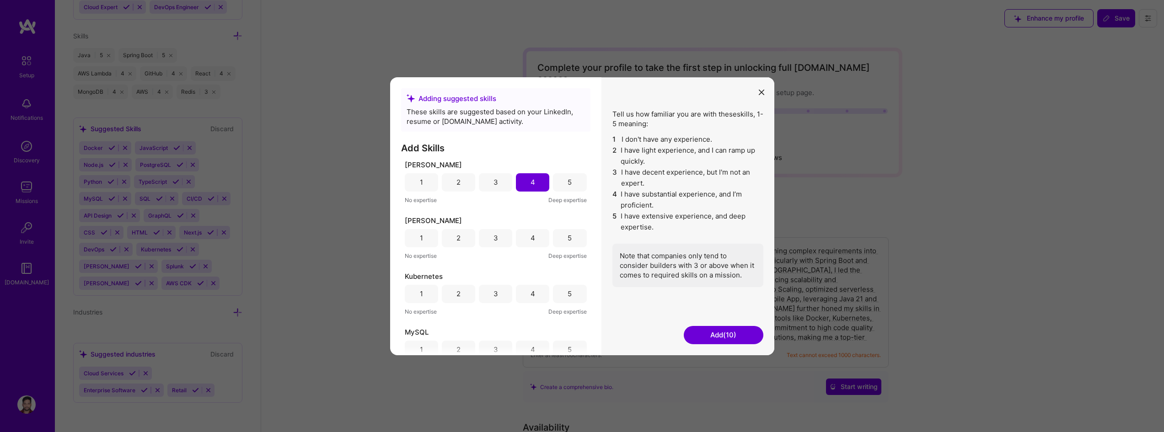
click at [535, 236] on div "4" at bounding box center [532, 238] width 33 height 18
click at [536, 288] on div "4" at bounding box center [532, 293] width 33 height 18
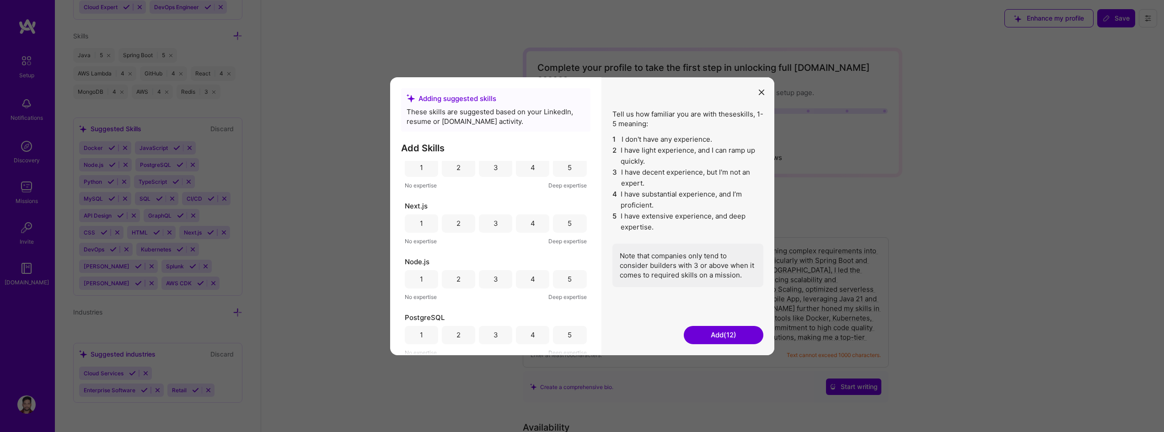
scroll to position [686, 0]
click at [534, 223] on div "4" at bounding box center [532, 222] width 33 height 18
drag, startPoint x: 574, startPoint y: 277, endPoint x: 555, endPoint y: 305, distance: 33.2
click at [574, 279] on div "5" at bounding box center [569, 278] width 33 height 18
click at [520, 343] on div "4" at bounding box center [532, 334] width 33 height 18
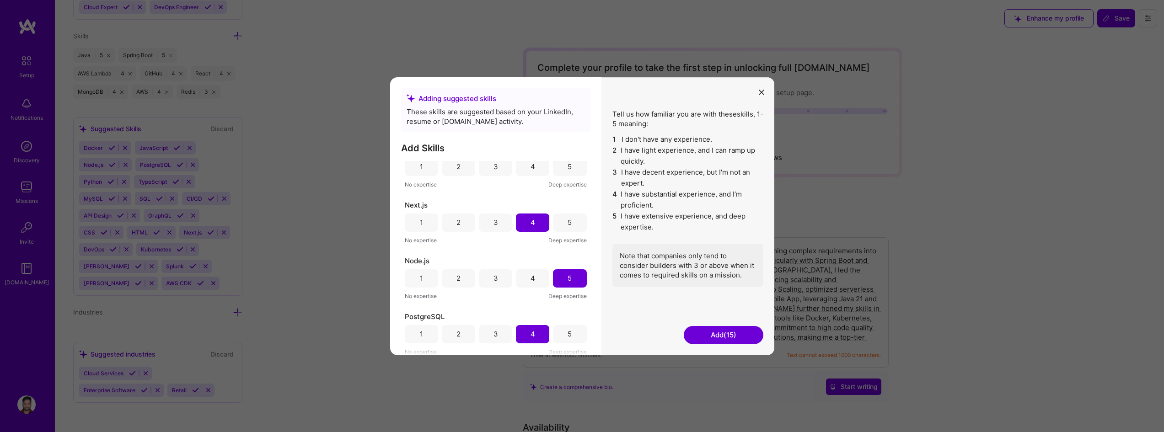
click at [483, 332] on div "3" at bounding box center [495, 334] width 33 height 18
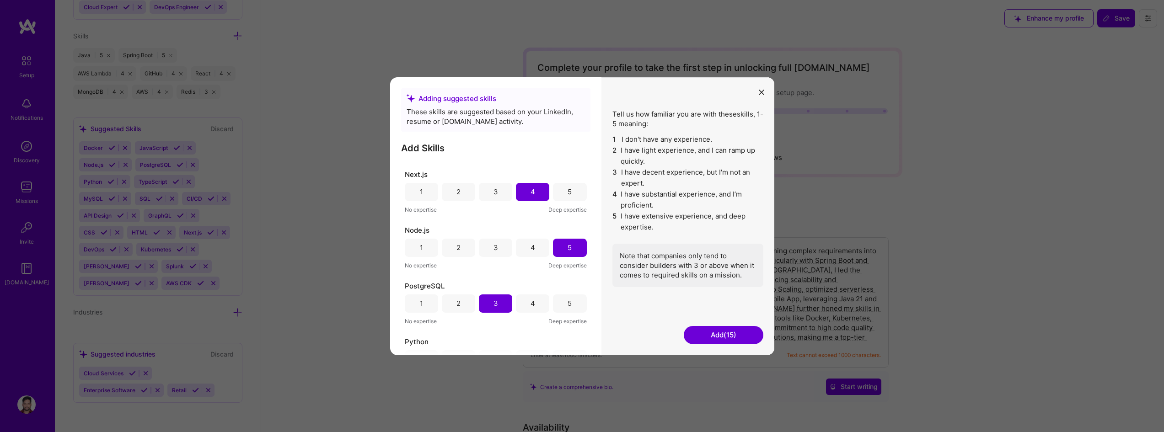
scroll to position [823, 0]
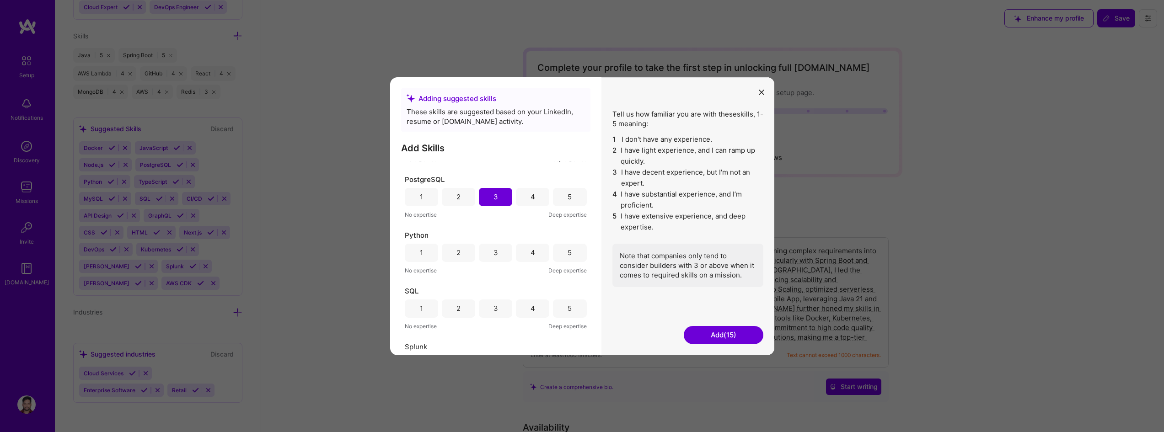
click at [577, 246] on div "5" at bounding box center [569, 252] width 33 height 18
click at [500, 309] on div "3" at bounding box center [495, 308] width 33 height 18
click at [516, 310] on div "4" at bounding box center [532, 308] width 33 height 18
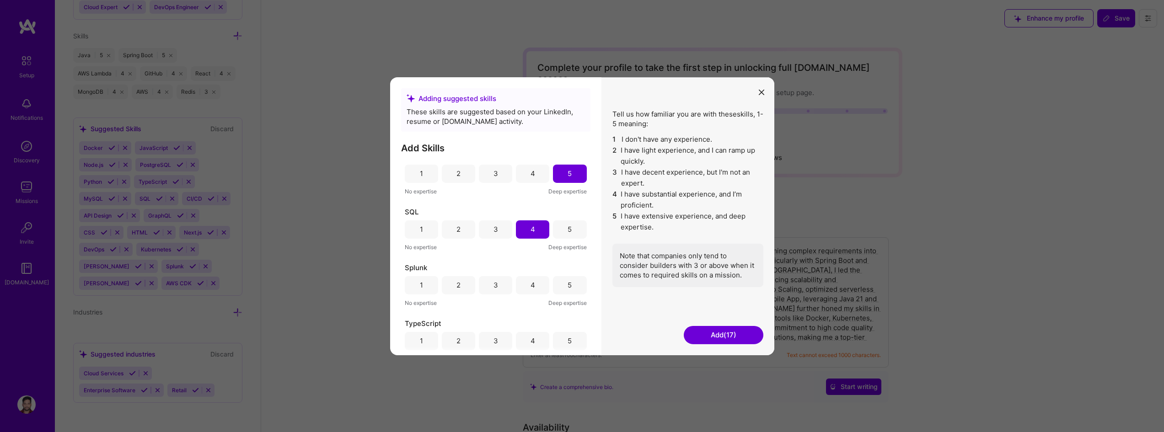
scroll to position [911, 0]
click at [531, 278] on div "4" at bounding box center [533, 277] width 5 height 10
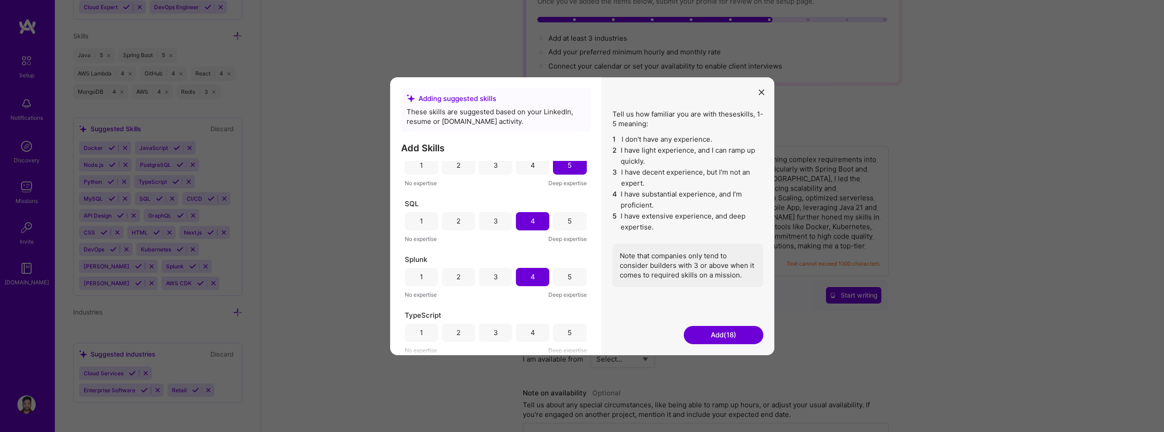
click at [497, 281] on div "3" at bounding box center [495, 277] width 33 height 18
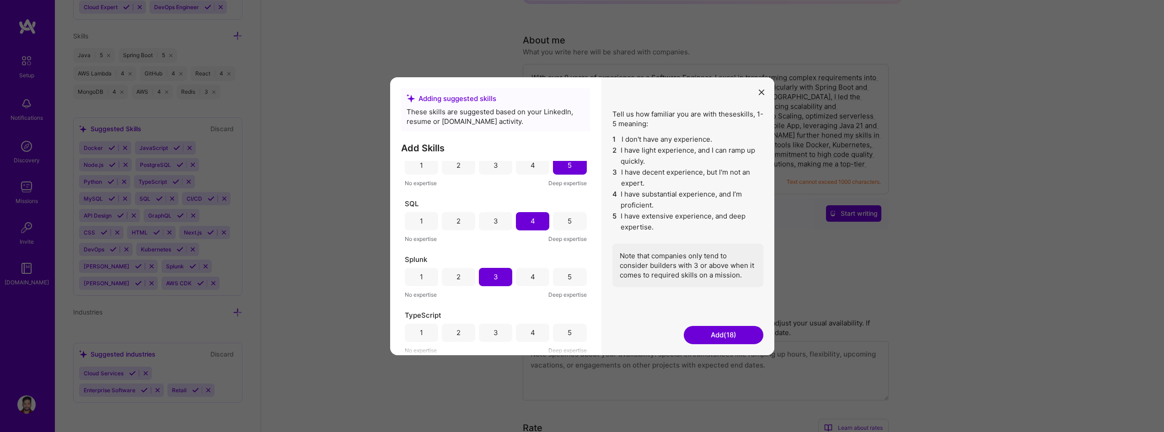
scroll to position [183, 0]
drag, startPoint x: 528, startPoint y: 330, endPoint x: 565, endPoint y: 336, distance: 37.5
click at [527, 330] on div "4" at bounding box center [532, 332] width 33 height 18
click at [729, 332] on button "Add (19)" at bounding box center [724, 335] width 80 height 18
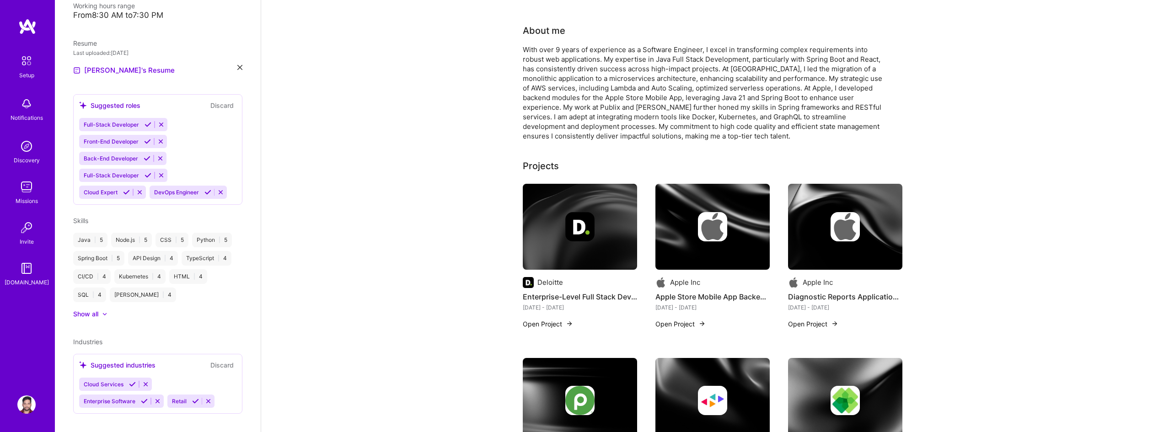
scroll to position [278, 0]
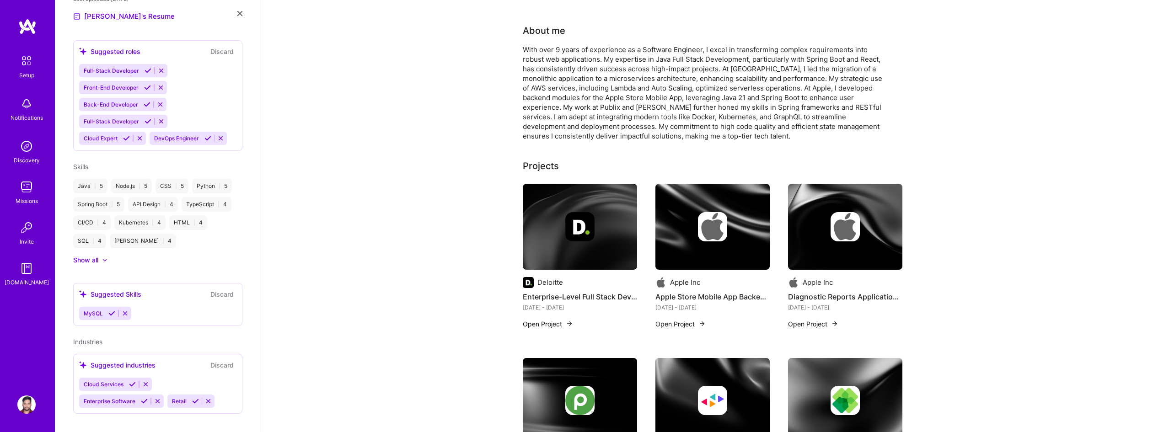
click at [145, 67] on icon at bounding box center [148, 70] width 7 height 7
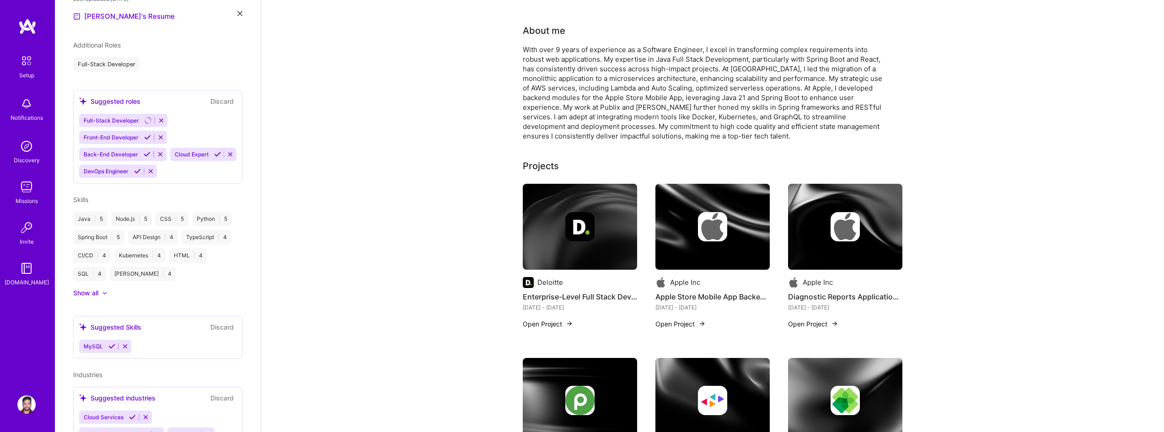
click at [145, 134] on icon at bounding box center [147, 137] width 7 height 7
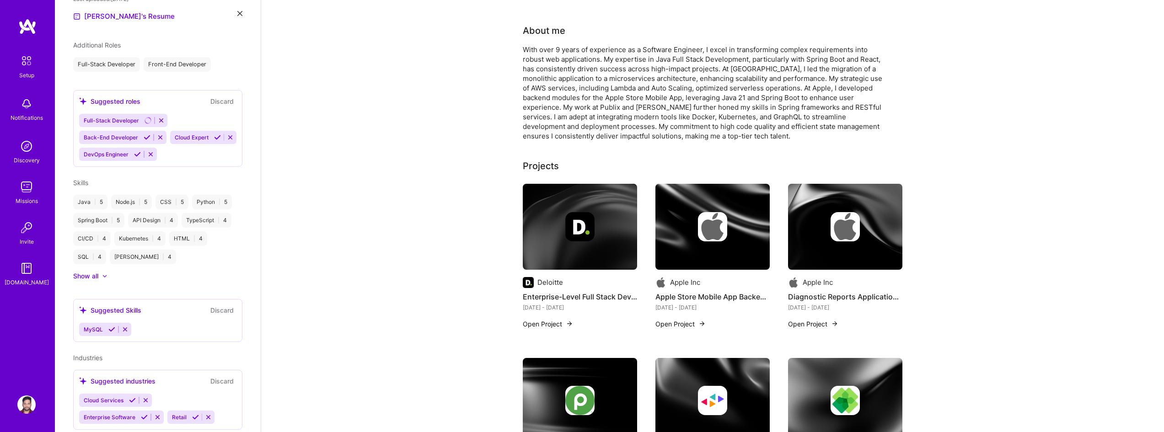
click at [144, 134] on icon at bounding box center [147, 137] width 7 height 7
click at [126, 152] on icon at bounding box center [126, 155] width 7 height 7
click at [137, 152] on icon at bounding box center [137, 155] width 7 height 7
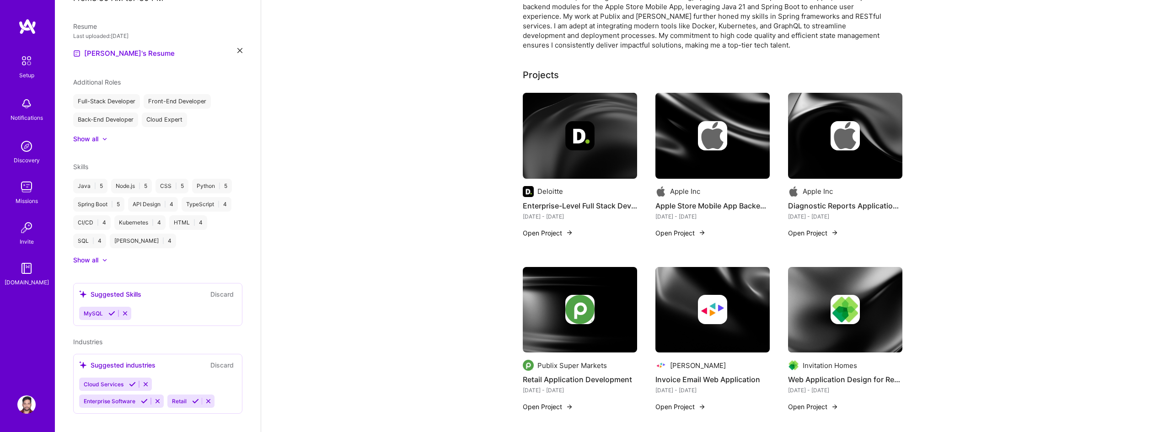
scroll to position [274, 0]
click at [110, 310] on icon at bounding box center [111, 313] width 7 height 7
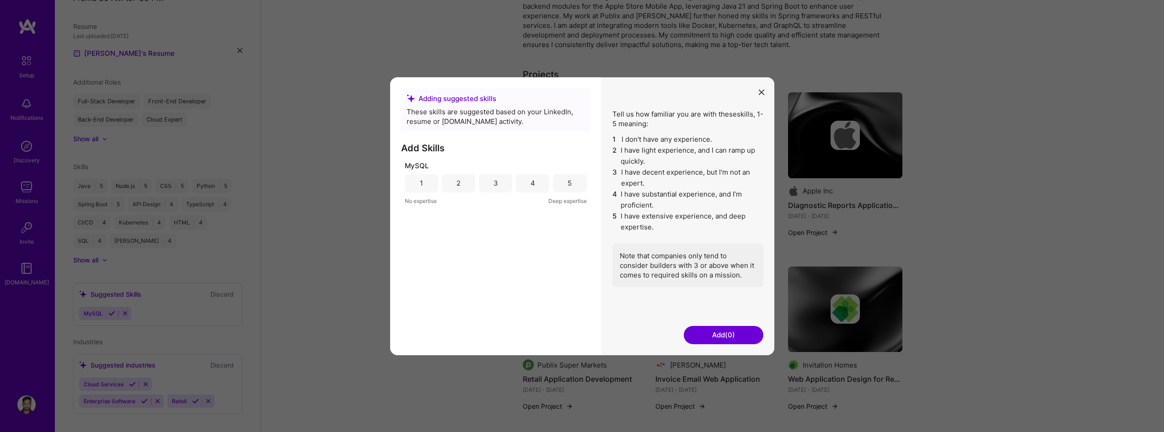
click at [531, 186] on div "4" at bounding box center [533, 183] width 5 height 10
click at [732, 342] on button "Add (1)" at bounding box center [724, 335] width 80 height 18
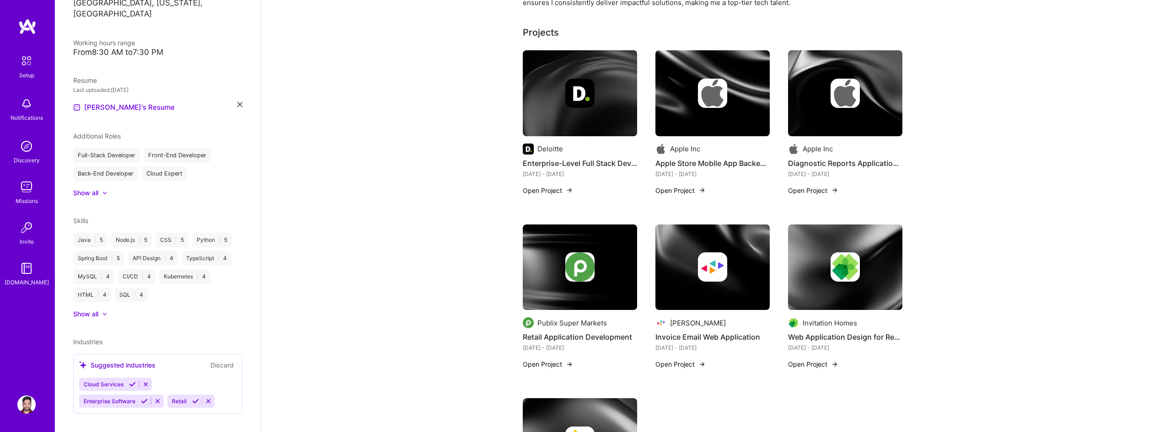
scroll to position [320, 0]
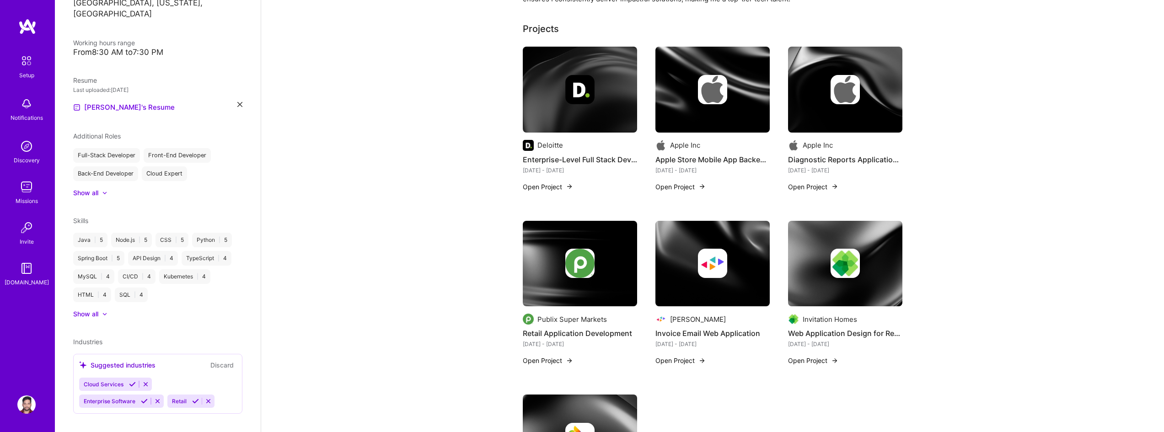
click at [129, 381] on icon at bounding box center [132, 384] width 7 height 7
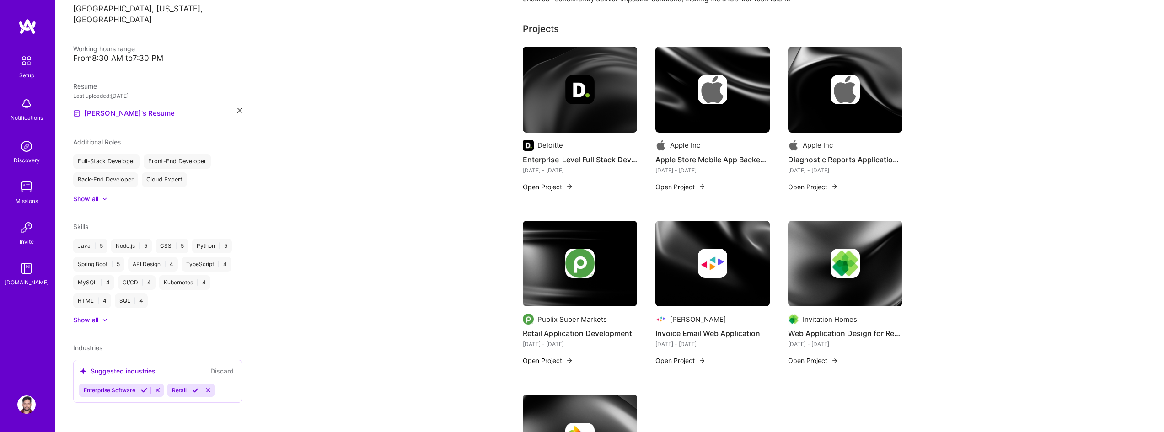
scroll to position [170, 0]
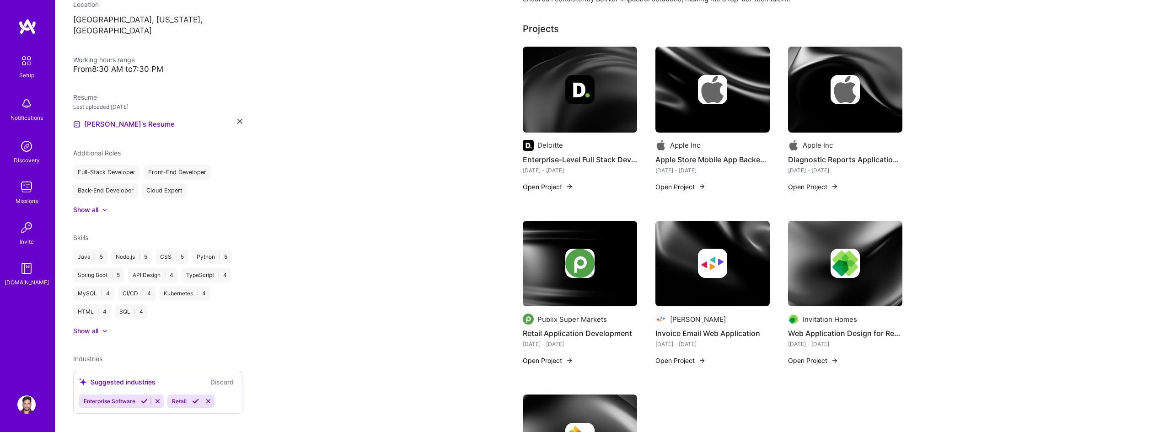
click at [144, 398] on icon at bounding box center [144, 401] width 7 height 7
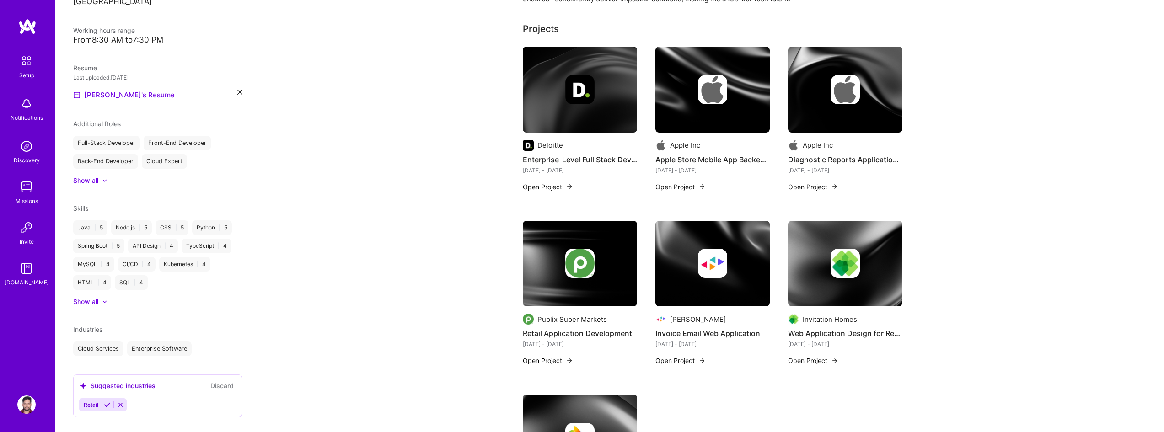
scroll to position [203, 0]
click at [108, 398] on icon at bounding box center [107, 401] width 7 height 7
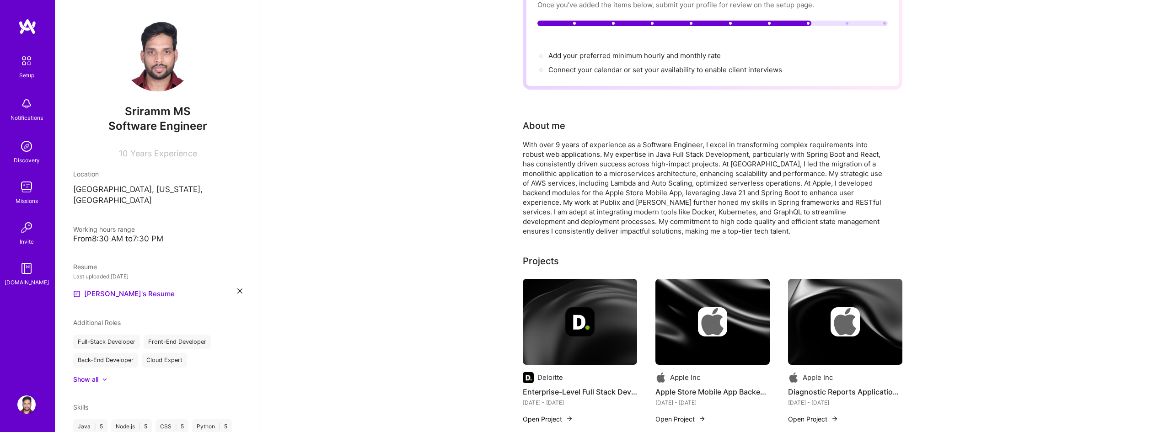
scroll to position [0, 0]
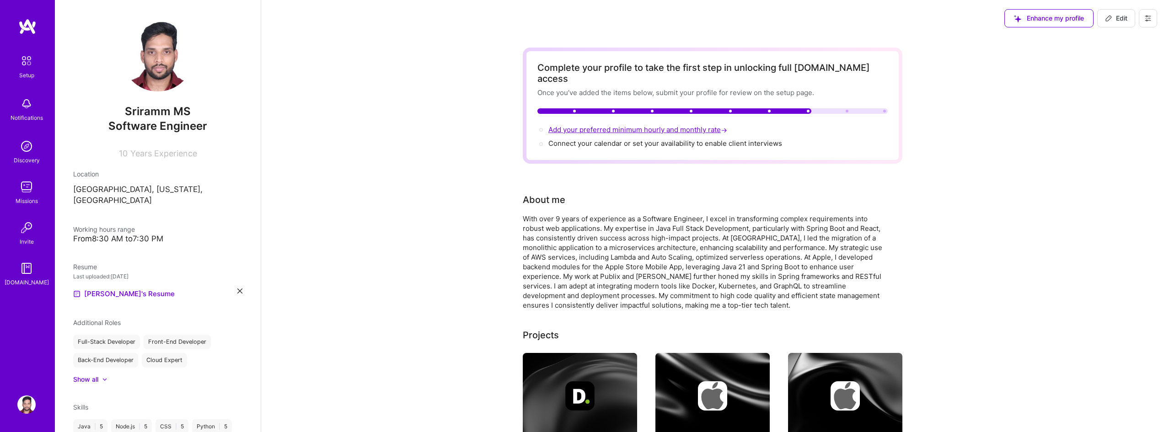
click at [692, 125] on span "Add your preferred minimum hourly and monthly rate →" at bounding box center [638, 129] width 181 height 9
select select "US"
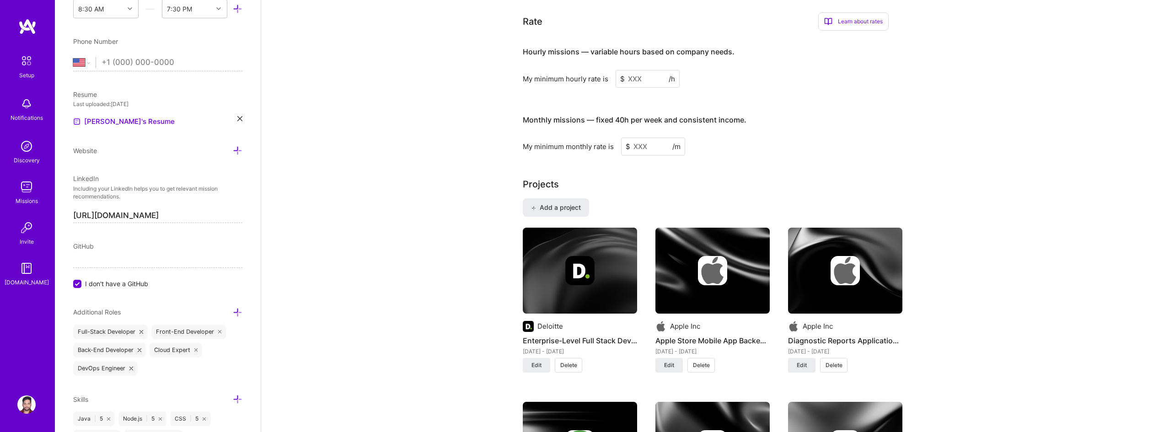
scroll to position [568, 0]
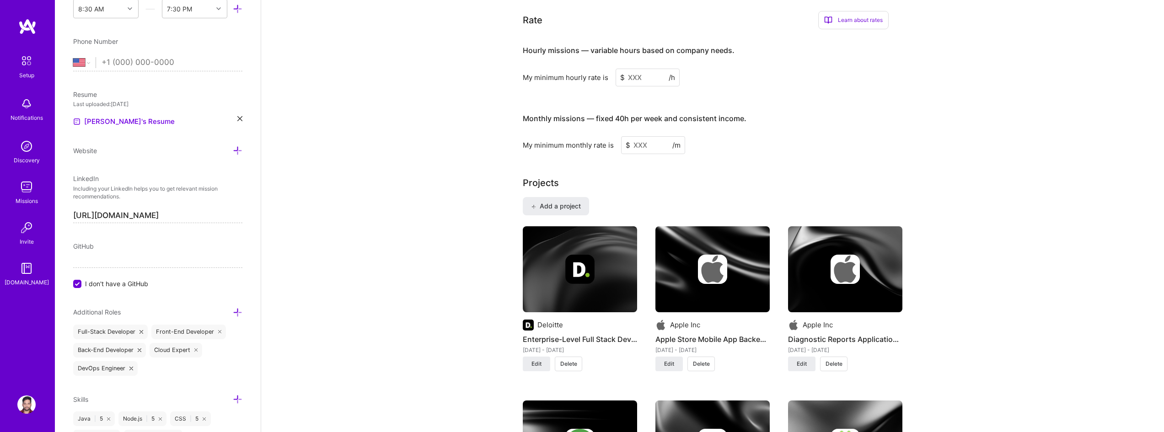
click at [638, 71] on input at bounding box center [648, 78] width 64 height 18
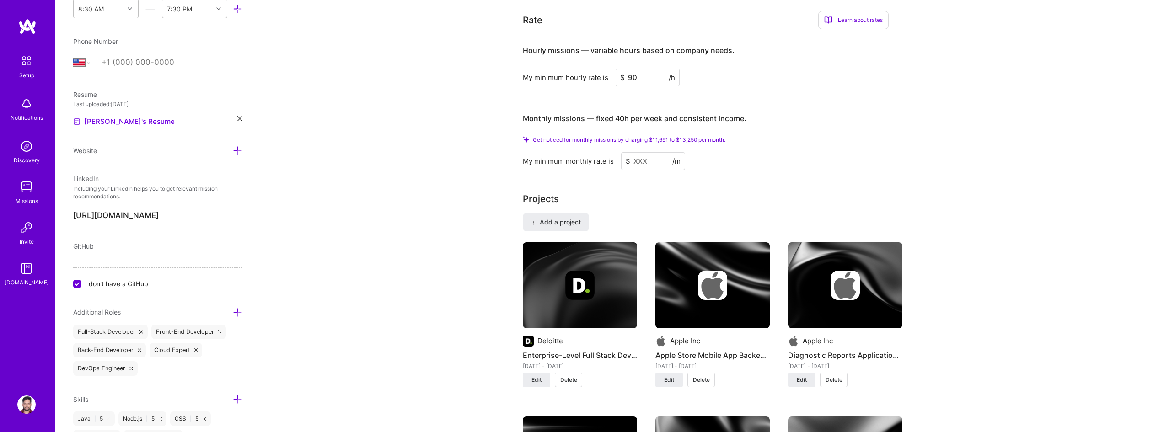
type input "90"
click at [660, 152] on input at bounding box center [653, 161] width 64 height 18
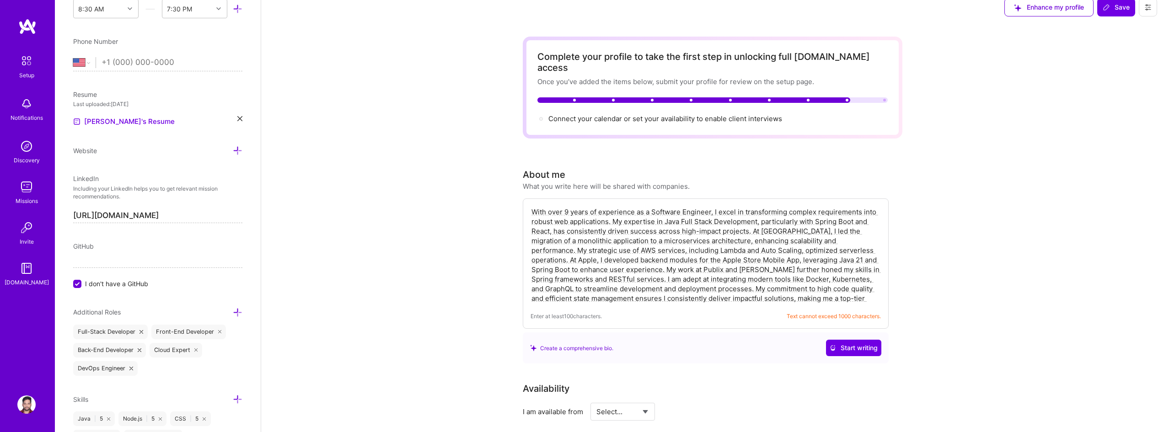
scroll to position [0, 0]
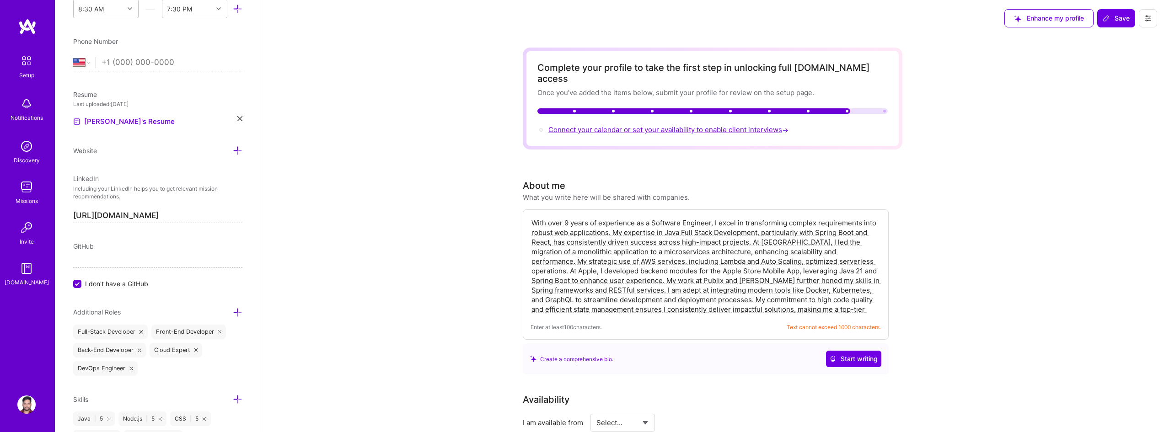
type input "14000"
click at [702, 125] on span "Connect your calendar or set your availability to enable client interviews →" at bounding box center [669, 129] width 242 height 9
click at [775, 125] on span "Connect your calendar or set your availability to enable client interviews →" at bounding box center [669, 129] width 242 height 9
click at [787, 125] on span "→" at bounding box center [785, 130] width 6 height 10
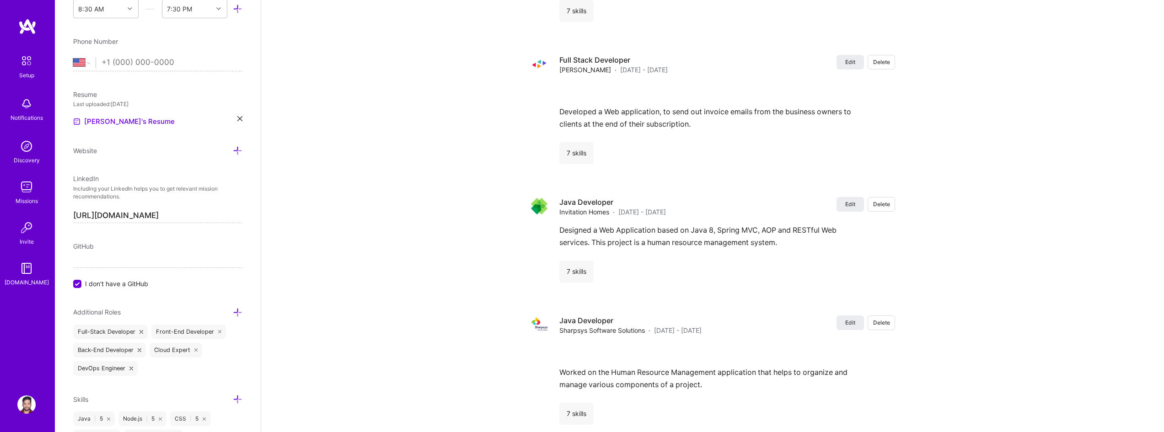
scroll to position [1932, 0]
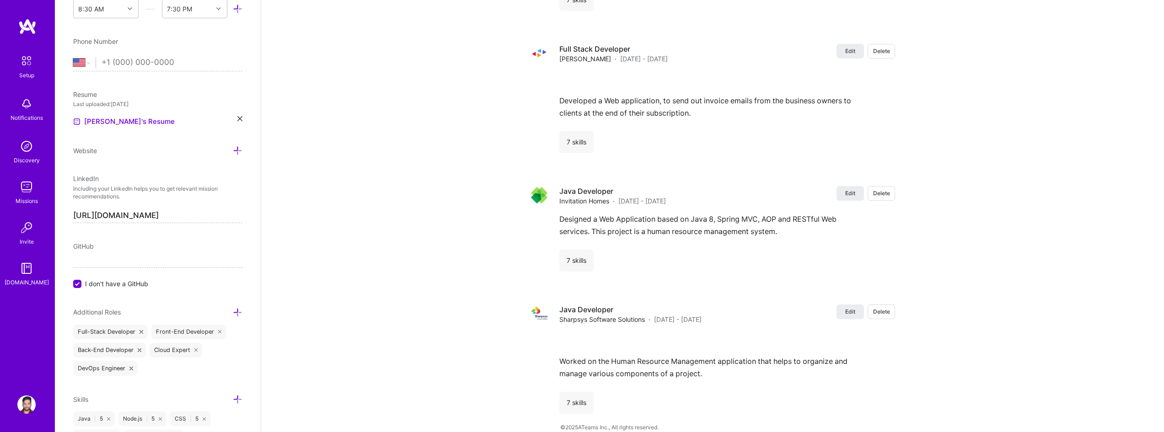
click at [130, 64] on input "tel" at bounding box center [172, 62] width 141 height 27
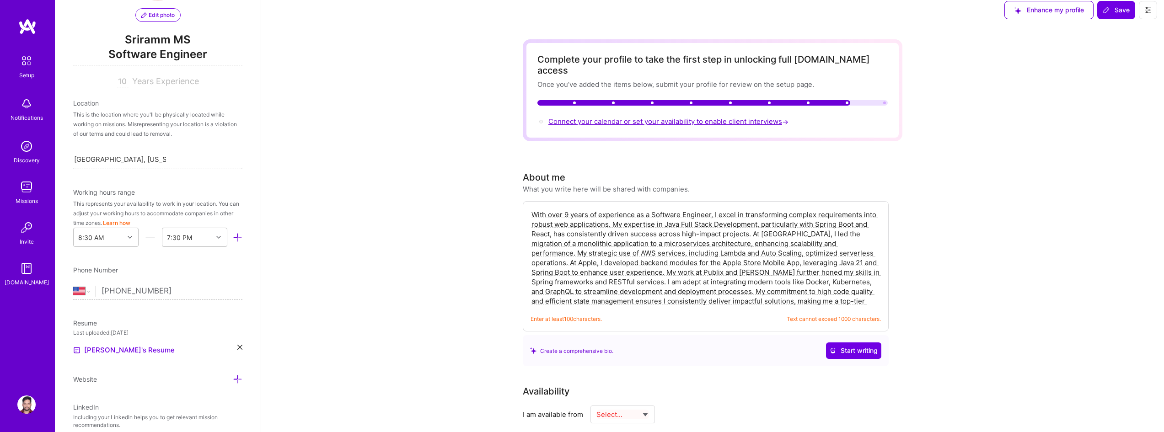
scroll to position [0, 0]
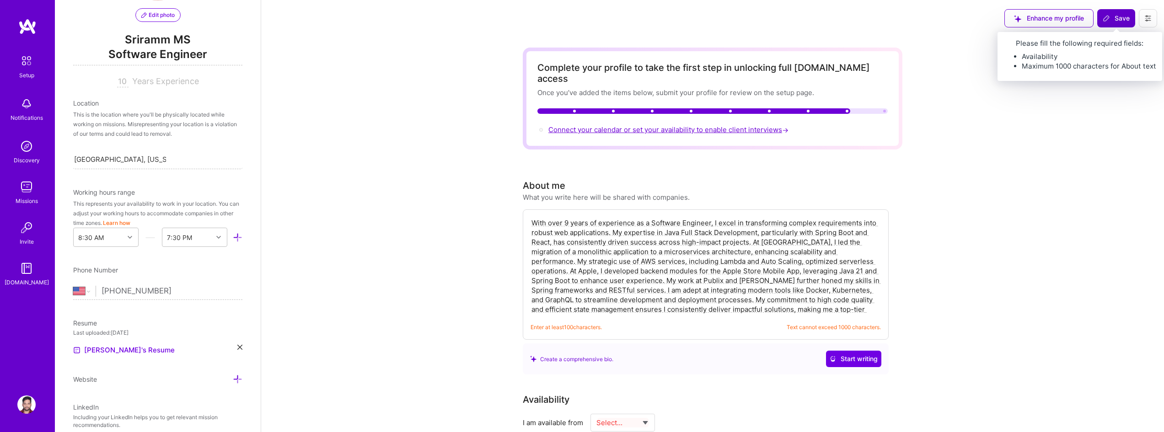
type input "[PHONE_NUMBER]"
click at [1132, 15] on button "Save" at bounding box center [1116, 18] width 38 height 18
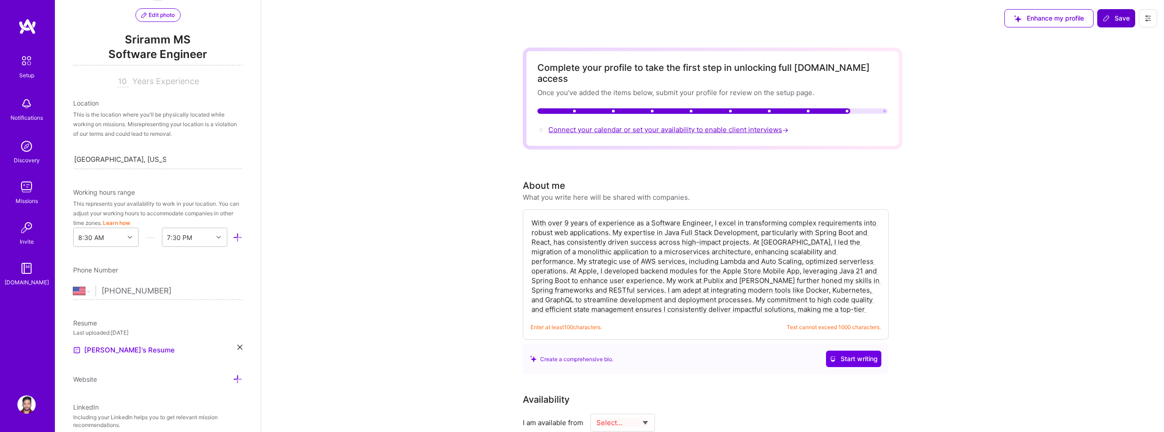
click at [1121, 19] on span "Save" at bounding box center [1116, 18] width 27 height 9
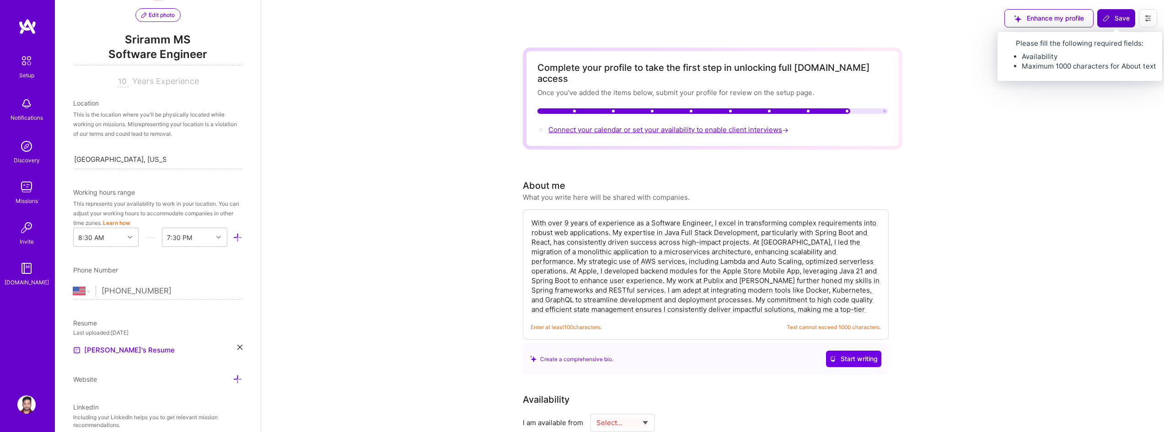
click at [1113, 24] on button "Save" at bounding box center [1116, 18] width 38 height 18
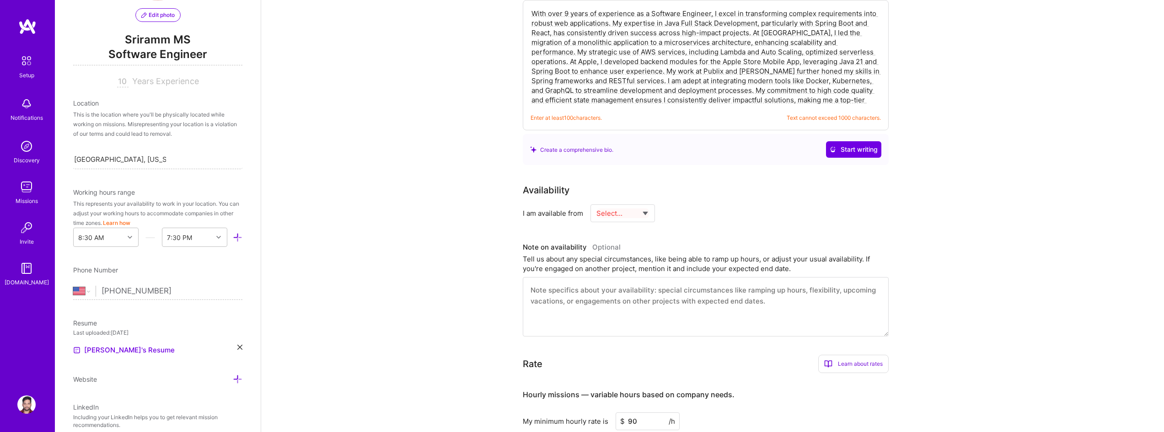
scroll to position [274, 0]
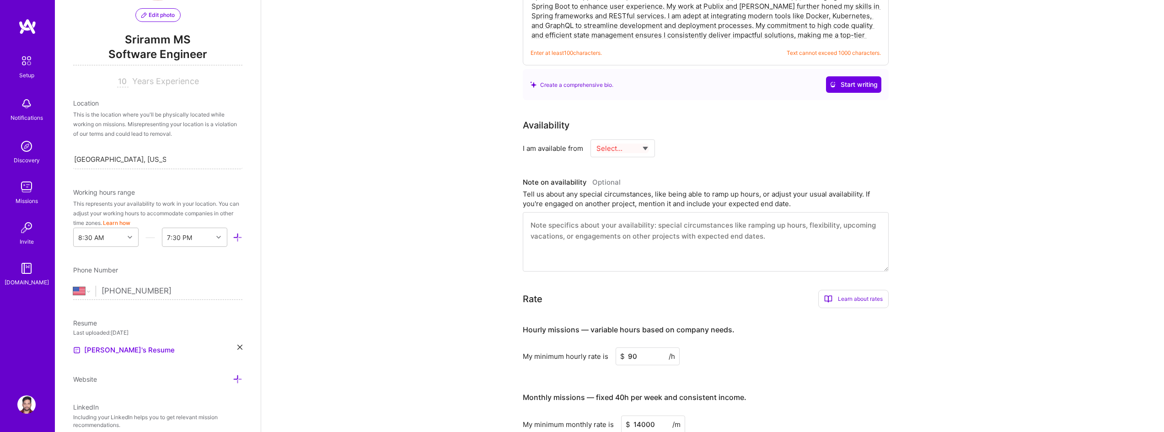
click at [638, 137] on select "Select... Right Now Future Date Not Available" at bounding box center [622, 148] width 53 height 23
select select "Right Now"
click at [596, 137] on select "Select... Right Now Future Date Not Available" at bounding box center [622, 148] width 53 height 23
click at [708, 144] on div "h/week" at bounding box center [717, 149] width 24 height 10
click at [710, 144] on div "h/week" at bounding box center [717, 149] width 24 height 10
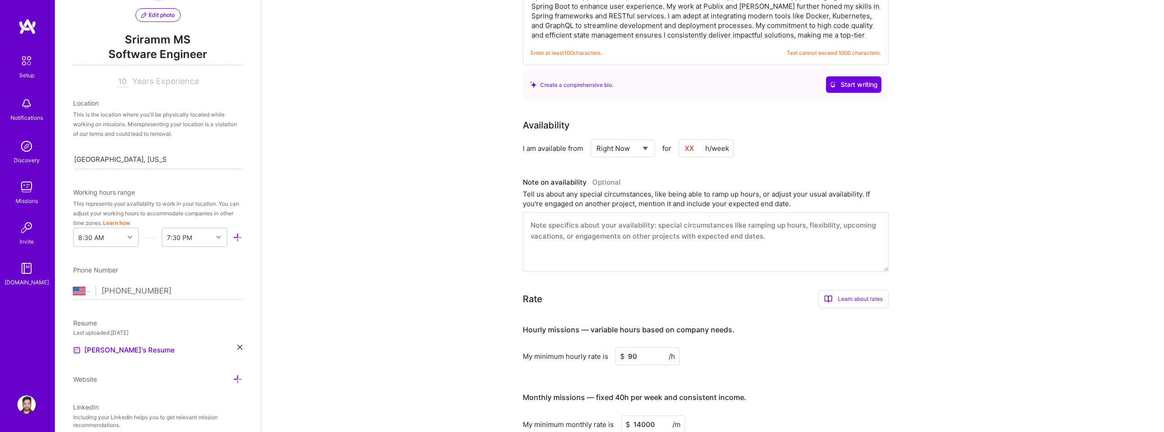
click at [684, 139] on input at bounding box center [706, 148] width 55 height 18
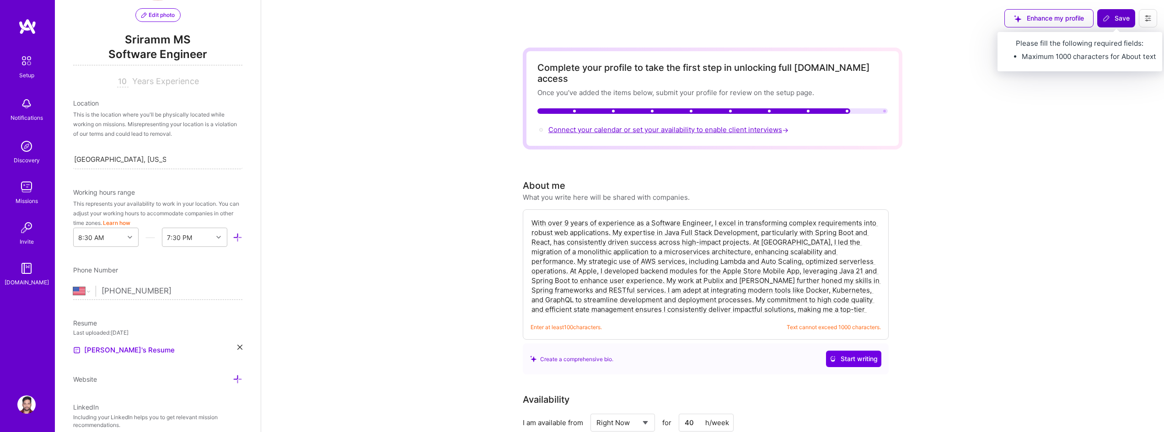
type input "40"
click at [1115, 15] on span "Save" at bounding box center [1116, 18] width 27 height 9
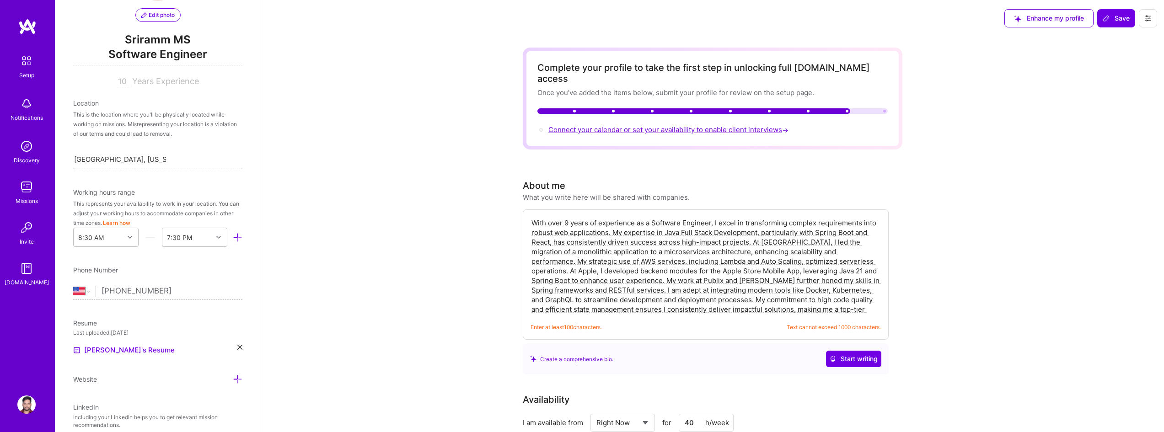
click at [813, 289] on textarea "With over 9 years of experience as a Software Engineer, I excel in transforming…" at bounding box center [706, 266] width 350 height 98
click at [861, 294] on textarea "With over 9 years of experience as a Software Engineer, I excel in transforming…" at bounding box center [706, 266] width 350 height 98
click at [865, 297] on textarea "With over 9 years of experience as a Software Engineer, I excel in transforming…" at bounding box center [706, 266] width 350 height 98
click at [836, 354] on span "Start writing" at bounding box center [854, 358] width 48 height 9
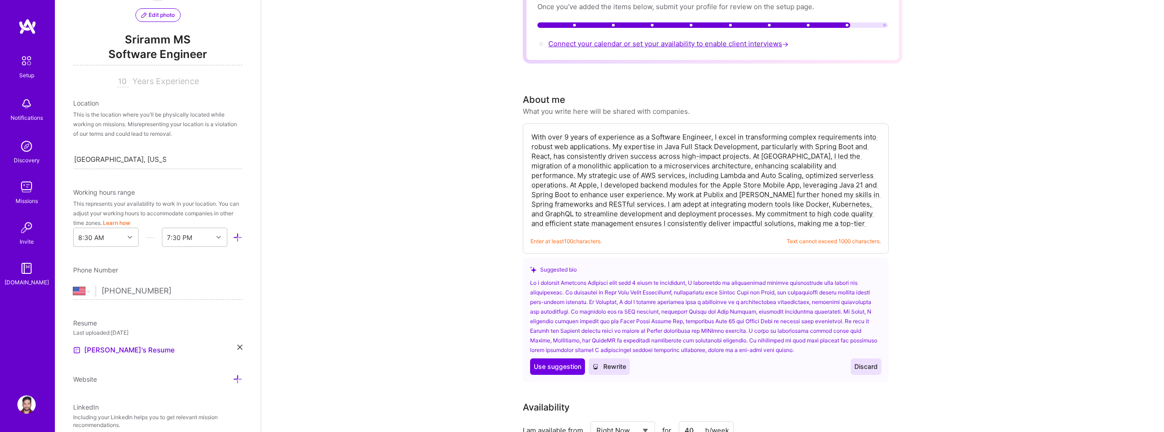
scroll to position [91, 0]
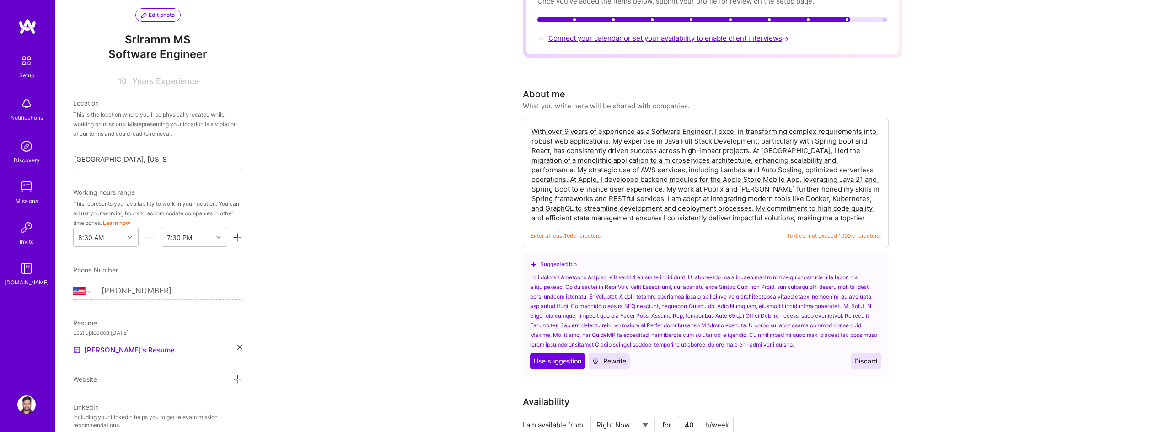
click at [575, 357] on span "Use suggestion" at bounding box center [558, 361] width 48 height 9
type textarea "As a seasoned Software Engineer with over 9 years of experience, I specialize i…"
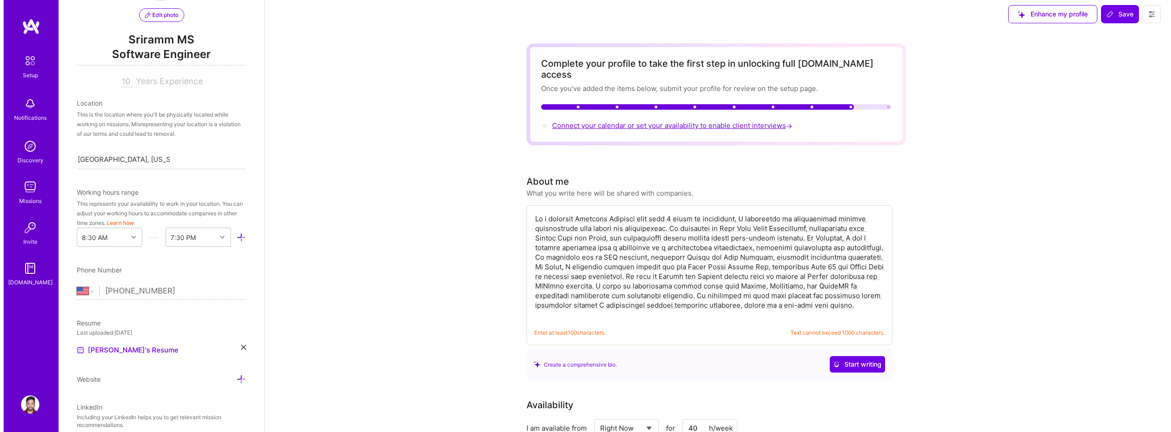
scroll to position [0, 0]
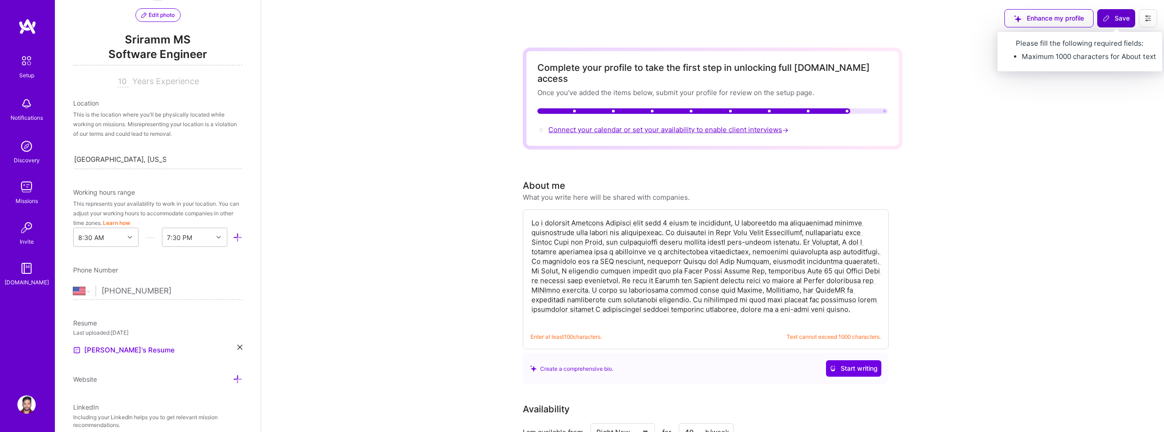
click at [1117, 12] on button "Save" at bounding box center [1116, 18] width 38 height 18
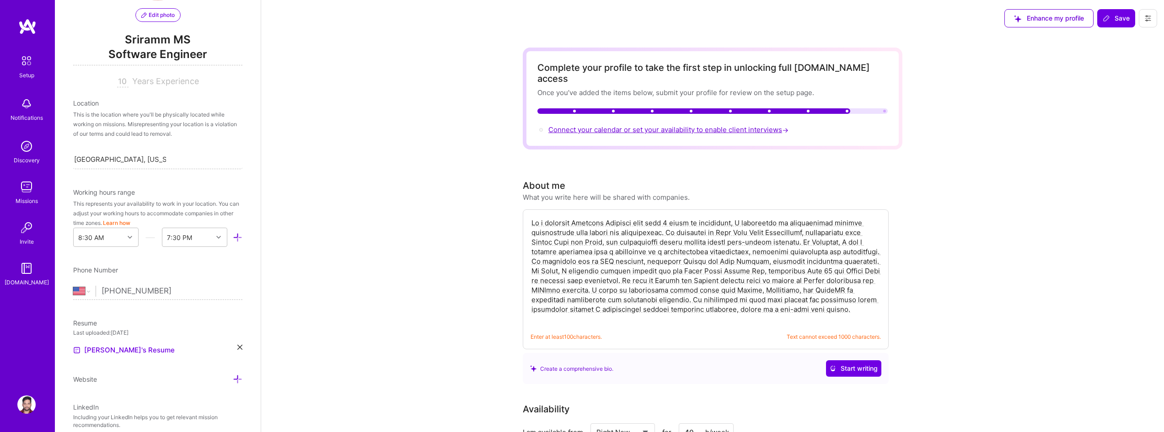
click at [844, 305] on textarea at bounding box center [706, 270] width 350 height 107
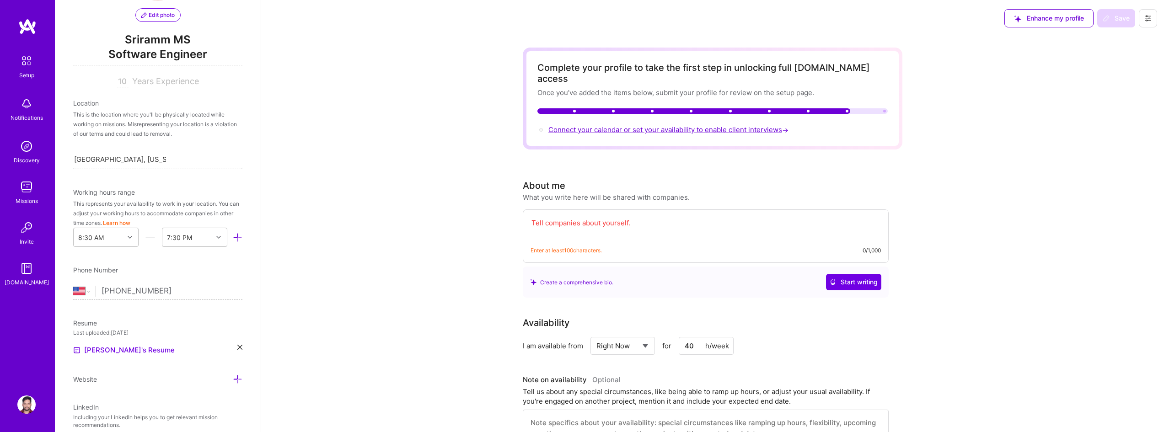
click at [649, 217] on textarea at bounding box center [706, 227] width 350 height 21
click at [670, 217] on textarea at bounding box center [706, 227] width 350 height 21
paste textarea "As a seasoned Software Engineer with 9+ years of experience, I specialize in tu…"
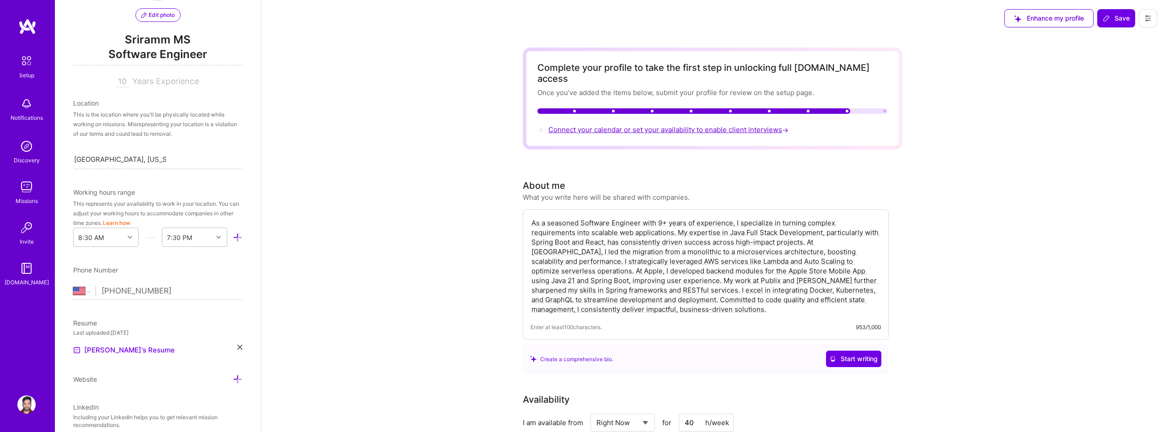
type textarea "As a seasoned Software Engineer with 9+ years of experience, I specialize in tu…"
click at [1120, 7] on div "Enhance my profile Save" at bounding box center [1080, 18] width 166 height 37
click at [1125, 21] on span "Save" at bounding box center [1116, 18] width 27 height 9
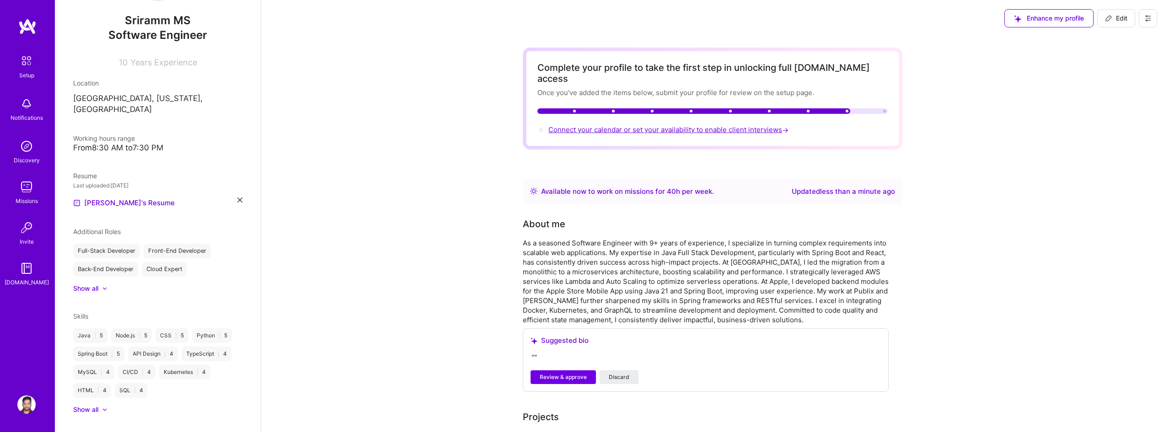
click at [18, 64] on img at bounding box center [26, 60] width 19 height 19
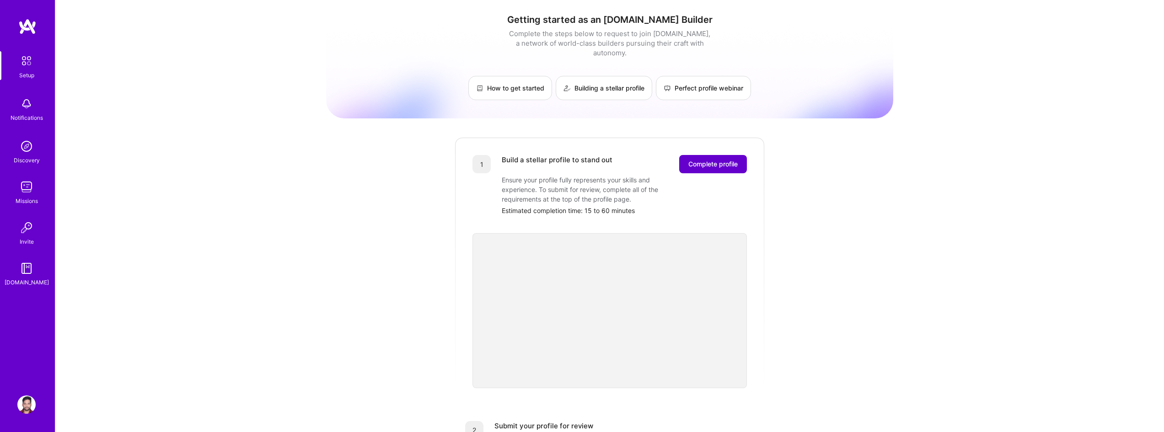
click at [728, 160] on span "Complete profile" at bounding box center [712, 164] width 49 height 9
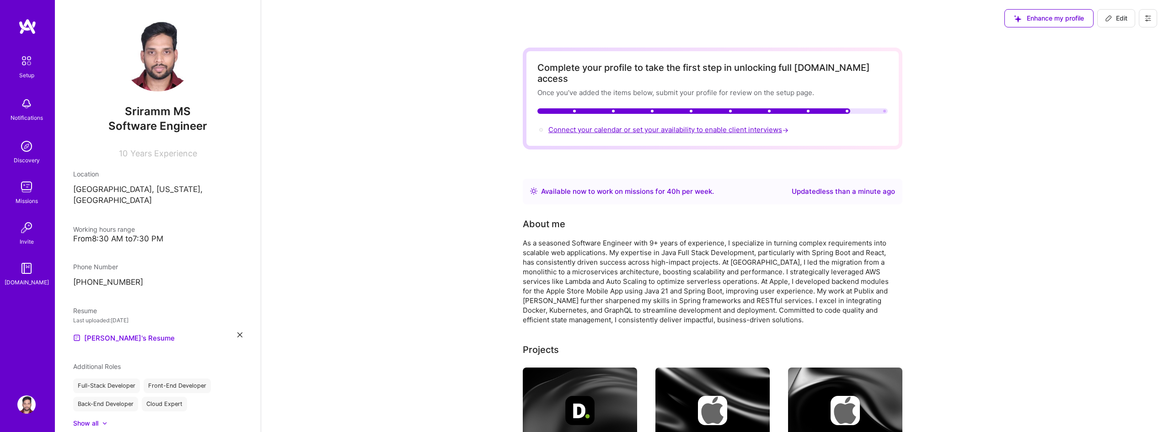
click at [730, 125] on span "Connect your calendar or set your availability to enable client interviews →" at bounding box center [669, 129] width 242 height 9
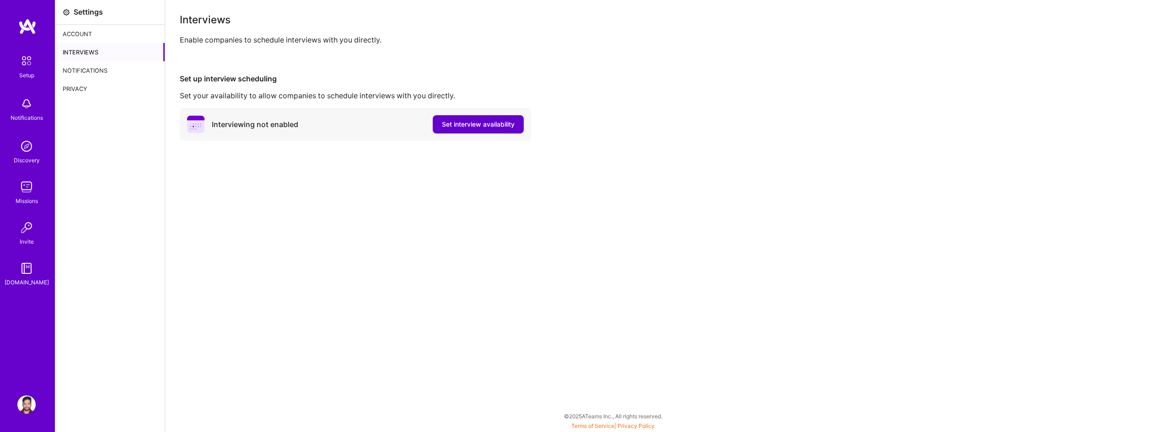
click at [515, 120] on button "Set interview availability" at bounding box center [478, 124] width 91 height 18
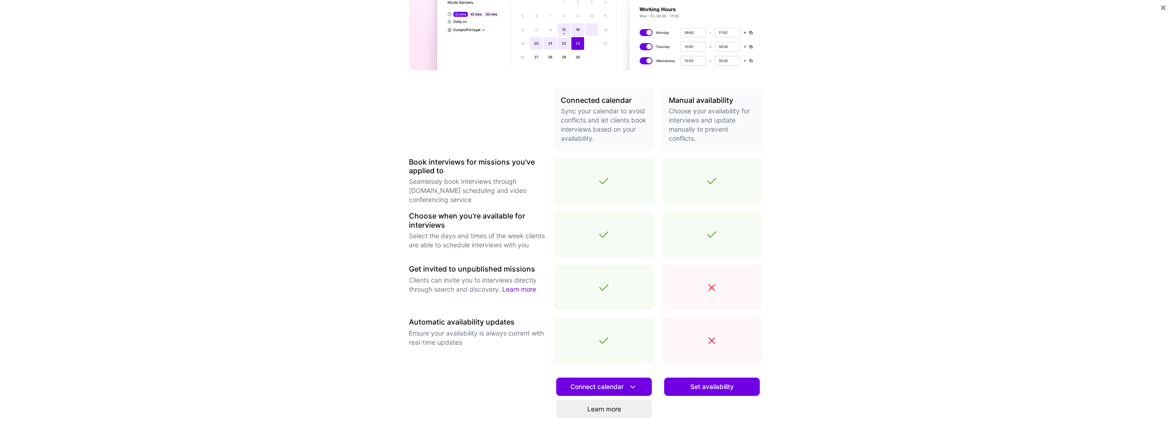
scroll to position [209, 0]
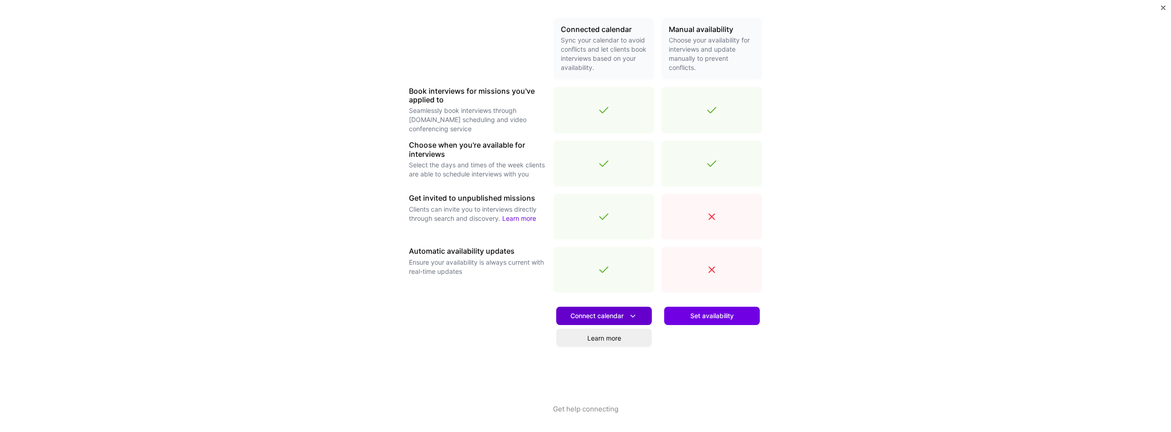
click at [619, 321] on button "Connect calendar" at bounding box center [604, 316] width 96 height 18
click at [612, 342] on button "Google calendar" at bounding box center [592, 342] width 119 height 24
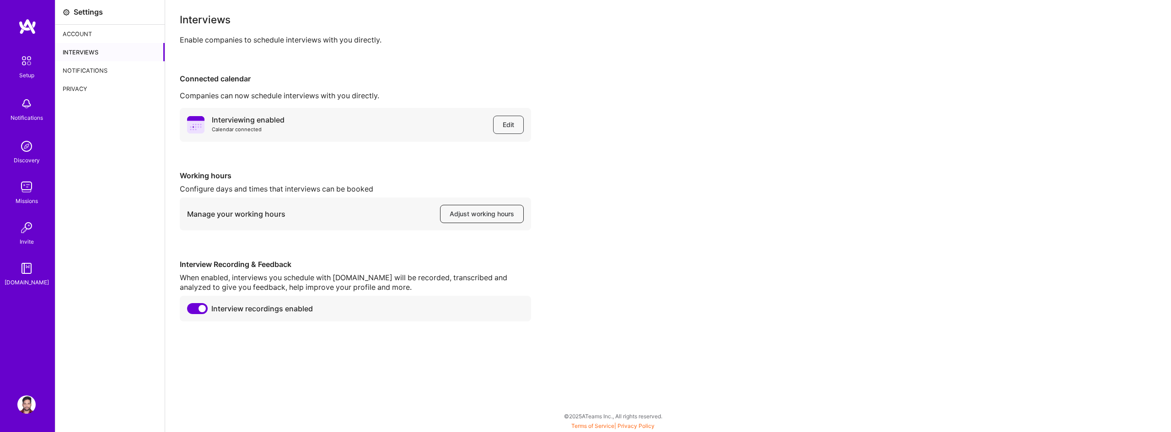
click at [509, 214] on span "Adjust working hours" at bounding box center [482, 213] width 64 height 9
click at [25, 68] on img at bounding box center [26, 60] width 19 height 19
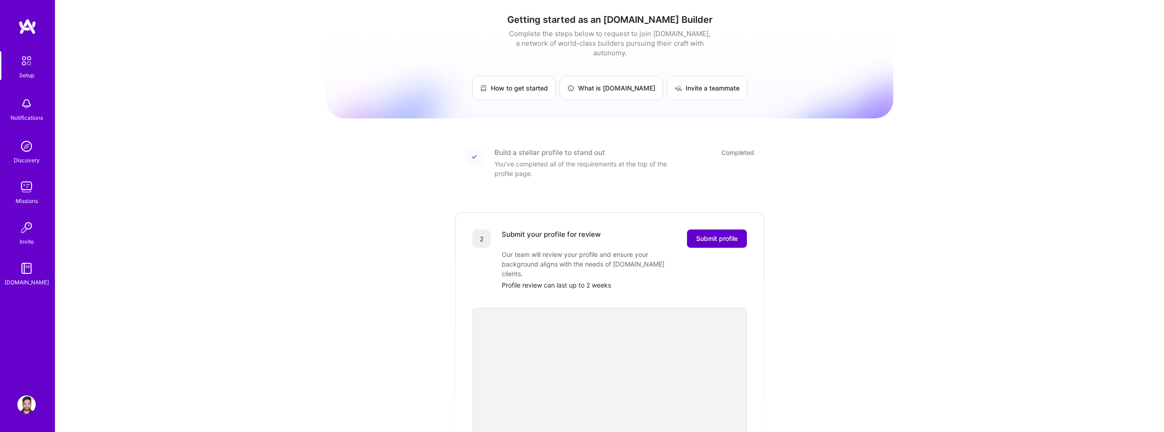
click at [727, 234] on span "Submit profile" at bounding box center [717, 238] width 42 height 9
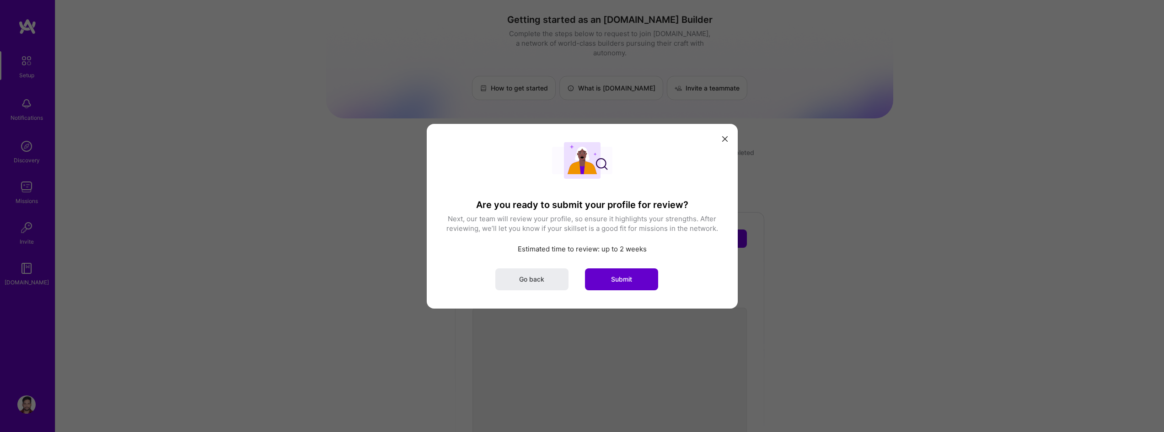
click at [614, 285] on button "Submit" at bounding box center [621, 279] width 73 height 22
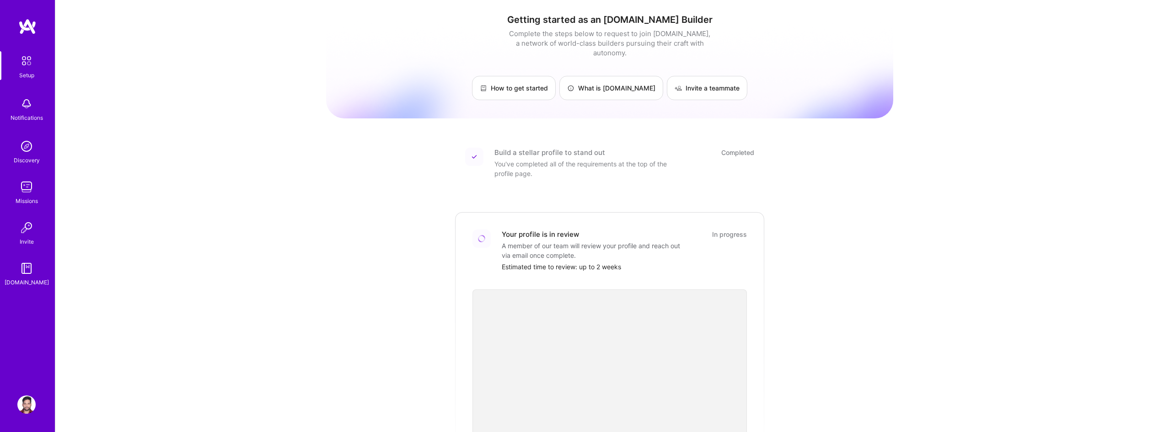
click at [26, 151] on img at bounding box center [26, 146] width 18 height 18
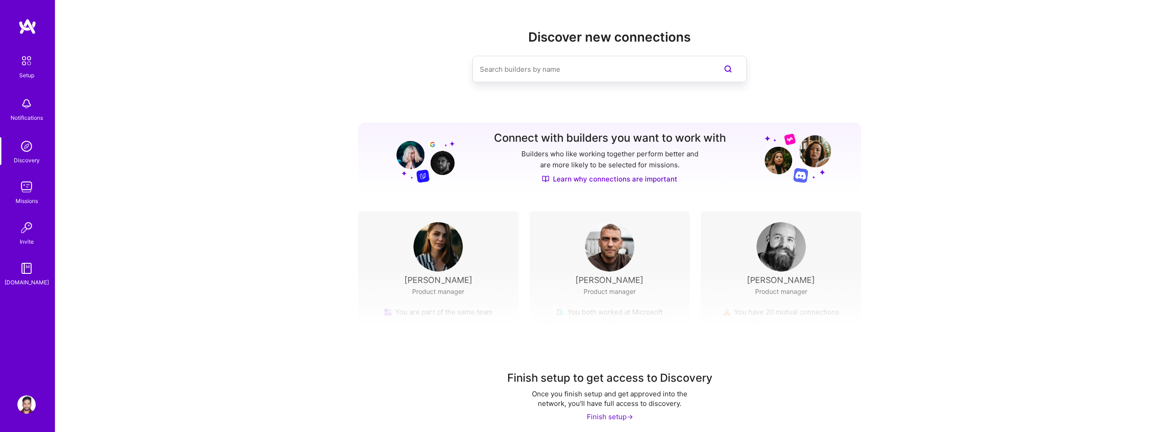
click at [32, 103] on img at bounding box center [26, 104] width 18 height 18
click at [32, 103] on div "Setup Notifications Discovery Missions Invite A.Guide" at bounding box center [27, 169] width 55 height 236
